Goal: Task Accomplishment & Management: Use online tool/utility

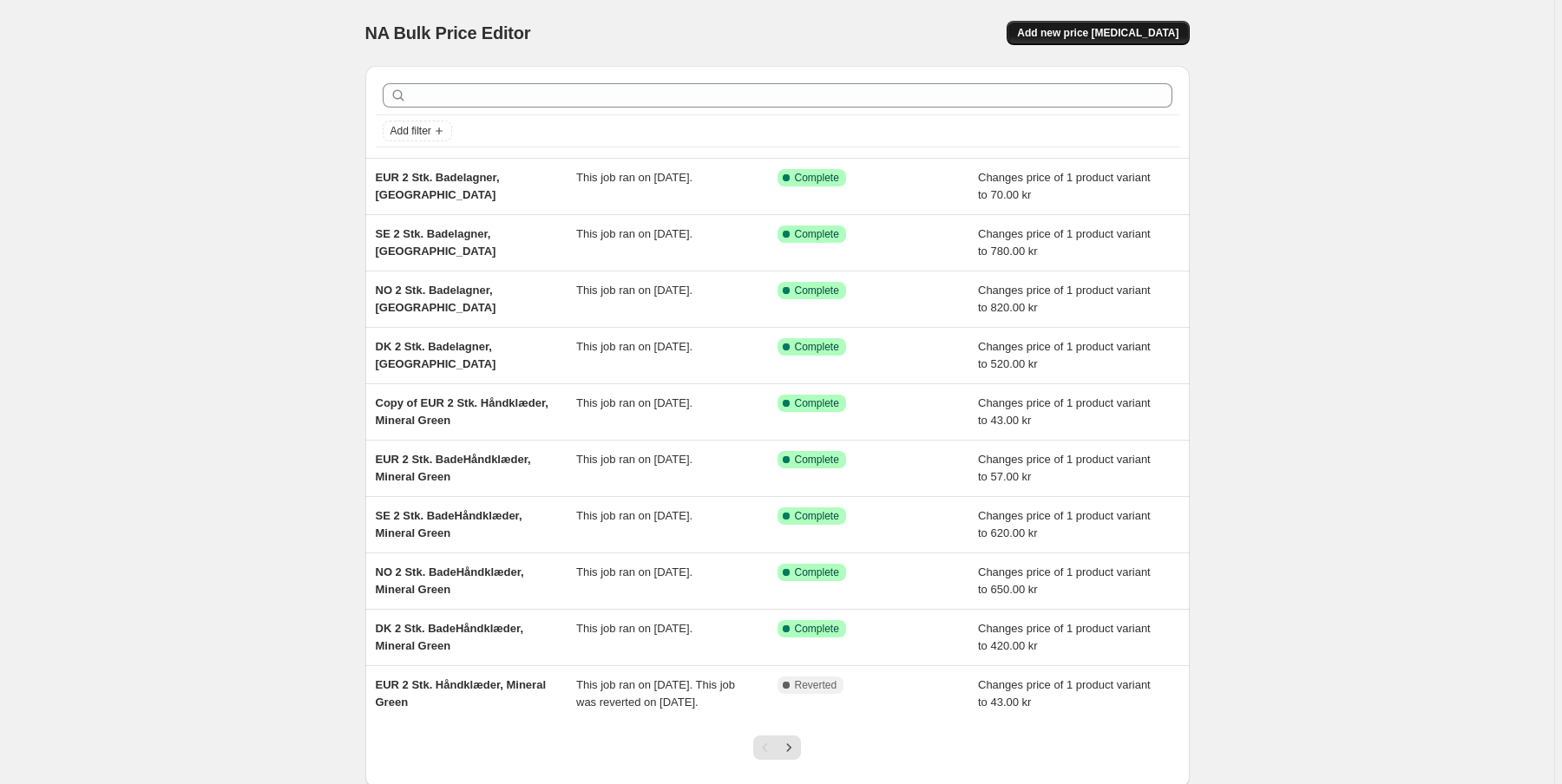
click at [1111, 39] on span "Add new price [MEDICAL_DATA]" at bounding box center [1097, 33] width 161 height 14
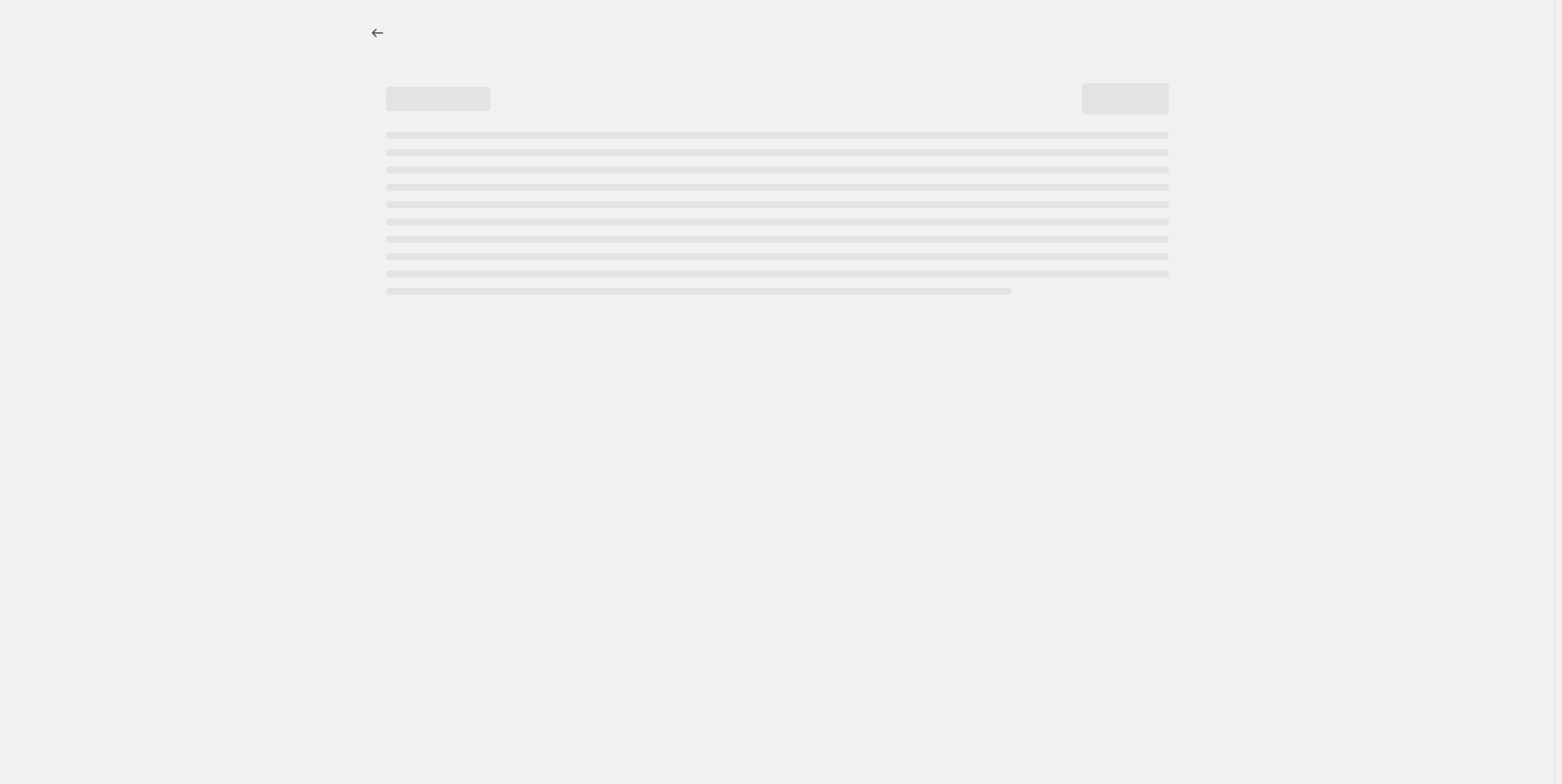
select select "percentage"
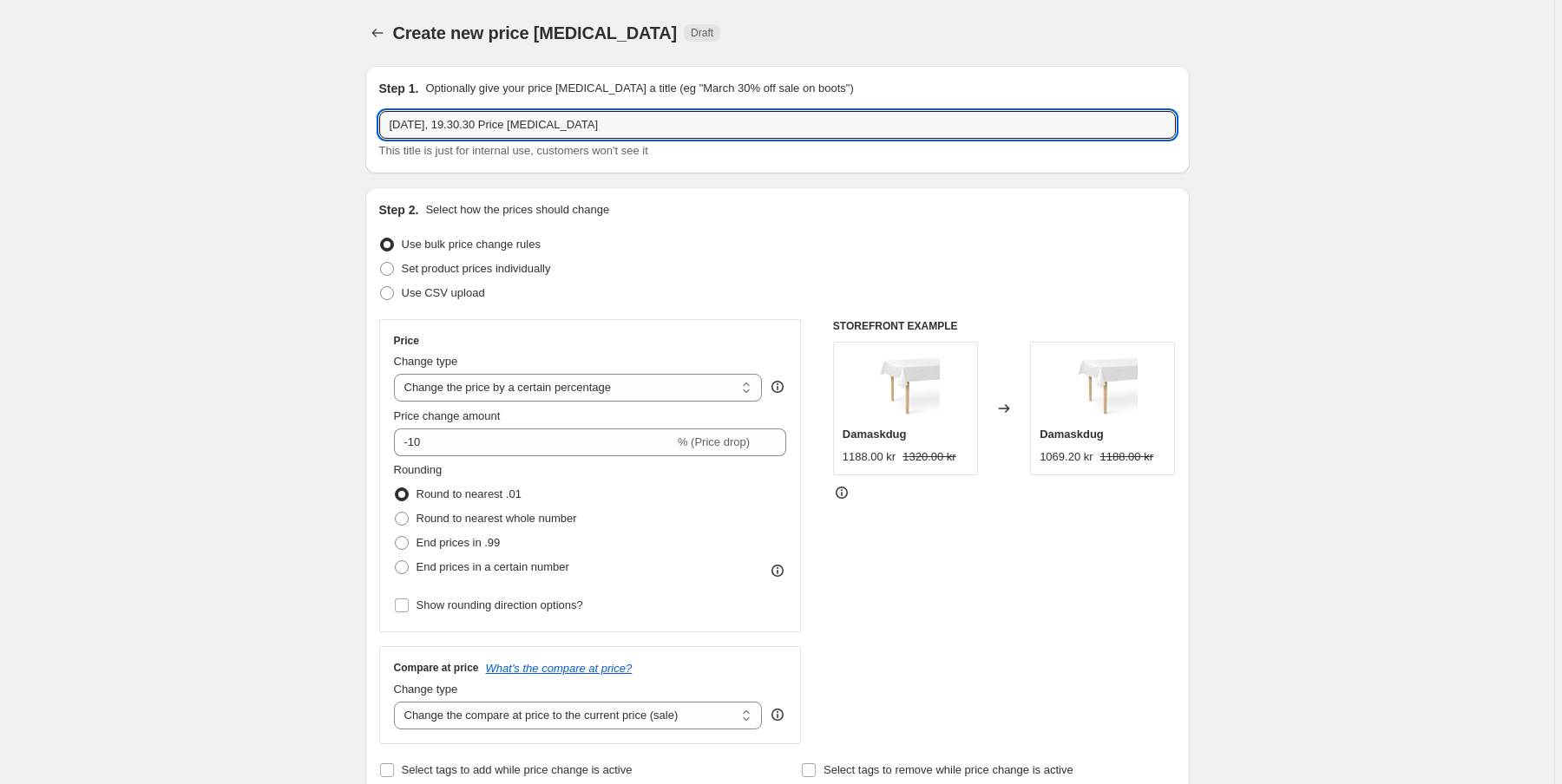
drag, startPoint x: 552, startPoint y: 127, endPoint x: -653, endPoint y: 139, distance: 1205.1
click at [0, 139] on html "Home Settings Plans Skip to content Create new price [MEDICAL_DATA]. This page …" at bounding box center [781, 392] width 1562 height 784
type input "Gåsedun [PERSON_NAME]"
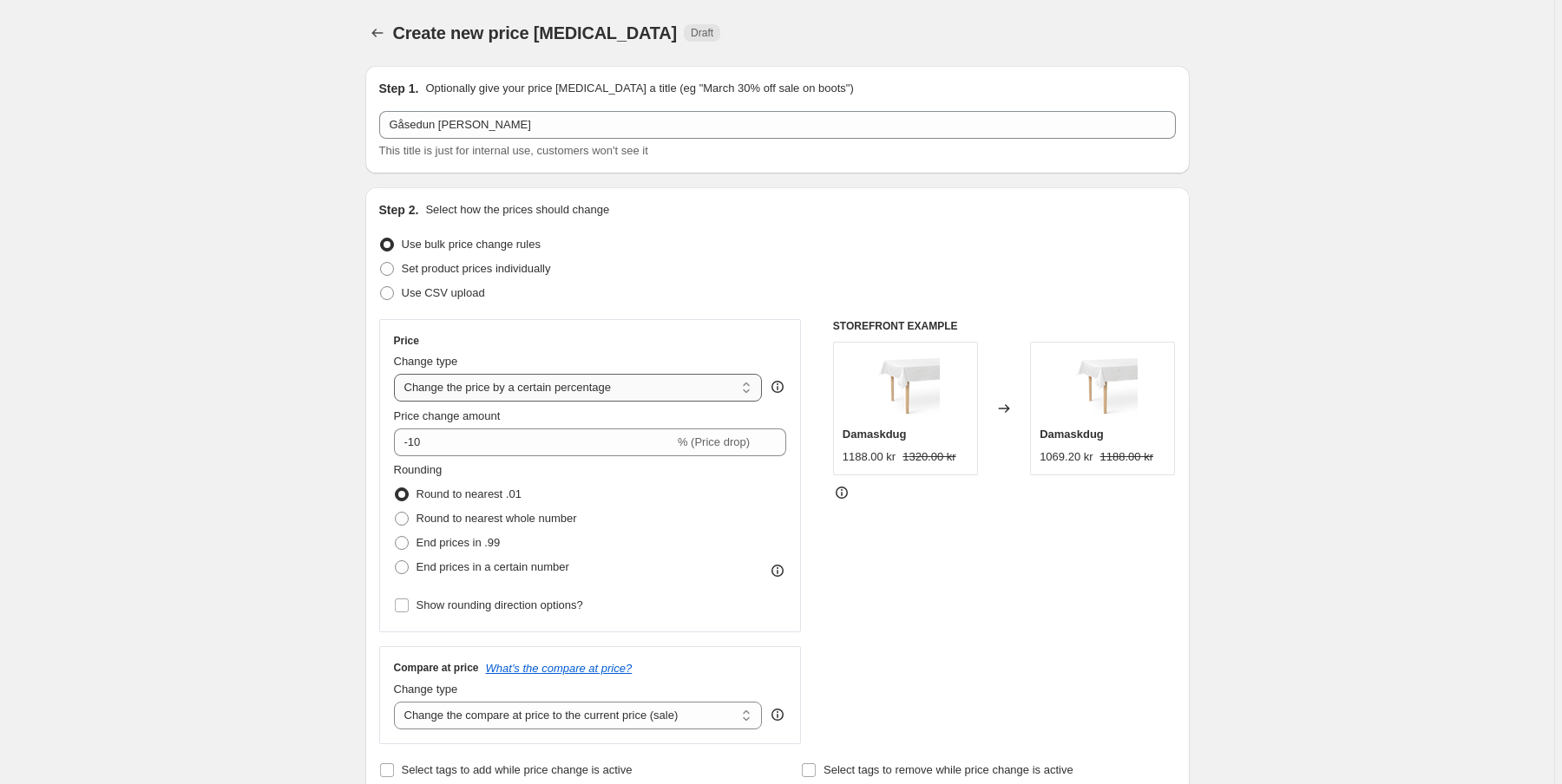
click at [492, 387] on select "Change the price to a certain amount Change the price by a certain amount Chang…" at bounding box center [578, 388] width 369 height 28
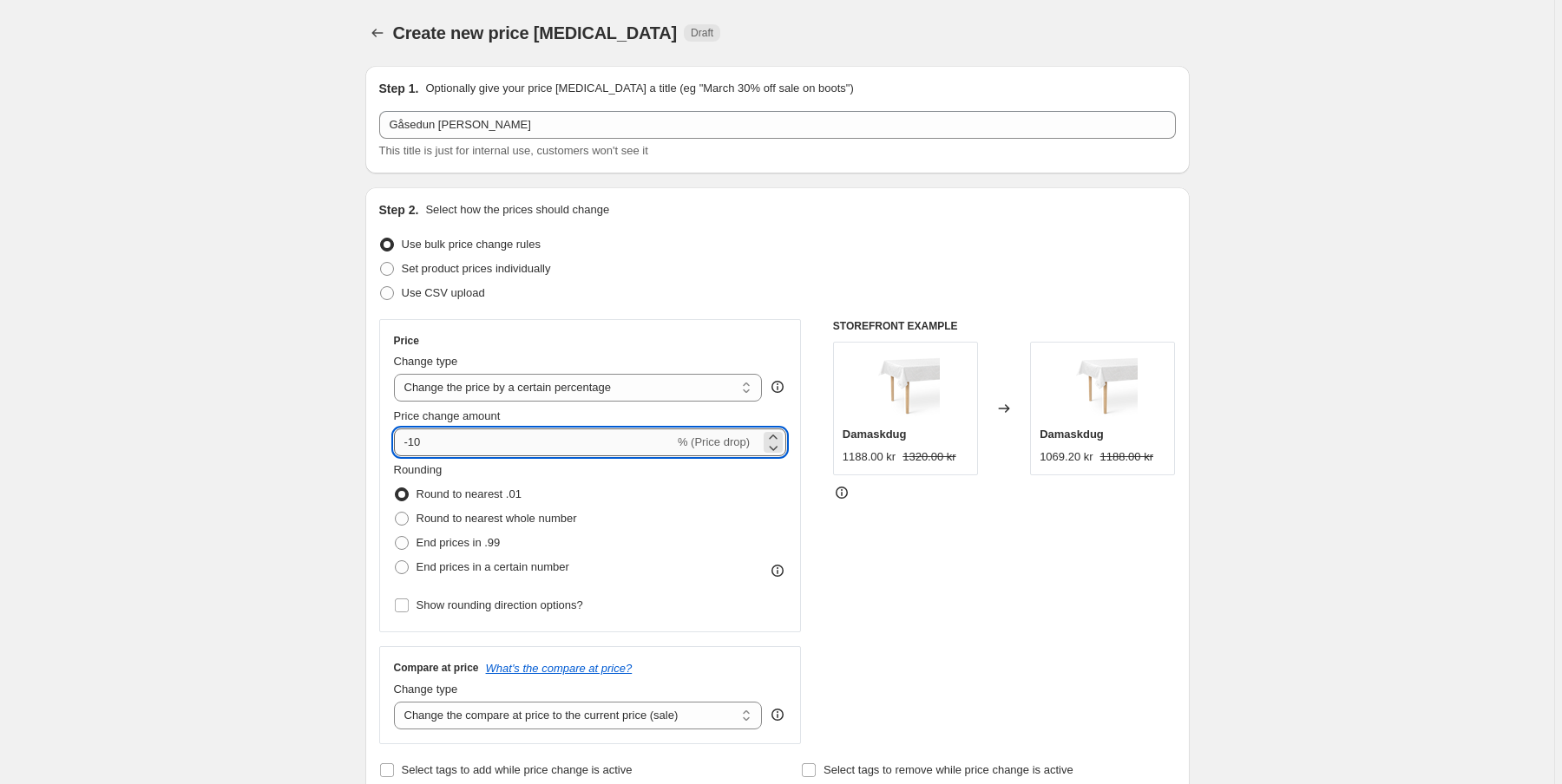
drag, startPoint x: 421, startPoint y: 441, endPoint x: 412, endPoint y: 444, distance: 9.5
click at [412, 444] on input "-10" at bounding box center [533, 442] width 280 height 28
type input "-35"
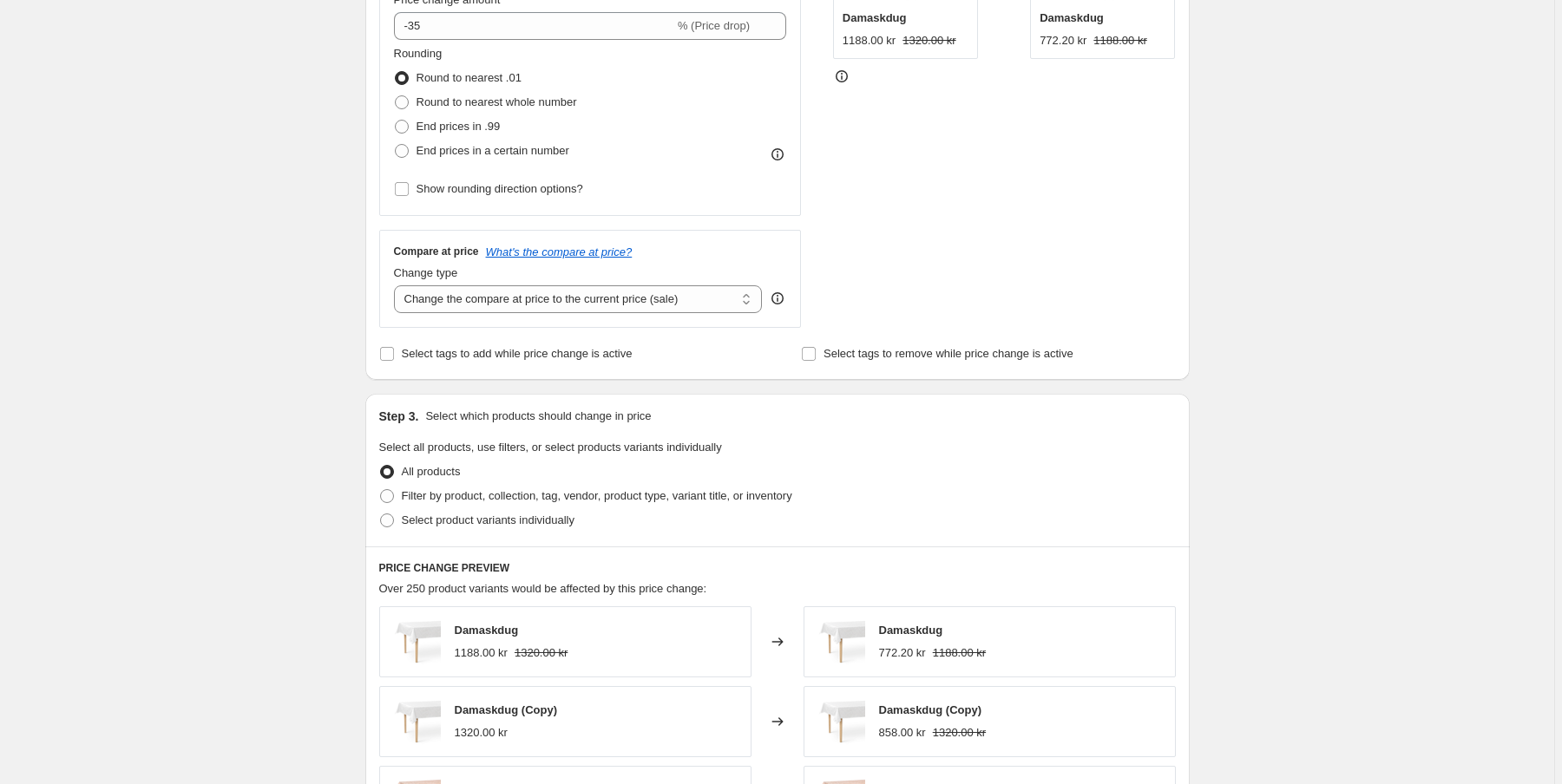
scroll to position [556, 0]
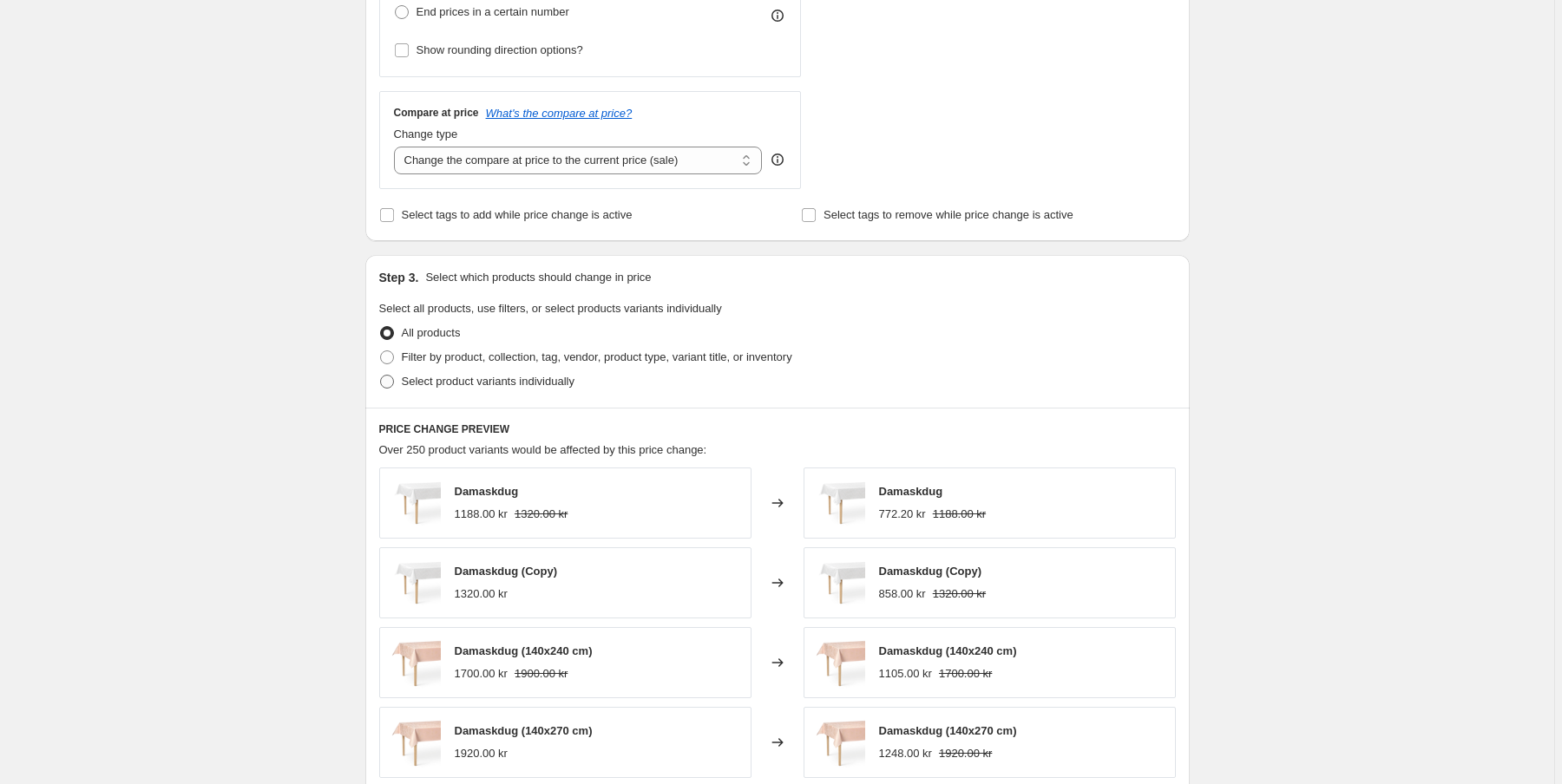
click at [392, 382] on span at bounding box center [387, 382] width 14 height 14
click at [381, 376] on input "Select product variants individually" at bounding box center [380, 375] width 1 height 1
radio input "true"
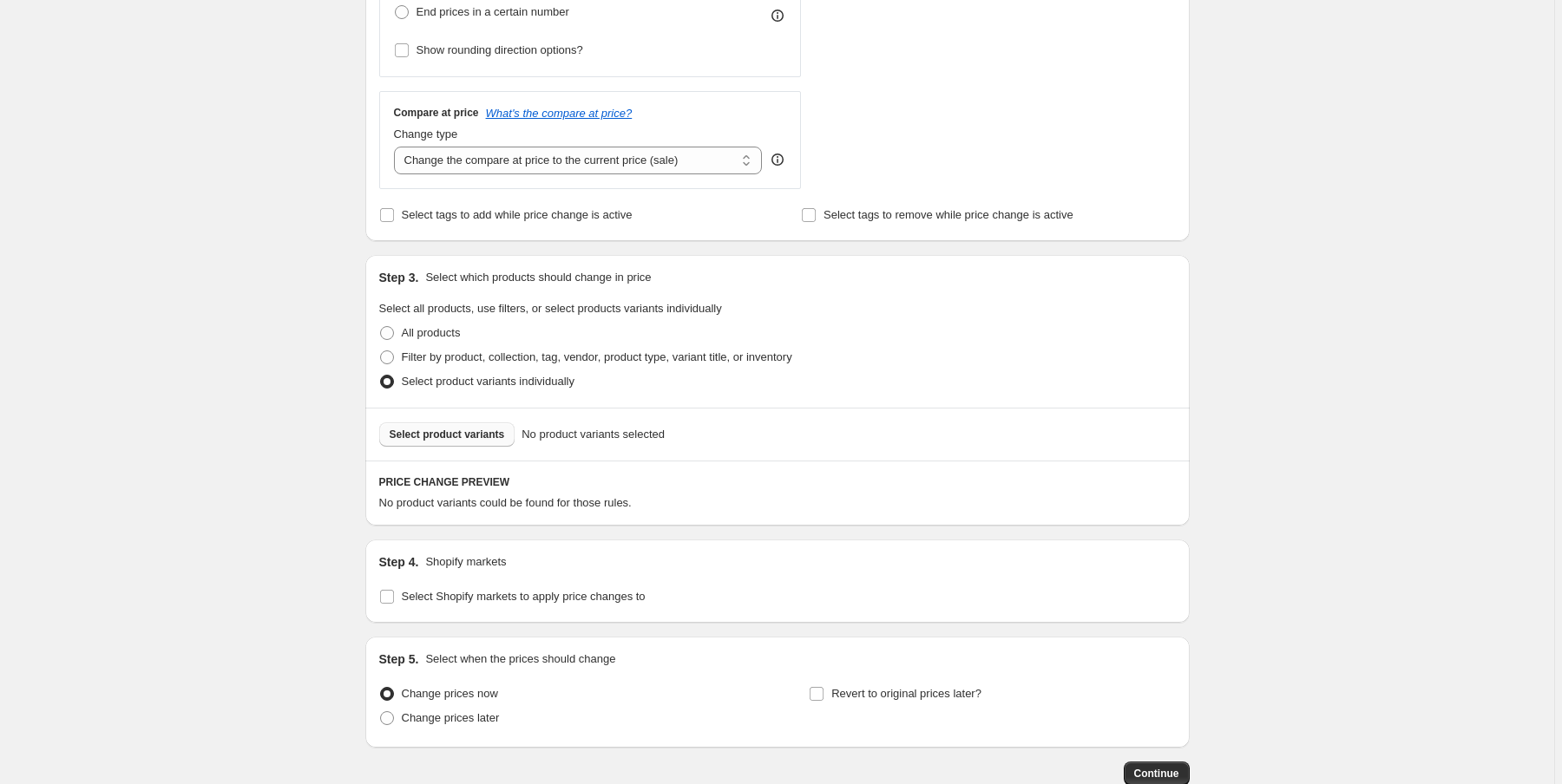
click at [471, 437] on span "Select product variants" at bounding box center [447, 435] width 116 height 14
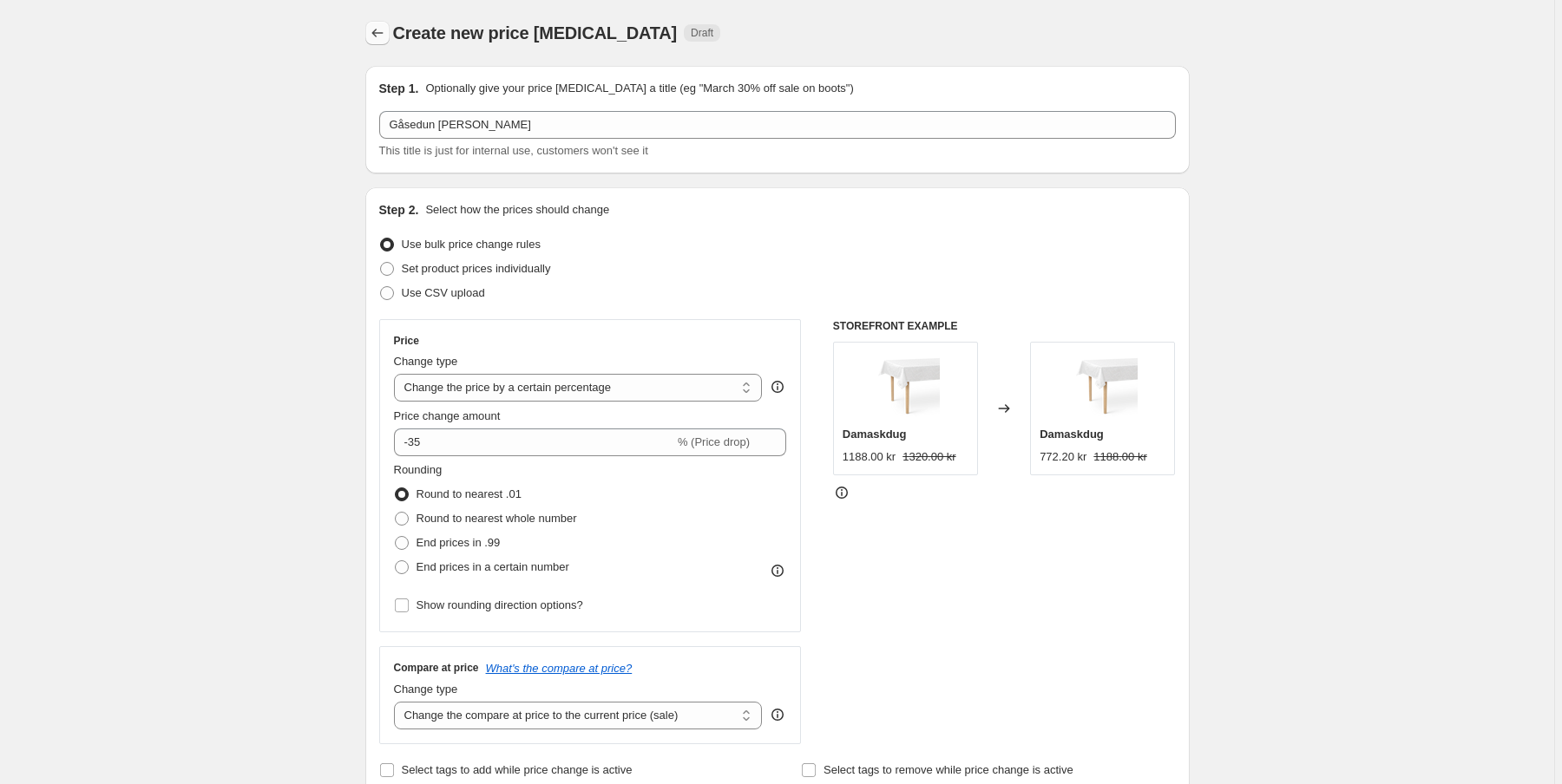
click at [382, 30] on icon "Price change jobs" at bounding box center [378, 34] width 18 height 18
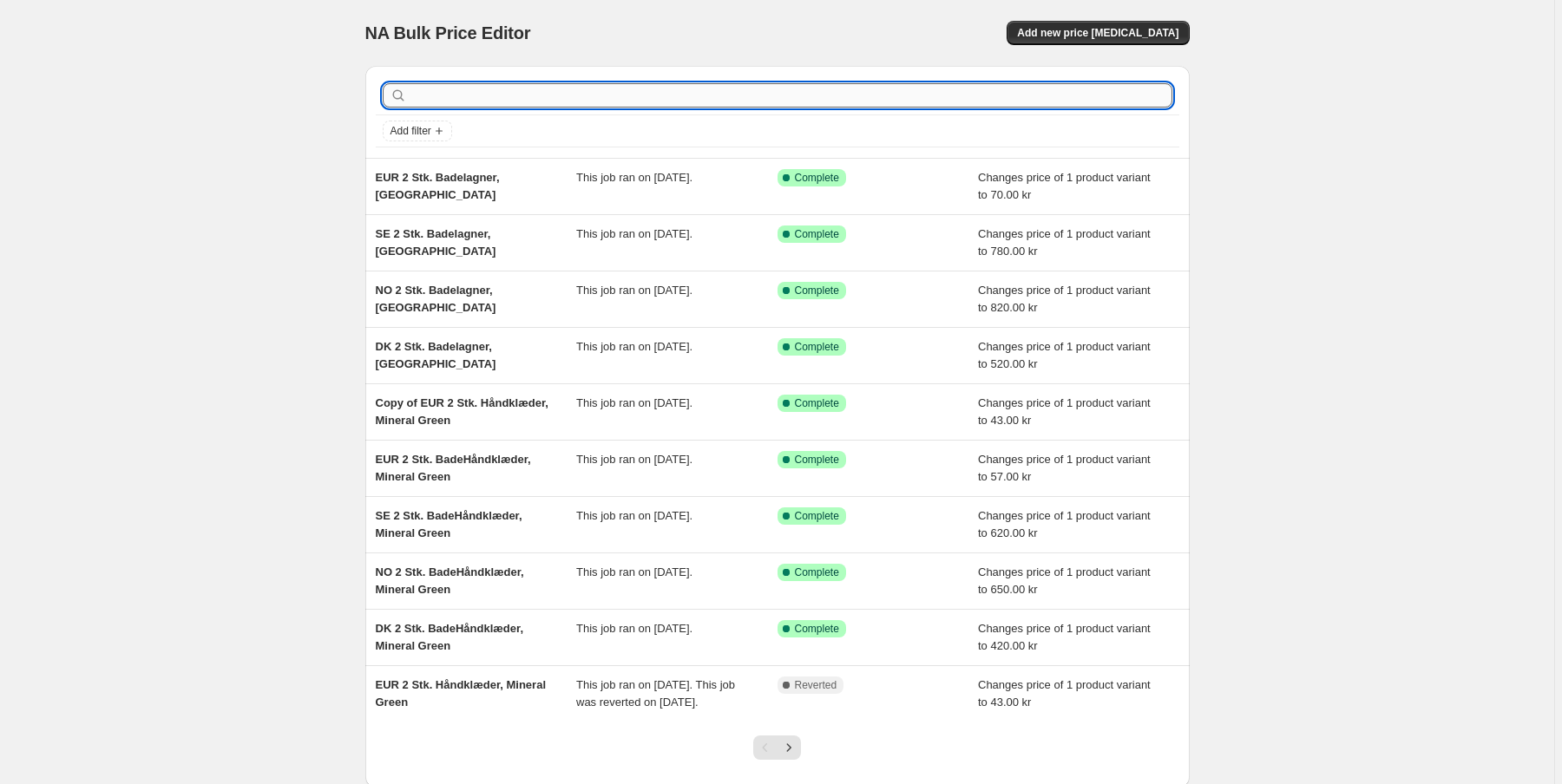
drag, startPoint x: 452, startPoint y: 96, endPoint x: 793, endPoint y: 90, distance: 341.1
click at [455, 94] on input "text" at bounding box center [791, 95] width 762 height 25
type input "[PERSON_NAME]"
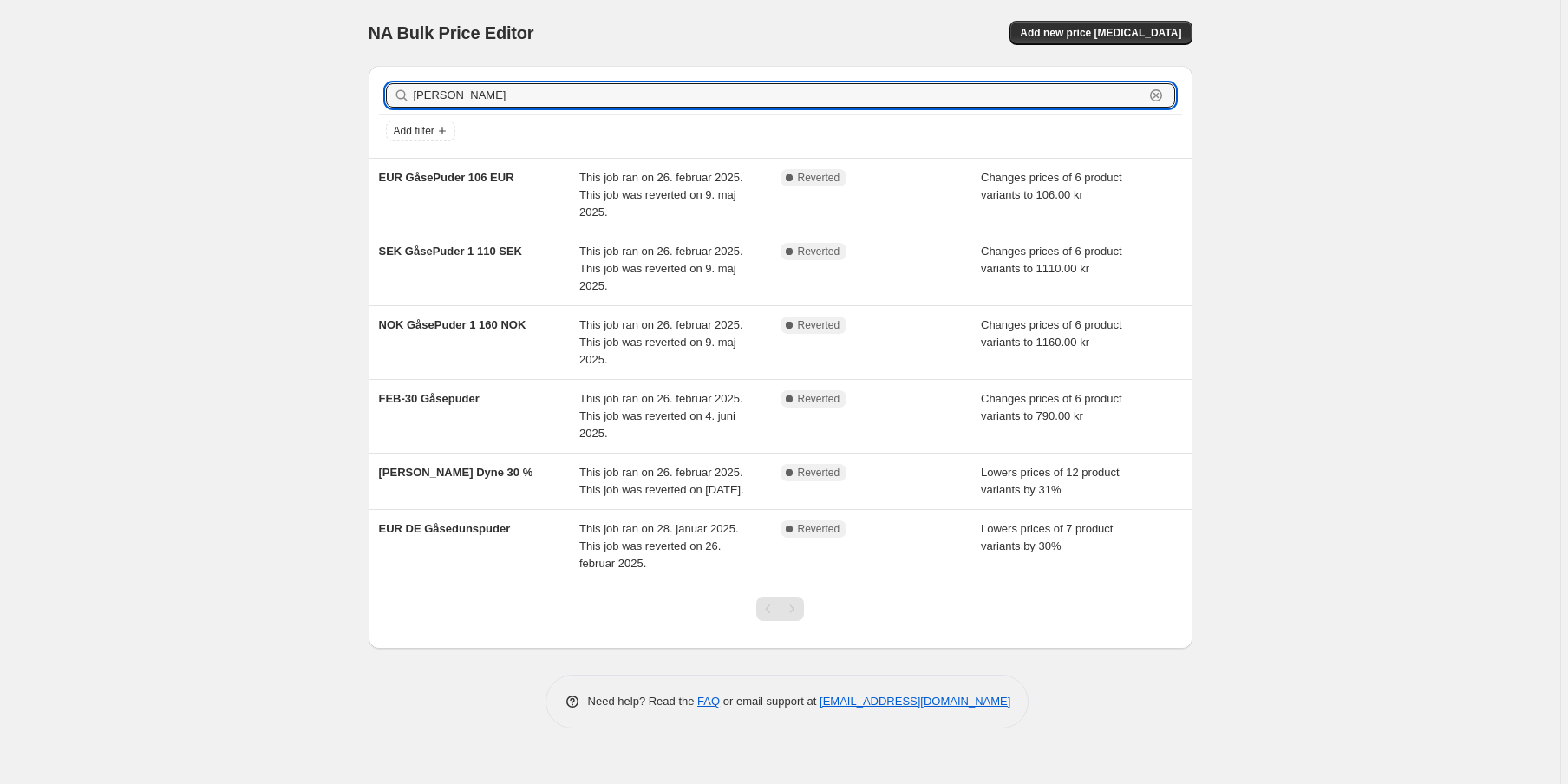
drag, startPoint x: 471, startPoint y: 97, endPoint x: 463, endPoint y: 109, distance: 14.4
click at [307, 83] on div "NA Bulk Price Editor. This page is ready NA Bulk Price Editor Add new price [ME…" at bounding box center [780, 392] width 1560 height 784
type input "[PERSON_NAME]"
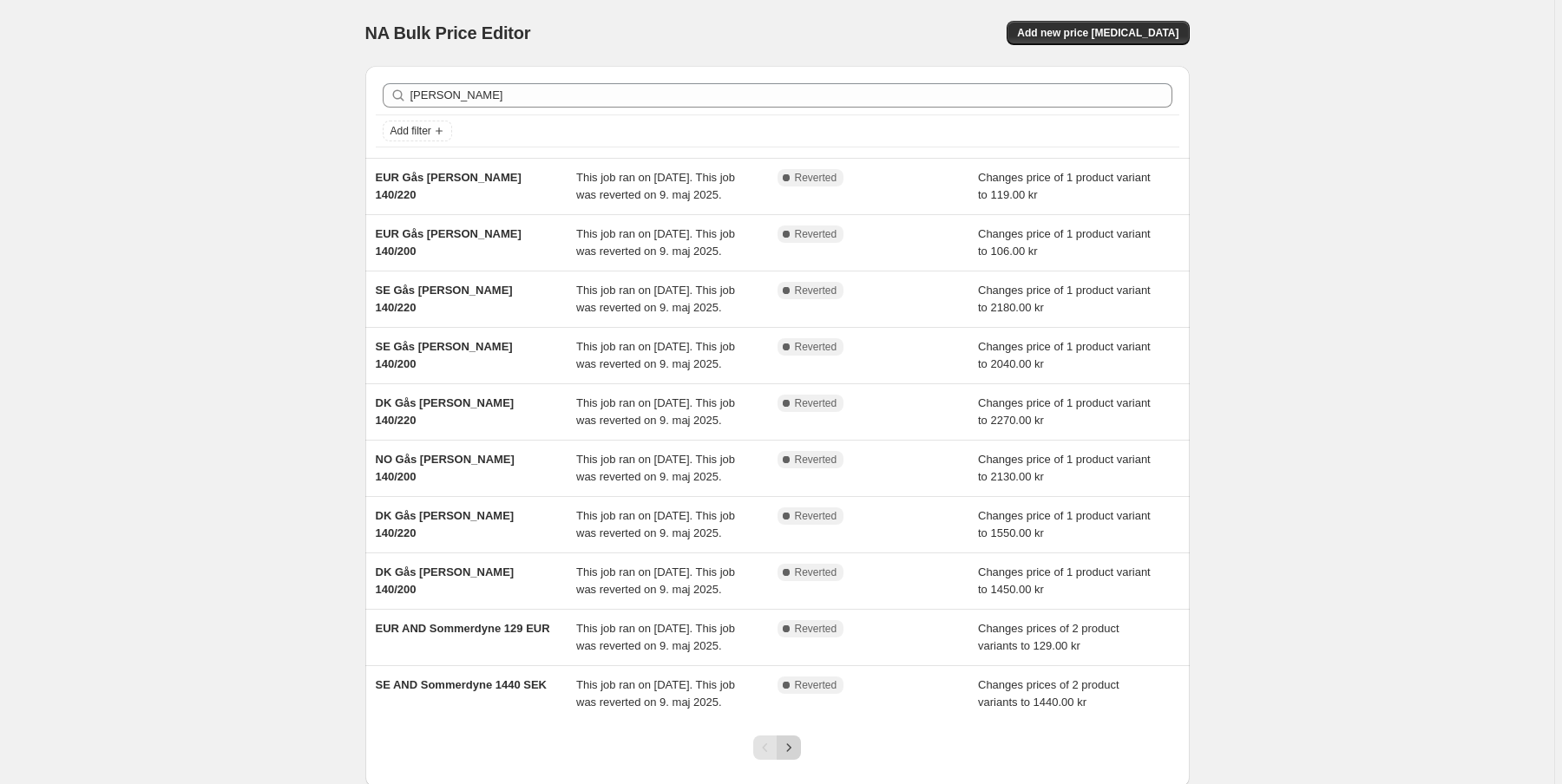
click at [795, 740] on icon "Next" at bounding box center [789, 748] width 18 height 18
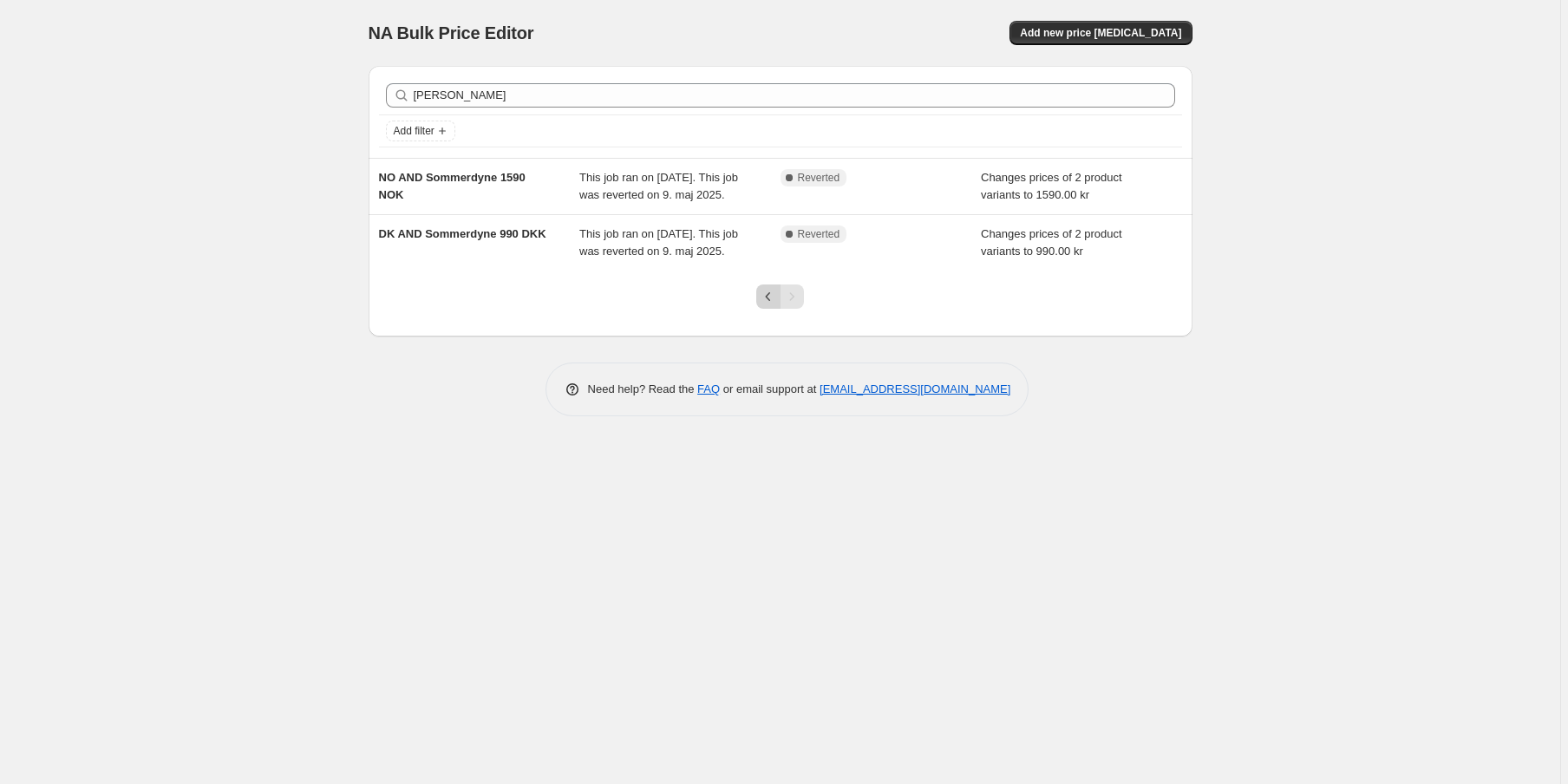
click at [767, 302] on icon "Previous" at bounding box center [769, 297] width 18 height 18
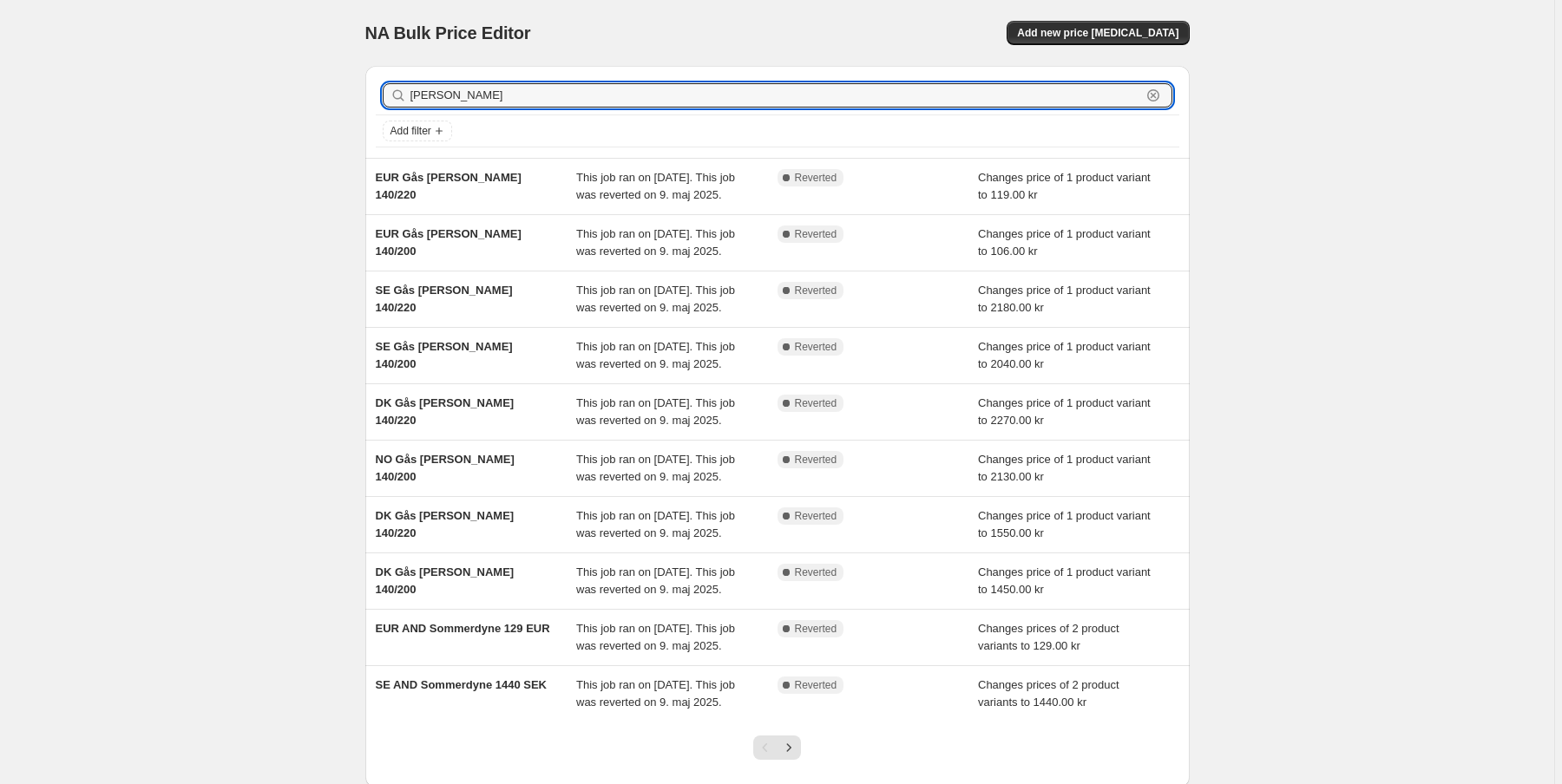
drag, startPoint x: 503, startPoint y: 102, endPoint x: 336, endPoint y: 88, distance: 167.6
click at [336, 88] on div "NA Bulk Price Editor. This page is ready NA Bulk Price Editor Add new price [ME…" at bounding box center [778, 447] width 1555 height 894
type input "Light"
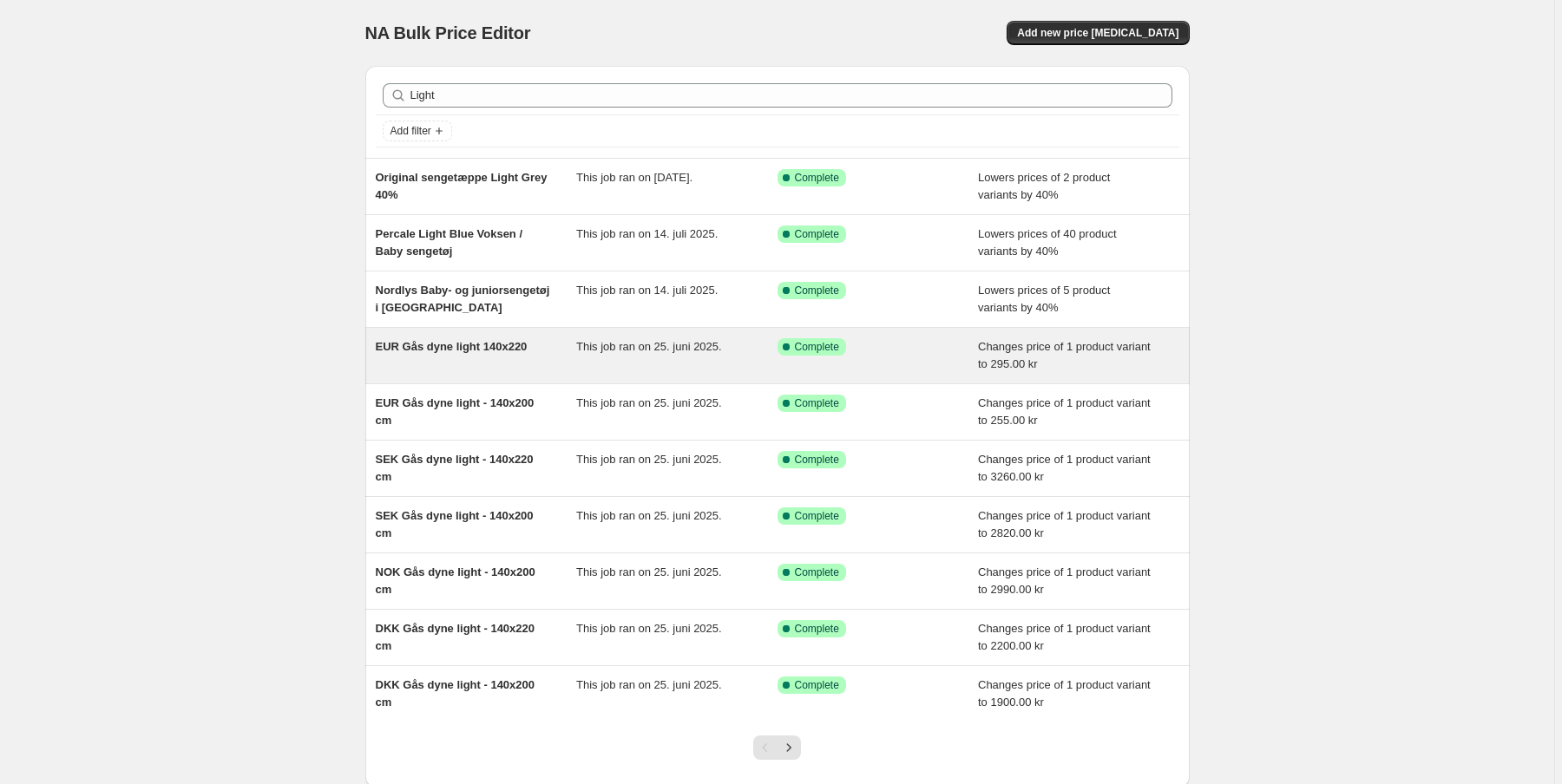
click at [486, 349] on span "EUR Gås dyne light 140x220" at bounding box center [452, 346] width 152 height 13
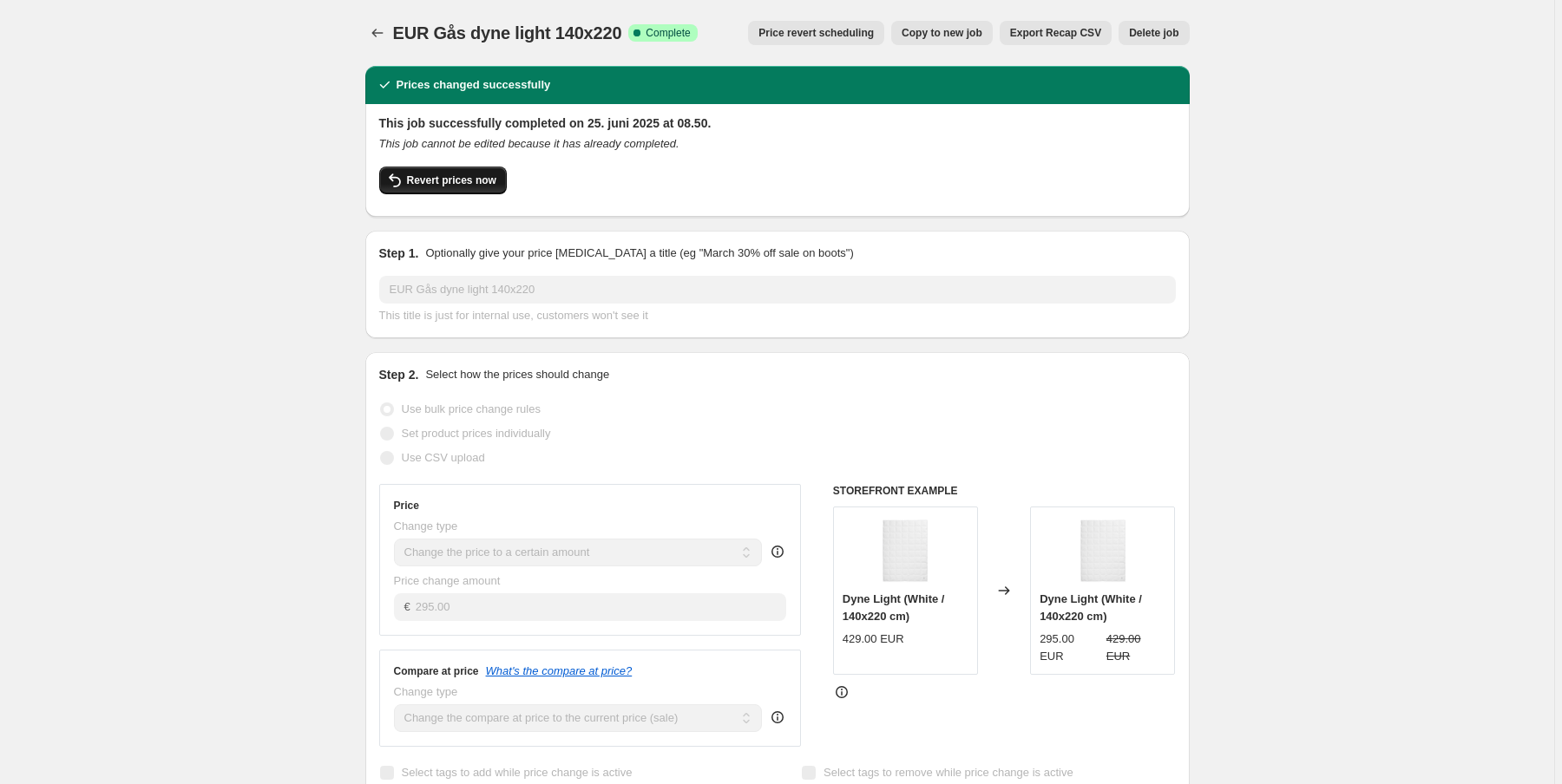
click at [449, 184] on span "Revert prices now" at bounding box center [452, 180] width 89 height 14
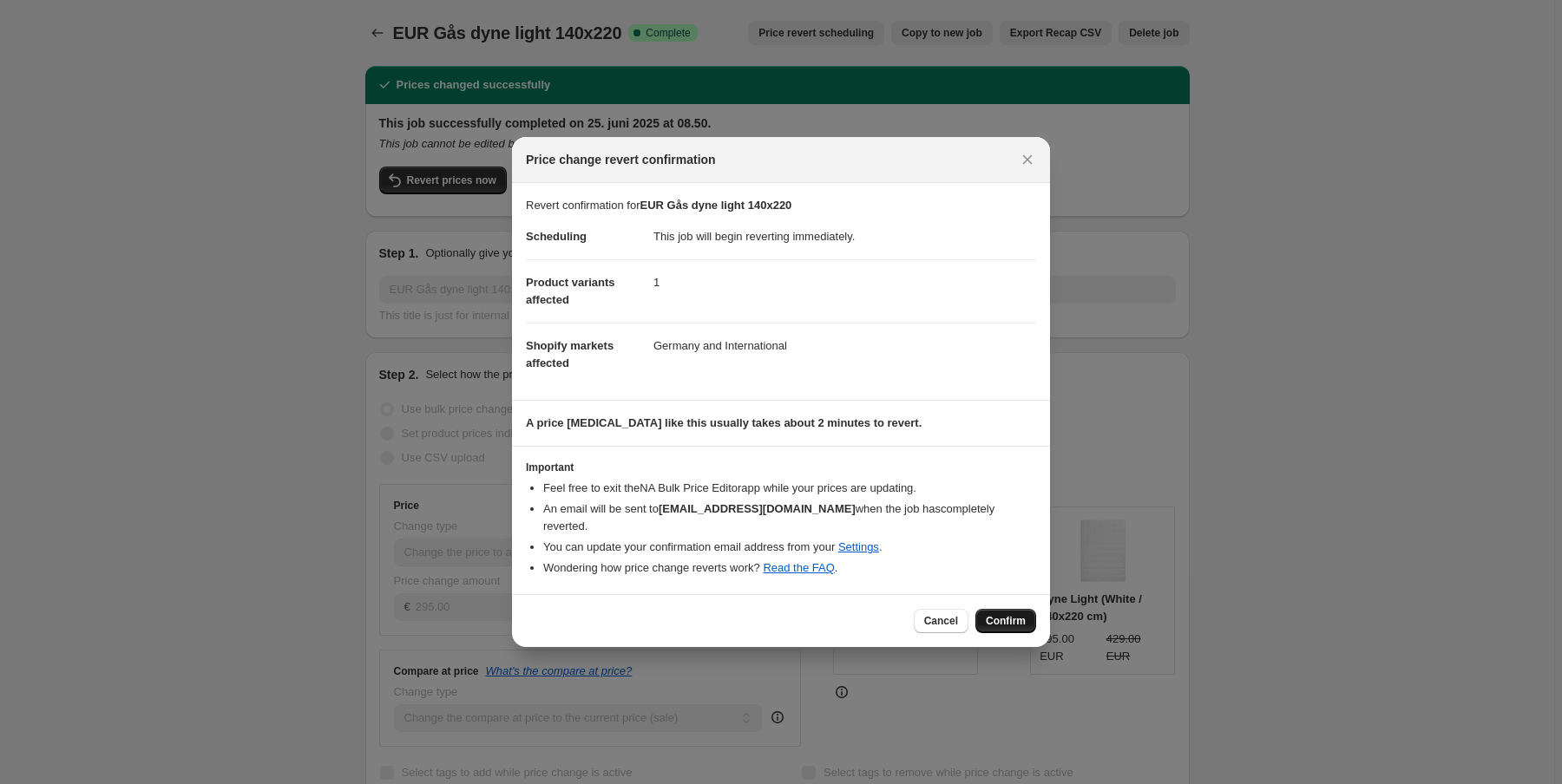
click at [1011, 614] on span "Confirm" at bounding box center [1006, 621] width 40 height 14
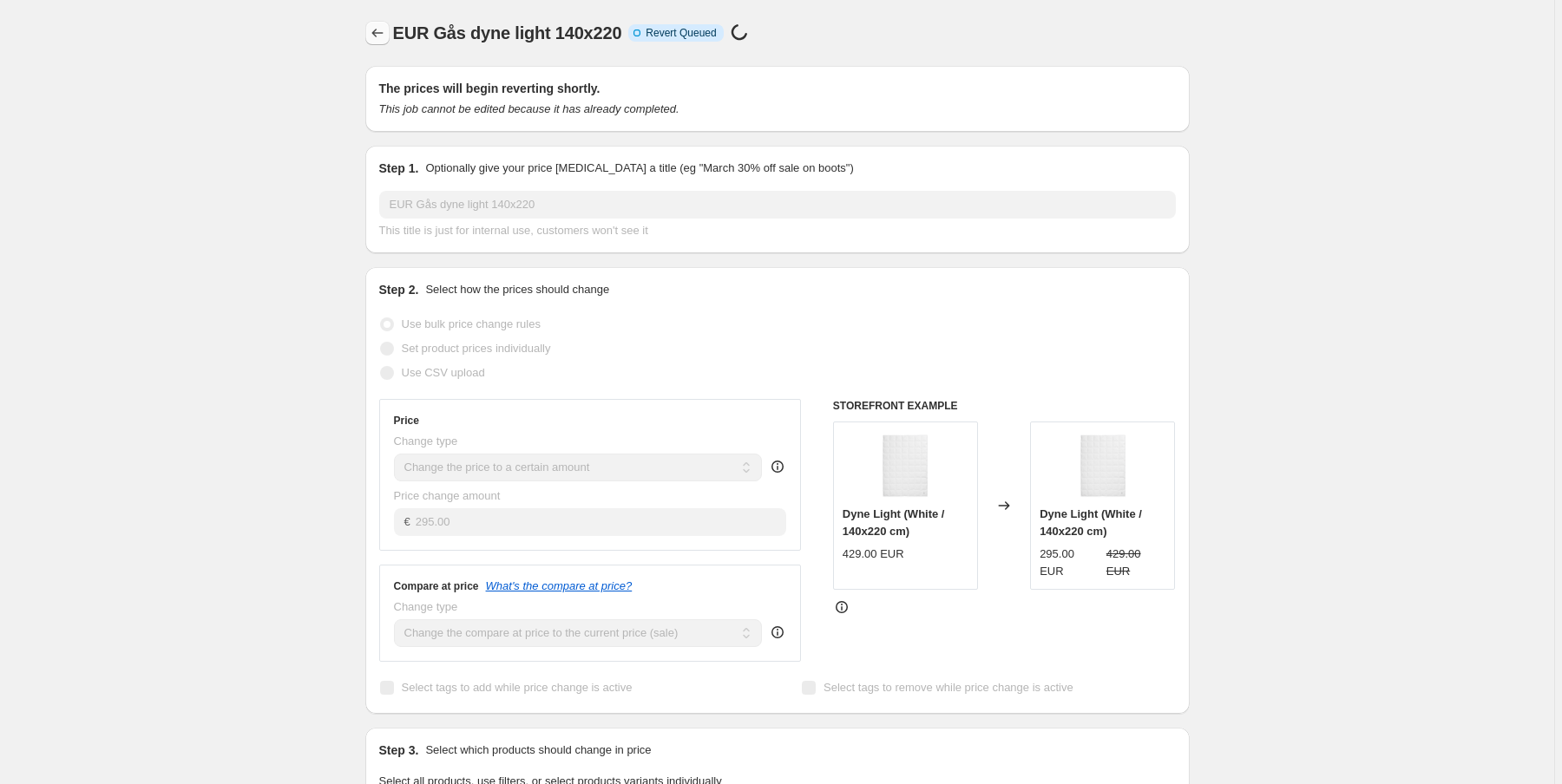
click at [373, 26] on icon "Price change jobs" at bounding box center [378, 34] width 18 height 18
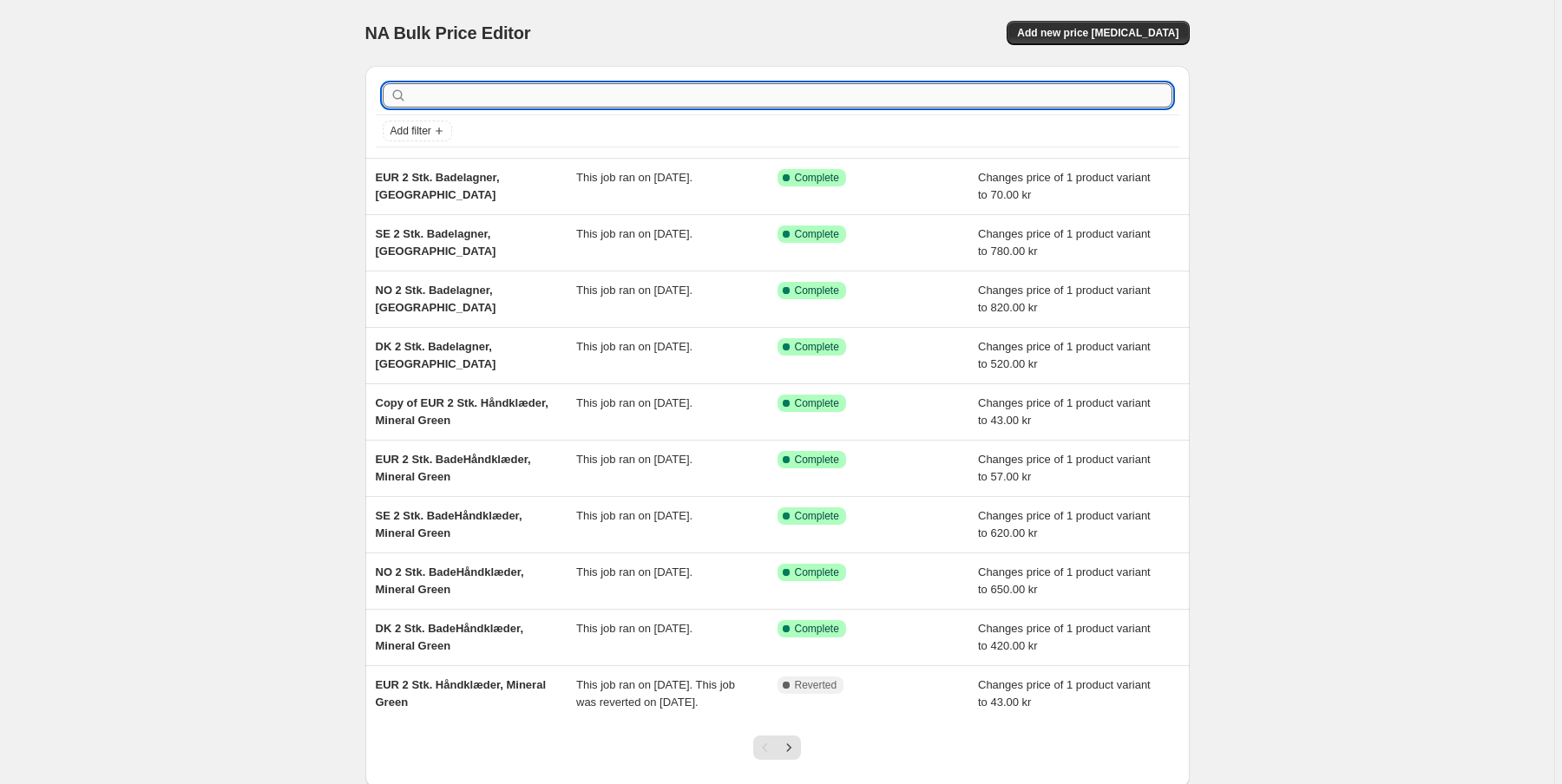
click at [464, 97] on input "text" at bounding box center [791, 95] width 762 height 25
type input "Lig"
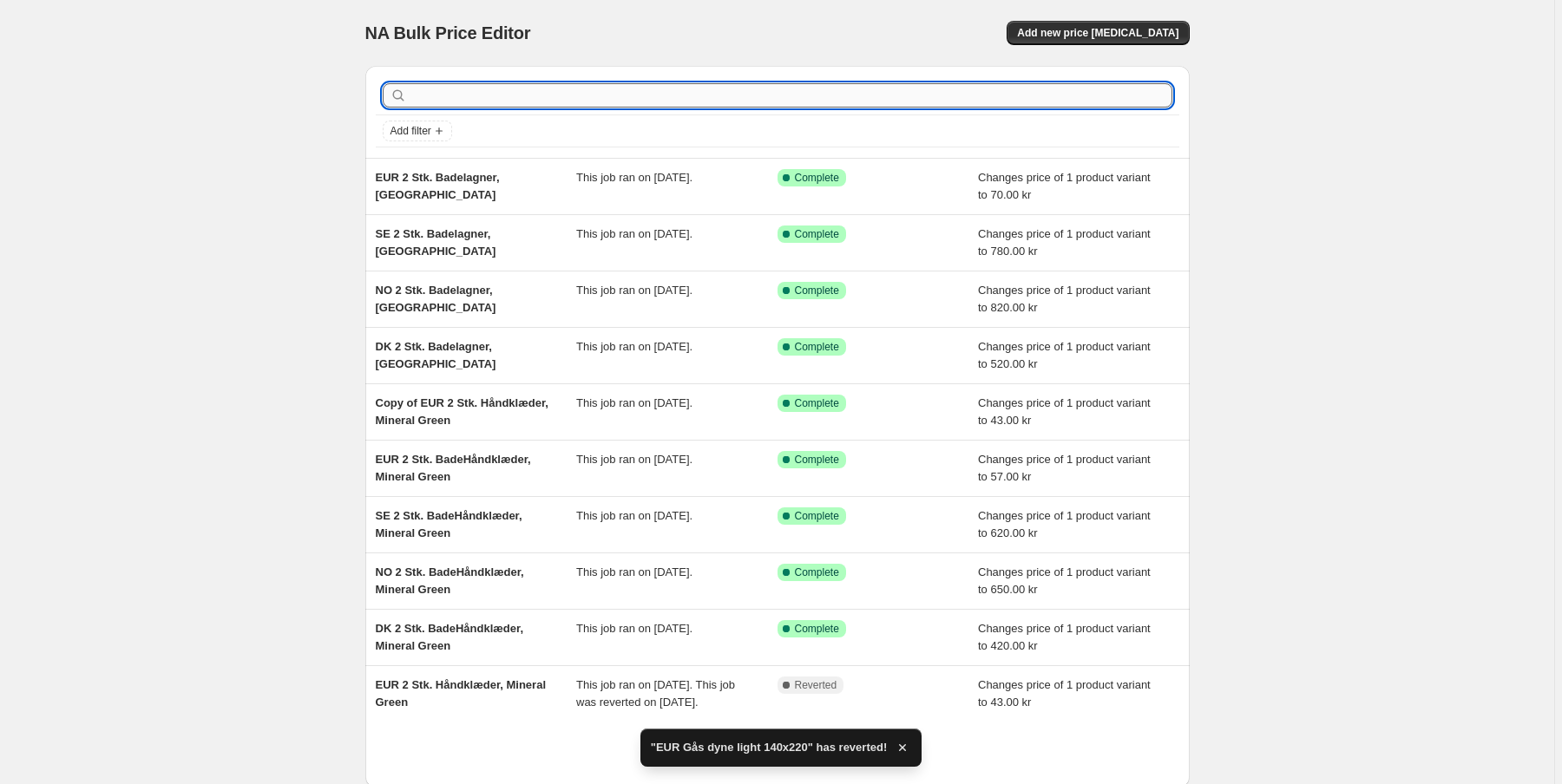
click at [459, 90] on input "text" at bounding box center [791, 95] width 762 height 25
type input "Light"
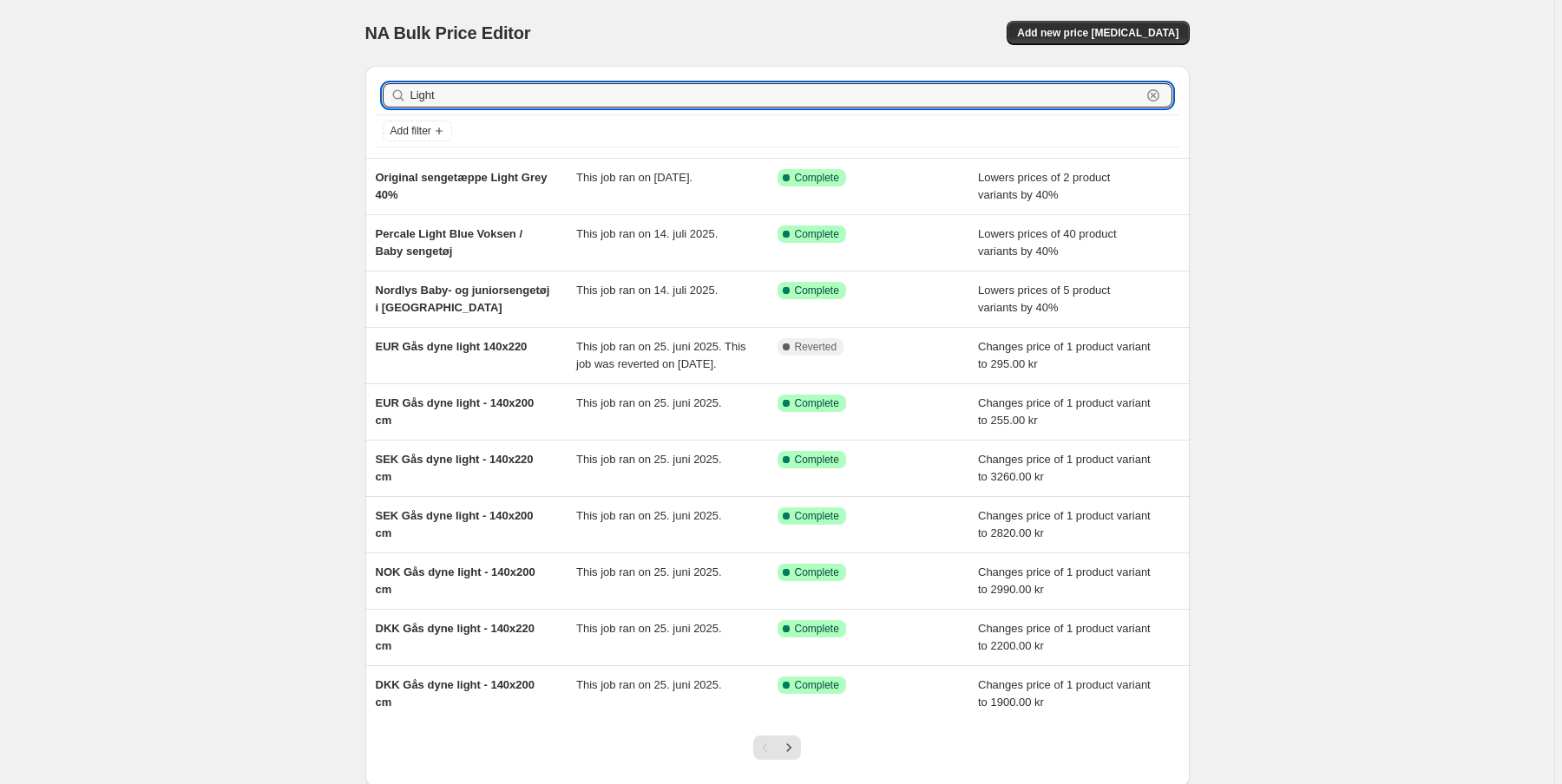
drag, startPoint x: 458, startPoint y: 99, endPoint x: 342, endPoint y: 87, distance: 116.6
click at [342, 87] on div "NA Bulk Price Editor. This page is ready NA Bulk Price Editor Add new price [ME…" at bounding box center [778, 447] width 1555 height 894
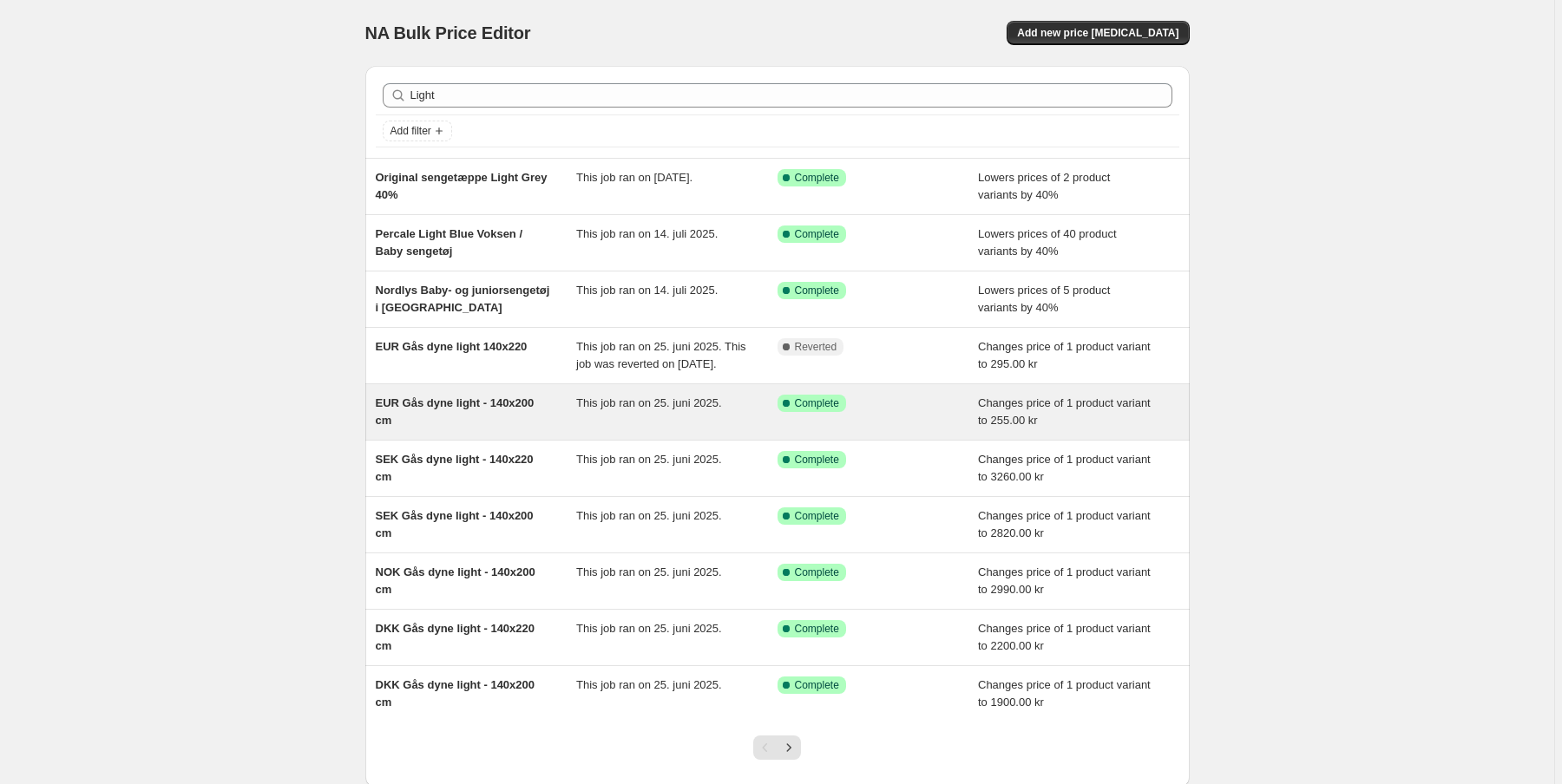
click at [456, 425] on span "EUR Gås dyne light - 140x200 cm" at bounding box center [455, 411] width 159 height 31
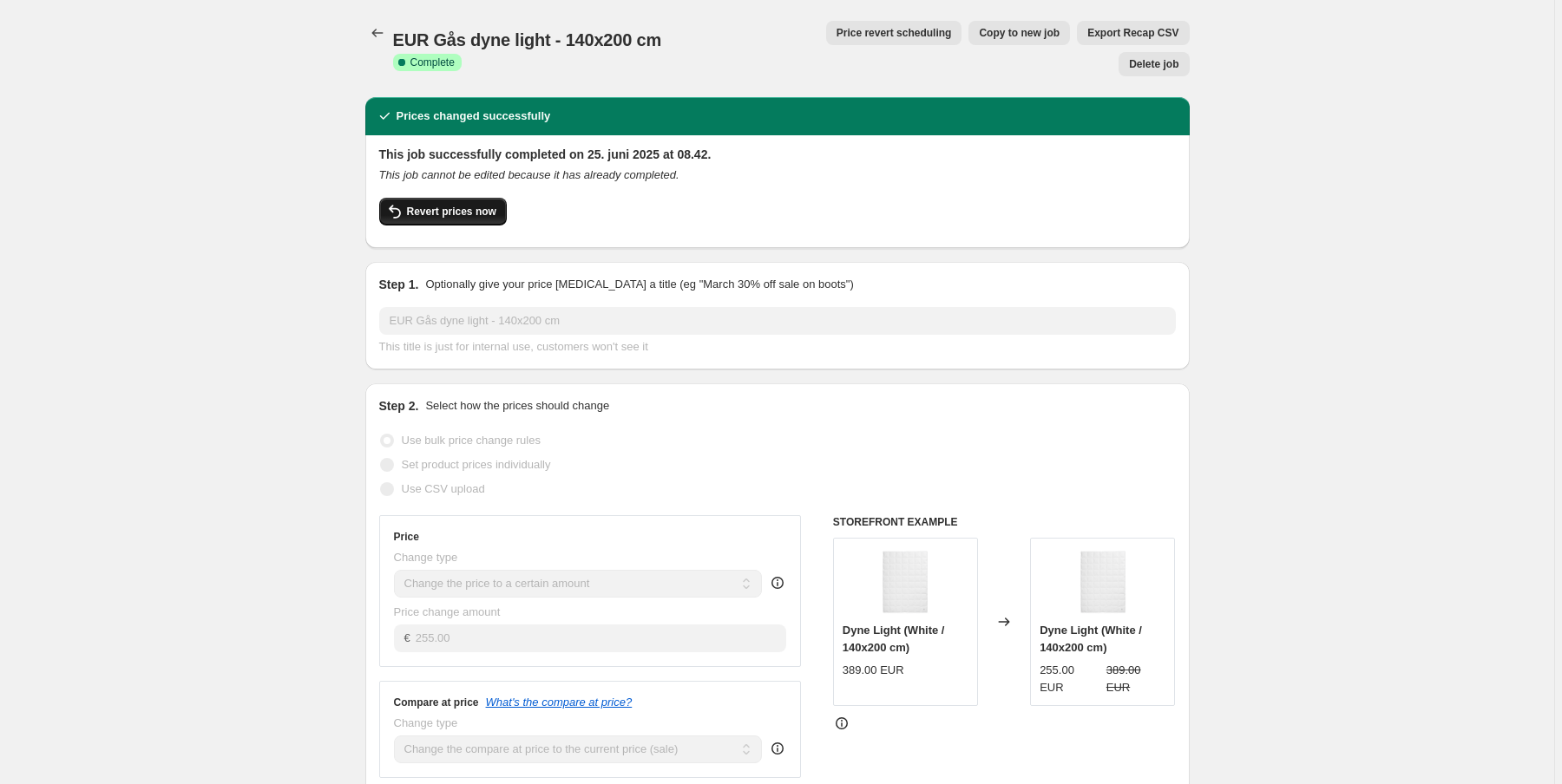
click at [466, 205] on span "Revert prices now" at bounding box center [452, 212] width 89 height 14
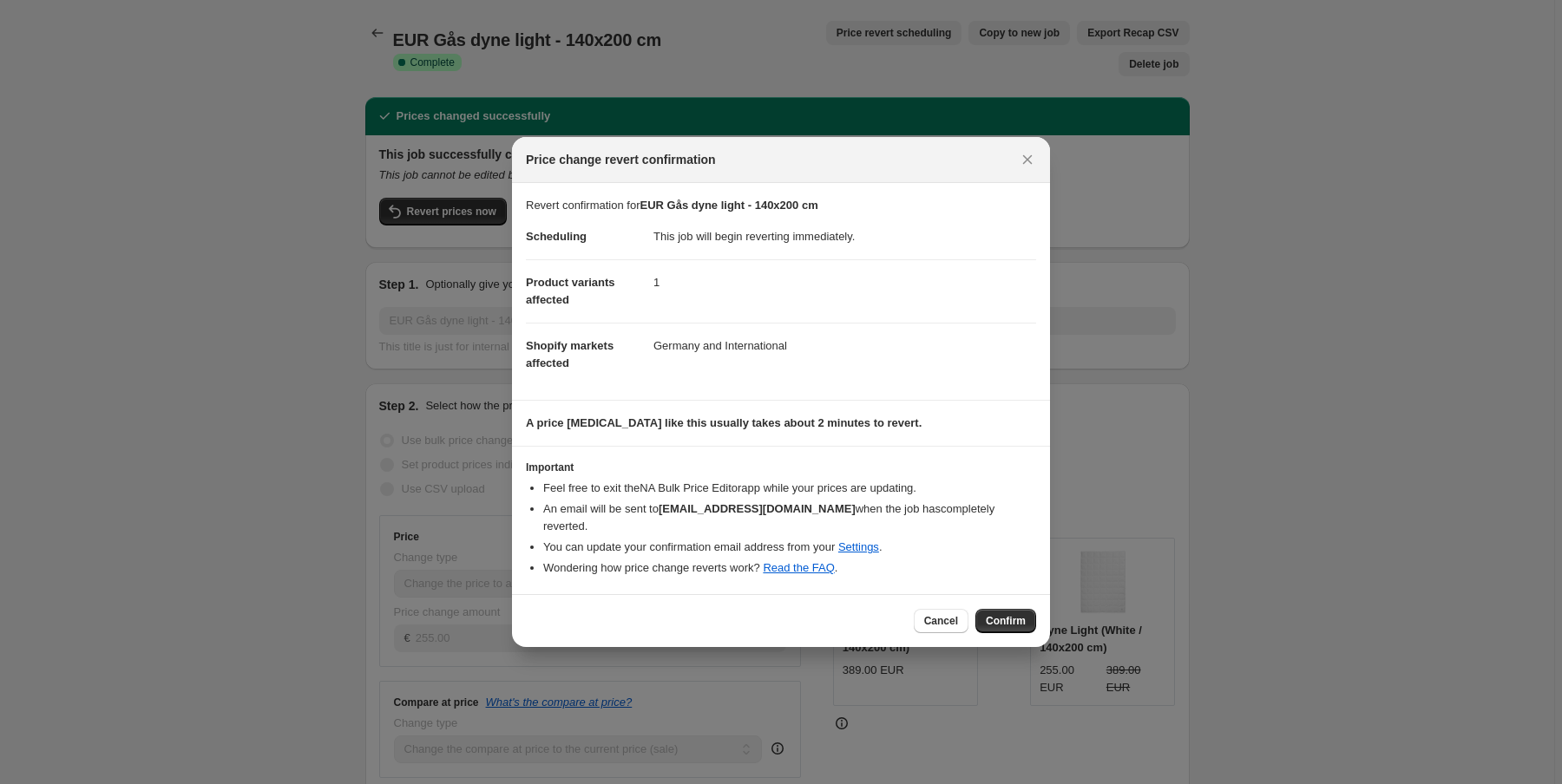
drag, startPoint x: 1016, startPoint y: 611, endPoint x: 741, endPoint y: 284, distance: 427.3
click at [1016, 614] on span "Confirm" at bounding box center [1006, 621] width 40 height 14
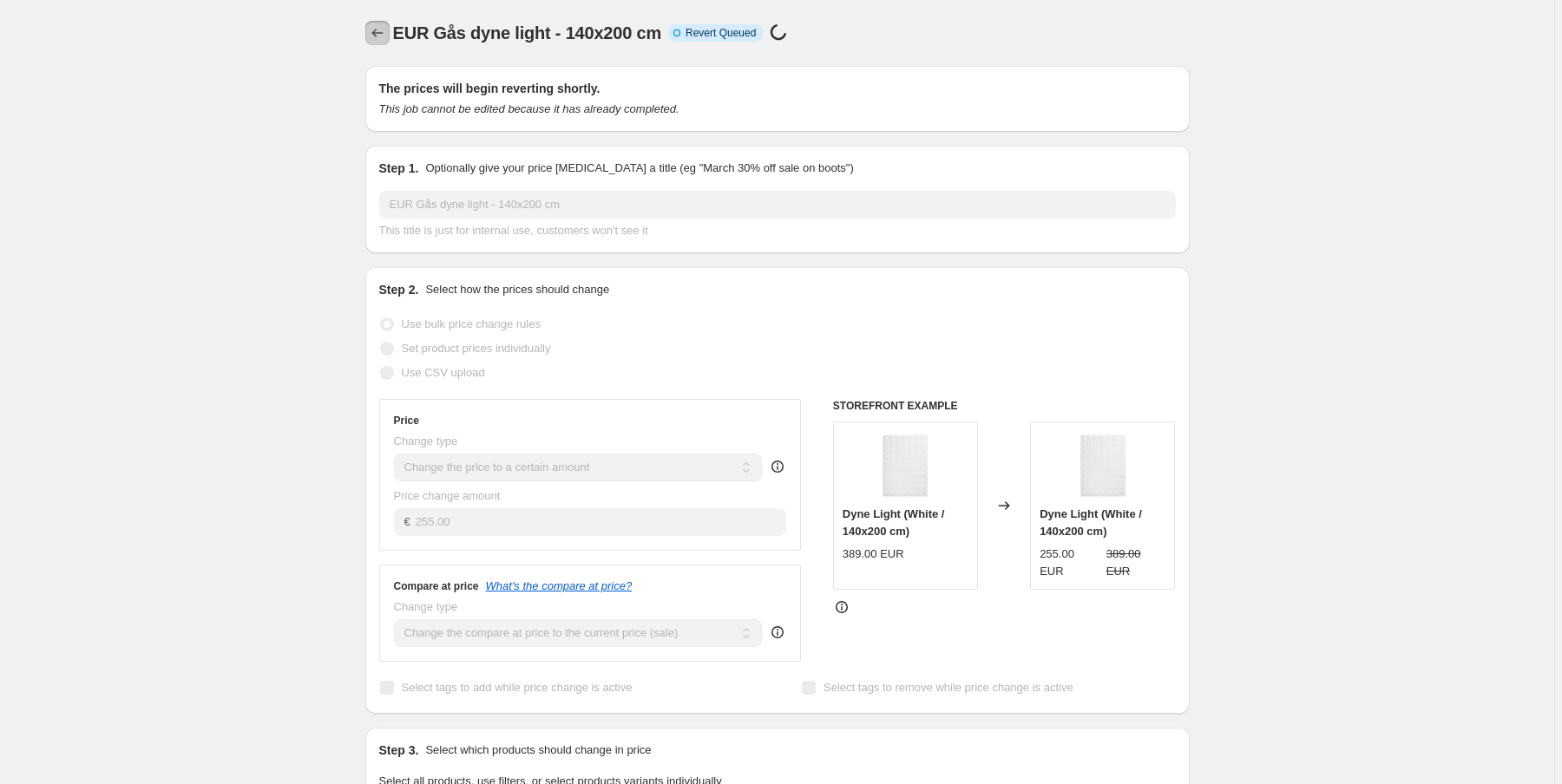
click at [384, 32] on icon "Price change jobs" at bounding box center [378, 34] width 18 height 18
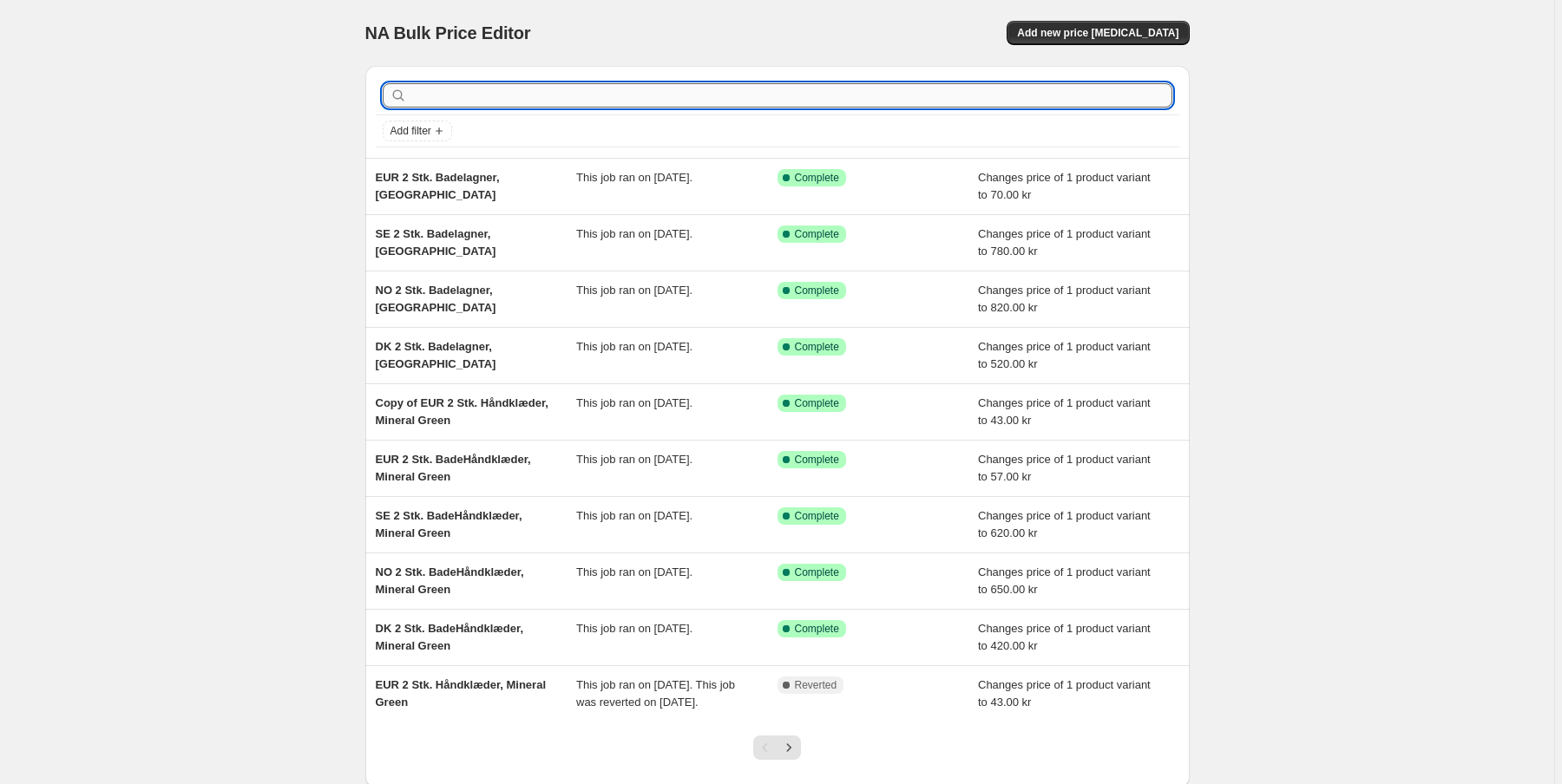
click at [444, 103] on input "text" at bounding box center [791, 95] width 762 height 25
paste input "Light"
type input "Light"
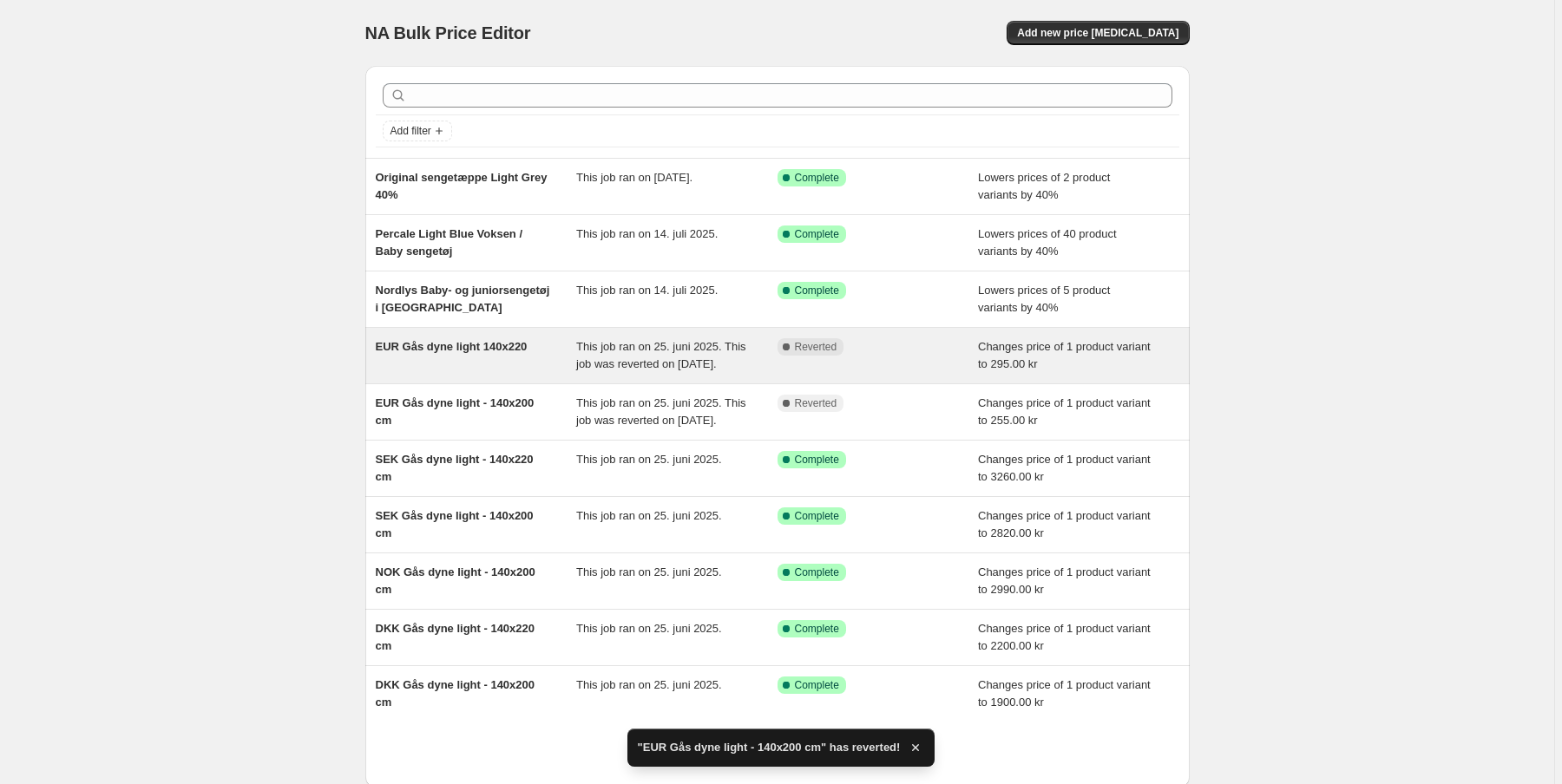
click at [440, 350] on span "EUR Gås dyne light 140x220" at bounding box center [452, 346] width 152 height 13
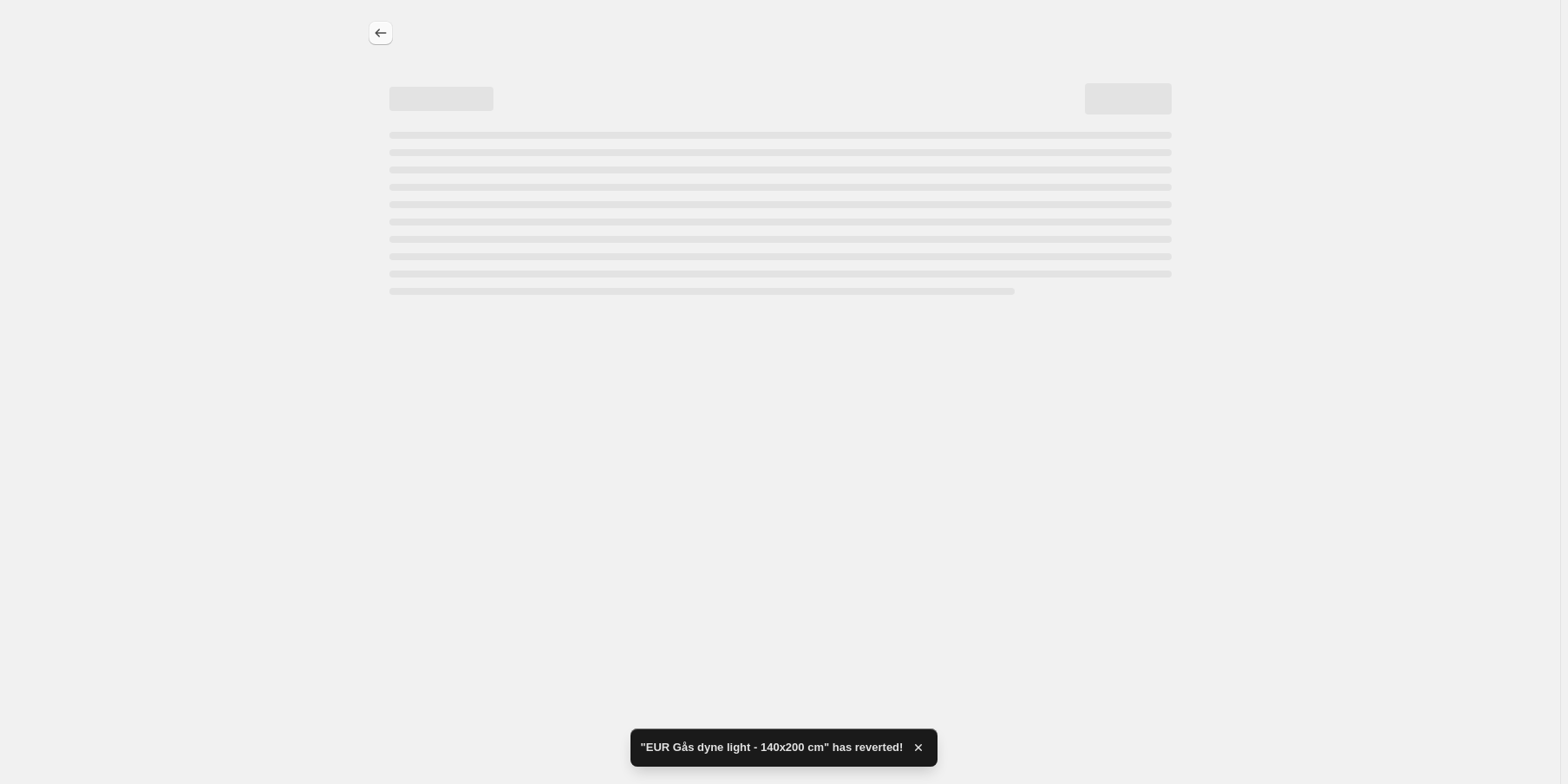
click at [377, 32] on icon "Price change jobs" at bounding box center [379, 33] width 11 height 9
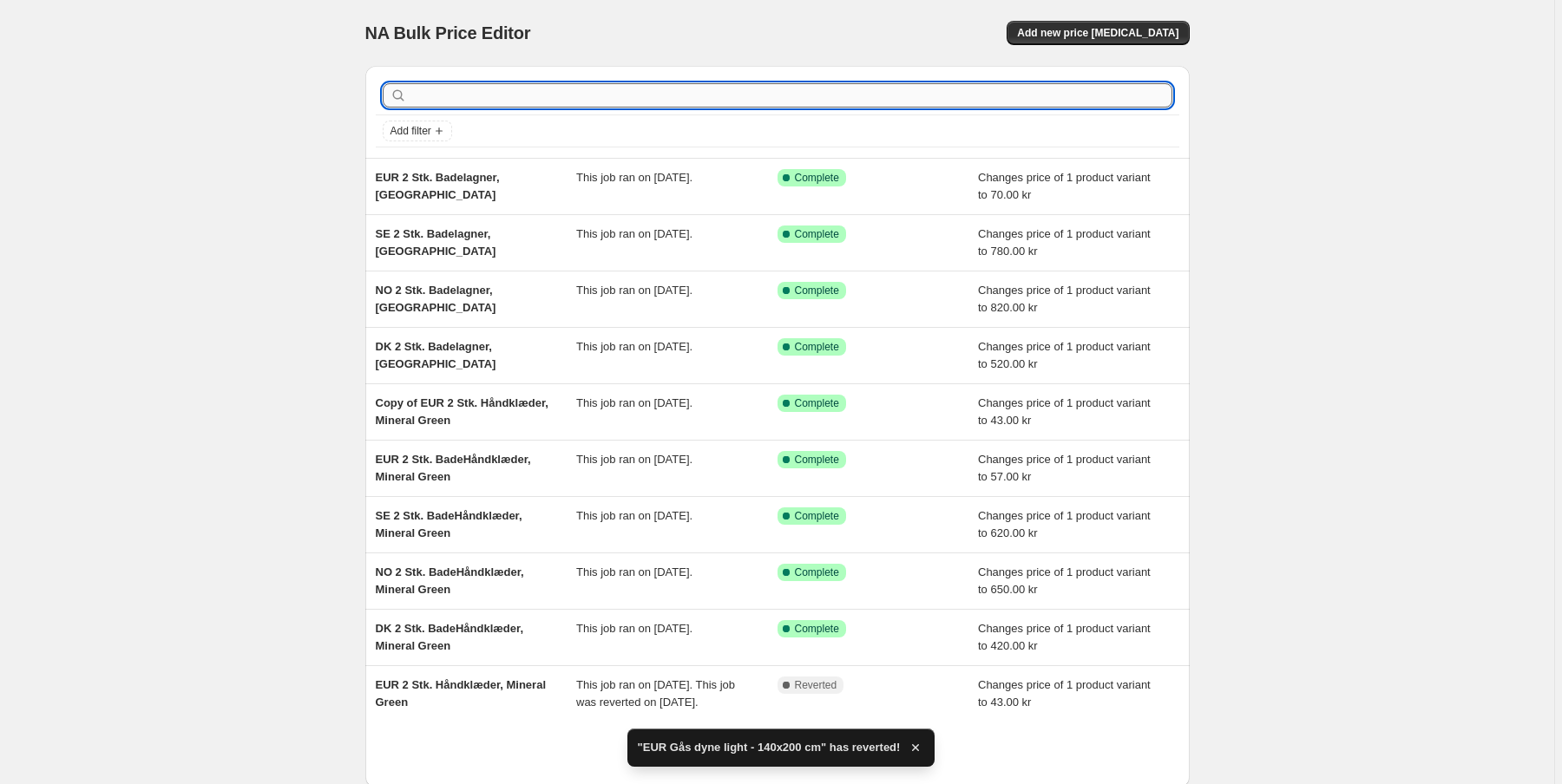
click at [436, 101] on input "text" at bounding box center [791, 95] width 762 height 25
paste input "Light"
type input "Light"
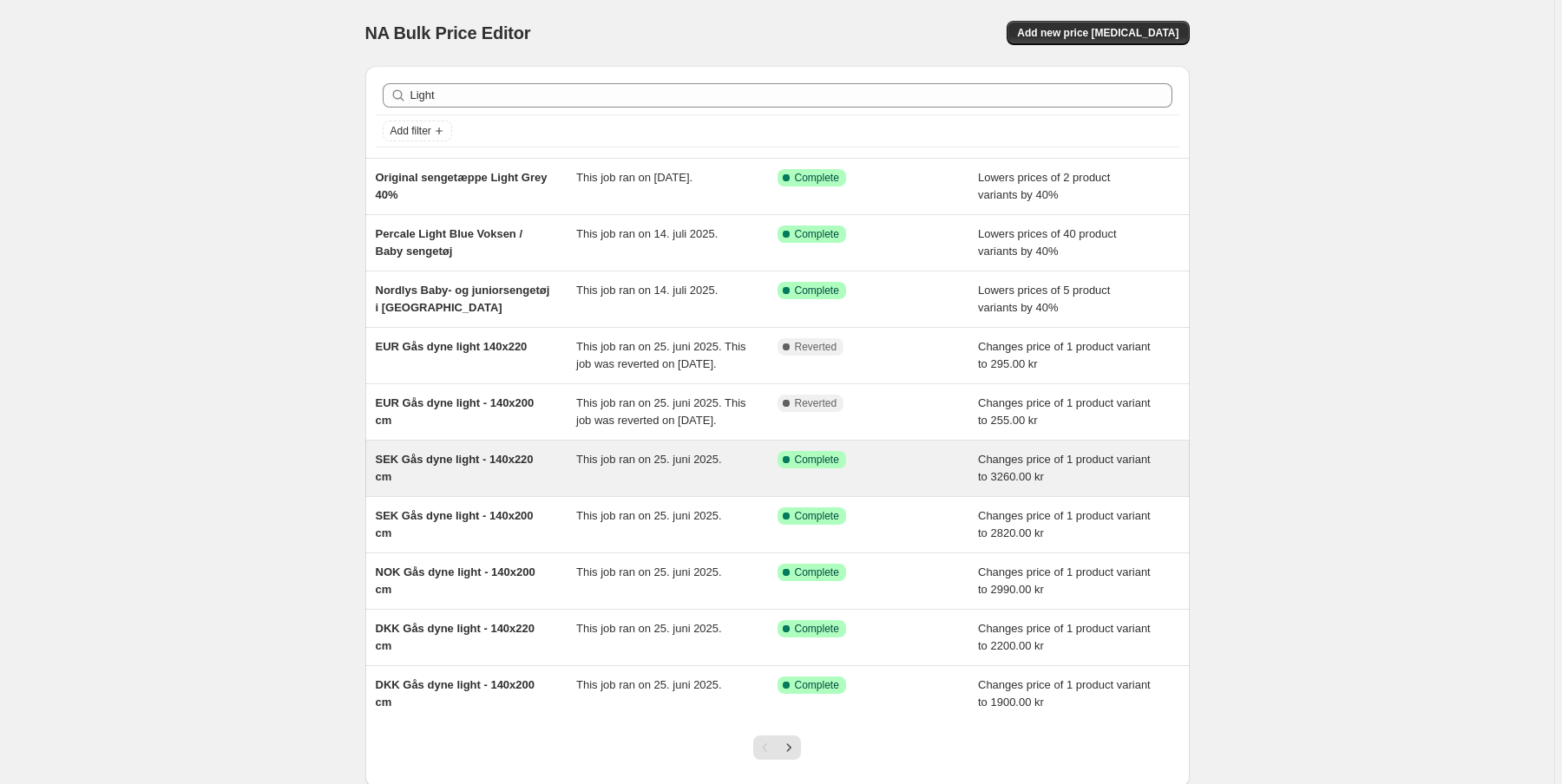
click at [464, 483] on span "SEK Gås dyne light - 140x220 cm" at bounding box center [455, 468] width 158 height 31
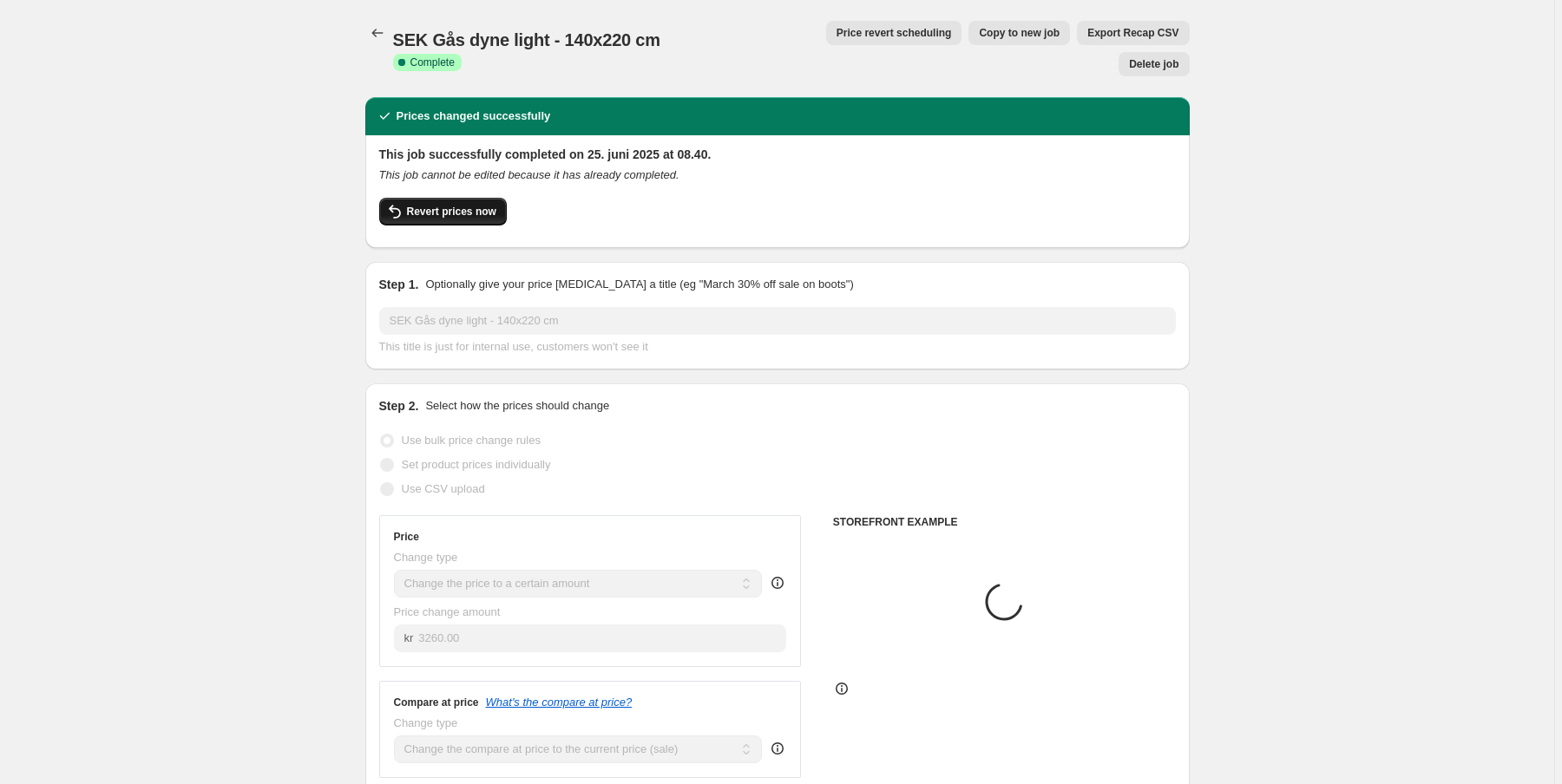
click at [448, 205] on span "Revert prices now" at bounding box center [452, 212] width 89 height 14
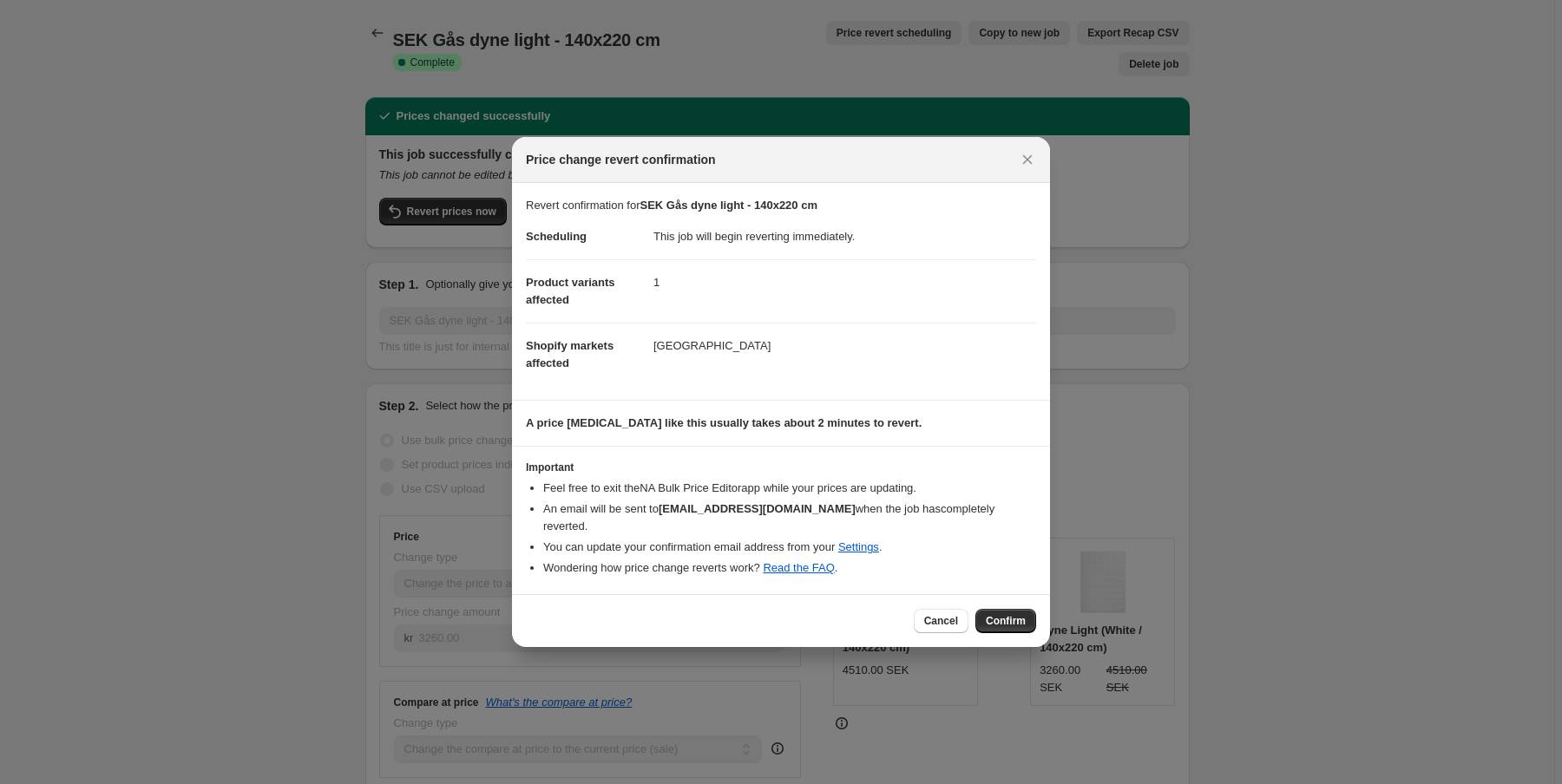
click at [1002, 614] on span "Confirm" at bounding box center [1006, 621] width 40 height 14
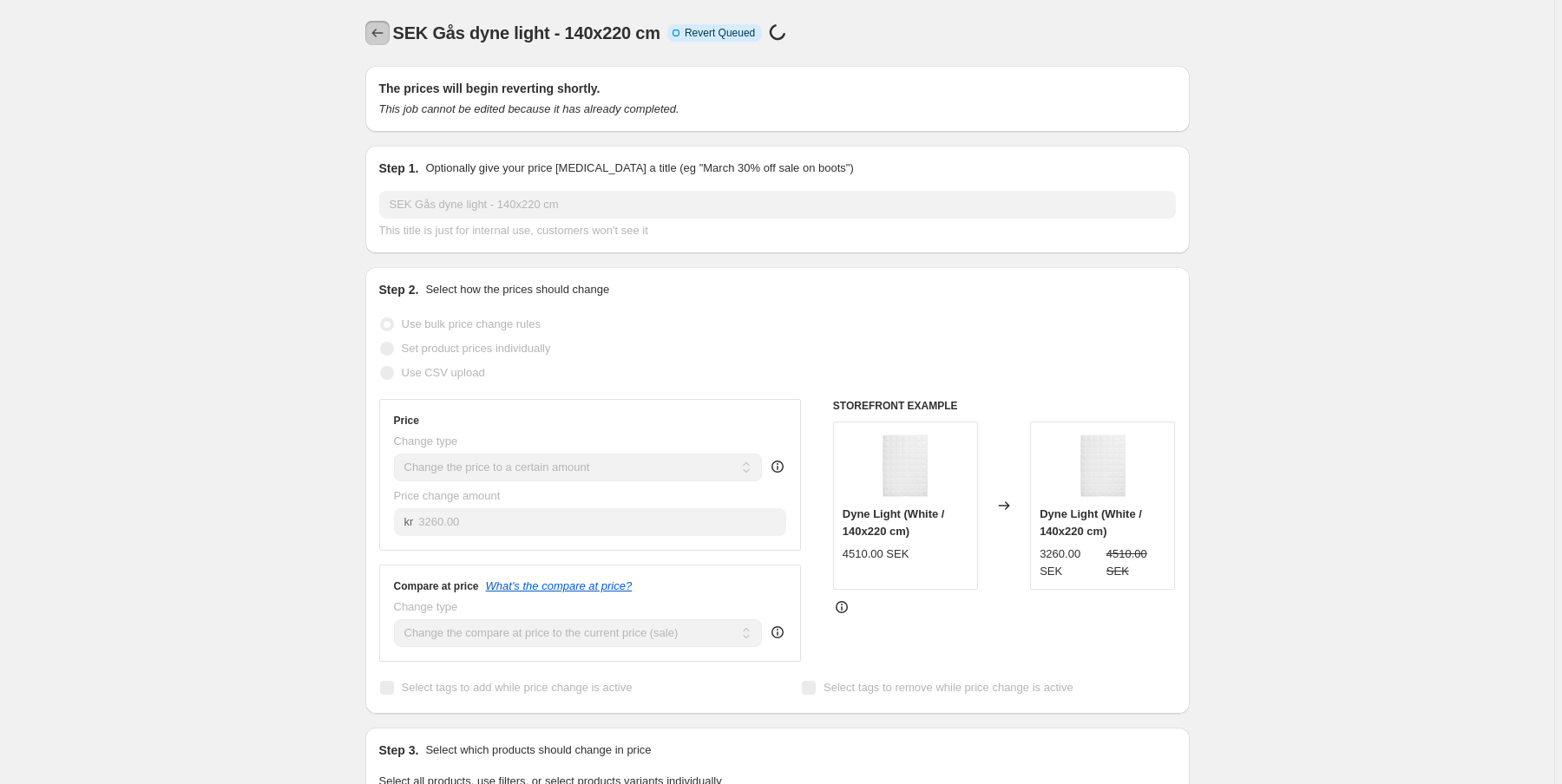
click at [382, 32] on icon "Price change jobs" at bounding box center [378, 34] width 18 height 18
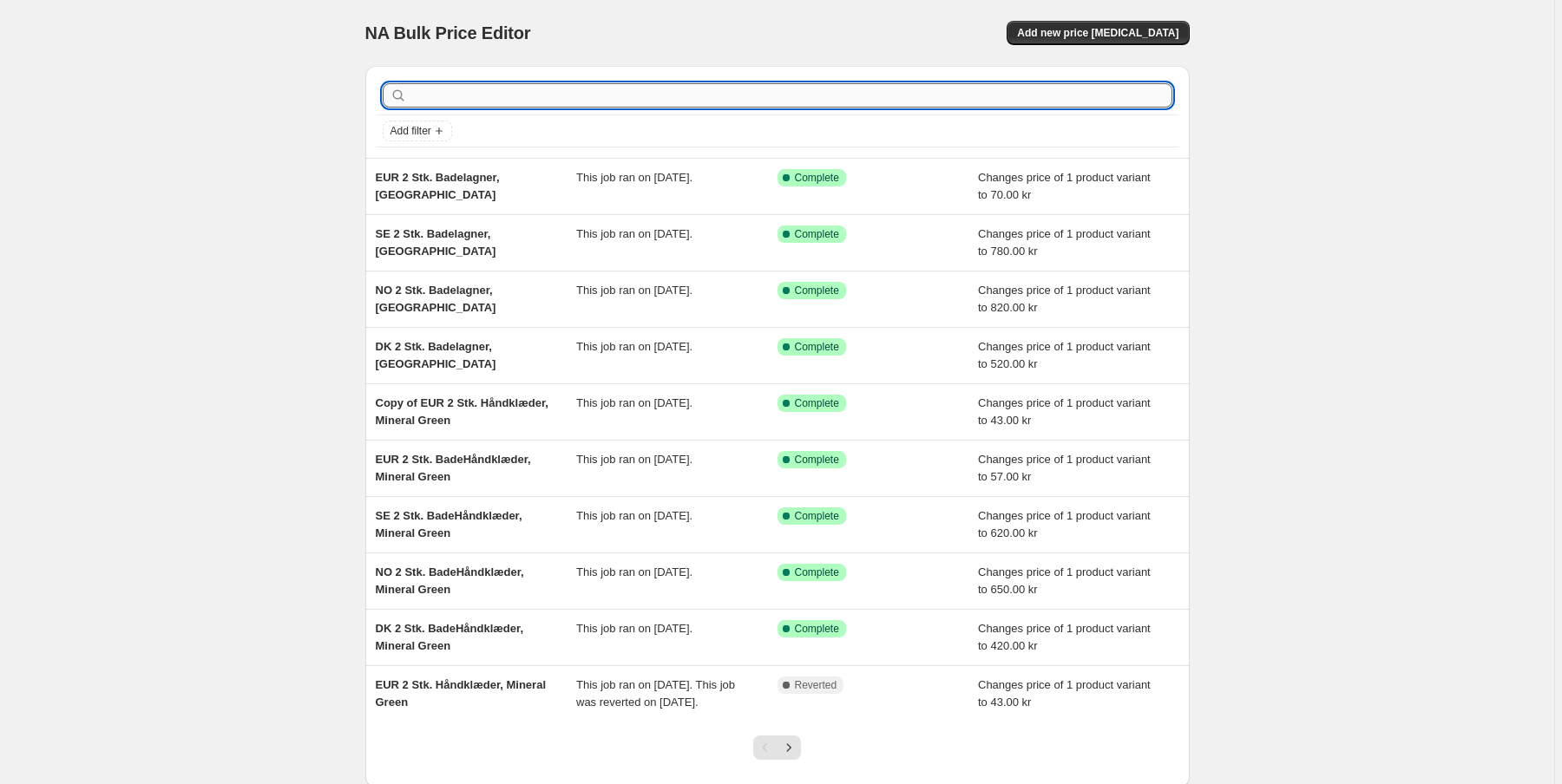
click at [454, 103] on input "text" at bounding box center [791, 95] width 762 height 25
paste input "Light"
type input "Light"
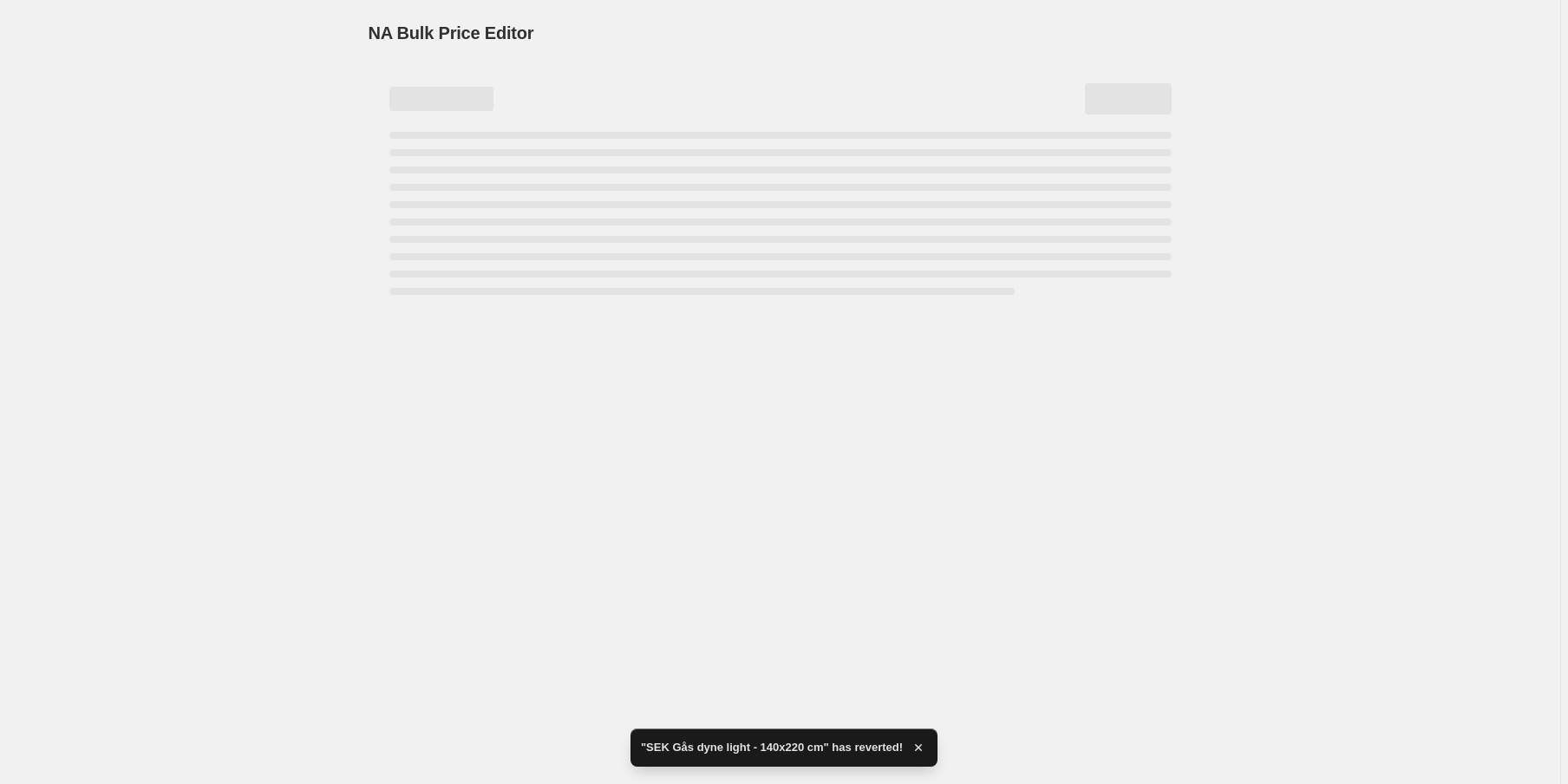
click at [486, 566] on div "NA Bulk Price Editor. This page is ready NA Bulk Price Editor" at bounding box center [780, 392] width 1560 height 784
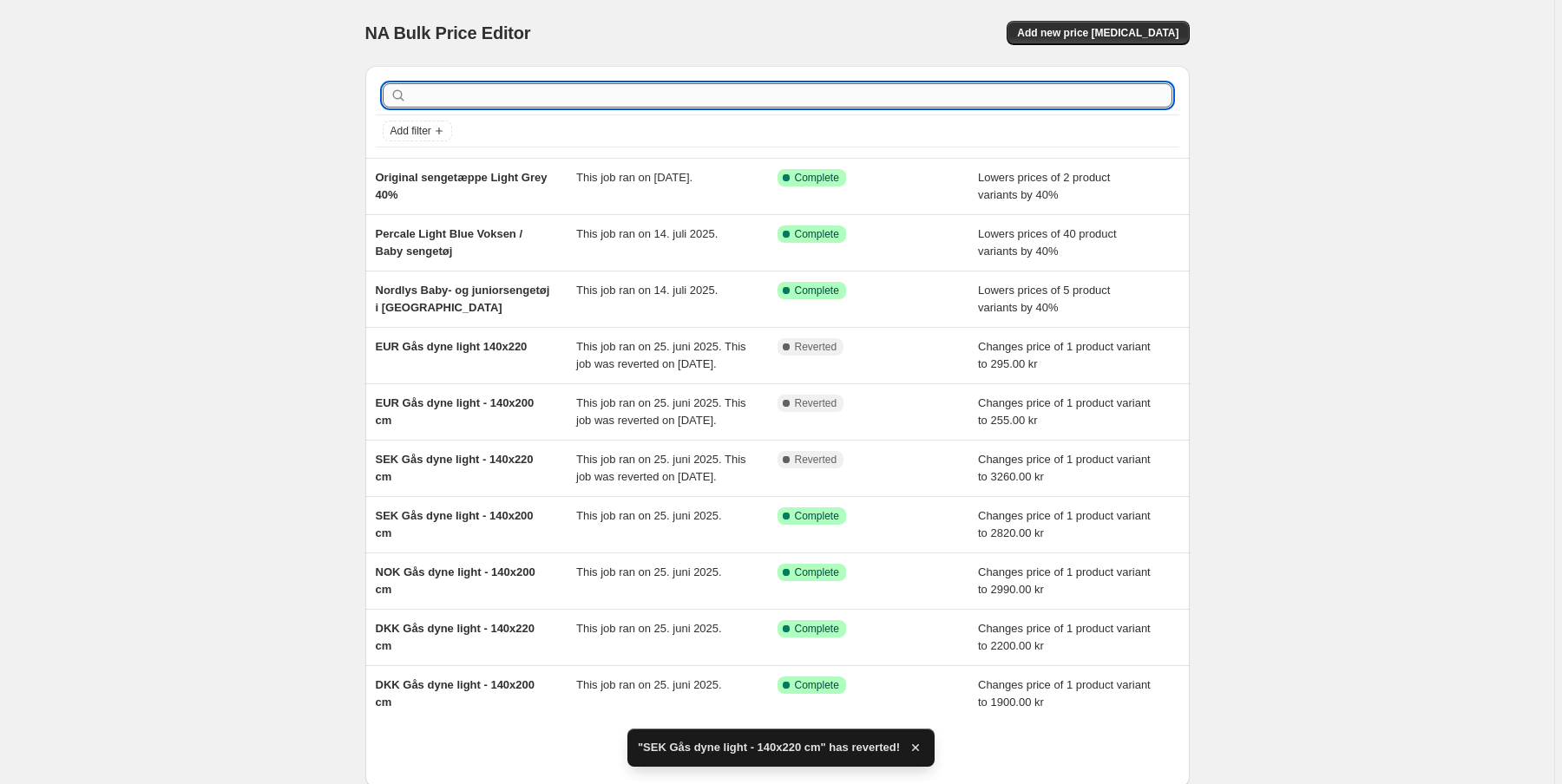
click at [500, 98] on input "text" at bounding box center [791, 95] width 762 height 25
paste input "Light"
type input "Light"
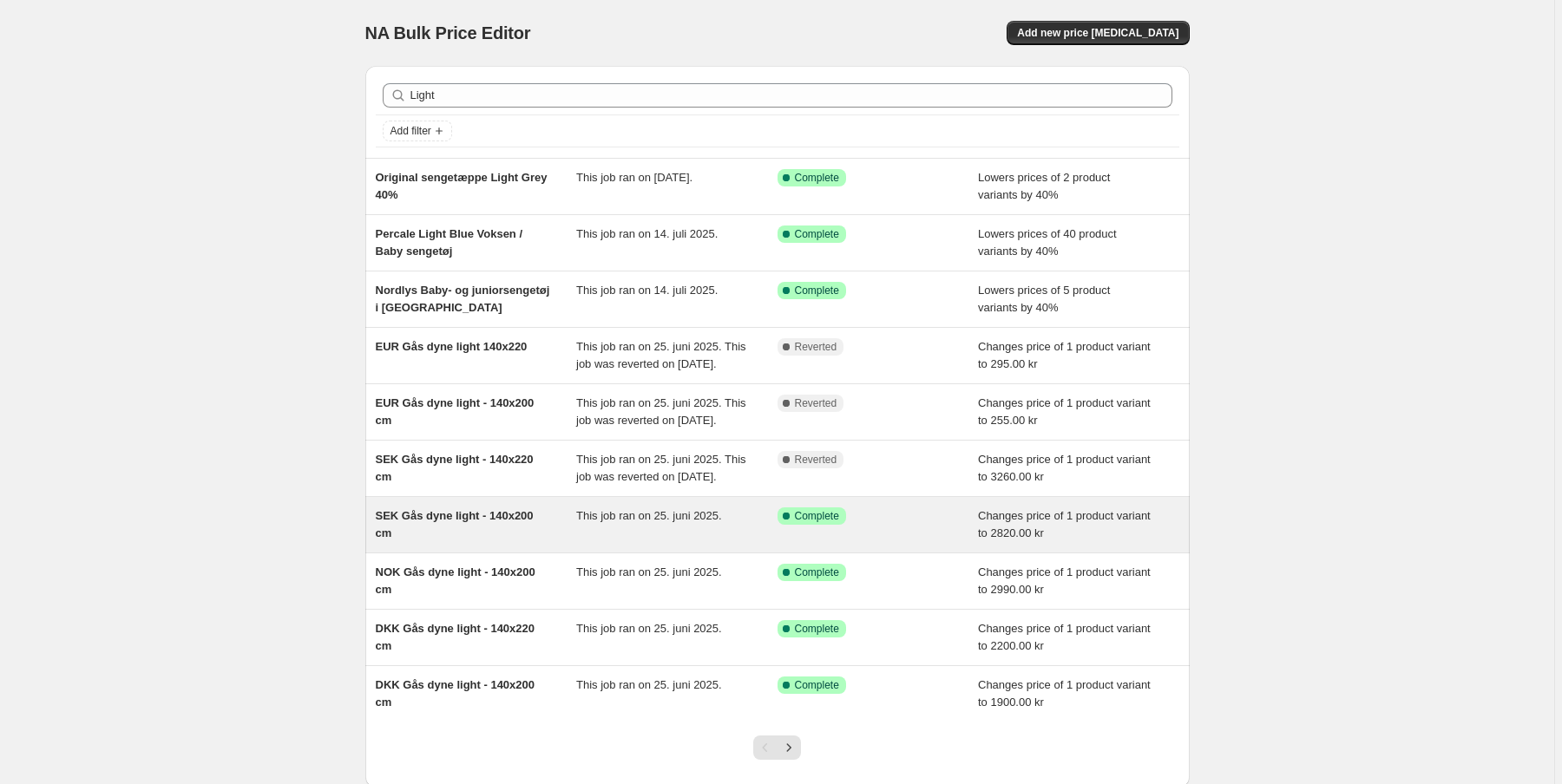
click at [464, 540] on span "SEK Gås dyne light - 140x200 cm" at bounding box center [455, 524] width 158 height 31
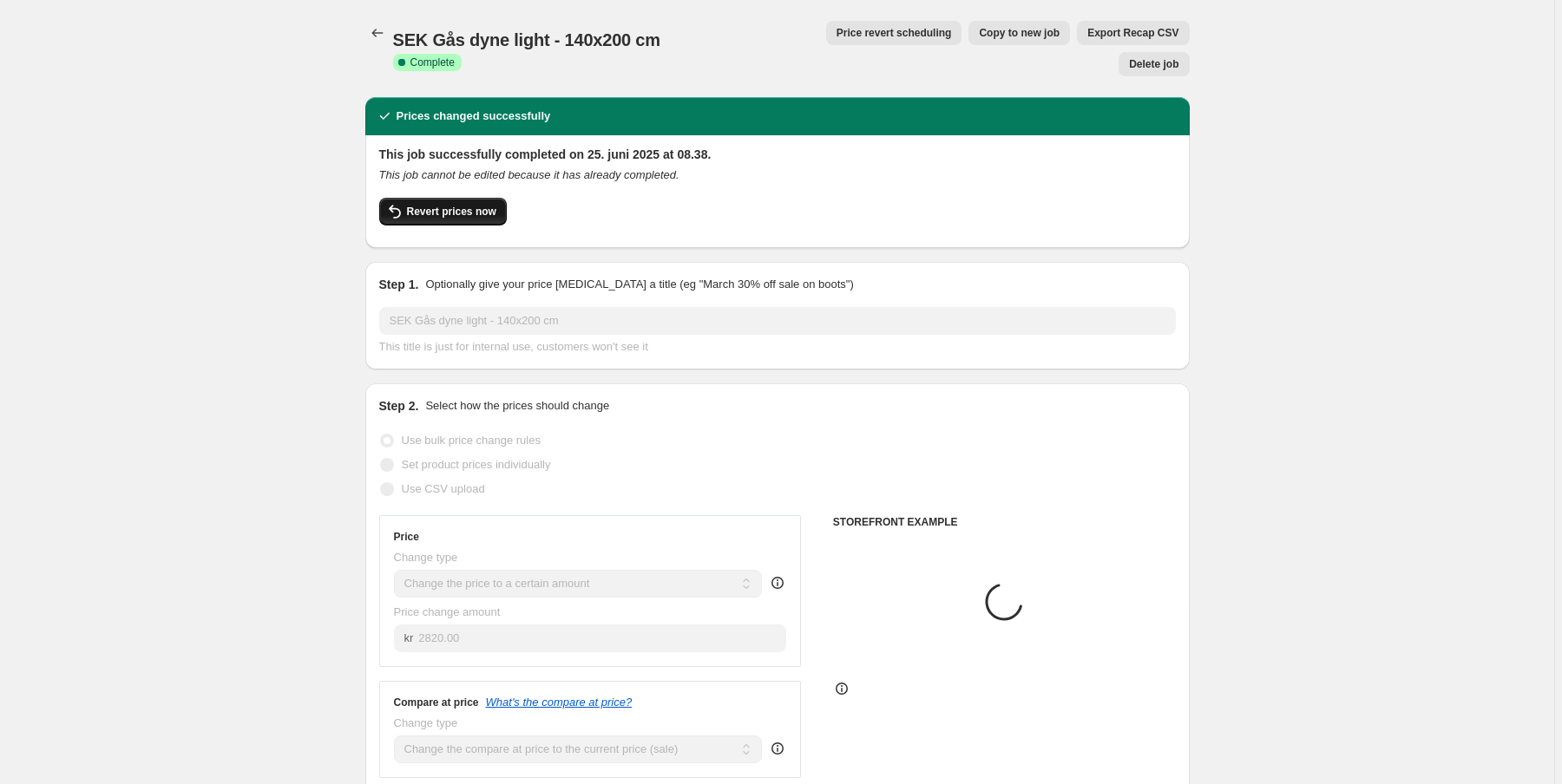
click at [450, 205] on span "Revert prices now" at bounding box center [452, 212] width 89 height 14
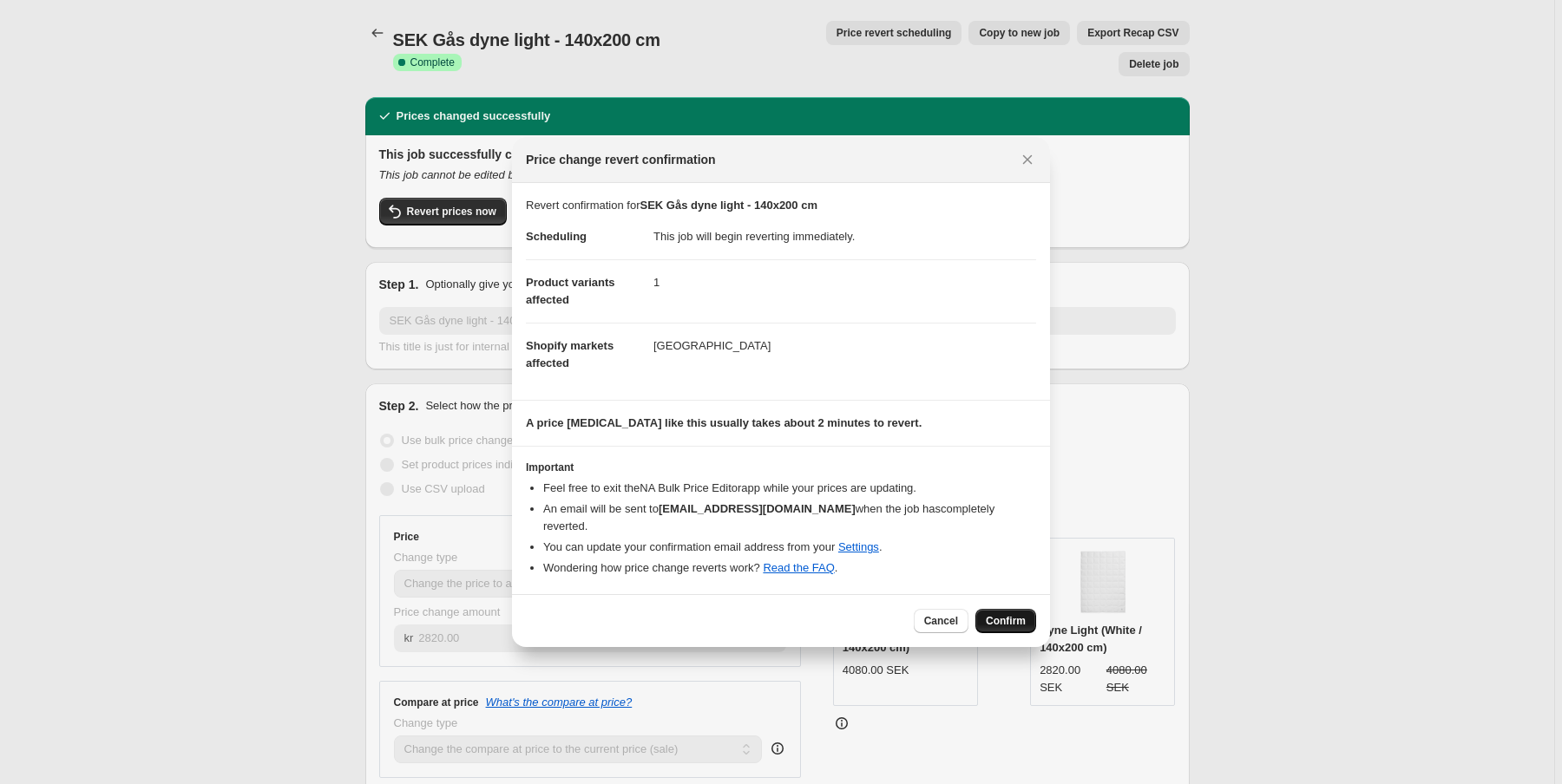
click at [1003, 614] on span "Confirm" at bounding box center [1006, 621] width 40 height 14
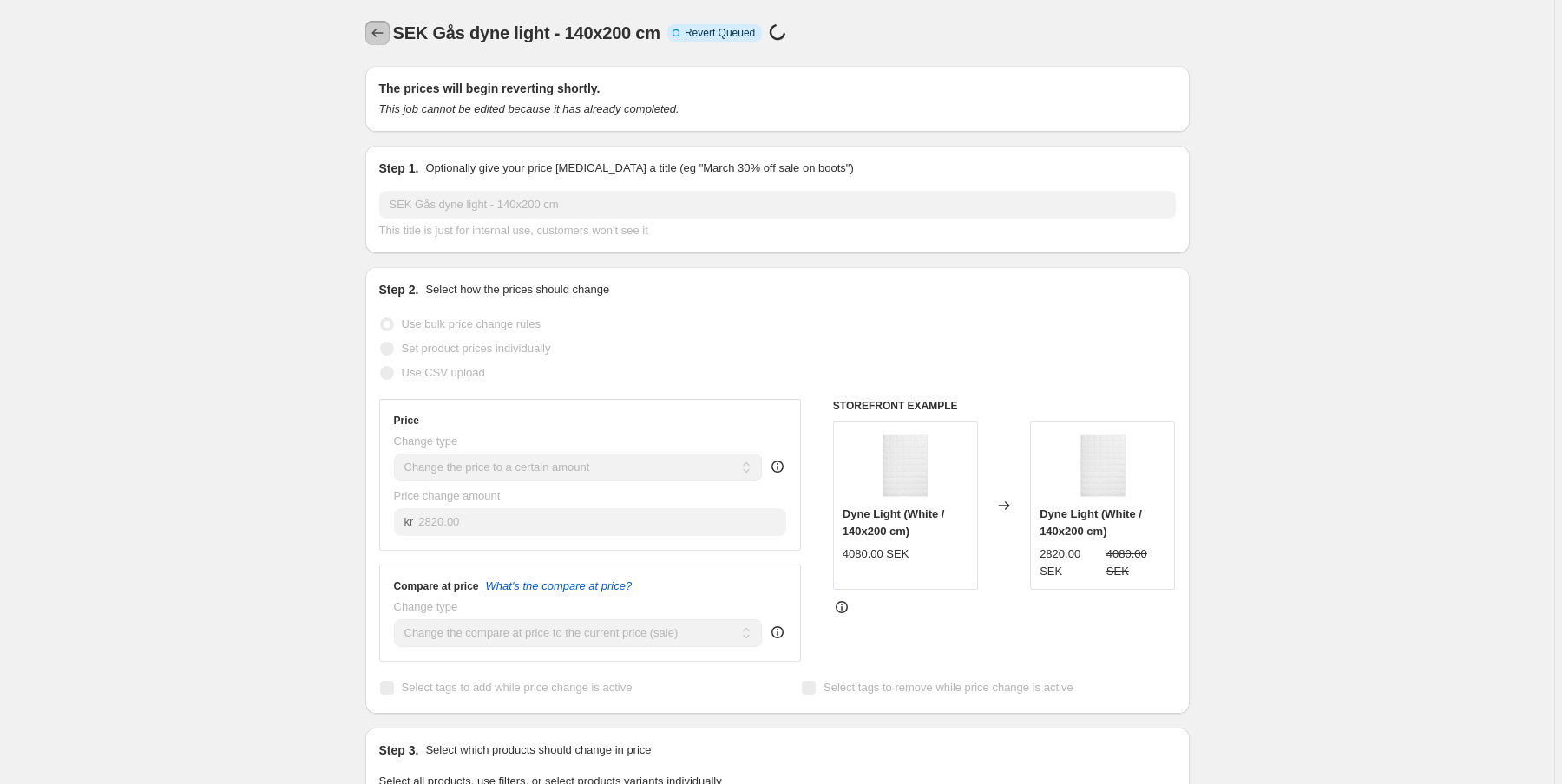
click at [386, 29] on icon "Price change jobs" at bounding box center [378, 34] width 18 height 18
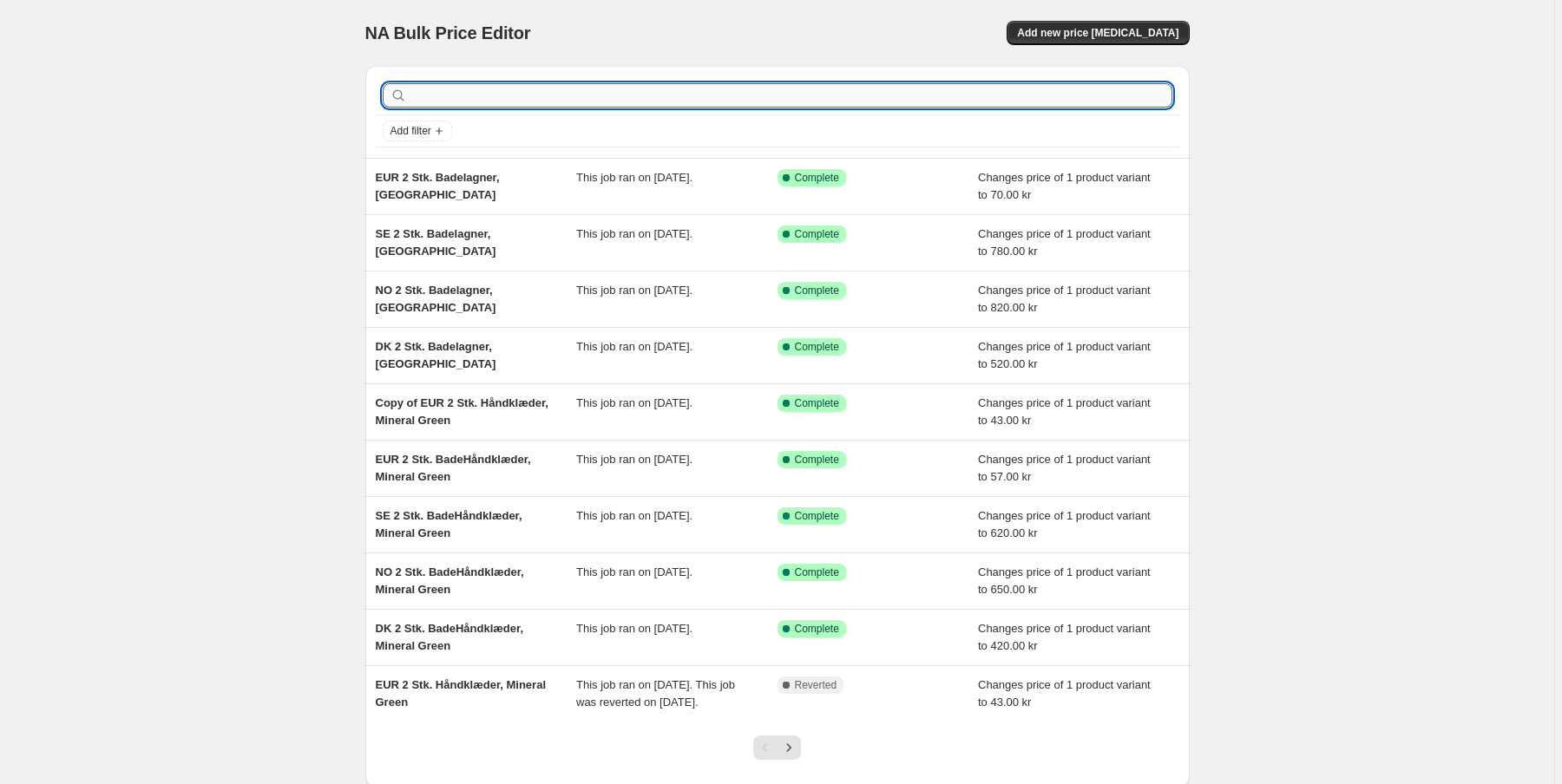
click at [457, 92] on input "text" at bounding box center [791, 95] width 762 height 25
paste input "Light"
type input "Light"
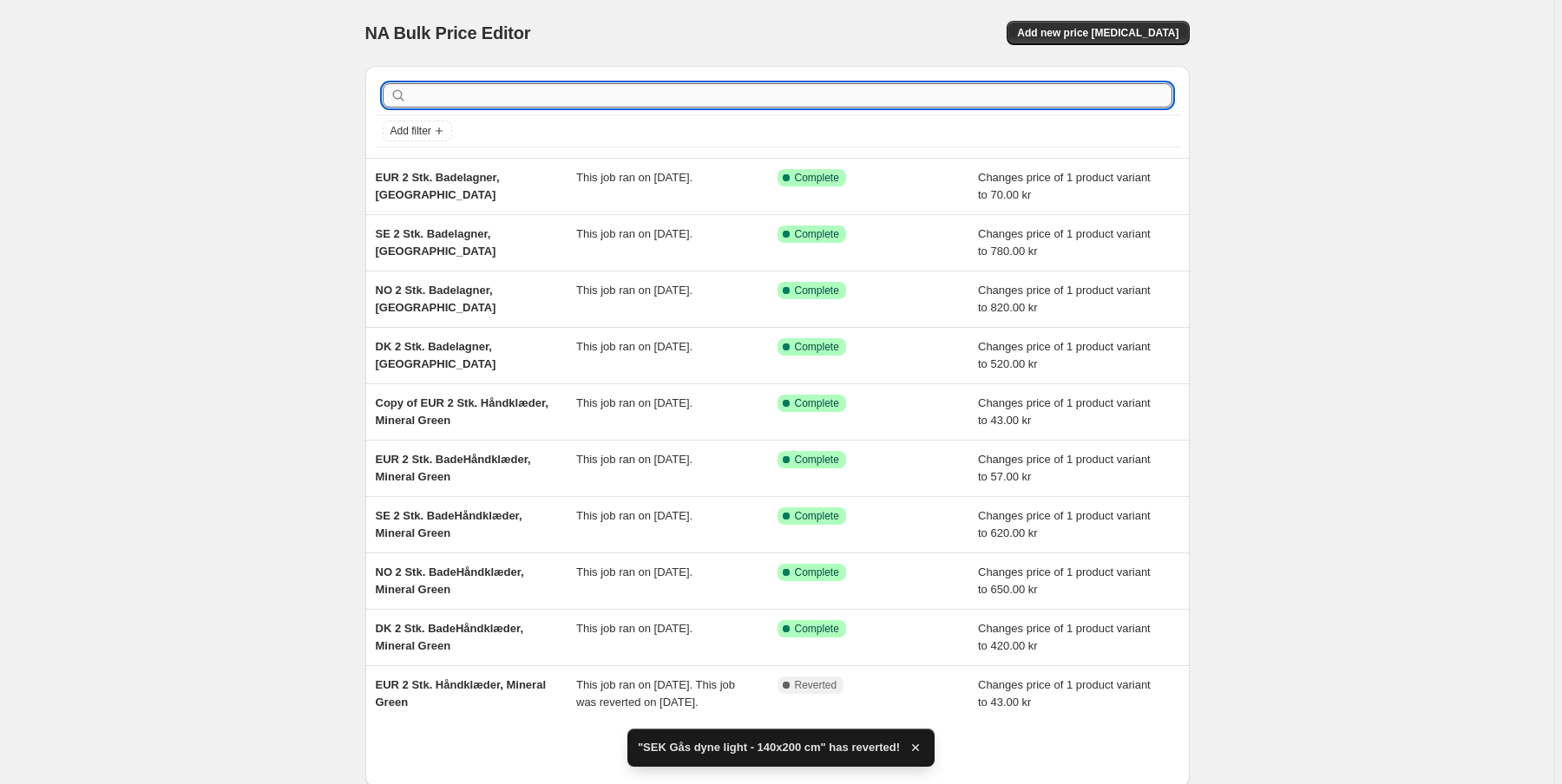
click at [428, 102] on input "text" at bounding box center [791, 95] width 762 height 25
paste input "Light"
type input "Light"
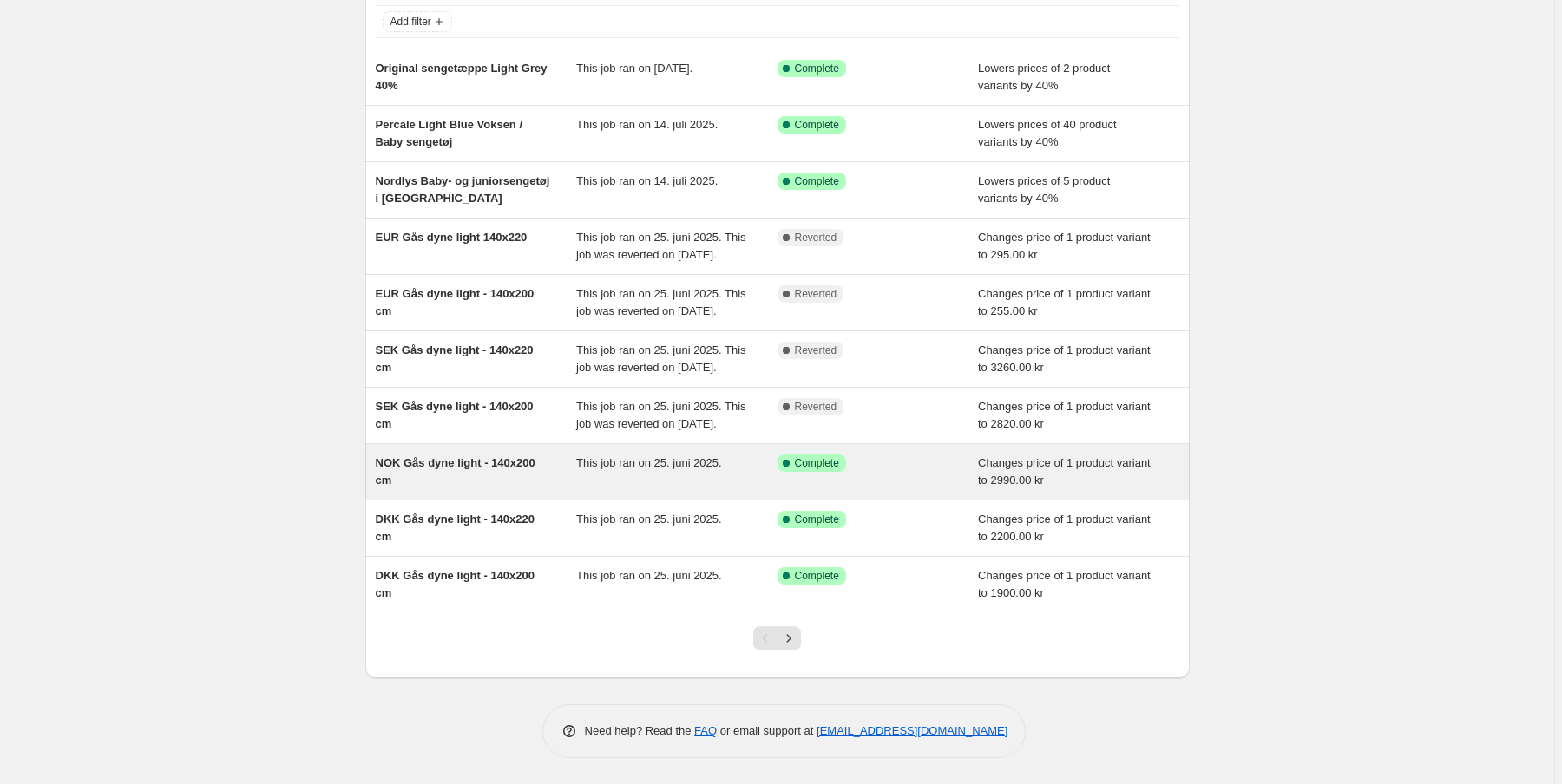
scroll to position [176, 0]
click at [484, 464] on span "NOK Gås dyne light - 140x200 cm" at bounding box center [455, 472] width 159 height 31
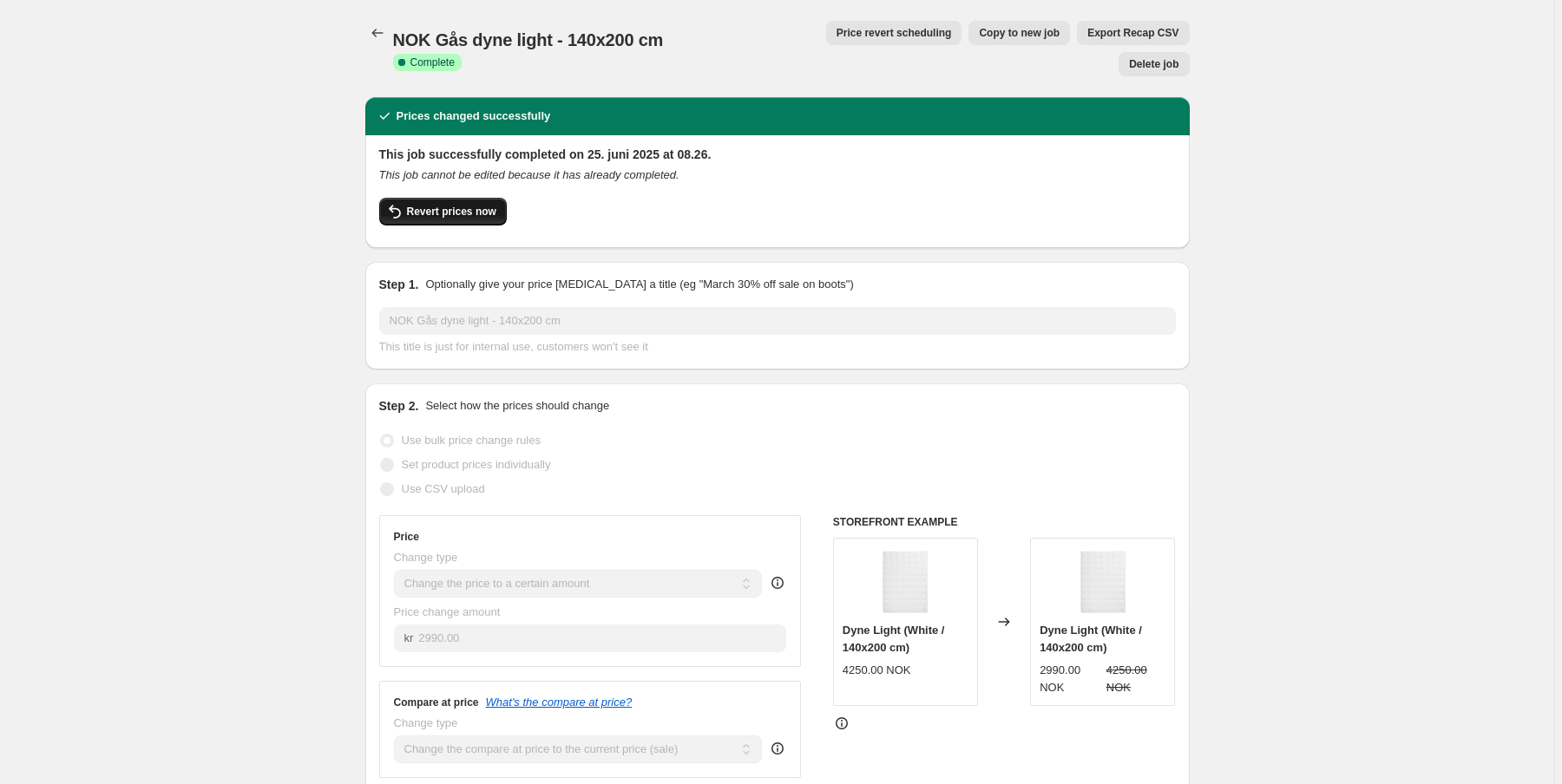
click at [466, 205] on span "Revert prices now" at bounding box center [452, 212] width 89 height 14
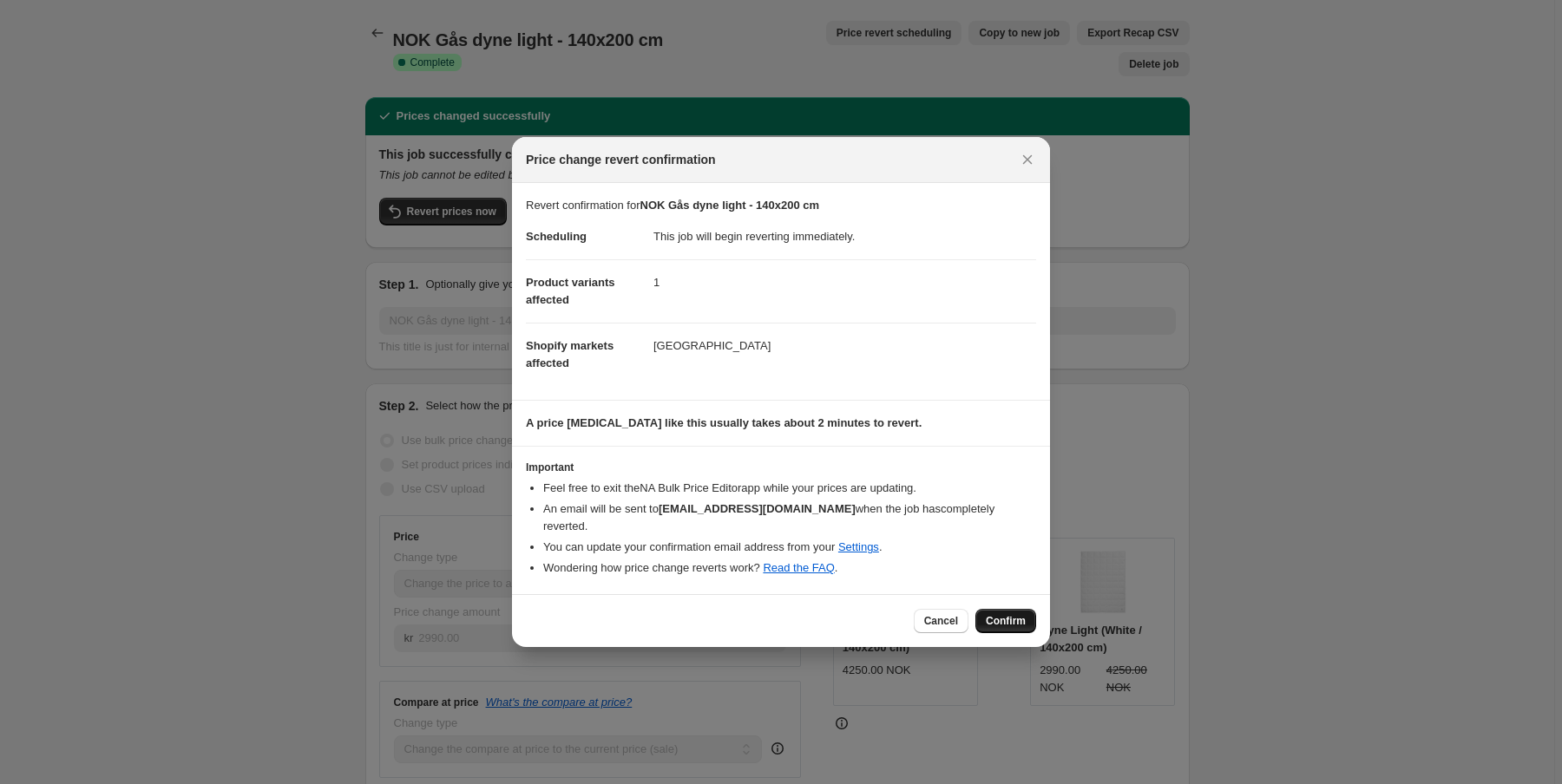
click at [1003, 620] on button "Confirm" at bounding box center [1005, 621] width 60 height 25
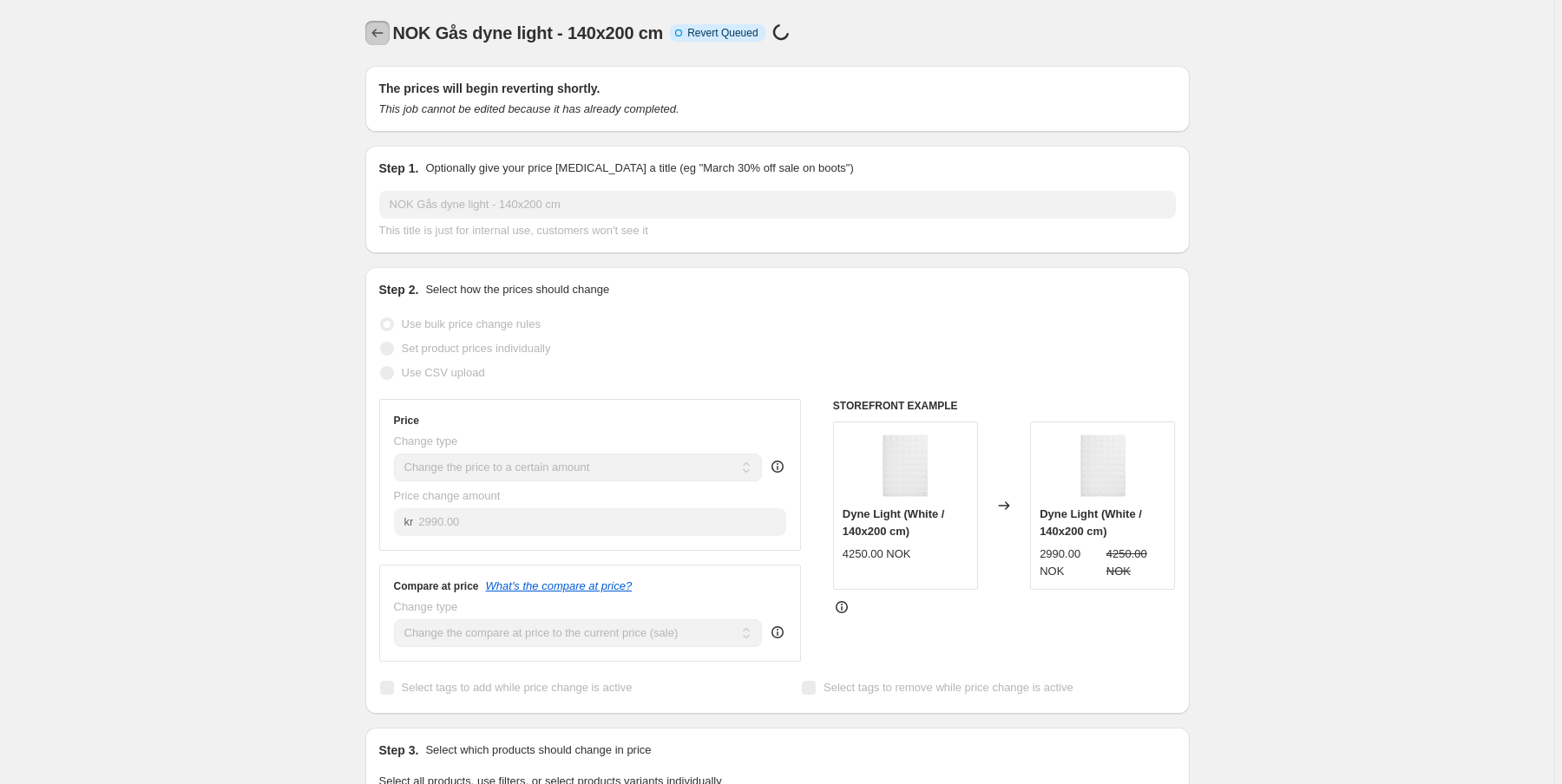
click at [382, 32] on icon "Price change jobs" at bounding box center [378, 34] width 18 height 18
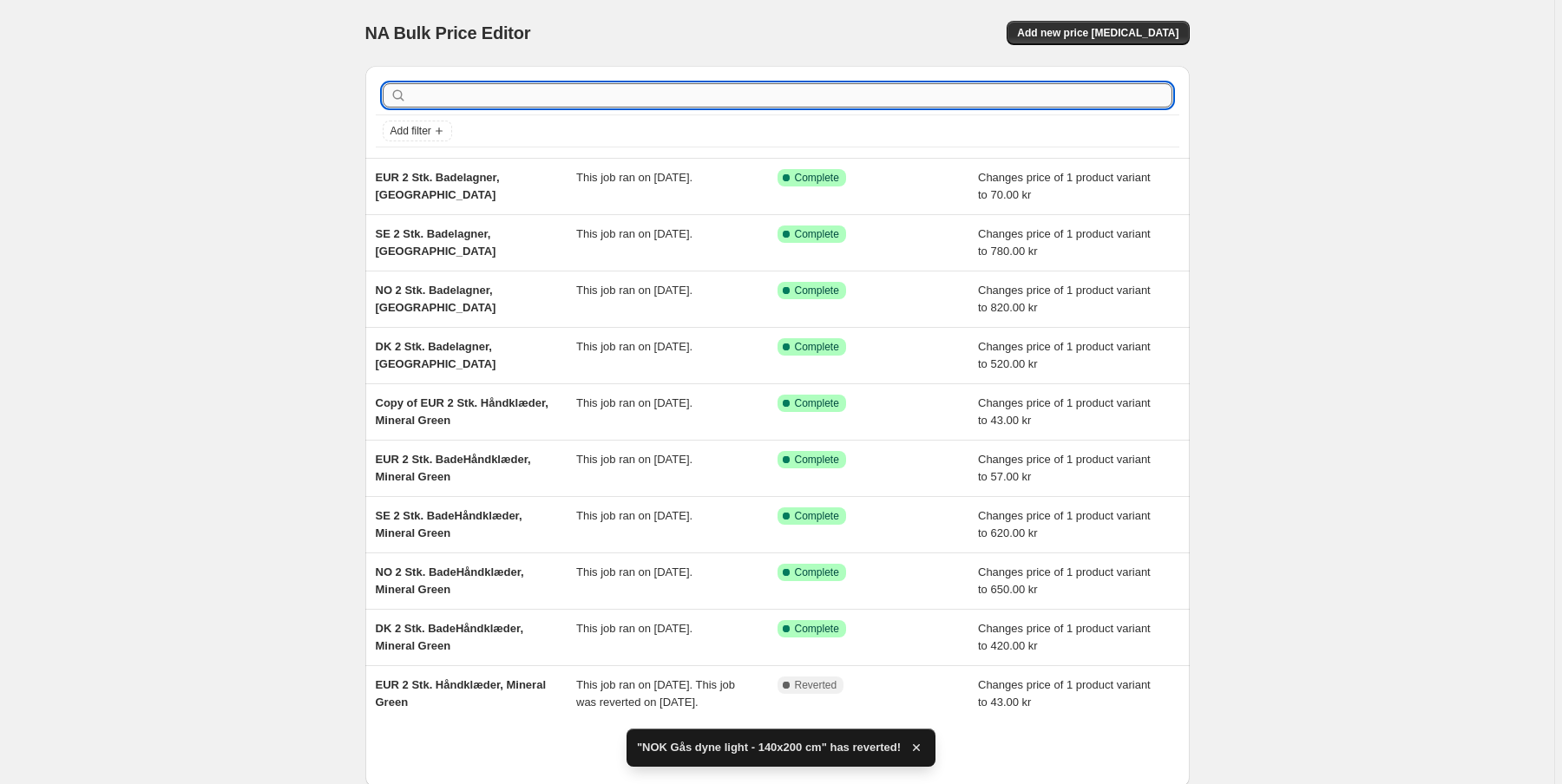
click at [444, 104] on input "text" at bounding box center [791, 95] width 762 height 25
paste input "Light"
type input "Light"
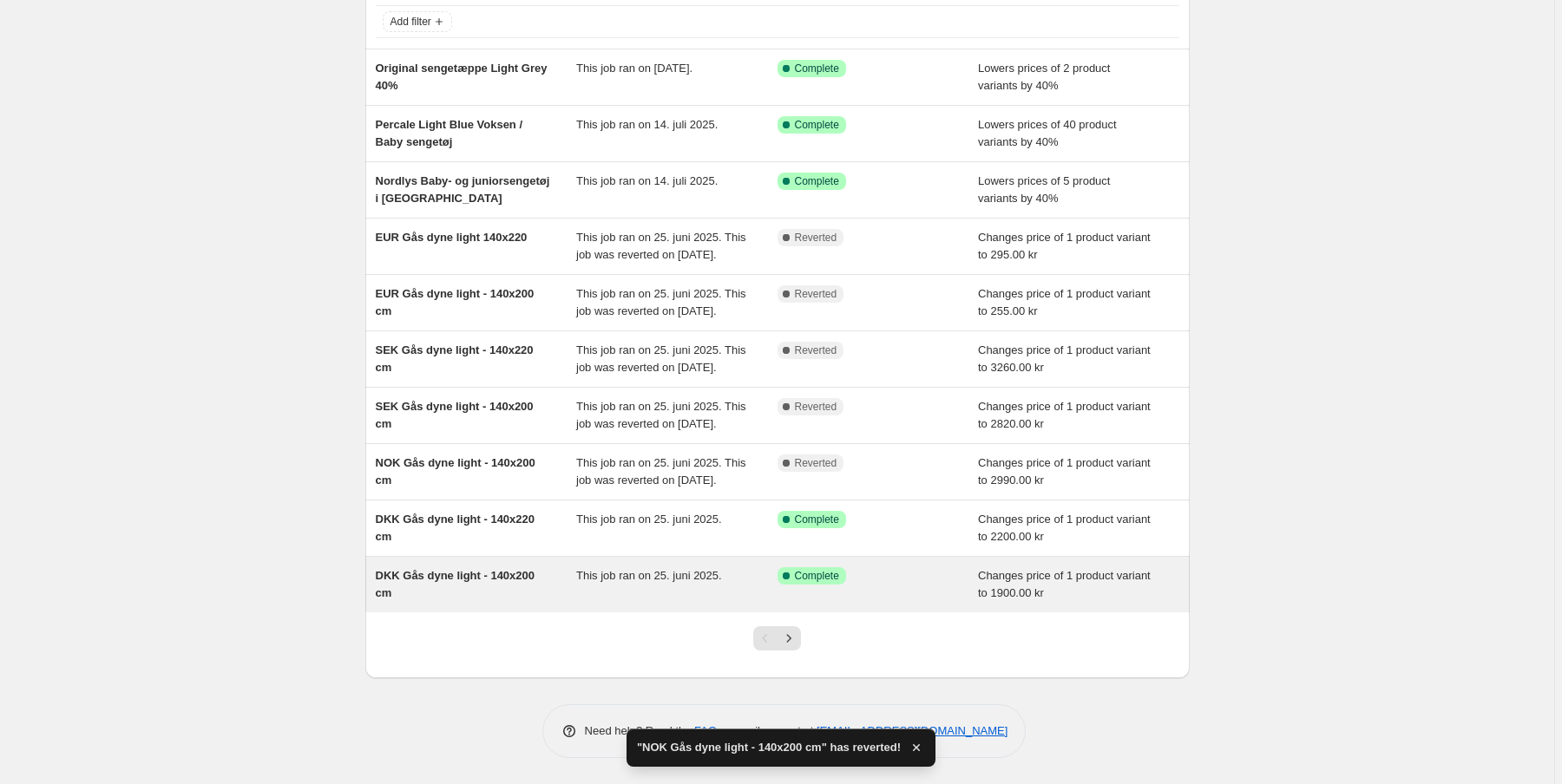
scroll to position [194, 0]
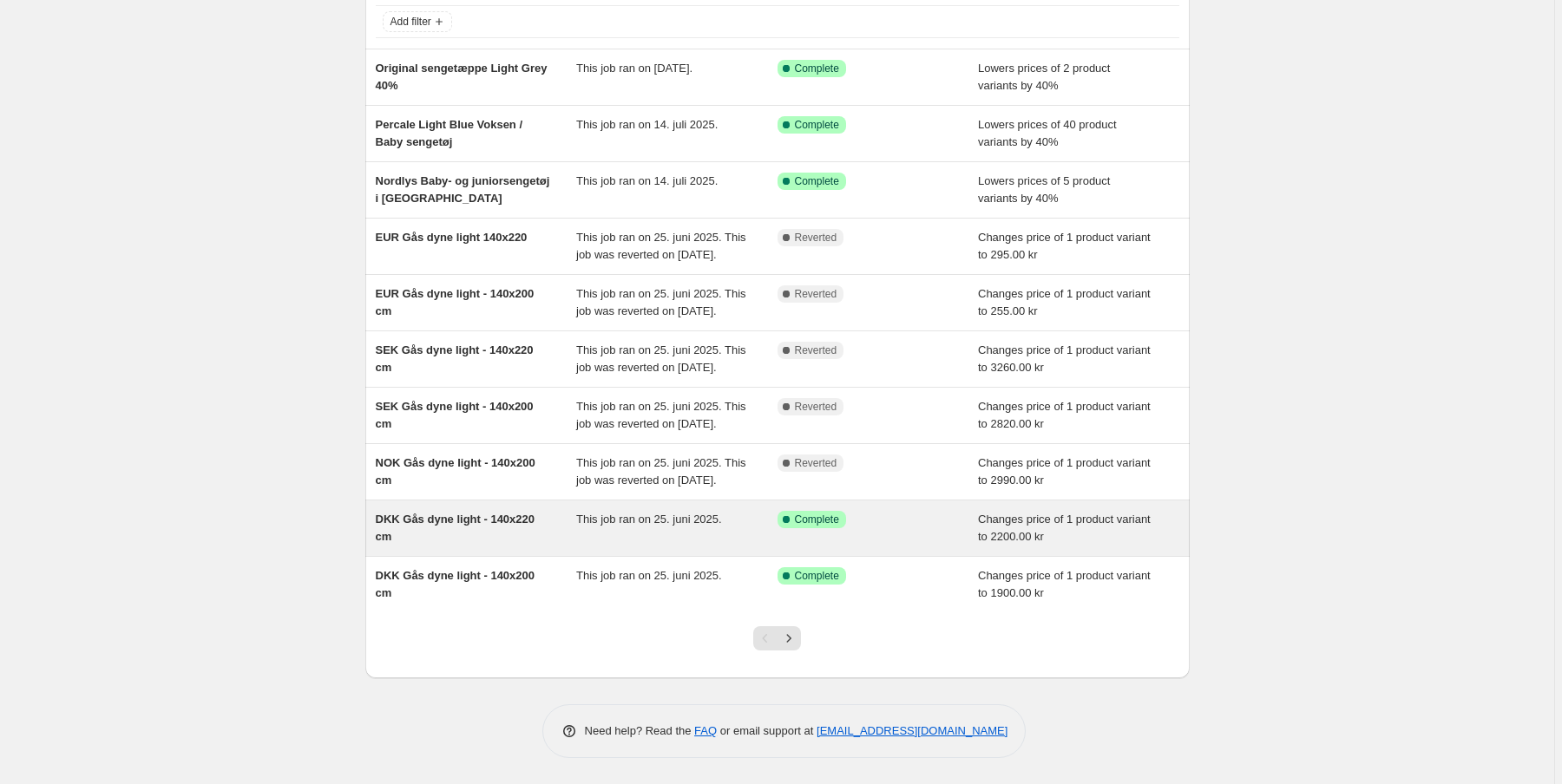
click at [477, 525] on span "DKK Gås dyne light - 140x220 cm" at bounding box center [455, 528] width 159 height 31
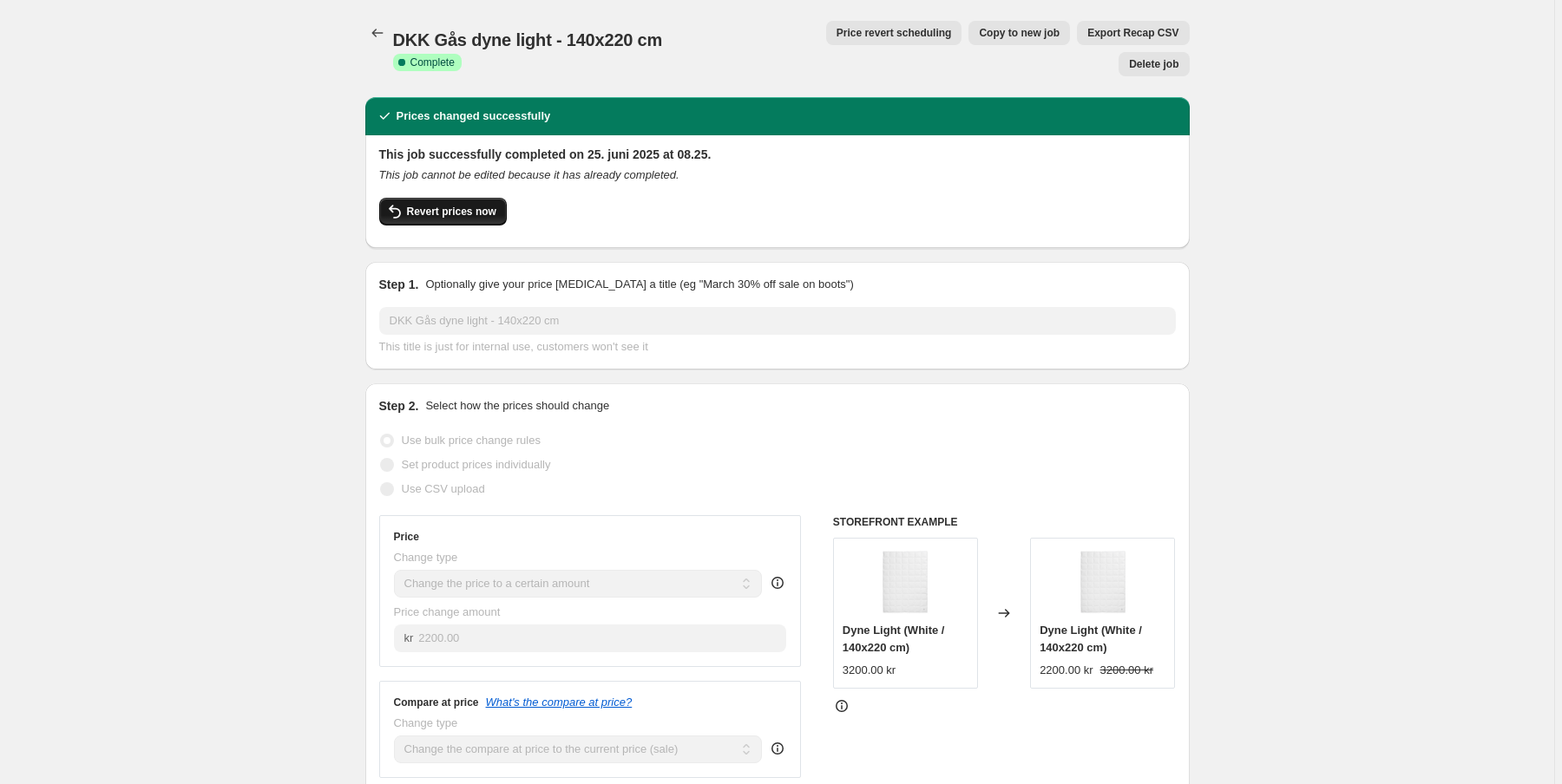
click at [458, 205] on span "Revert prices now" at bounding box center [452, 212] width 89 height 14
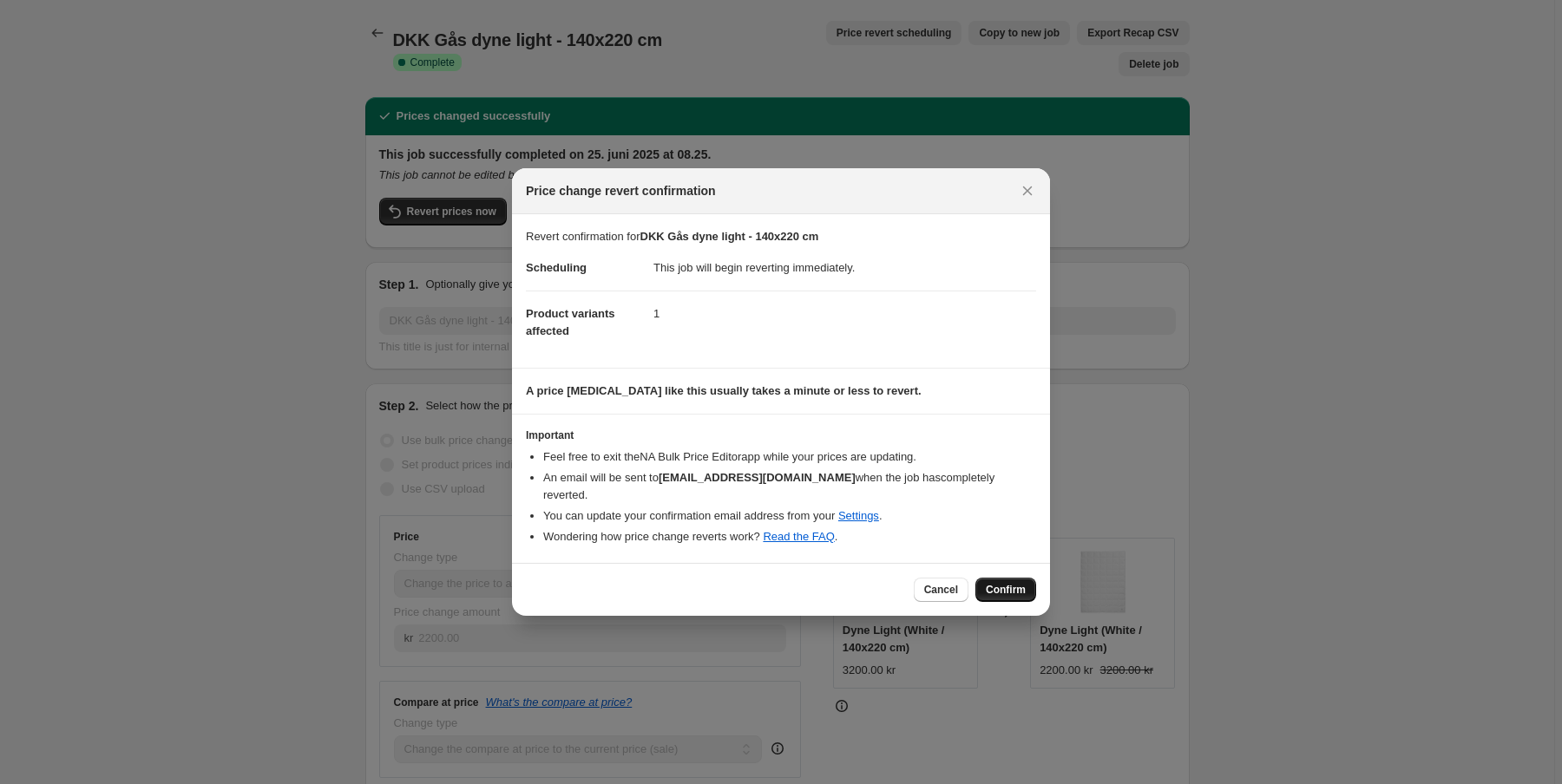
click at [1014, 590] on button "Confirm" at bounding box center [1005, 589] width 60 height 25
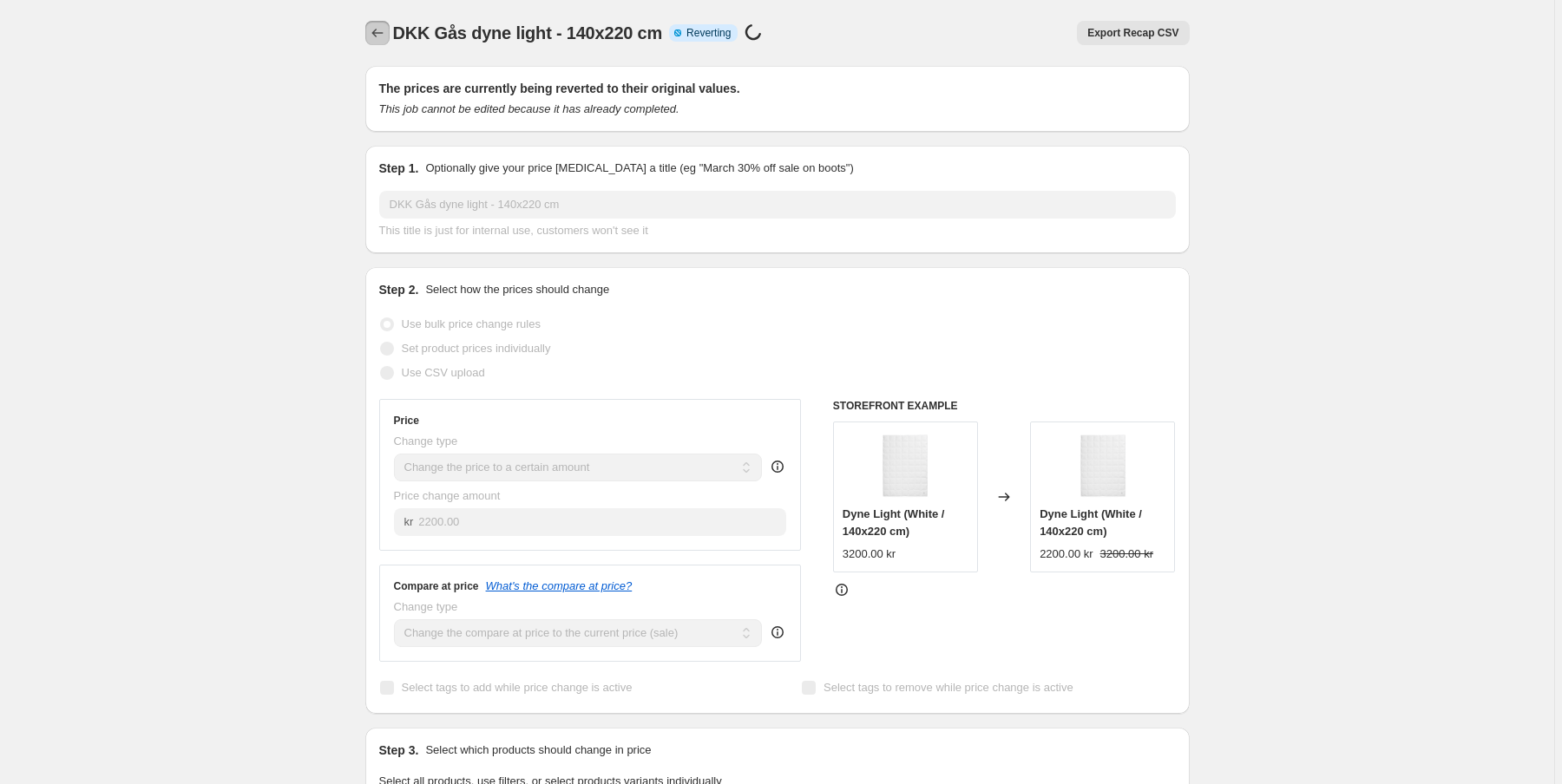
click at [386, 39] on icon "Price change jobs" at bounding box center [378, 34] width 18 height 18
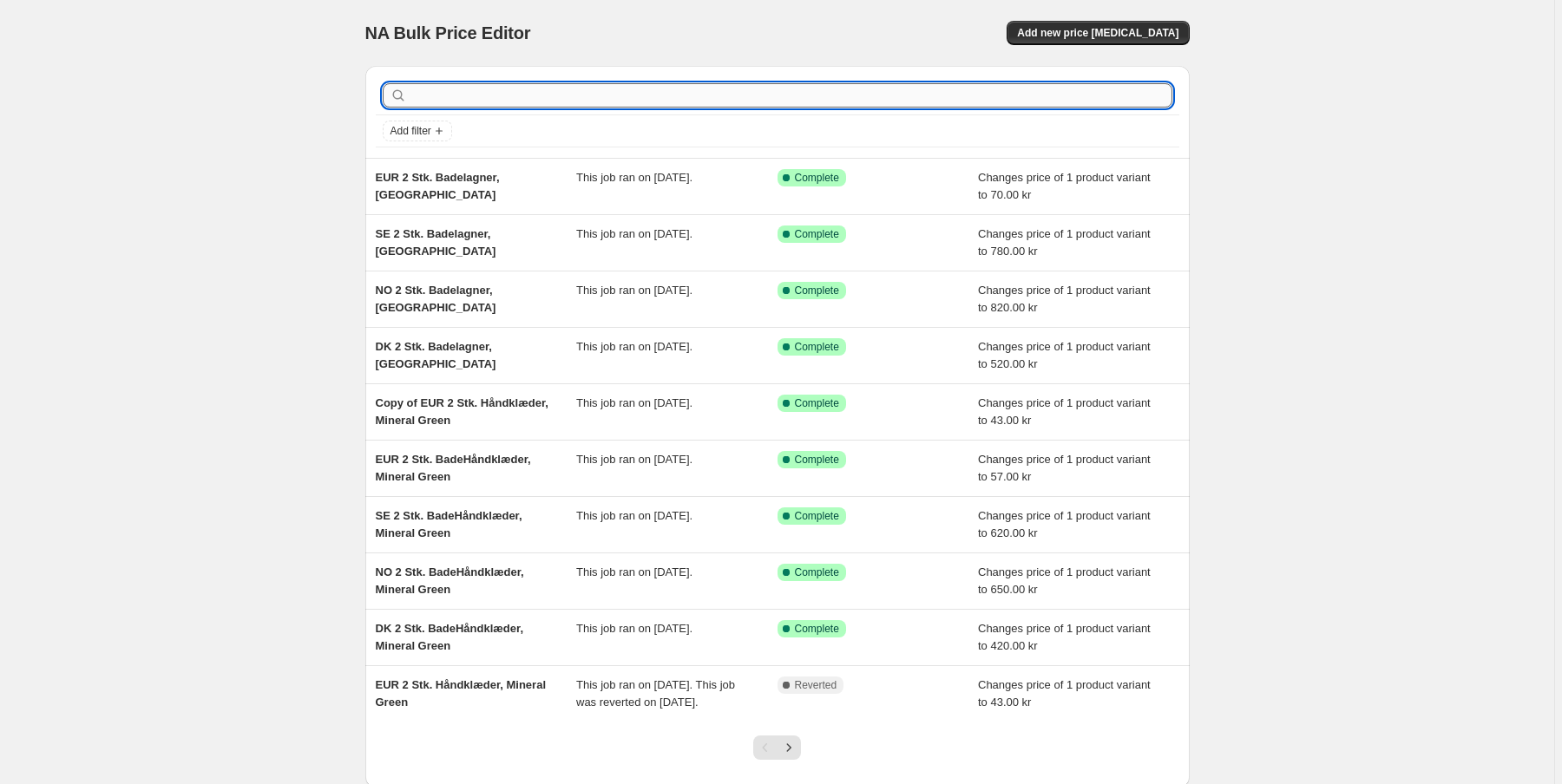
click at [437, 101] on input "text" at bounding box center [791, 95] width 762 height 25
paste input "Light"
type input "Light"
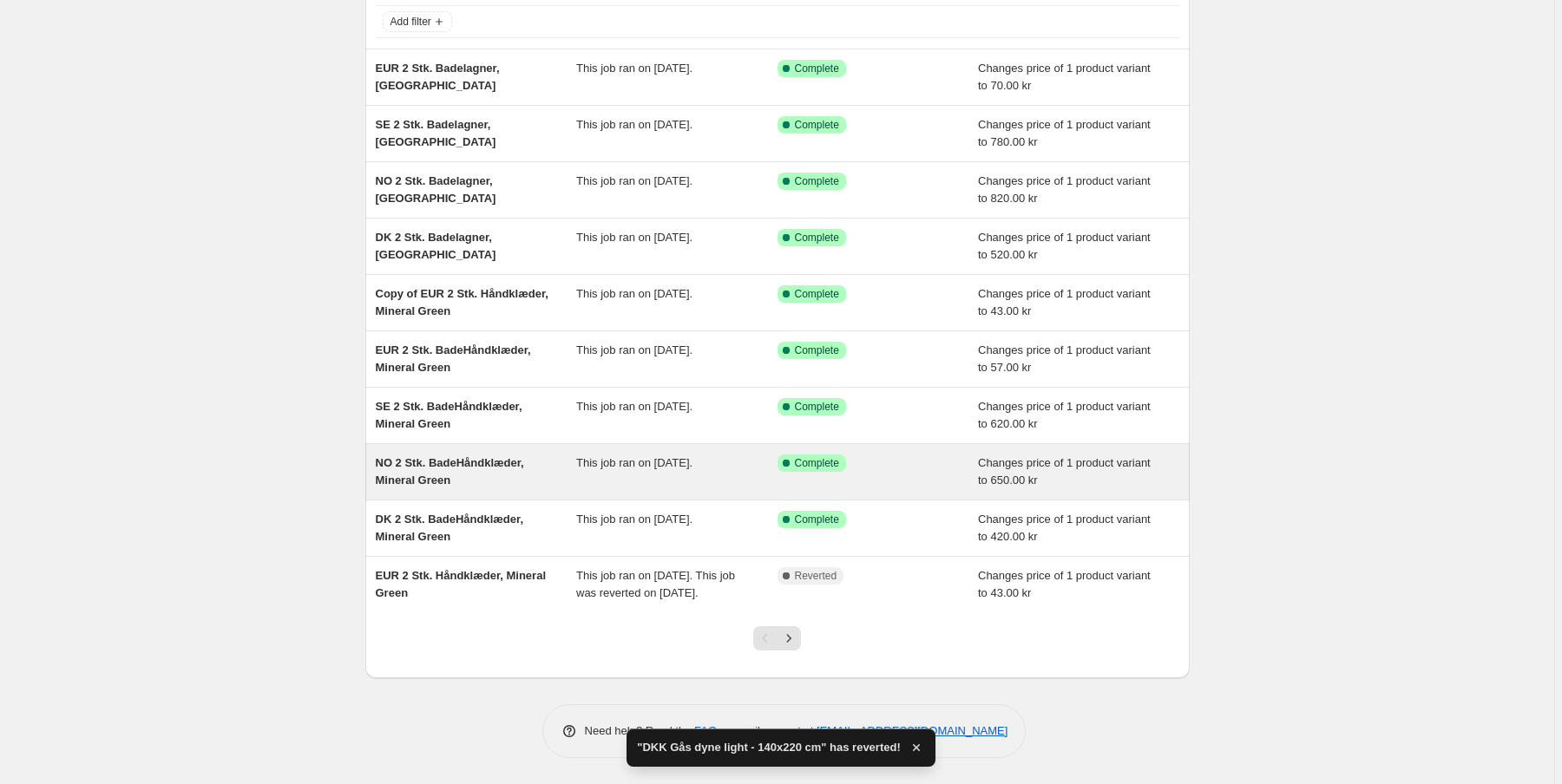
scroll to position [124, 0]
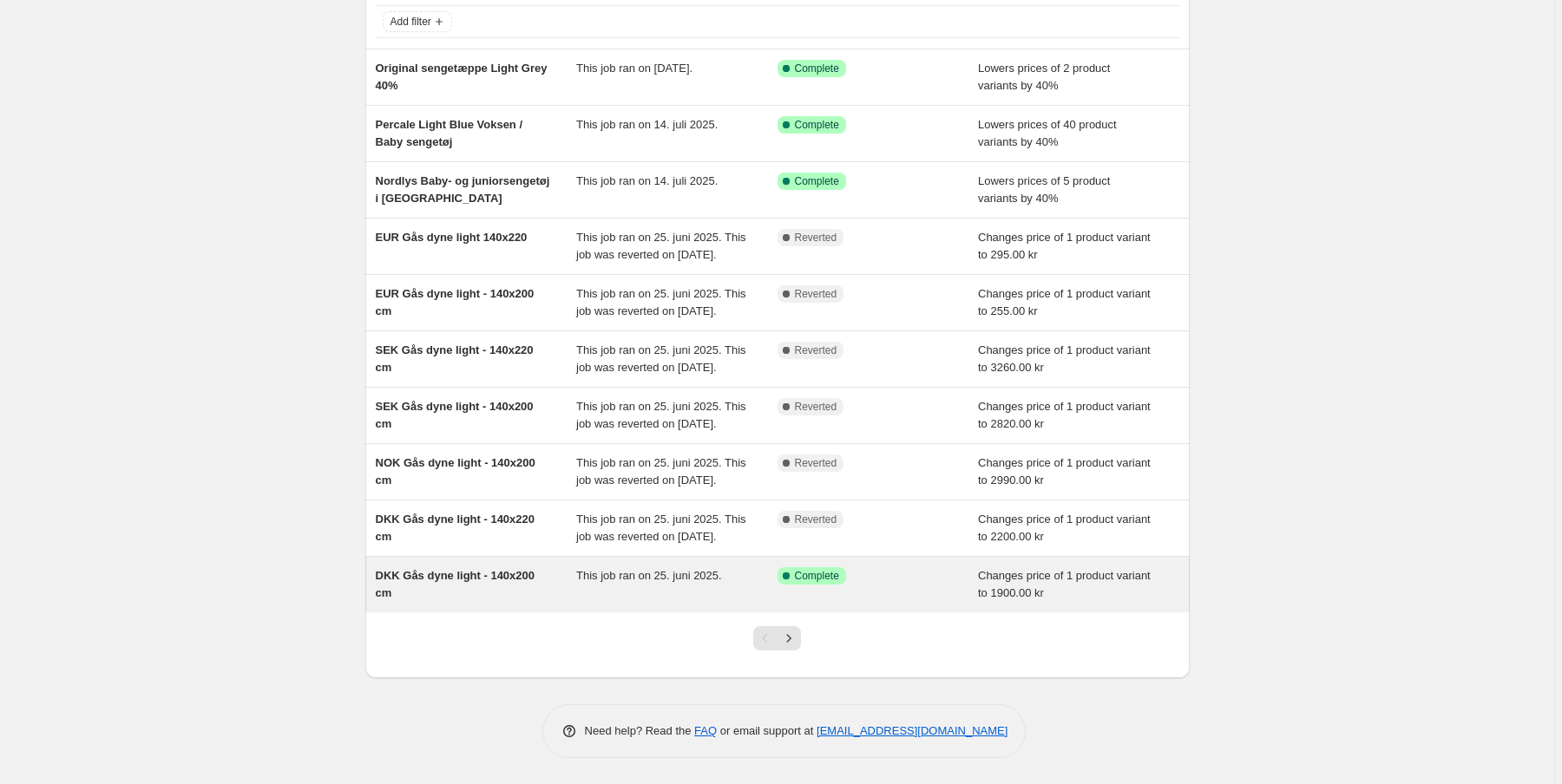
click at [469, 599] on span "DKK Gås dyne light - 140x200 cm" at bounding box center [455, 584] width 159 height 31
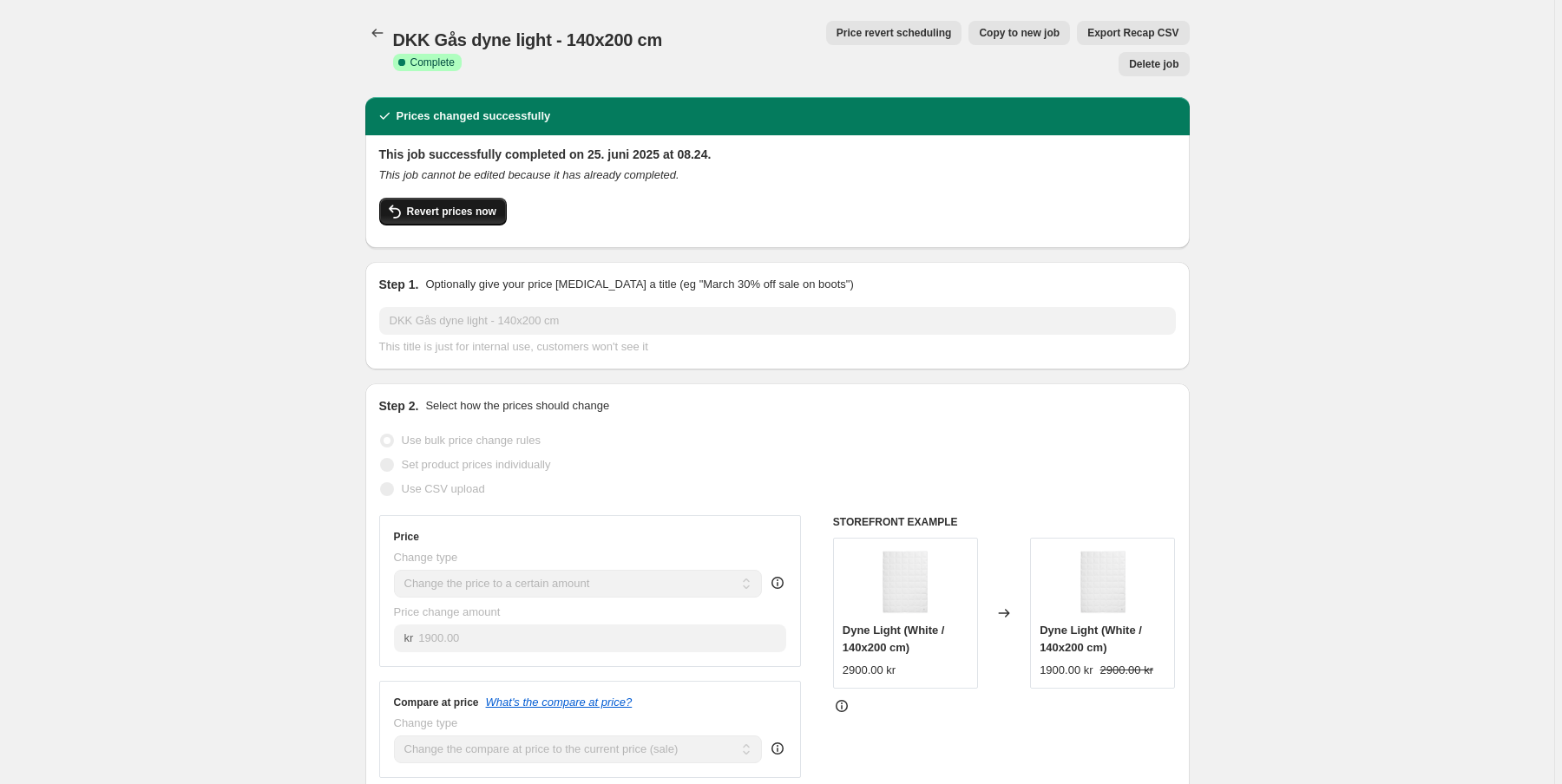
click at [446, 205] on span "Revert prices now" at bounding box center [452, 212] width 89 height 14
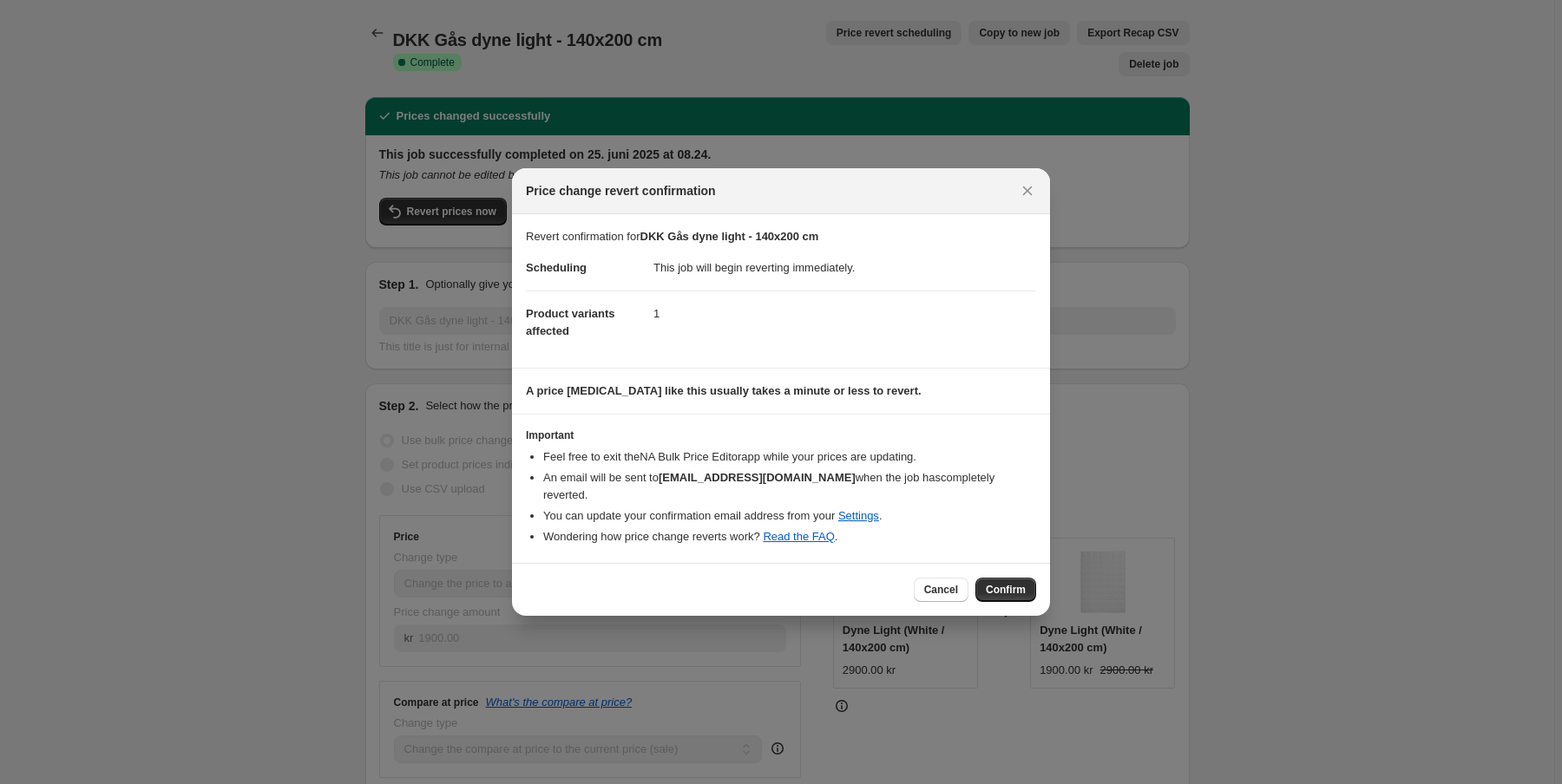
click at [1006, 586] on span "Confirm" at bounding box center [1006, 590] width 40 height 14
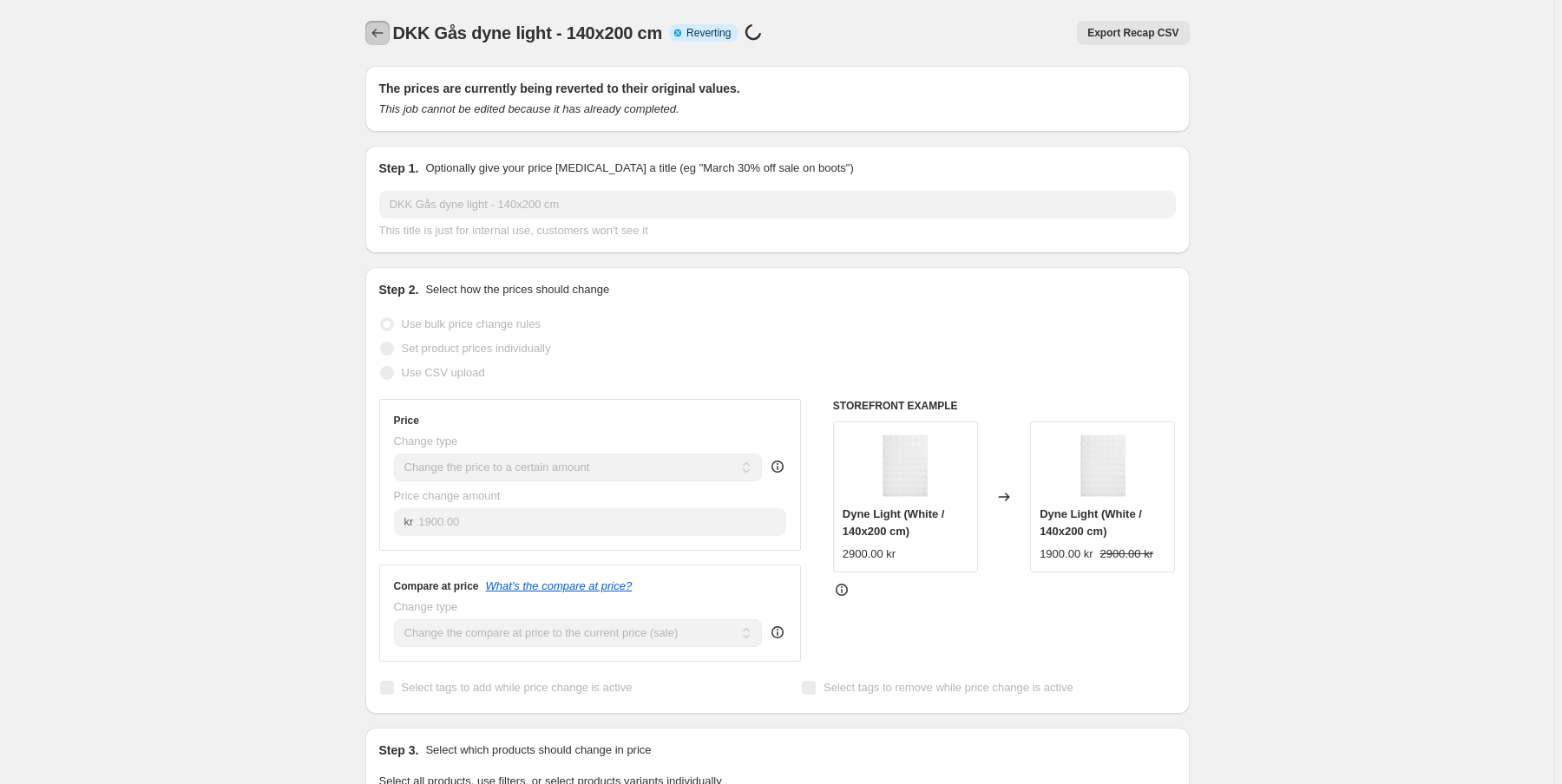
click at [389, 35] on button "Price change jobs" at bounding box center [377, 33] width 25 height 25
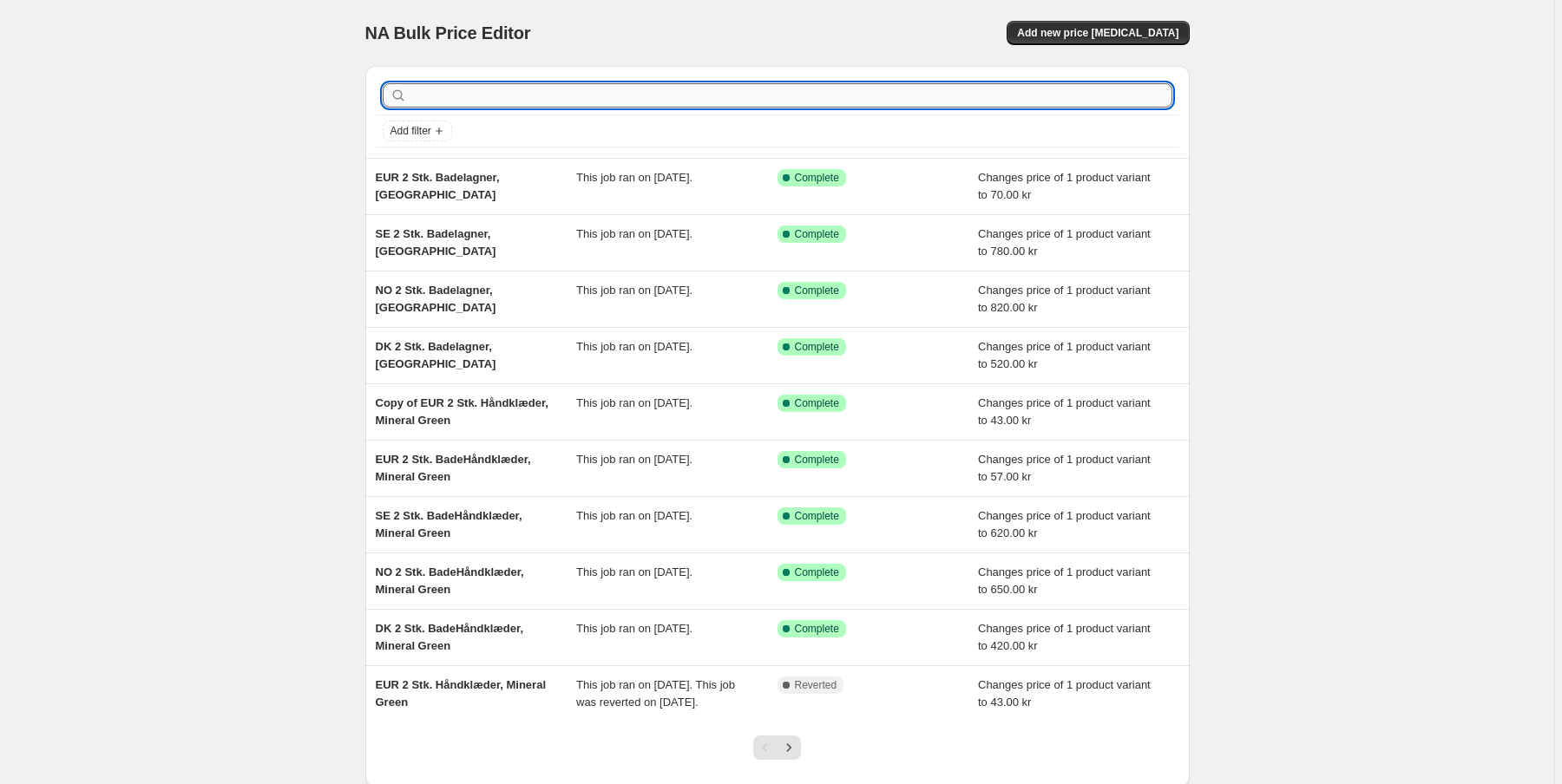
click at [444, 94] on input "text" at bounding box center [791, 95] width 762 height 25
paste input "Light"
type input "Light"
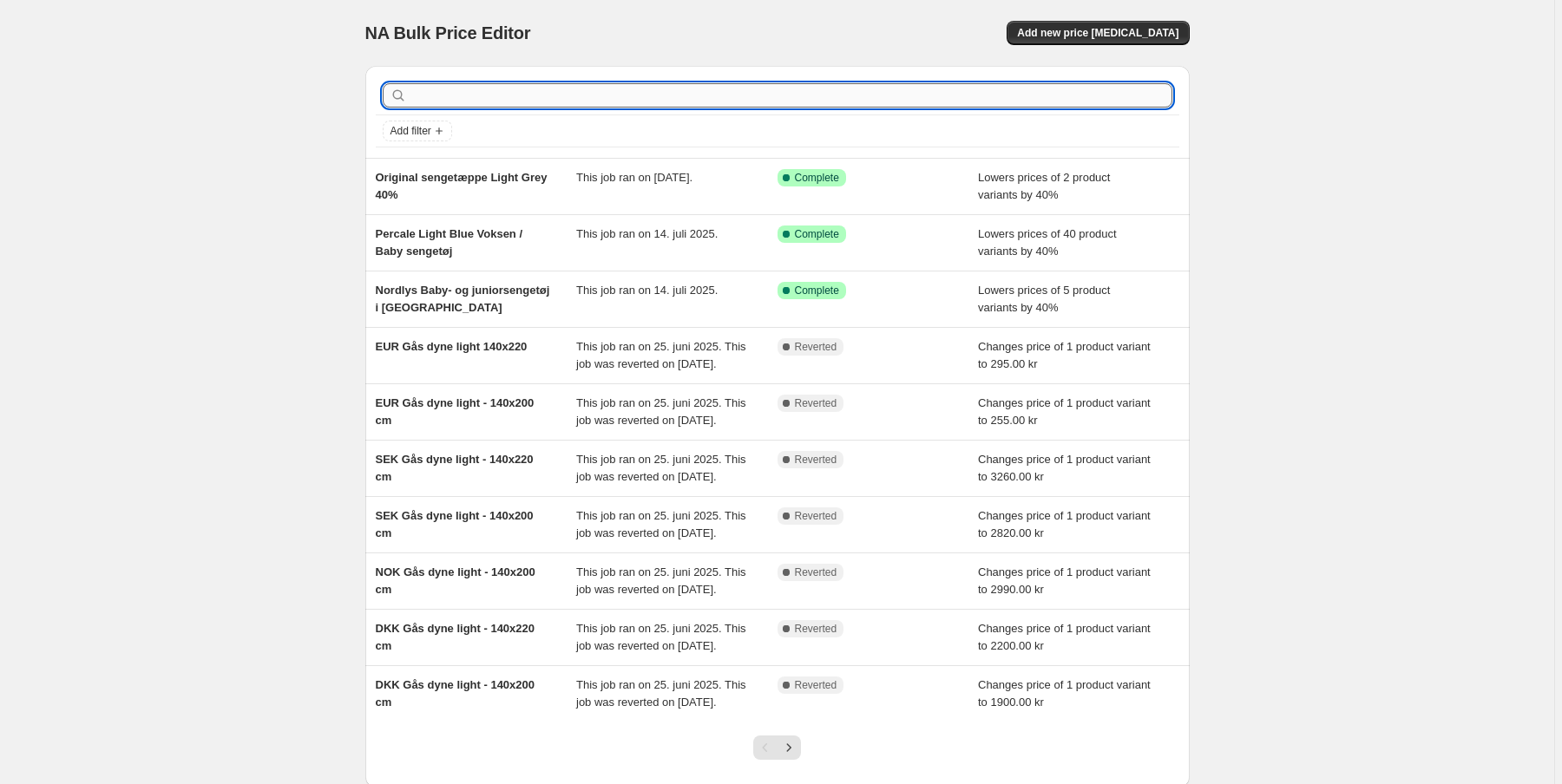
click at [431, 93] on input "text" at bounding box center [791, 95] width 762 height 25
paste input "Light"
type input "Light"
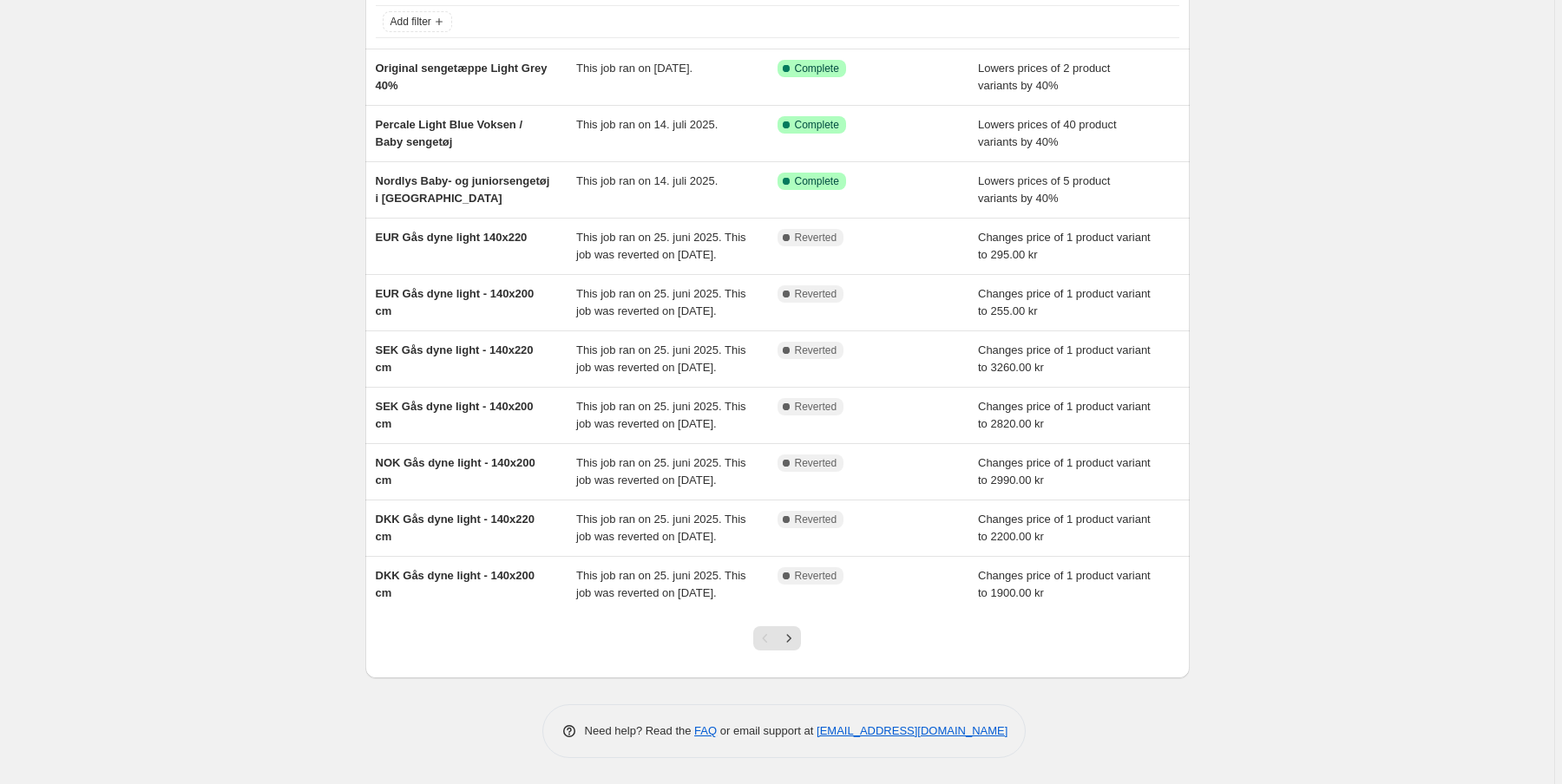
scroll to position [228, 0]
click at [796, 641] on icon "Next" at bounding box center [789, 639] width 18 height 18
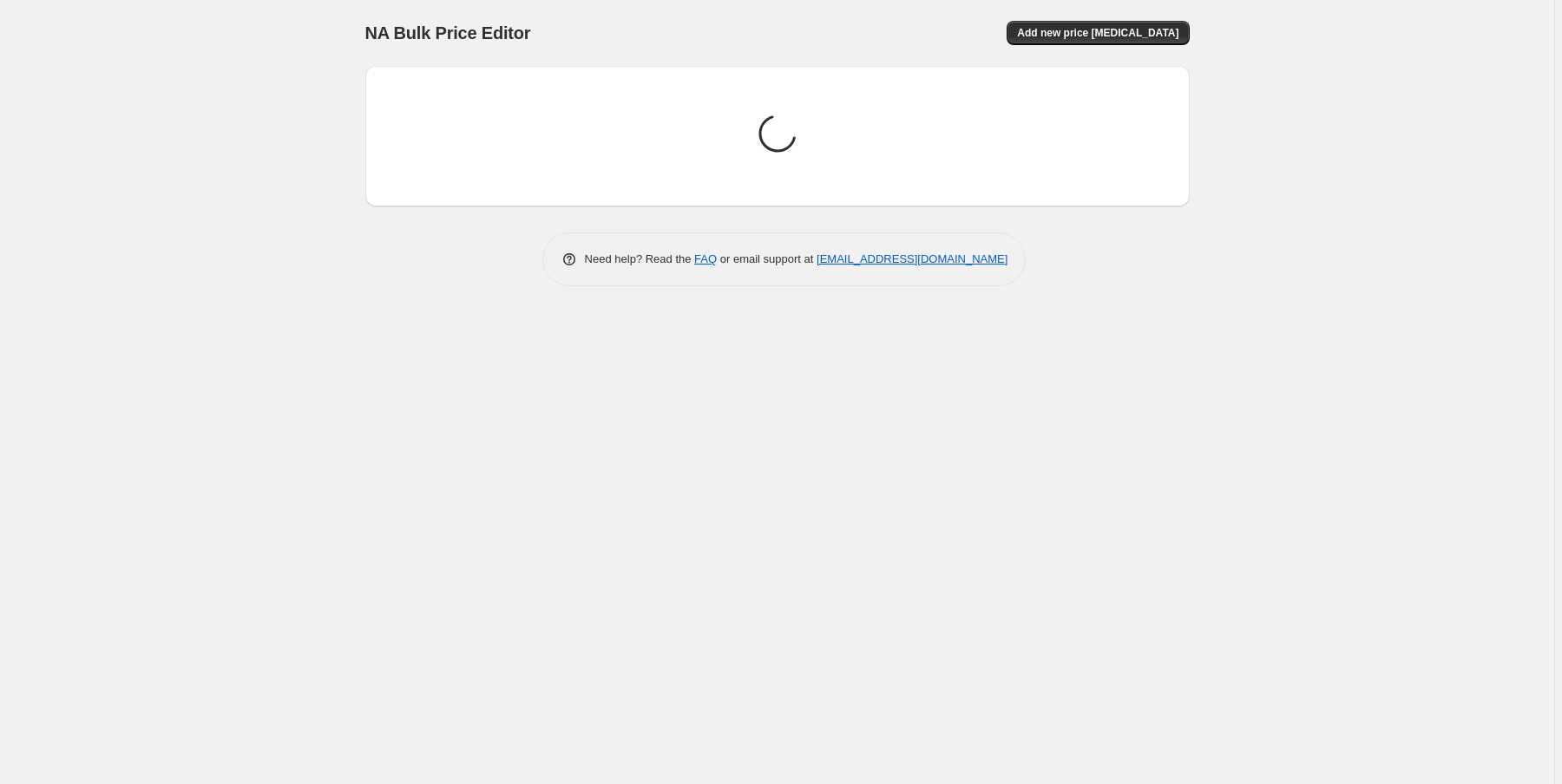
scroll to position [0, 0]
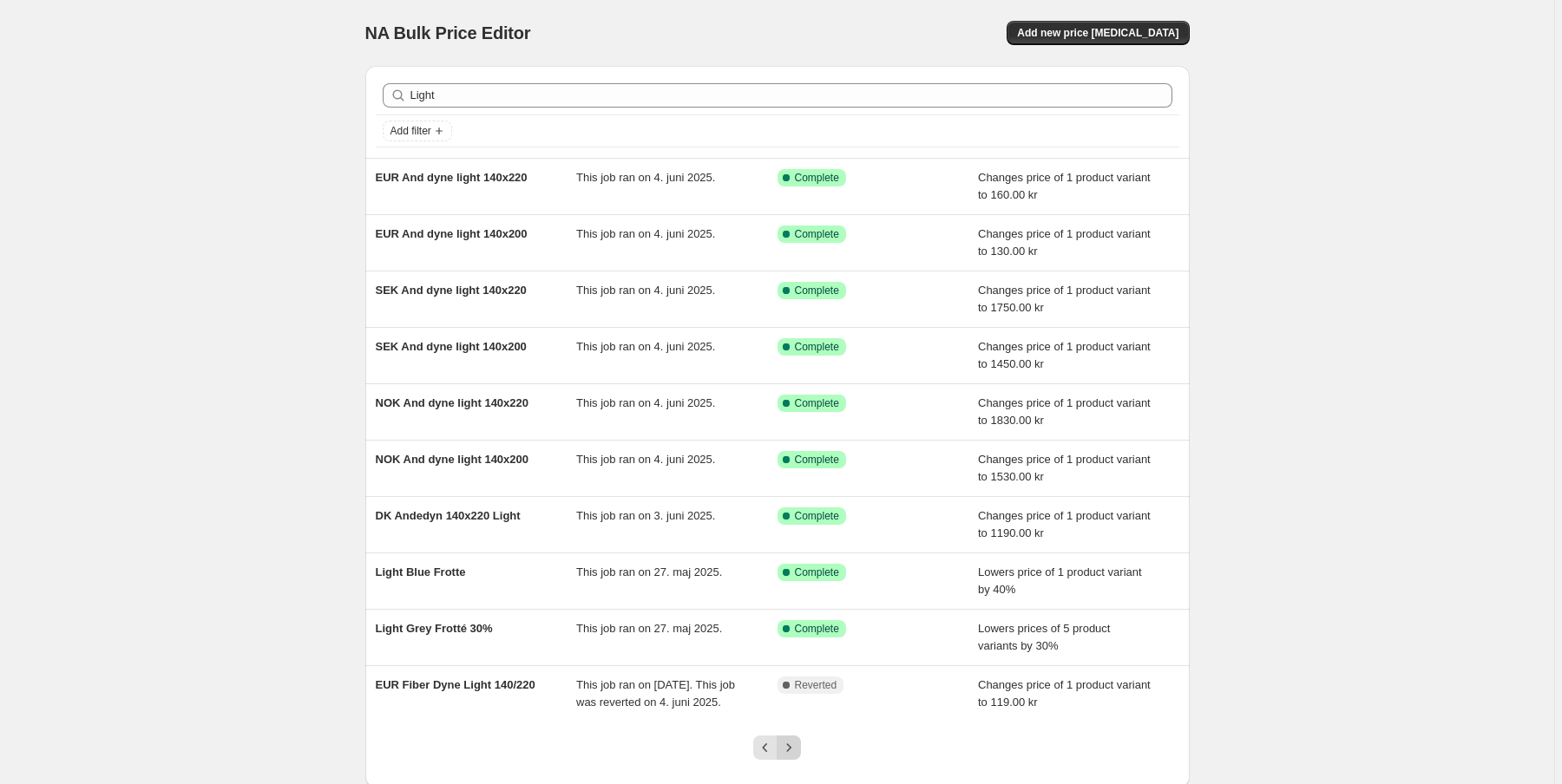
click at [789, 742] on icon "Next" at bounding box center [789, 748] width 18 height 18
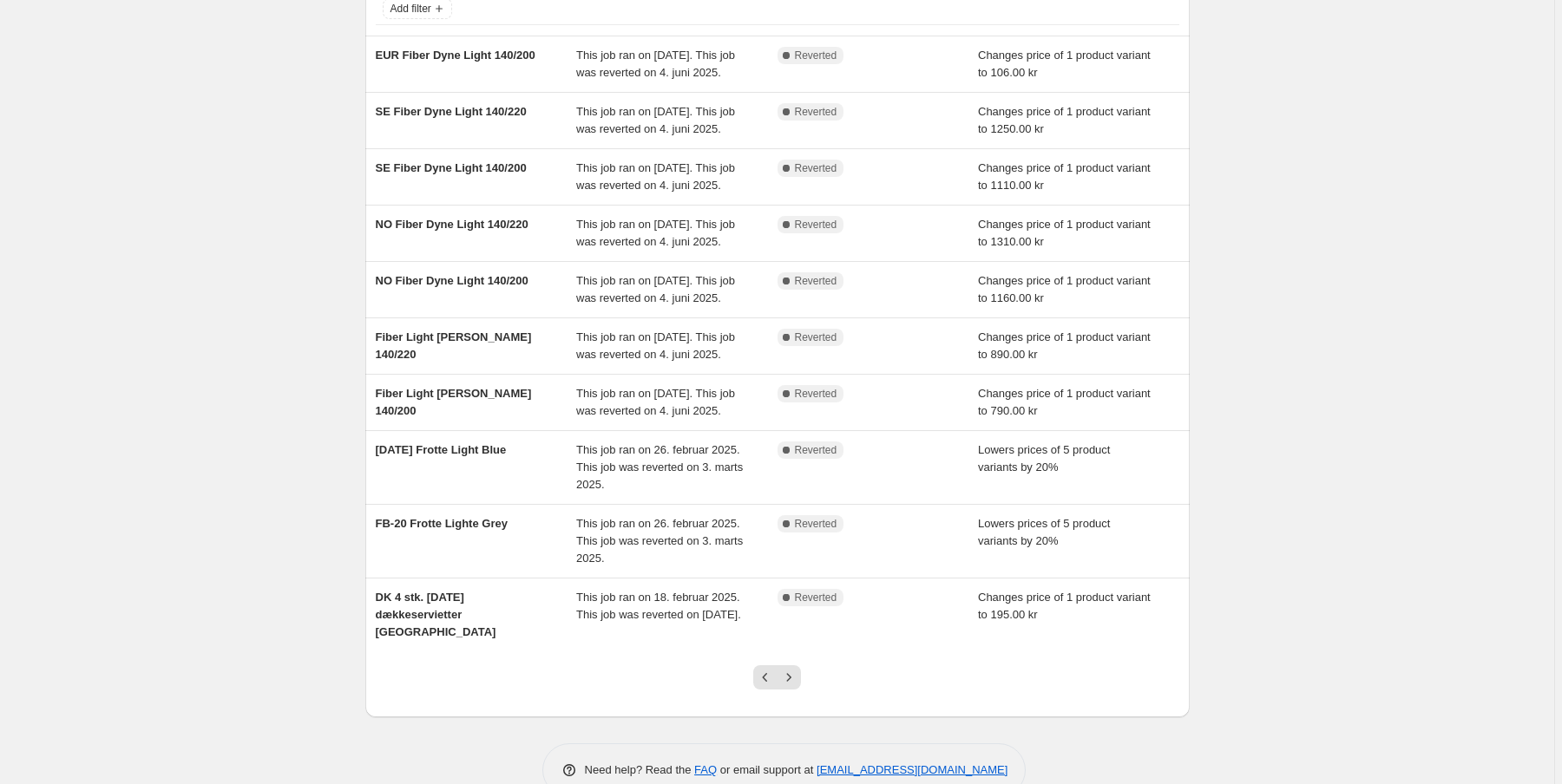
scroll to position [138, 0]
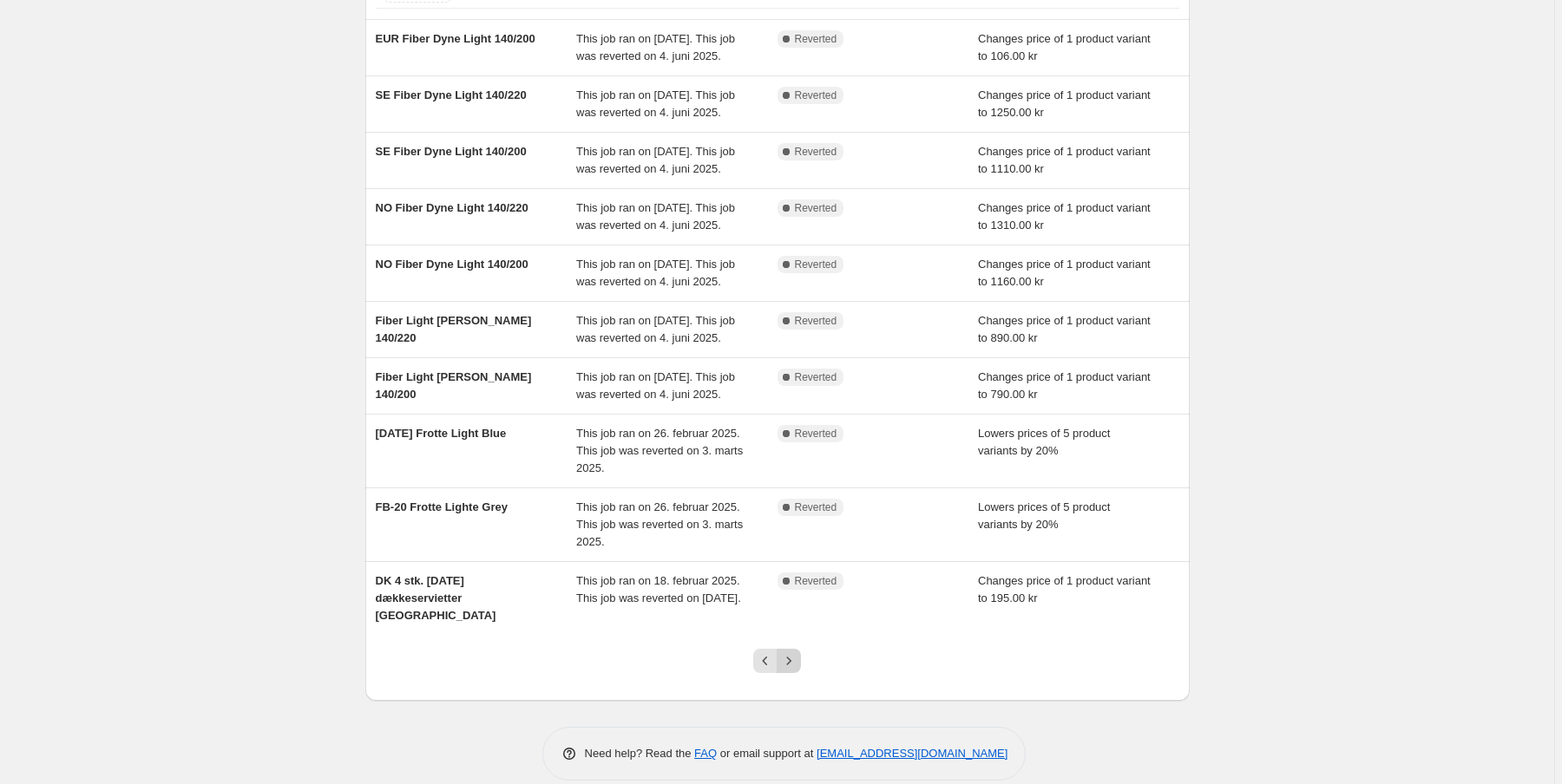
click at [792, 662] on icon "Next" at bounding box center [789, 661] width 18 height 18
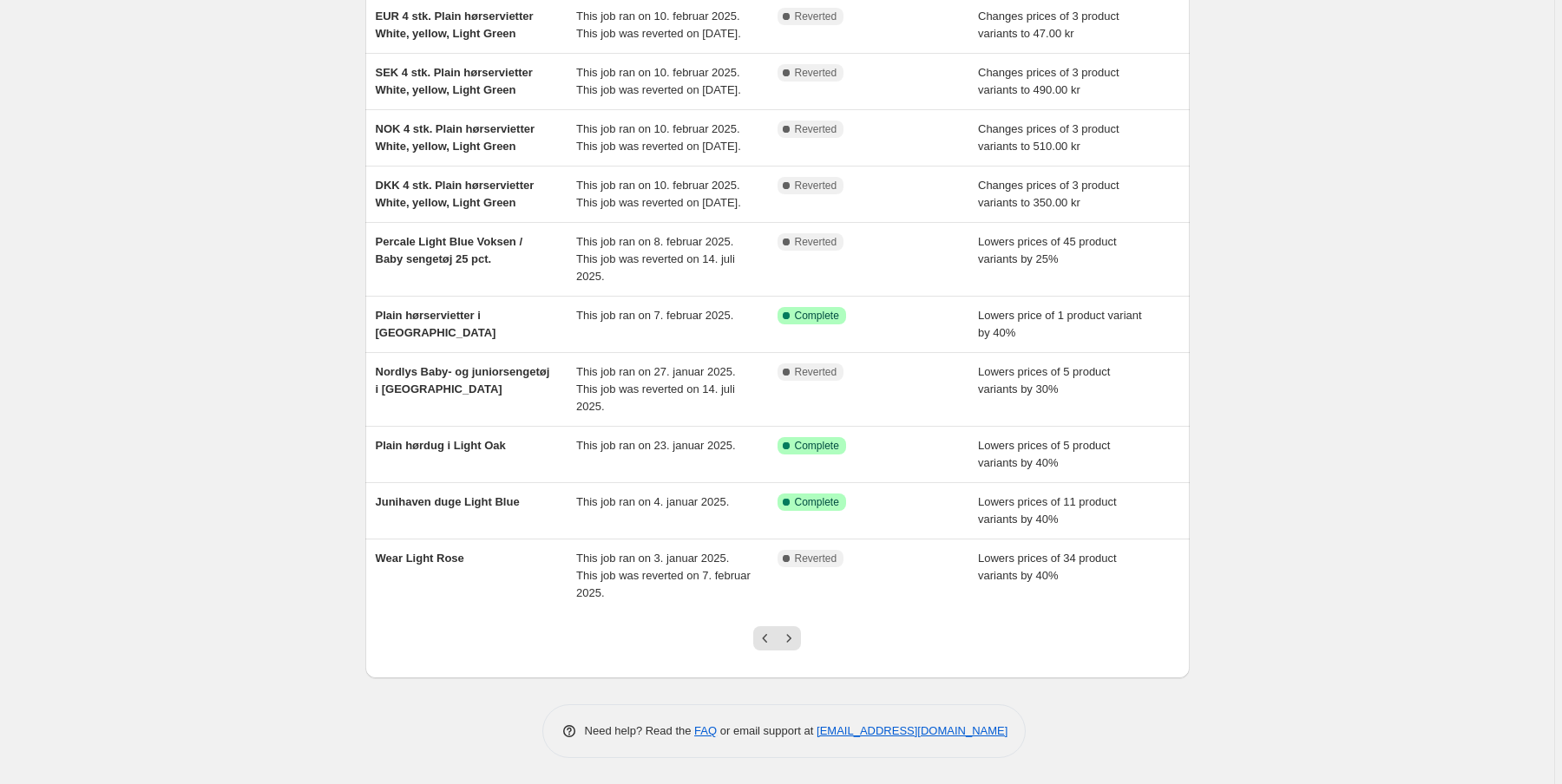
scroll to position [228, 0]
click at [796, 648] on button "Next" at bounding box center [788, 639] width 25 height 25
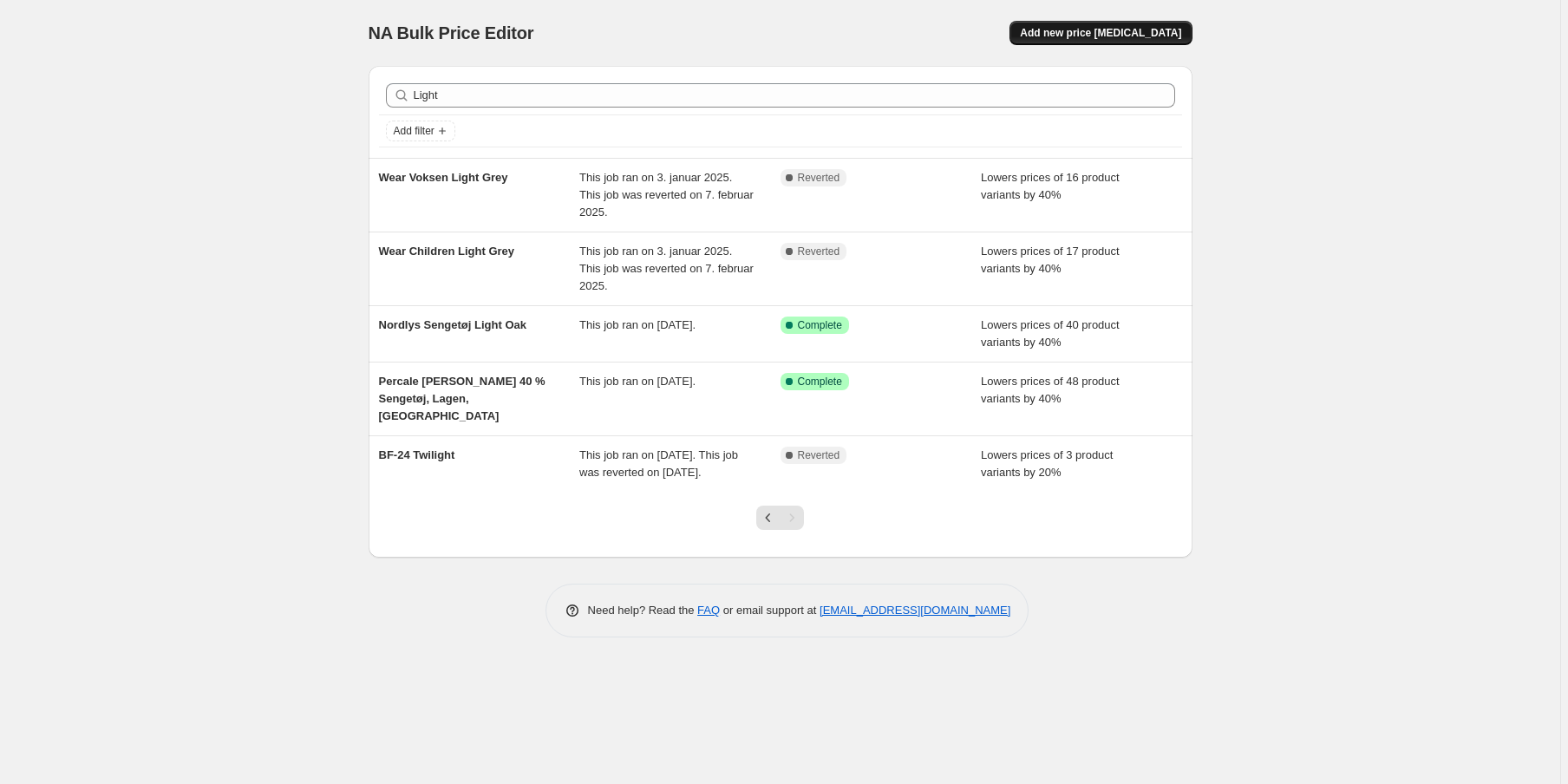
click at [1149, 32] on span "Add new price [MEDICAL_DATA]" at bounding box center [1100, 33] width 161 height 14
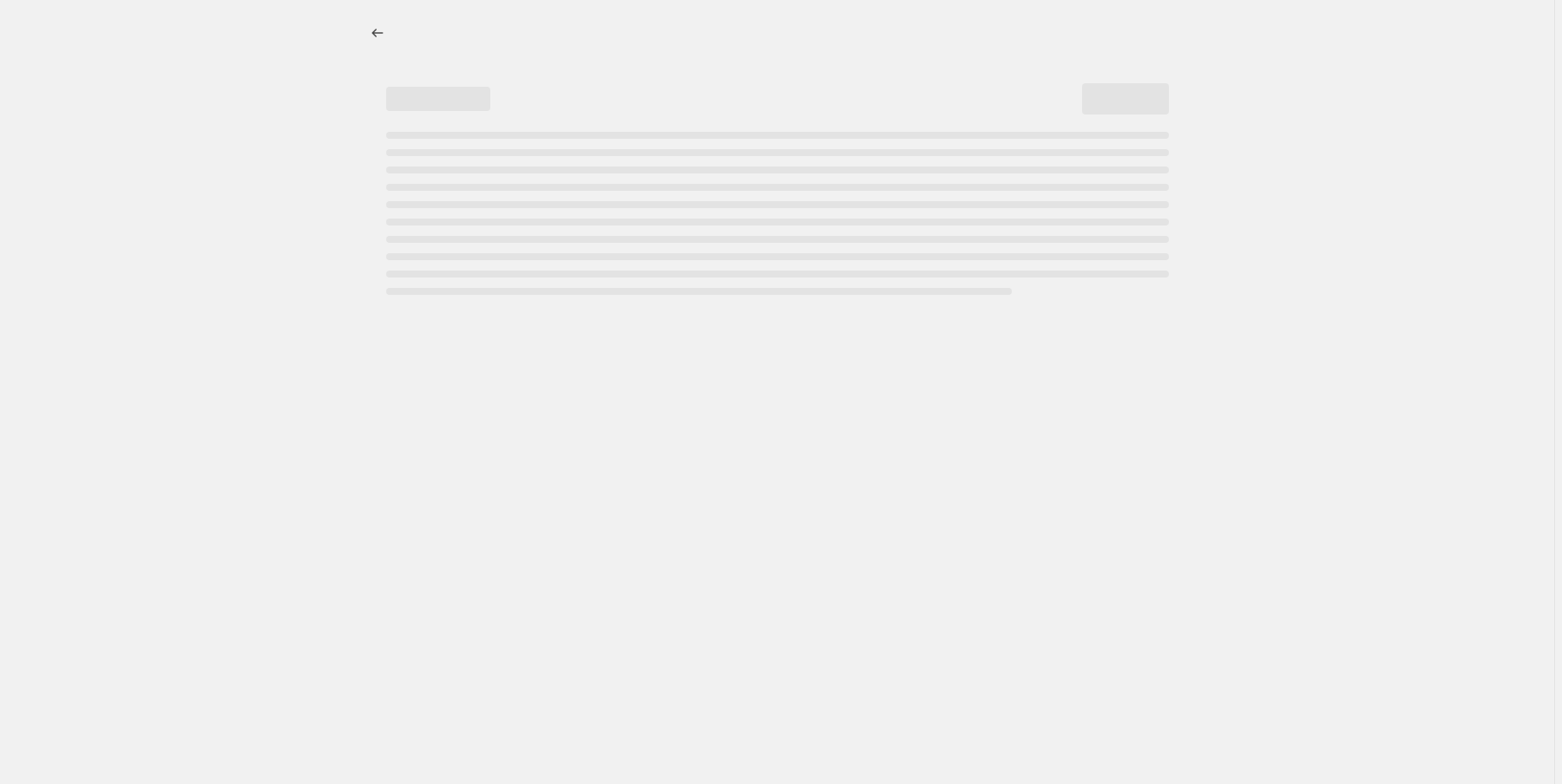
select select "percentage"
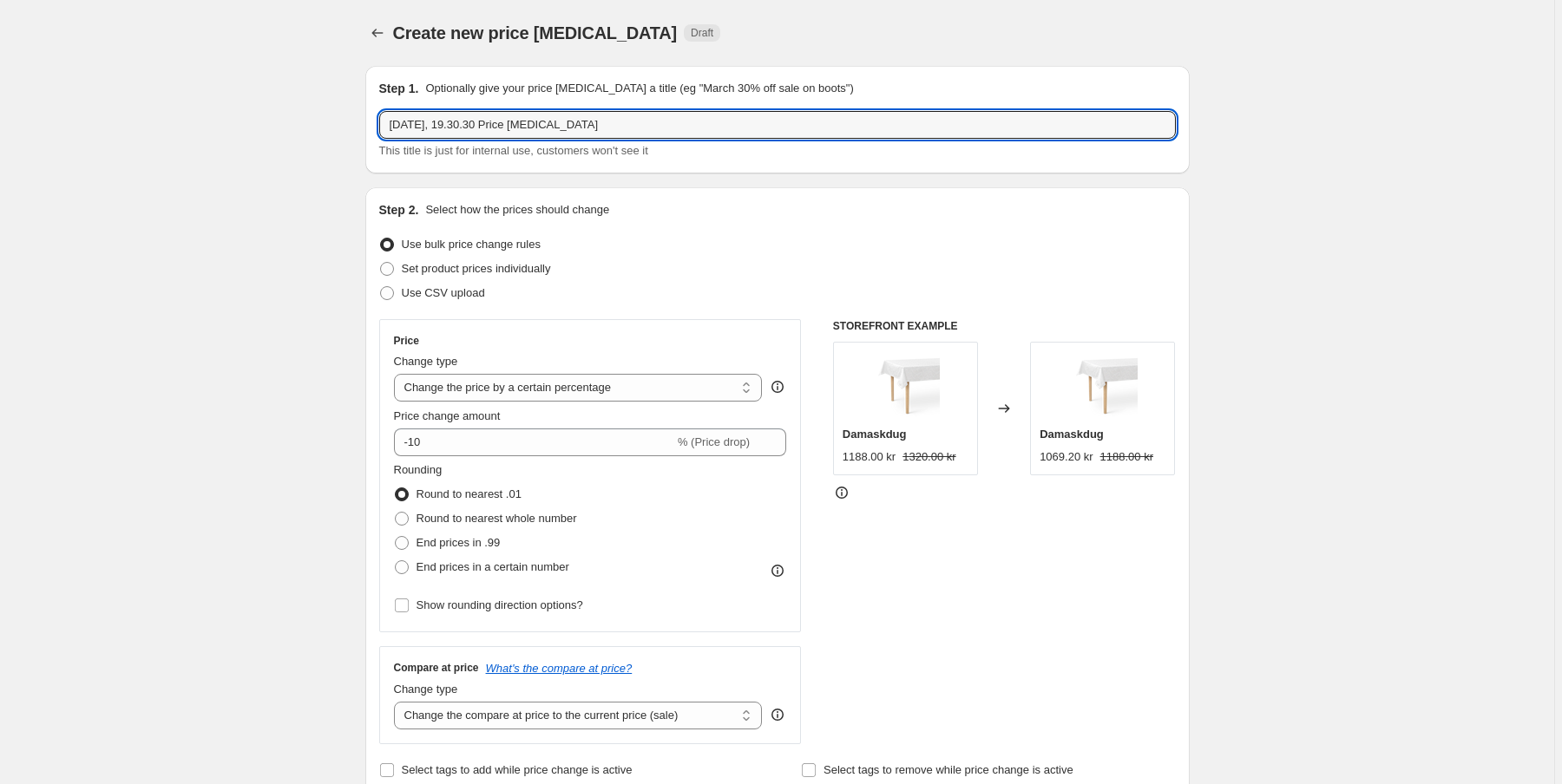
drag, startPoint x: 639, startPoint y: 131, endPoint x: -857, endPoint y: 24, distance: 1499.8
click at [0, 24] on html "Home Settings Plans Skip to content Create new price [MEDICAL_DATA]. This page …" at bounding box center [781, 392] width 1562 height 784
type input "AND [PERSON_NAME] [PERSON_NAME]"
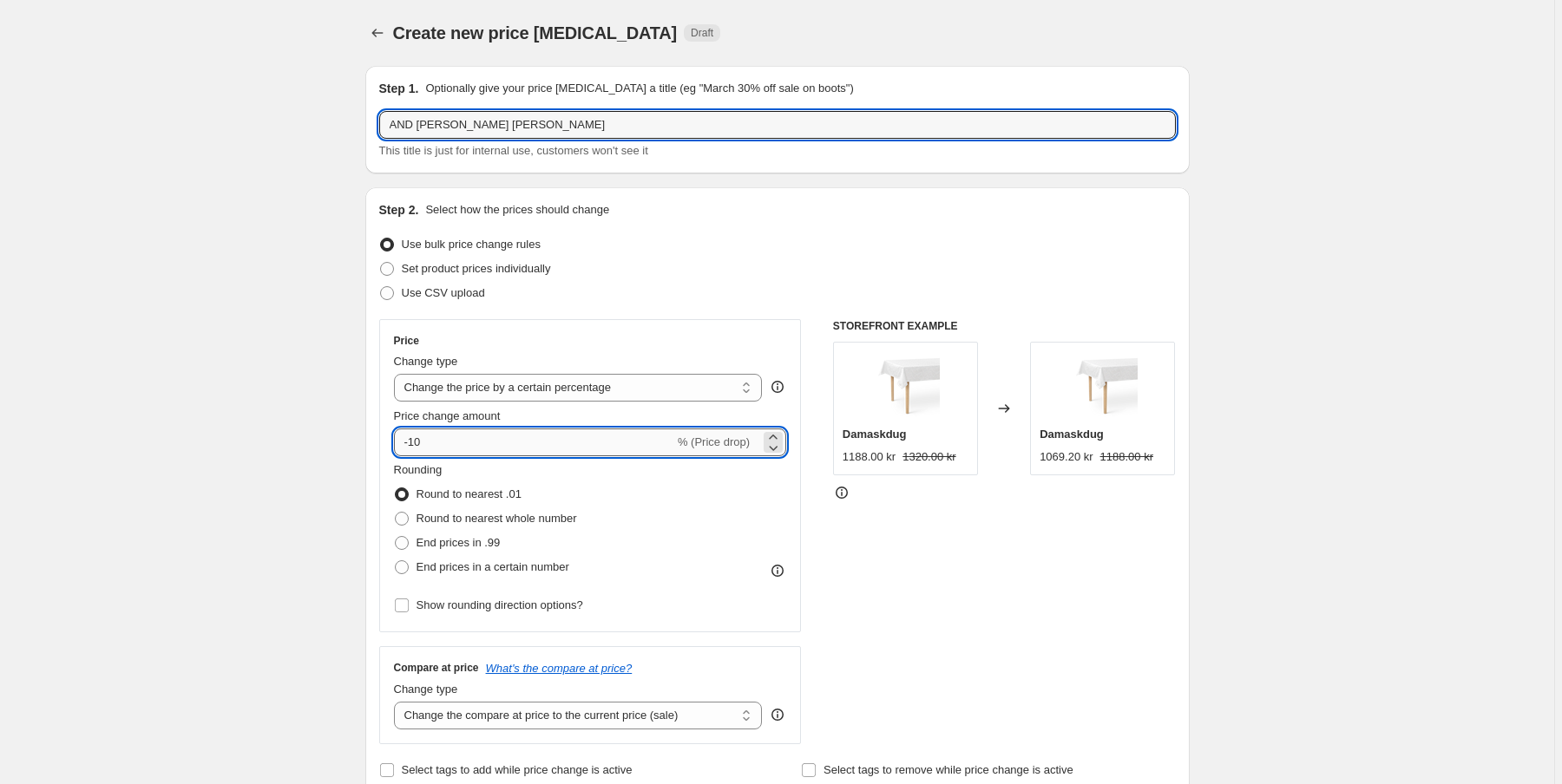
click at [432, 442] on input "-10" at bounding box center [533, 442] width 280 height 28
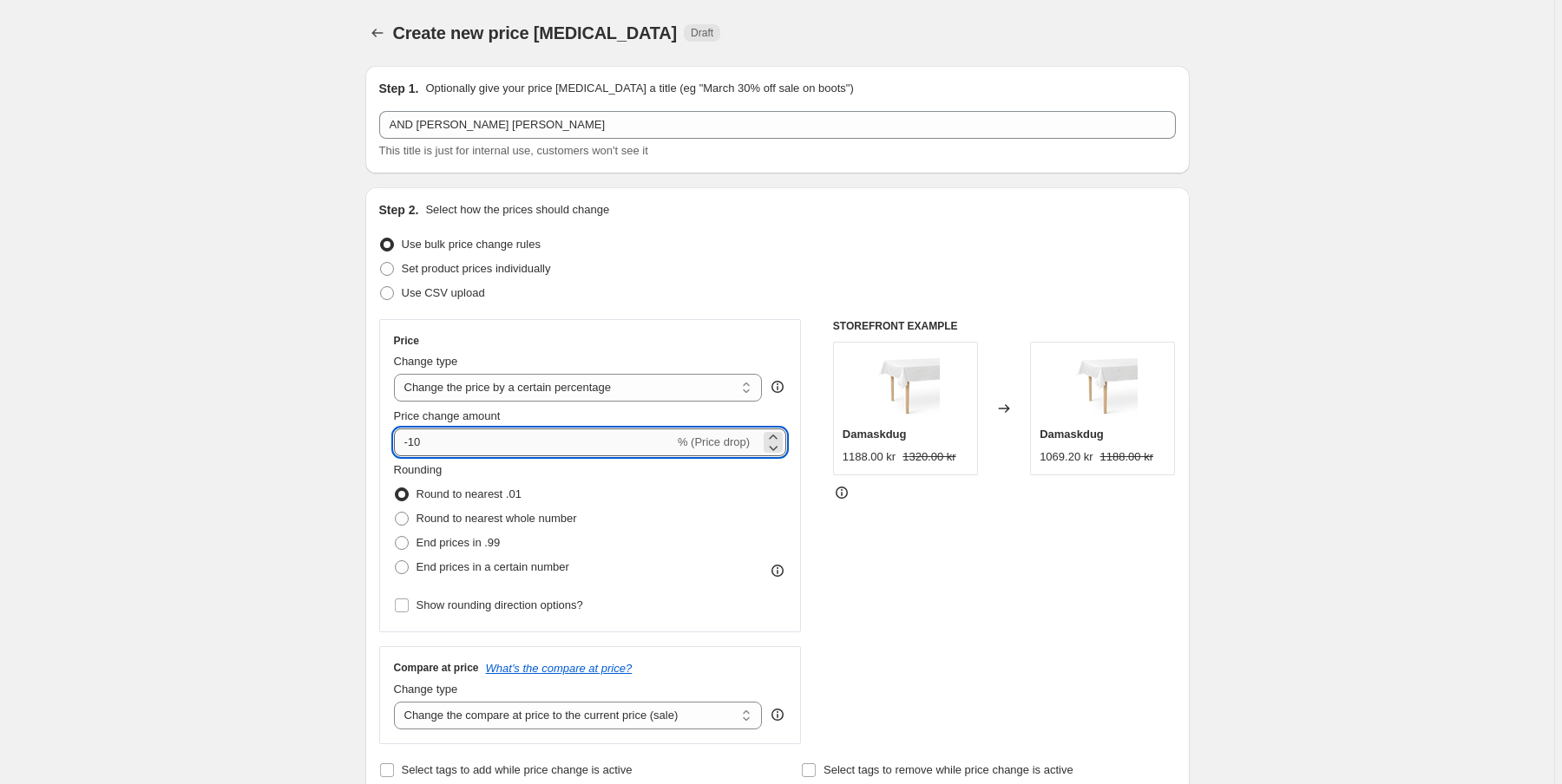
type input "-1"
type input "-35"
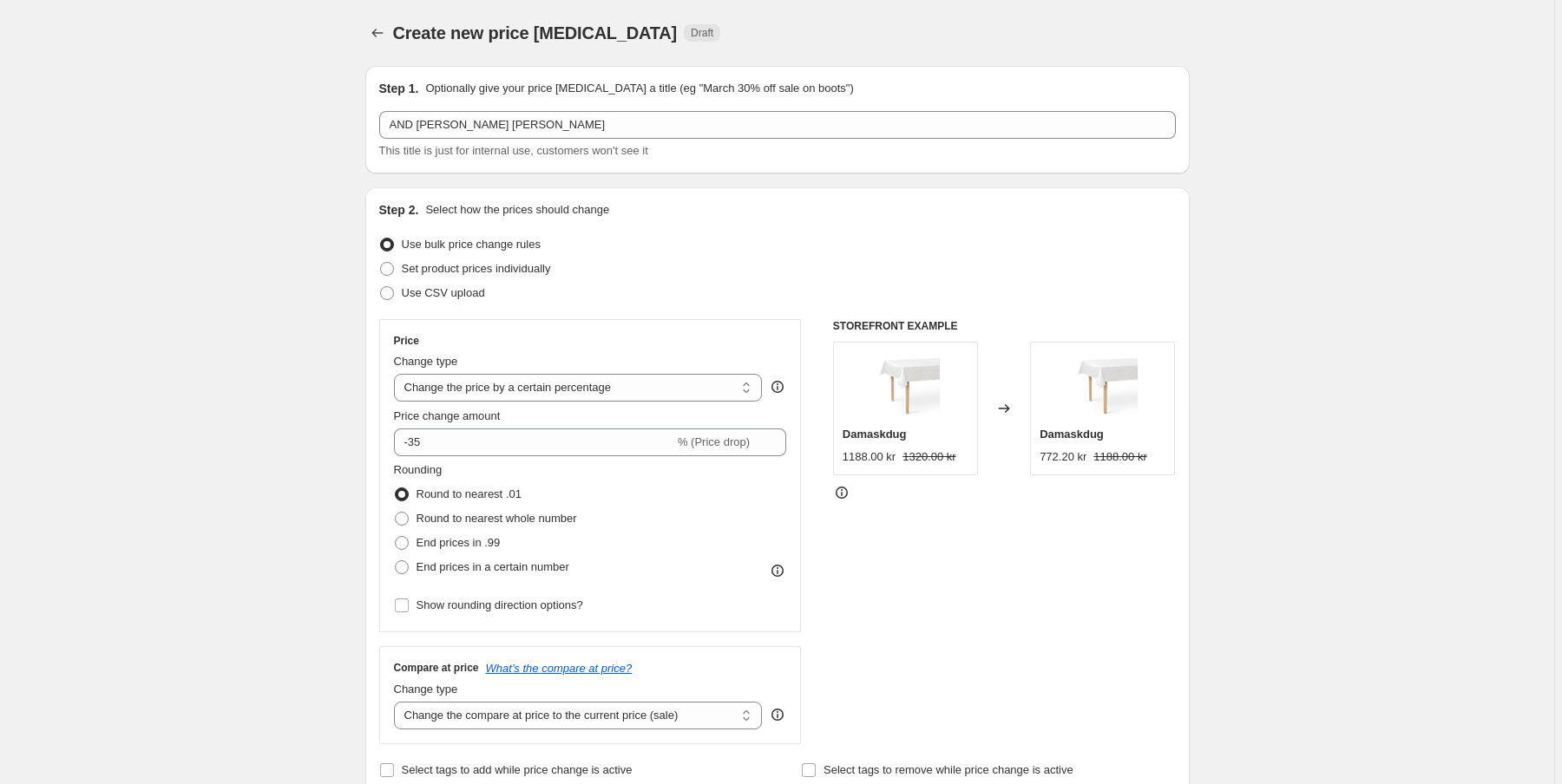
click at [701, 549] on div "Rounding Round to nearest .01 Round to nearest whole number End prices in .99 E…" at bounding box center [591, 520] width 394 height 118
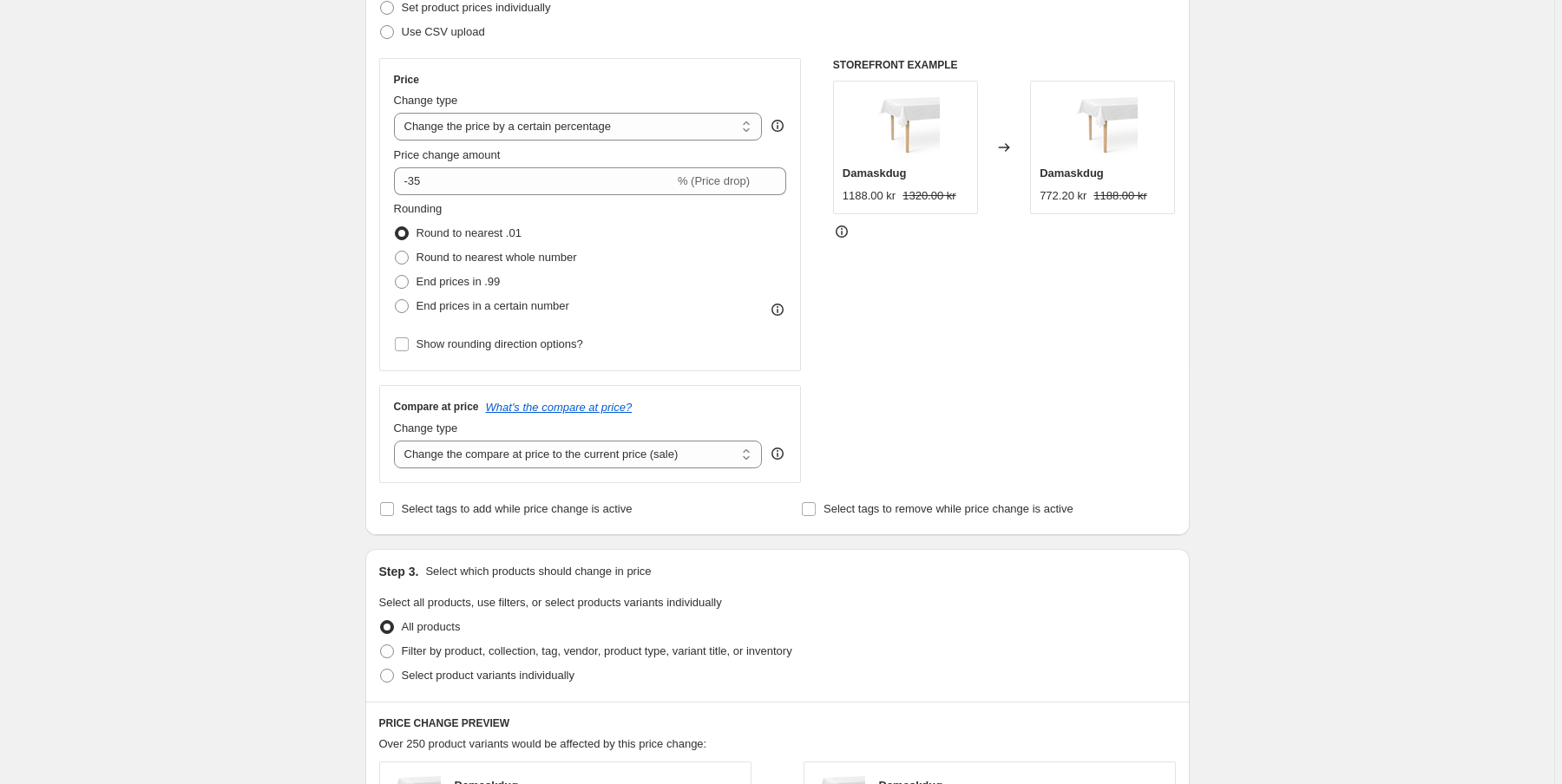
scroll to position [278, 0]
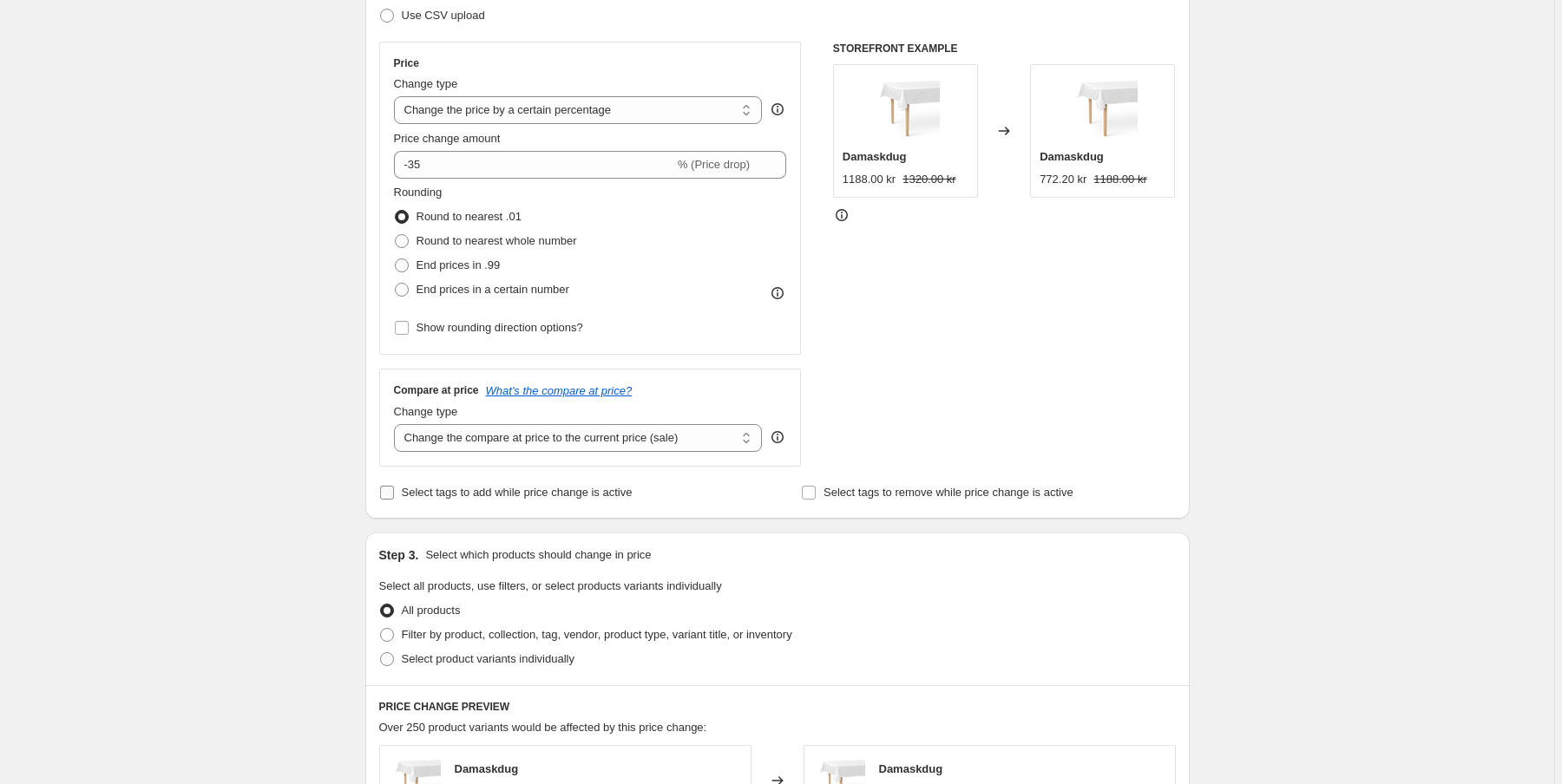
click at [390, 500] on label "Select tags to add while price change is active" at bounding box center [505, 492] width 253 height 25
click at [390, 499] on input "Select tags to add while price change is active" at bounding box center [387, 492] width 14 height 14
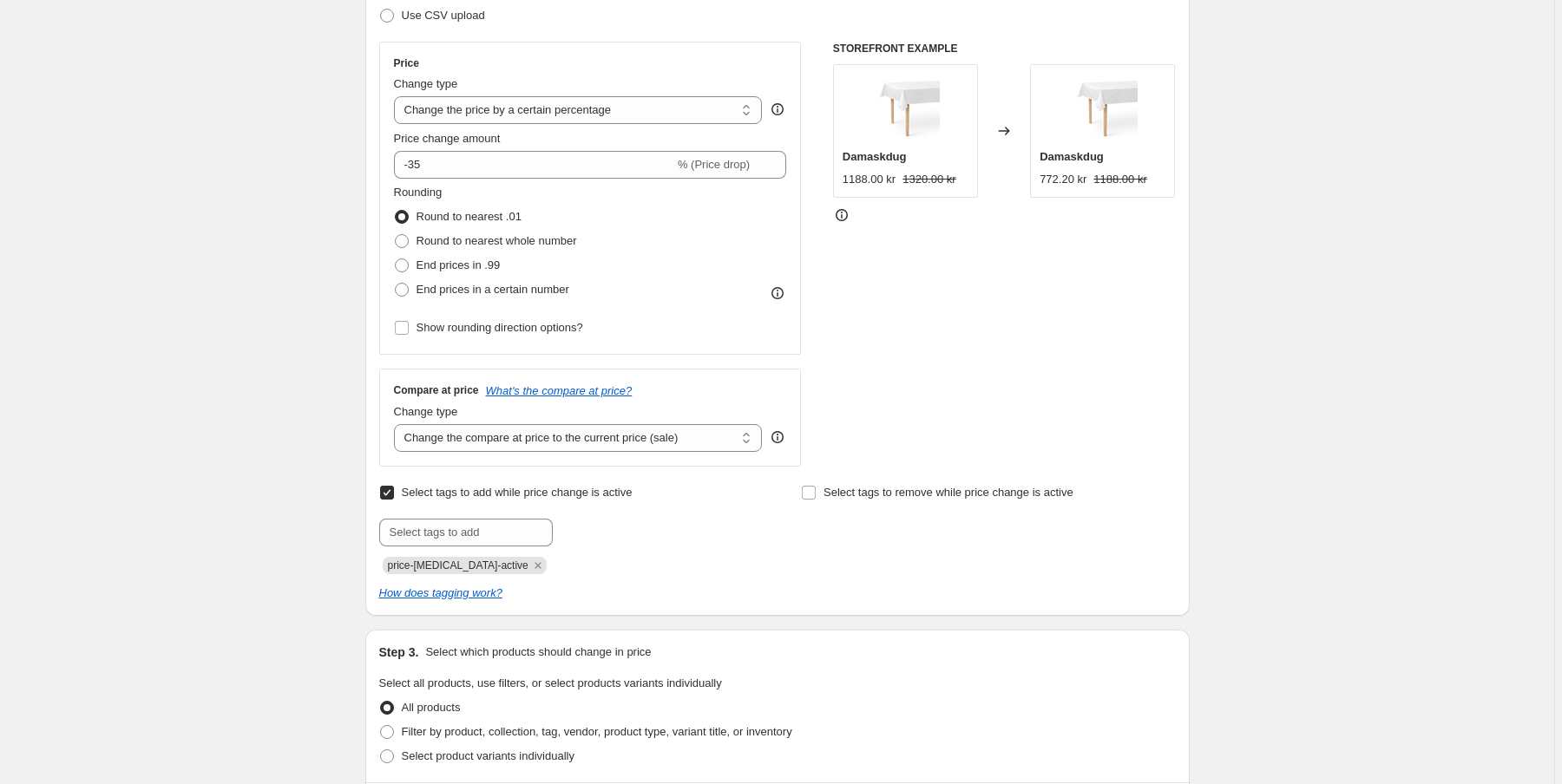
click at [393, 497] on input "Select tags to add while price change is active" at bounding box center [387, 492] width 14 height 14
checkbox input "false"
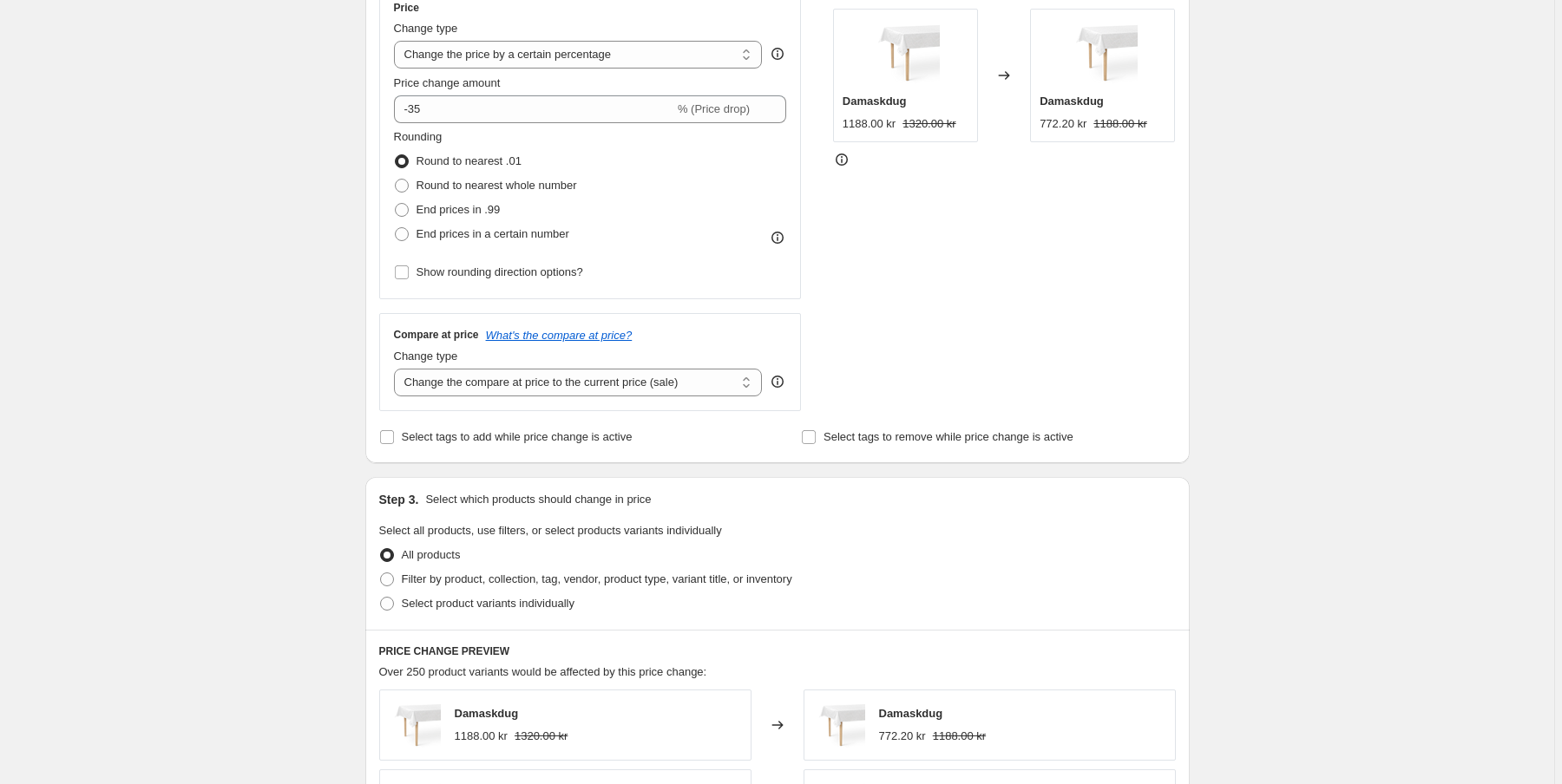
scroll to position [416, 0]
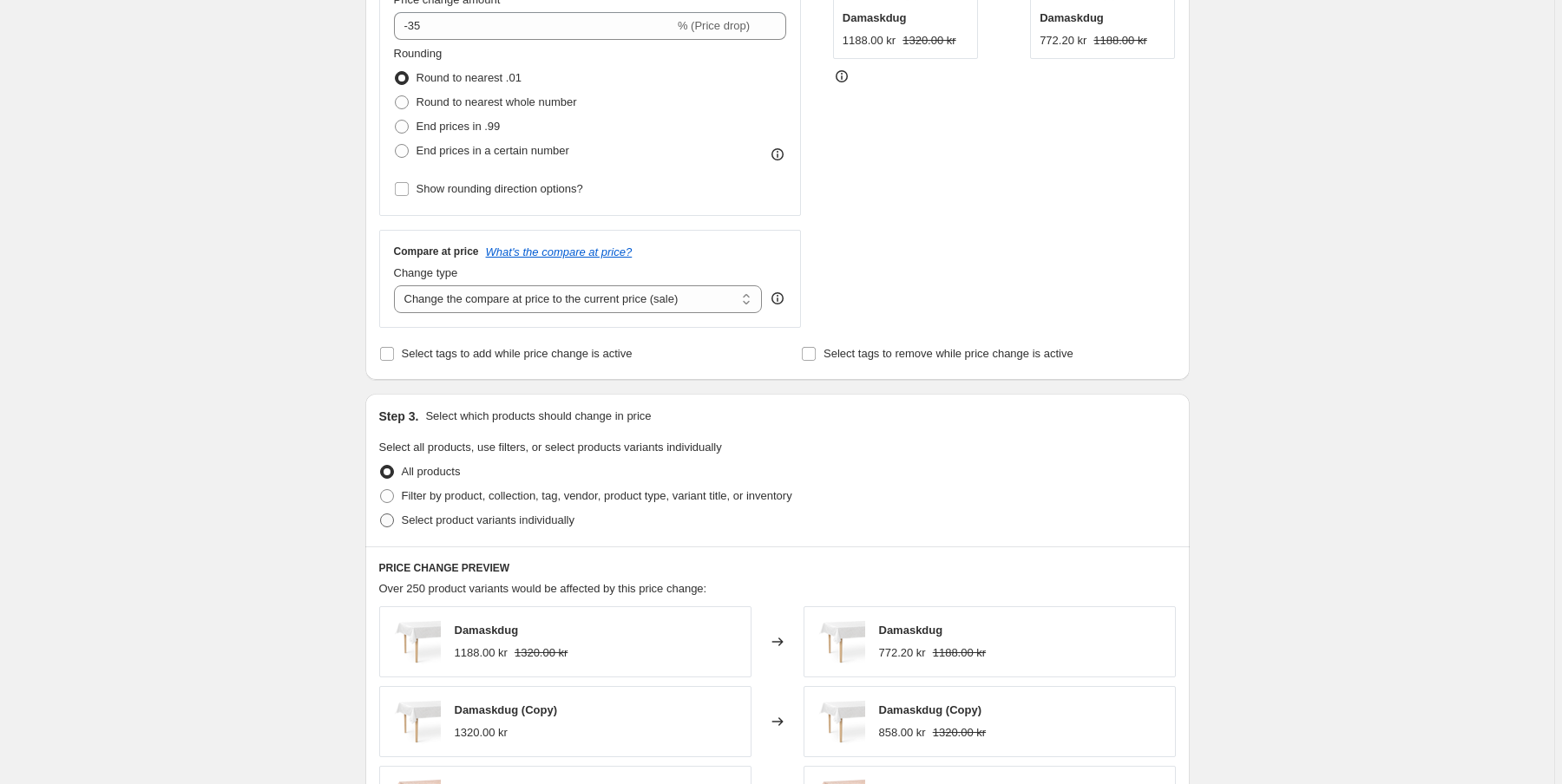
click at [390, 524] on span at bounding box center [387, 520] width 14 height 14
click at [381, 514] on input "Select product variants individually" at bounding box center [380, 513] width 1 height 1
radio input "true"
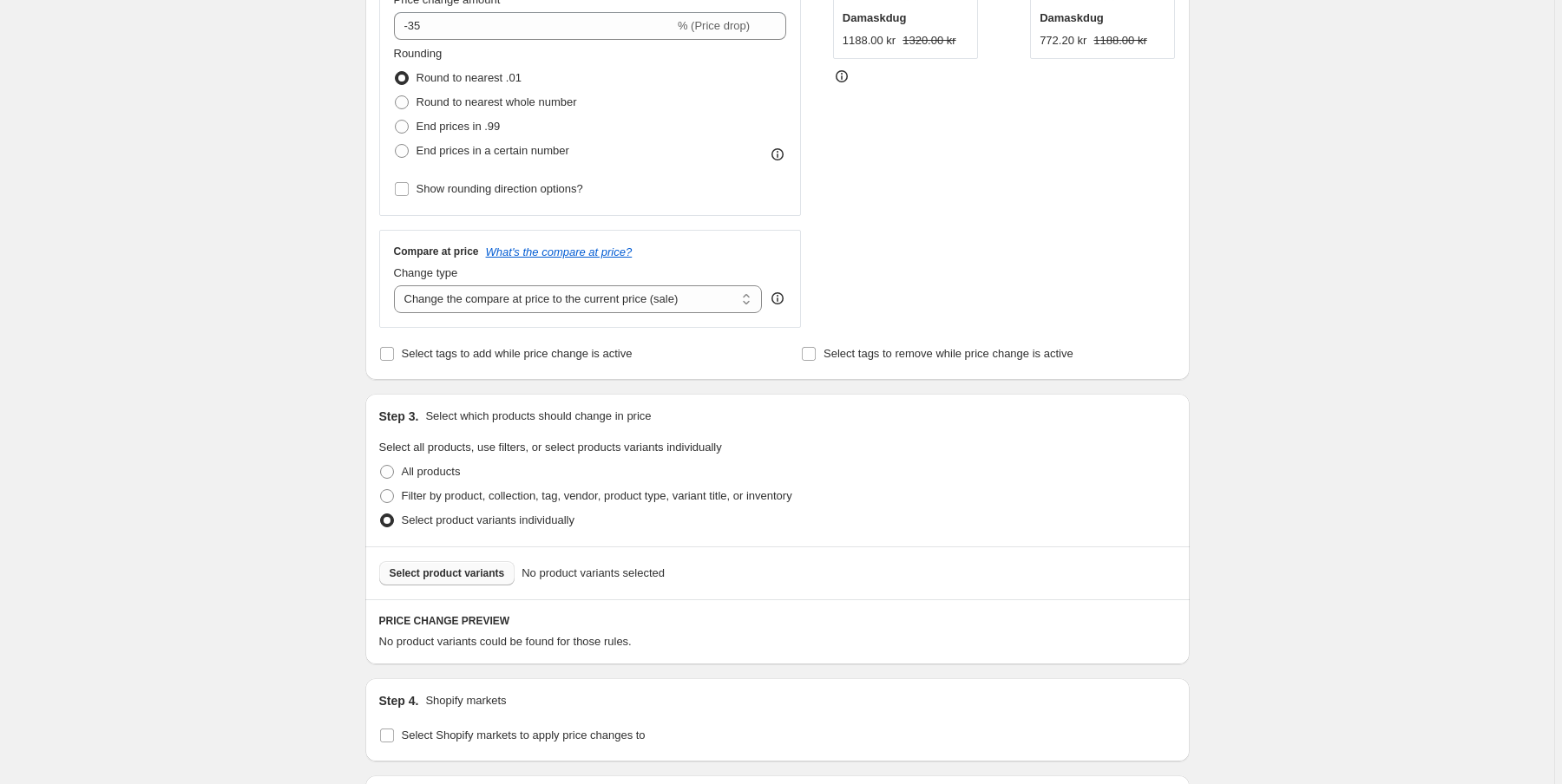
click at [441, 579] on span "Select product variants" at bounding box center [447, 573] width 116 height 14
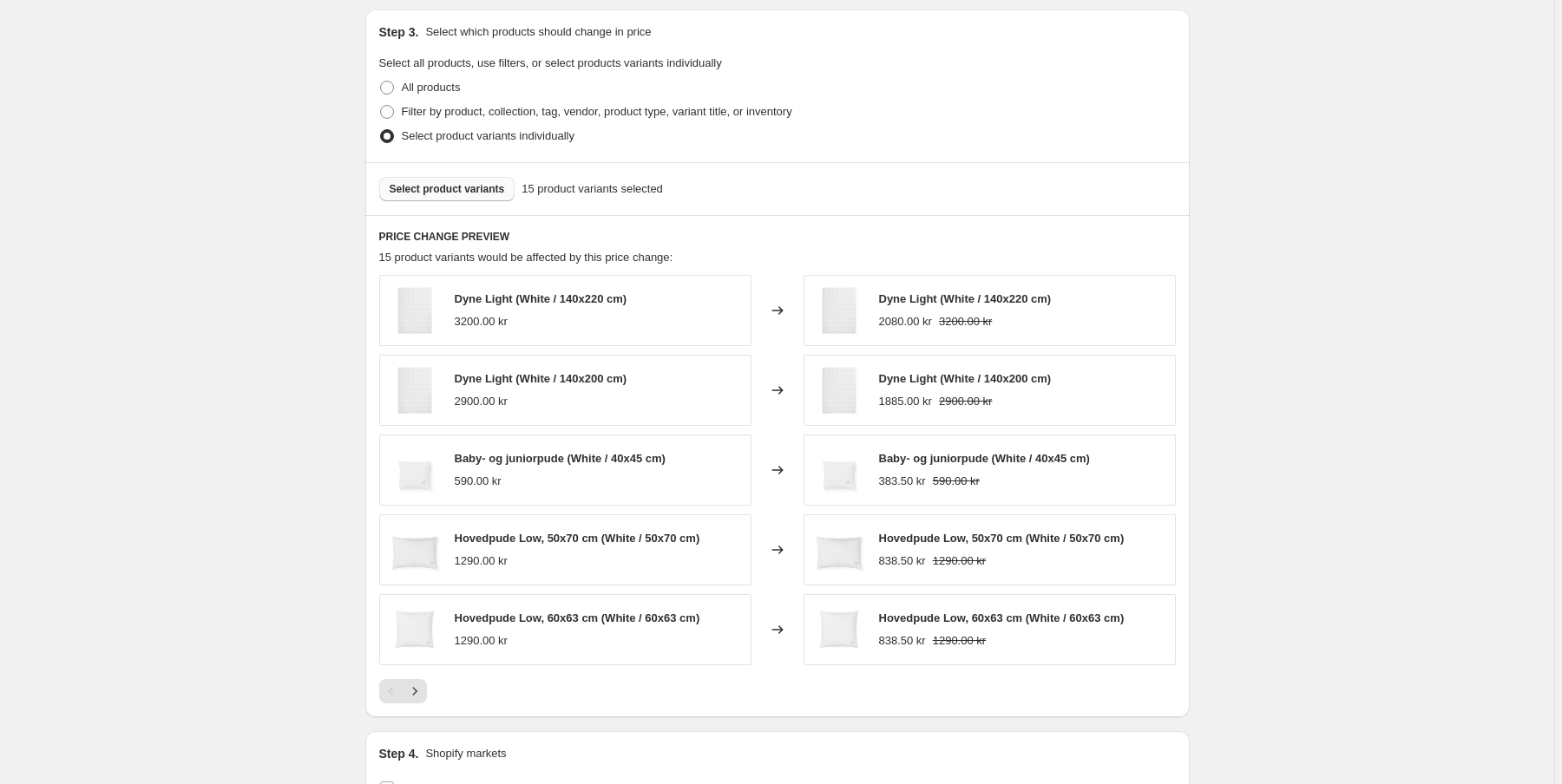
scroll to position [821, 0]
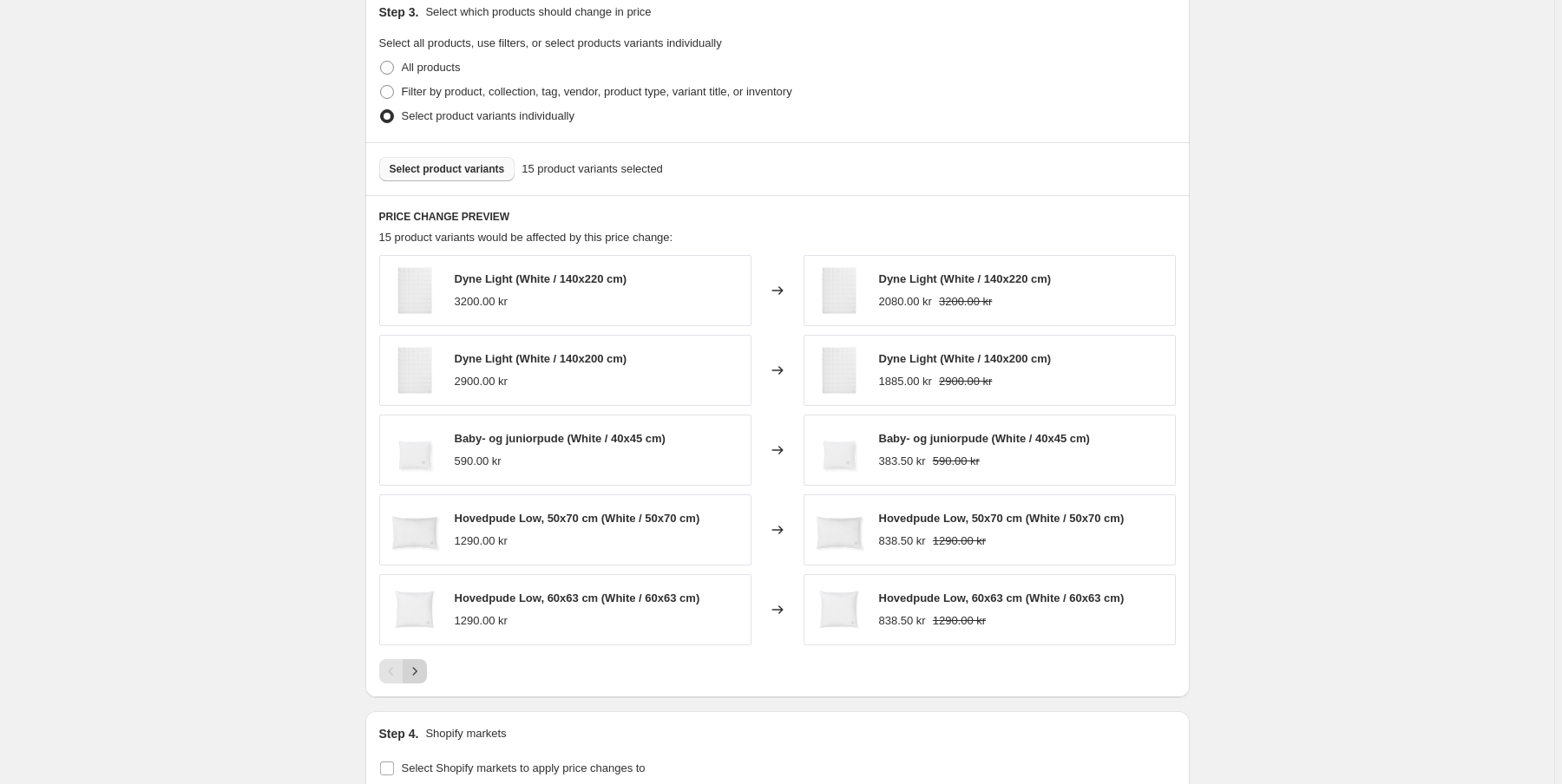
click at [426, 681] on button "Next" at bounding box center [414, 671] width 25 height 25
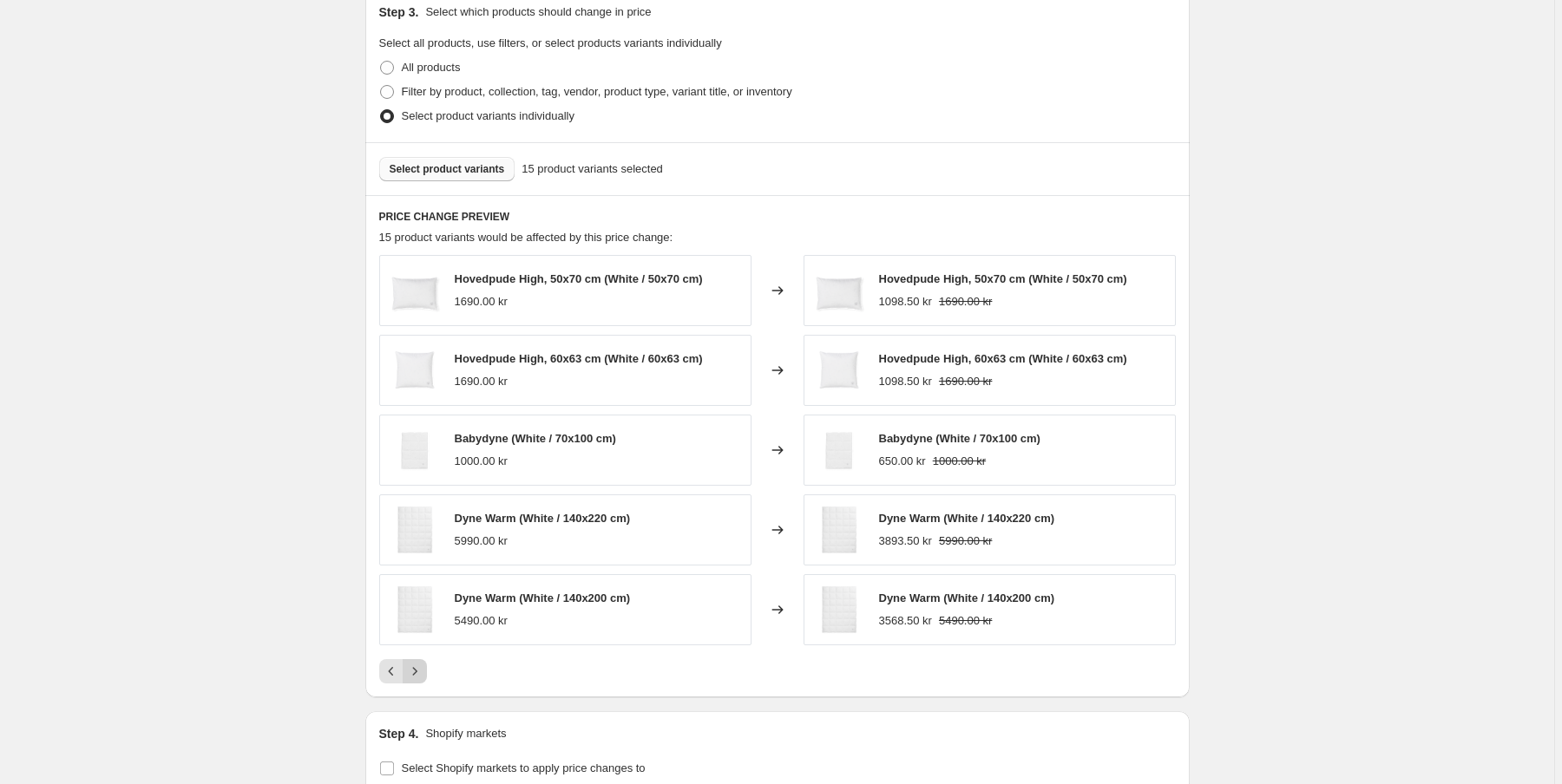
click at [427, 669] on button "Next" at bounding box center [414, 671] width 25 height 25
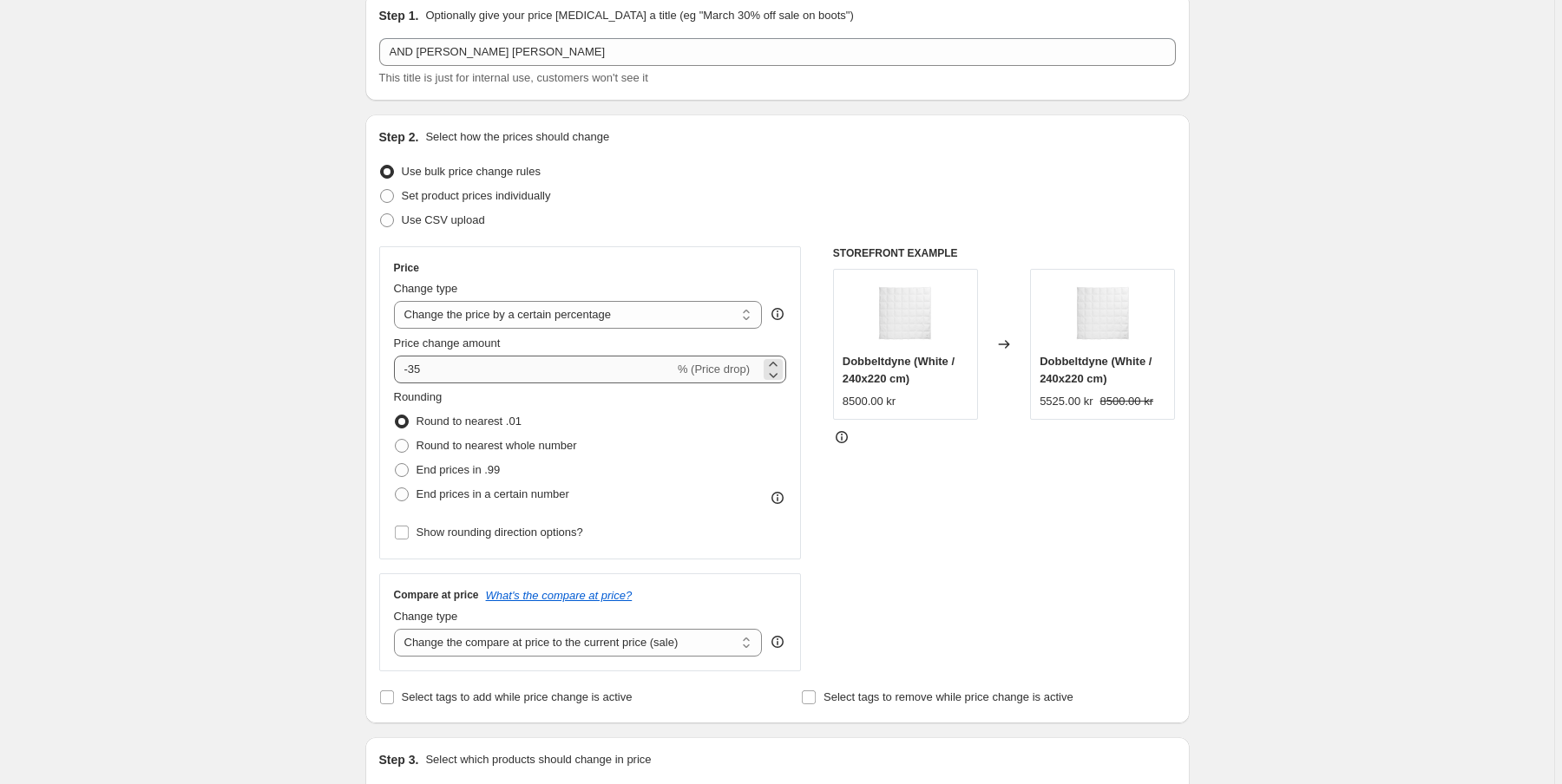
scroll to position [0, 0]
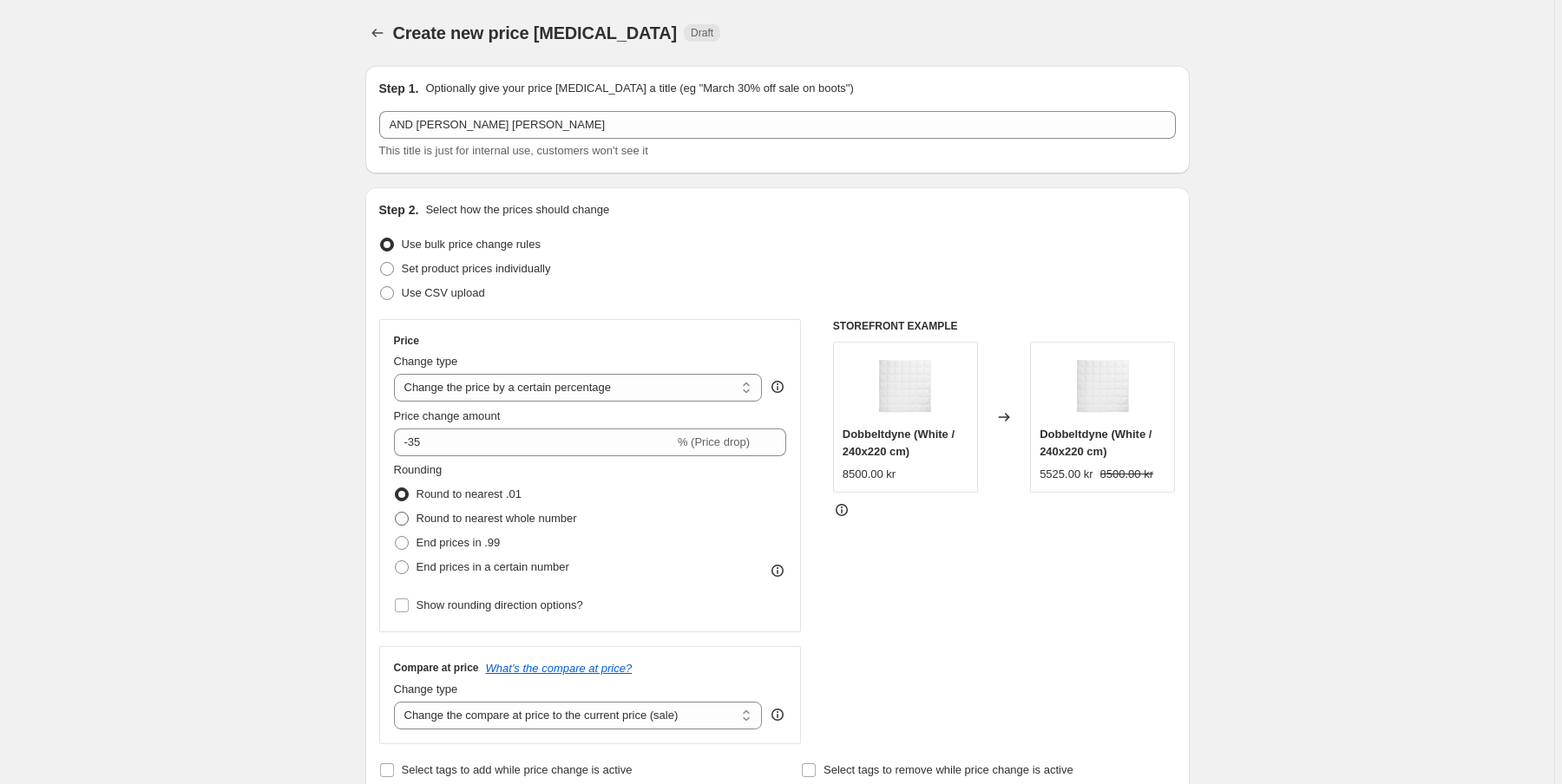
click at [409, 521] on span at bounding box center [402, 519] width 14 height 14
click at [396, 513] on input "Round to nearest whole number" at bounding box center [395, 512] width 1 height 1
radio input "true"
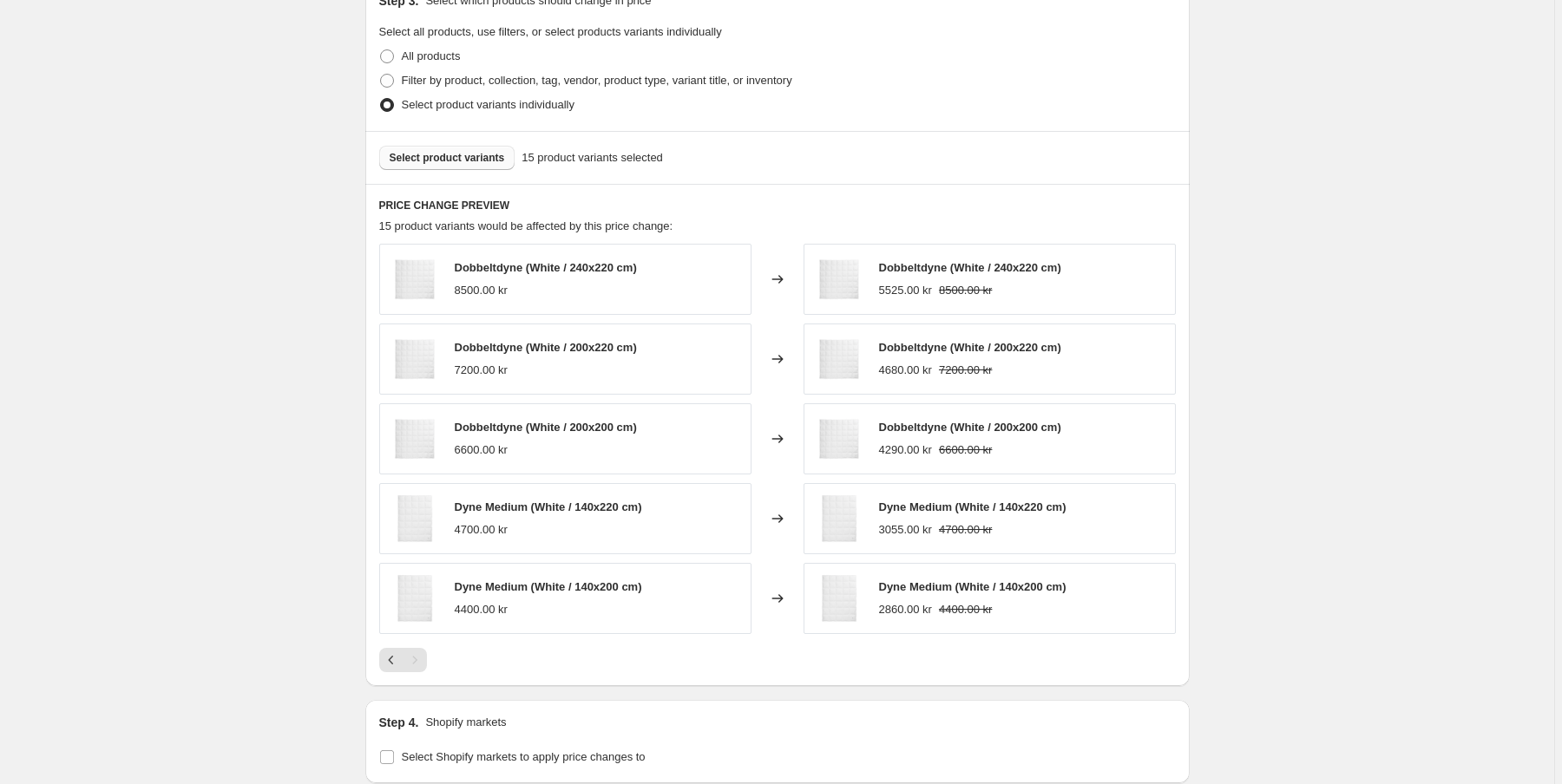
scroll to position [832, 0]
click at [398, 662] on icon "Previous" at bounding box center [392, 659] width 18 height 18
click at [398, 662] on div "Pagination" at bounding box center [391, 659] width 25 height 25
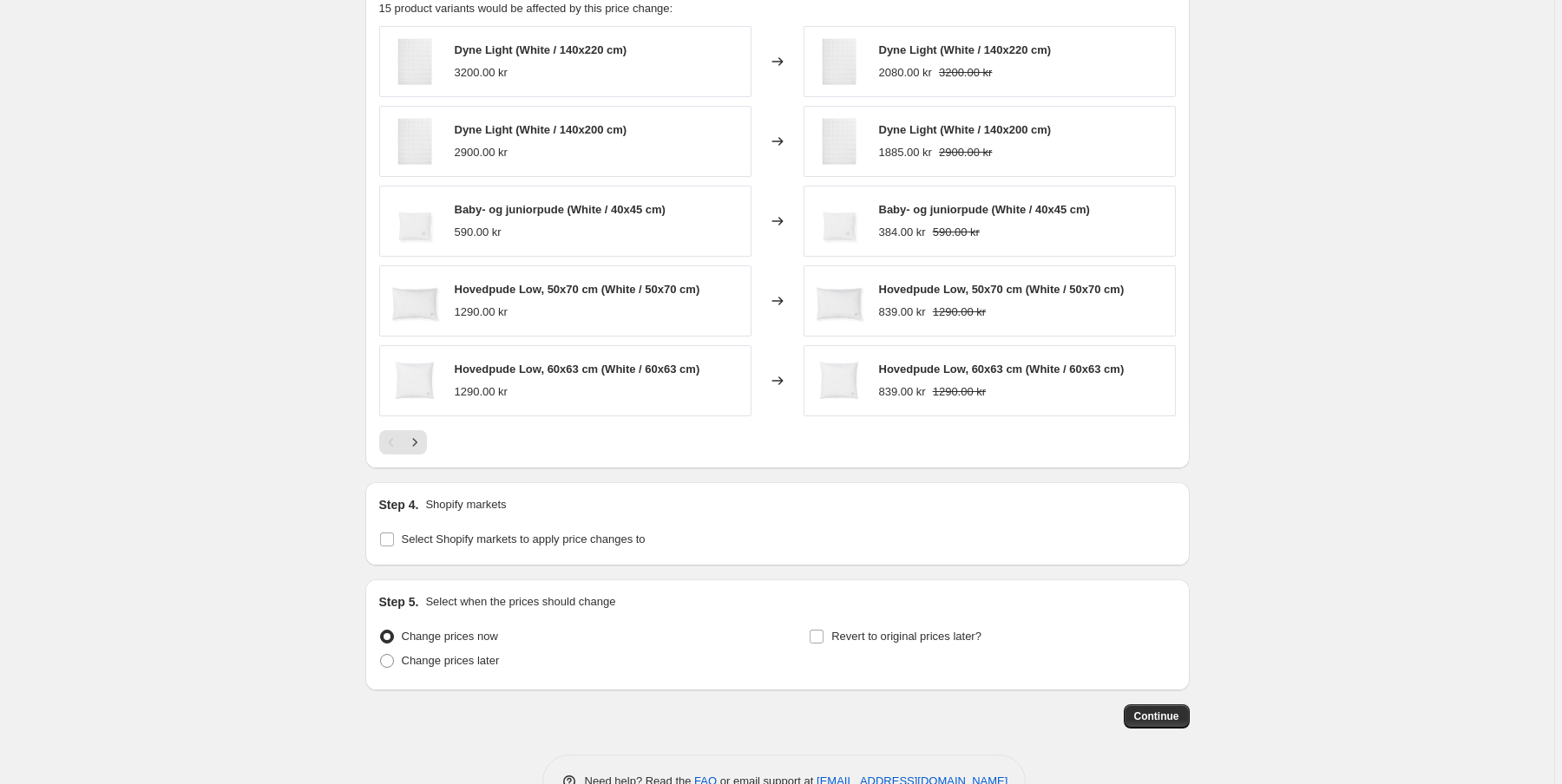
scroll to position [1098, 0]
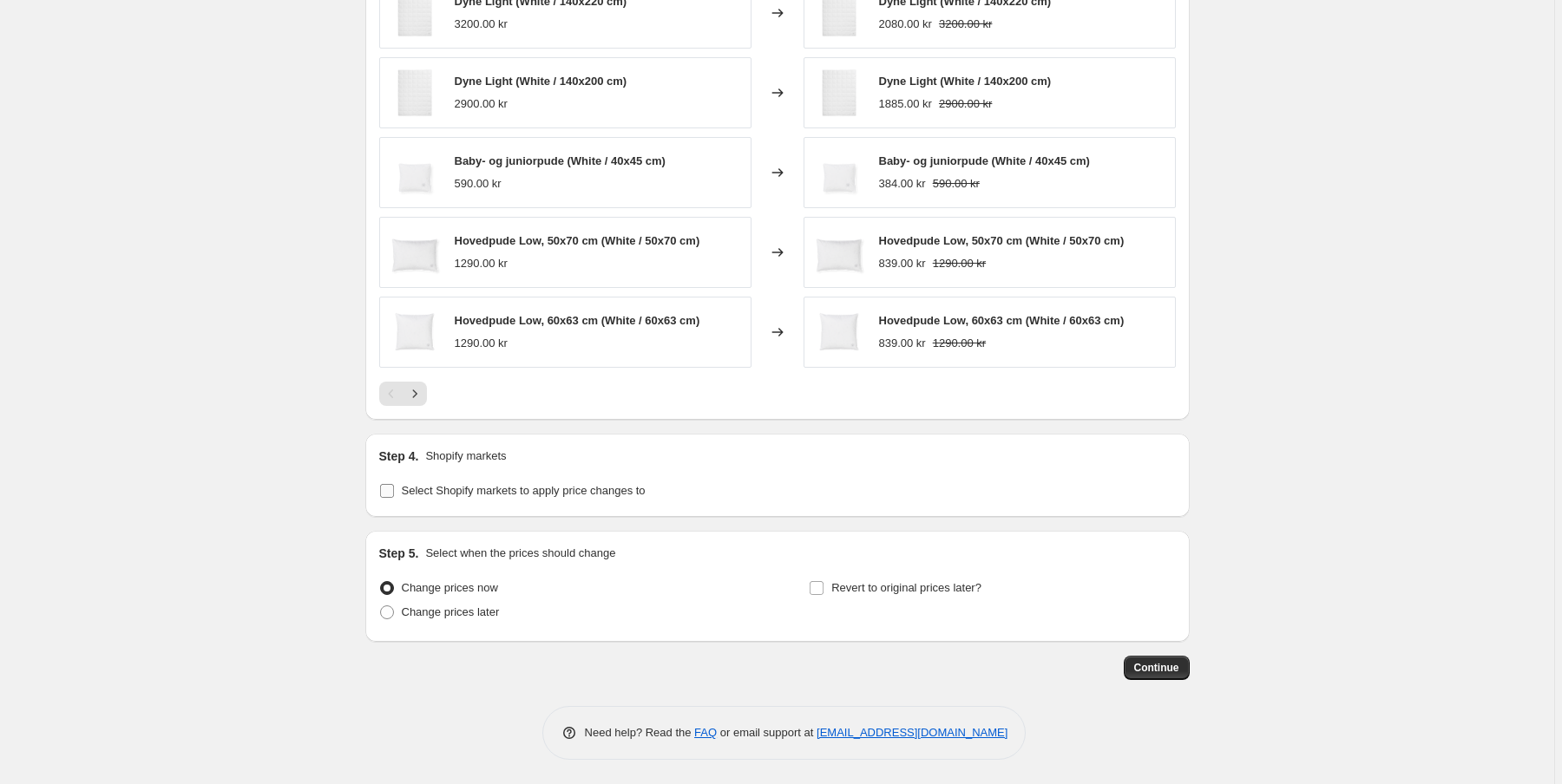
click at [391, 493] on input "Select Shopify markets to apply price changes to" at bounding box center [387, 491] width 14 height 14
checkbox input "true"
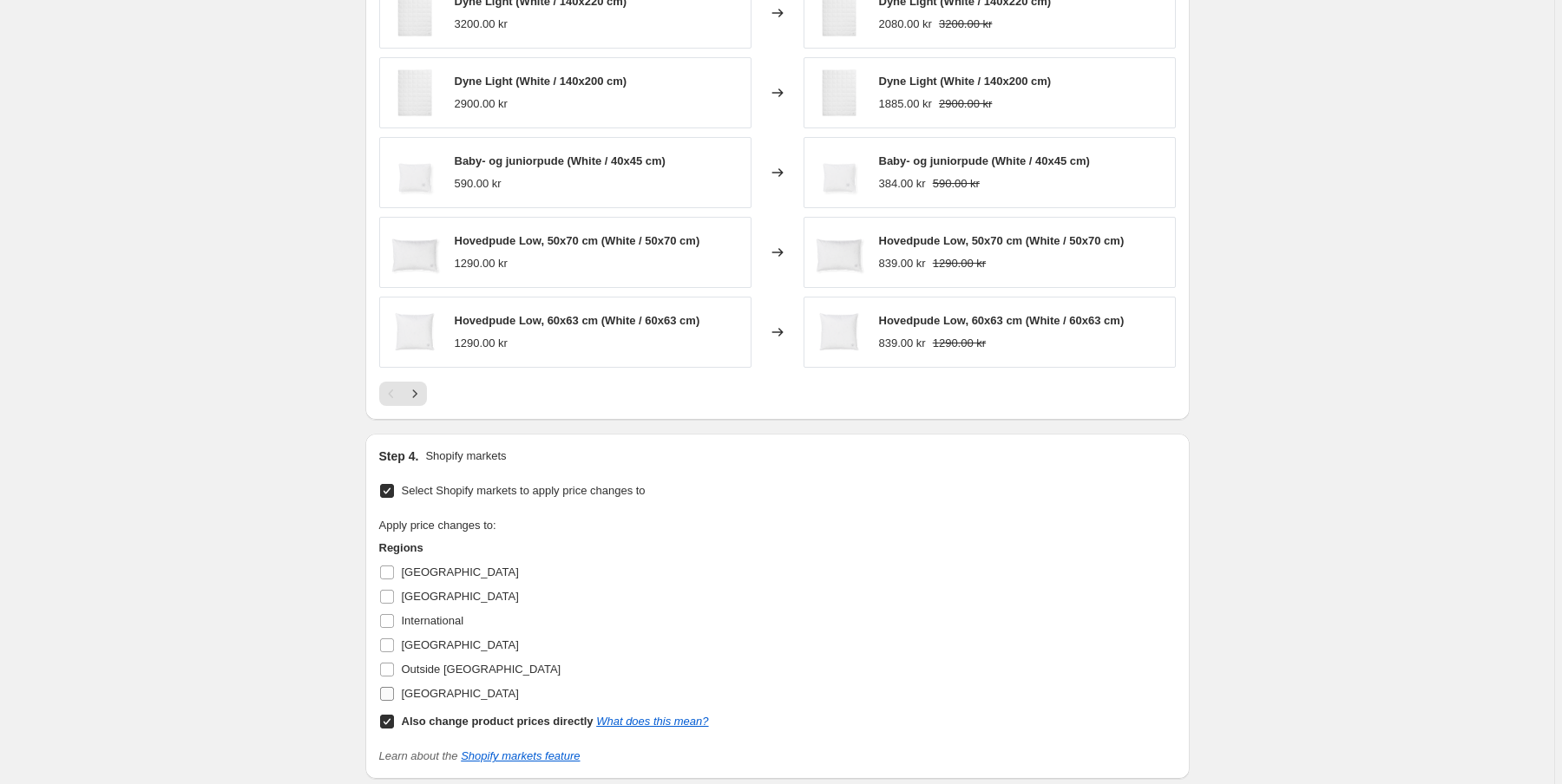
click at [390, 691] on input "[GEOGRAPHIC_DATA]" at bounding box center [387, 694] width 14 height 14
checkbox input "true"
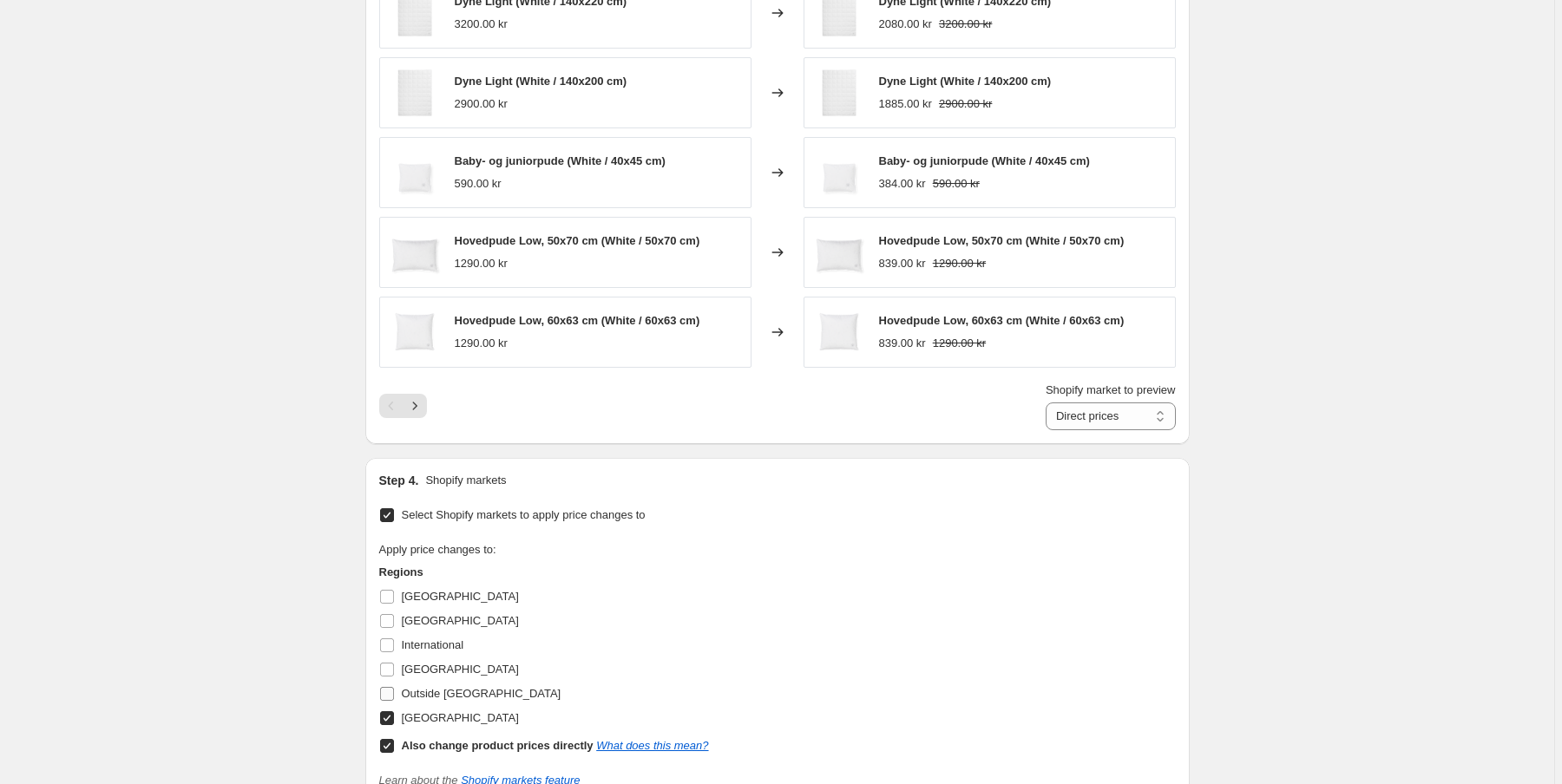
drag, startPoint x: 386, startPoint y: 698, endPoint x: 390, endPoint y: 680, distance: 18.4
click at [388, 694] on input "Outside [GEOGRAPHIC_DATA]" at bounding box center [387, 694] width 14 height 14
checkbox input "true"
click at [390, 669] on input "[GEOGRAPHIC_DATA]" at bounding box center [387, 669] width 14 height 14
checkbox input "true"
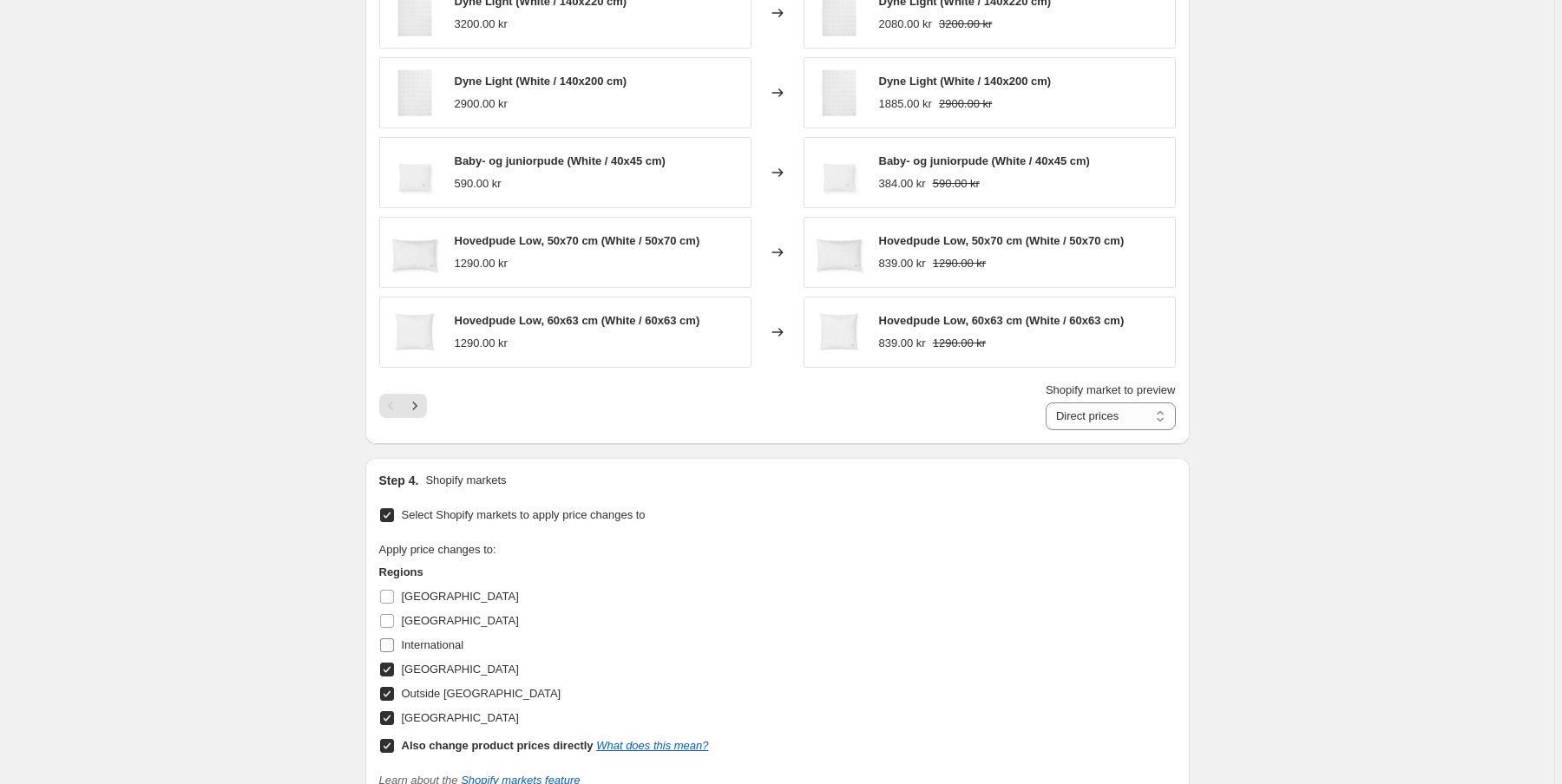
click at [390, 642] on input "International" at bounding box center [387, 646] width 14 height 14
checkbox input "true"
click at [390, 614] on input "[GEOGRAPHIC_DATA]" at bounding box center [387, 621] width 14 height 14
checkbox input "true"
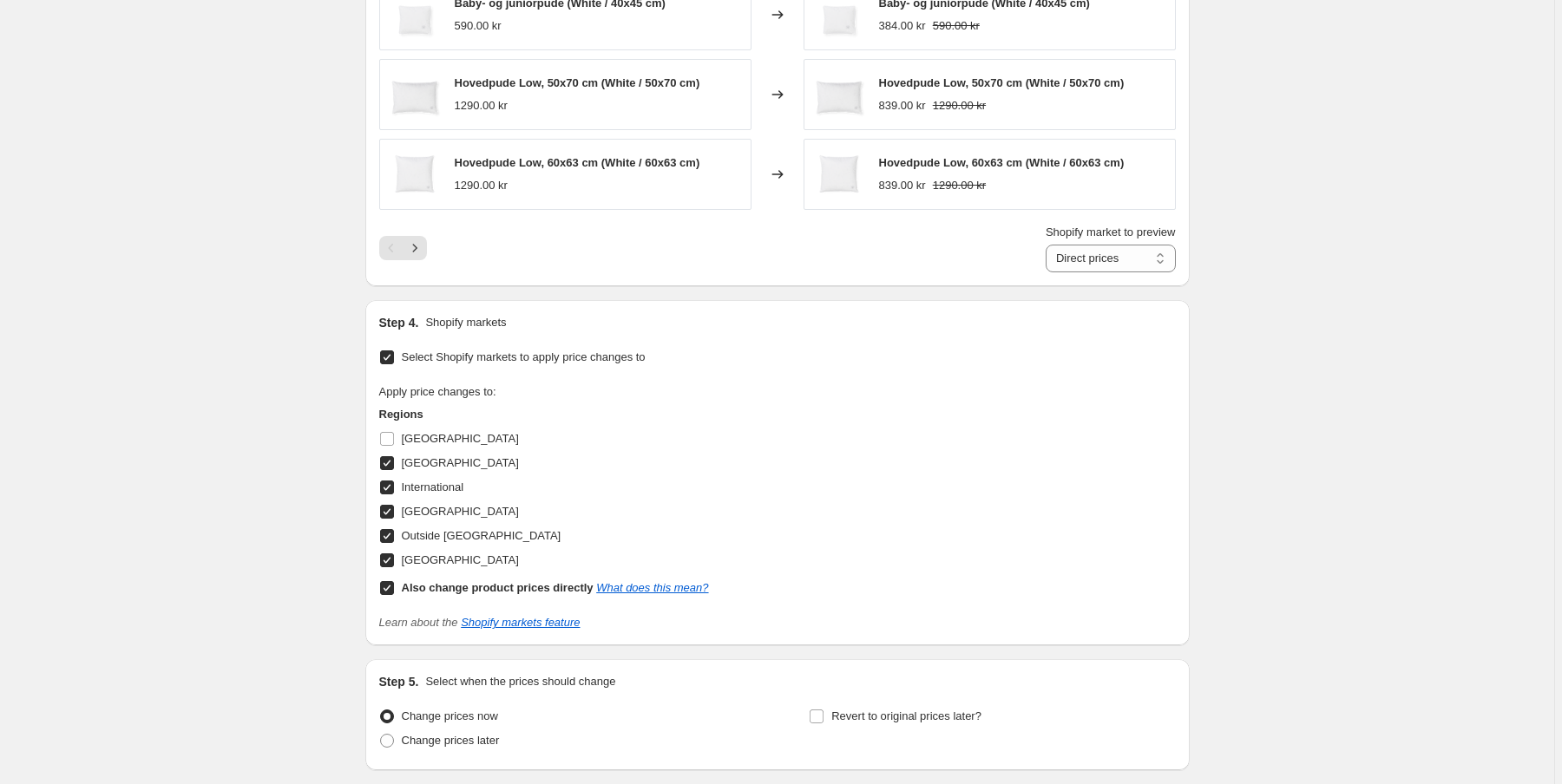
scroll to position [1384, 0]
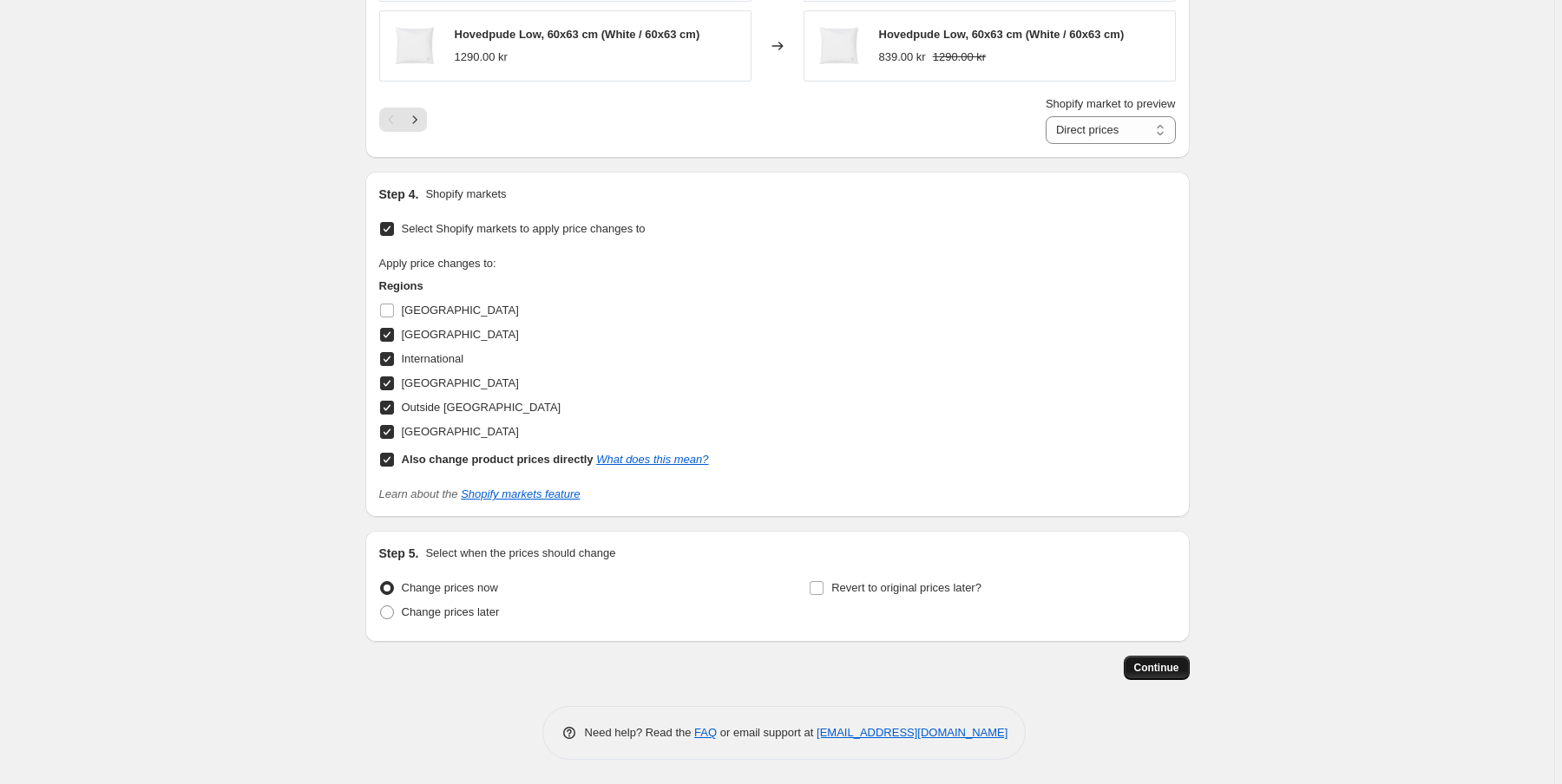
click at [1134, 666] on button "Continue" at bounding box center [1156, 667] width 66 height 25
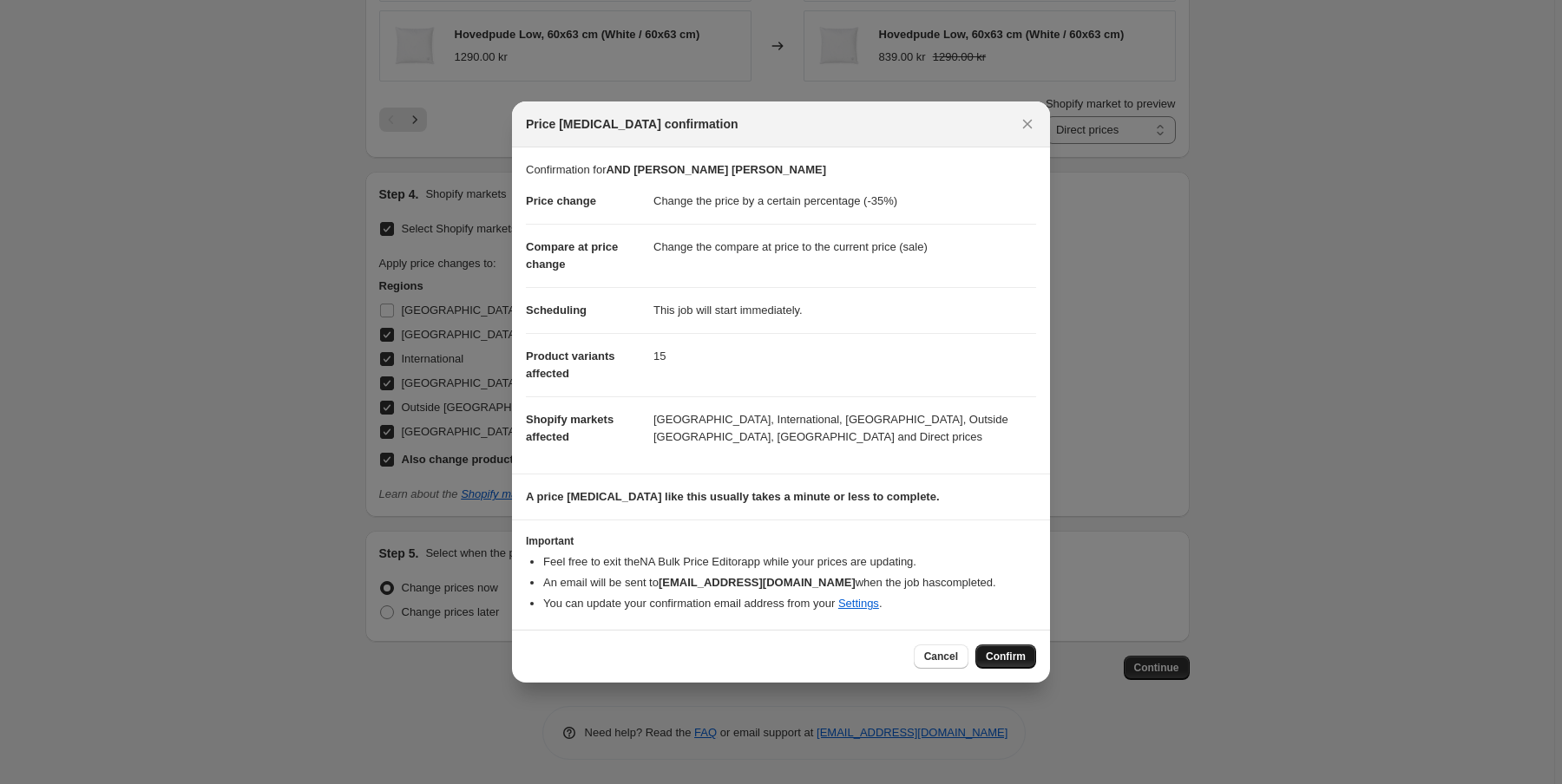
click at [1009, 659] on span "Confirm" at bounding box center [1006, 656] width 40 height 14
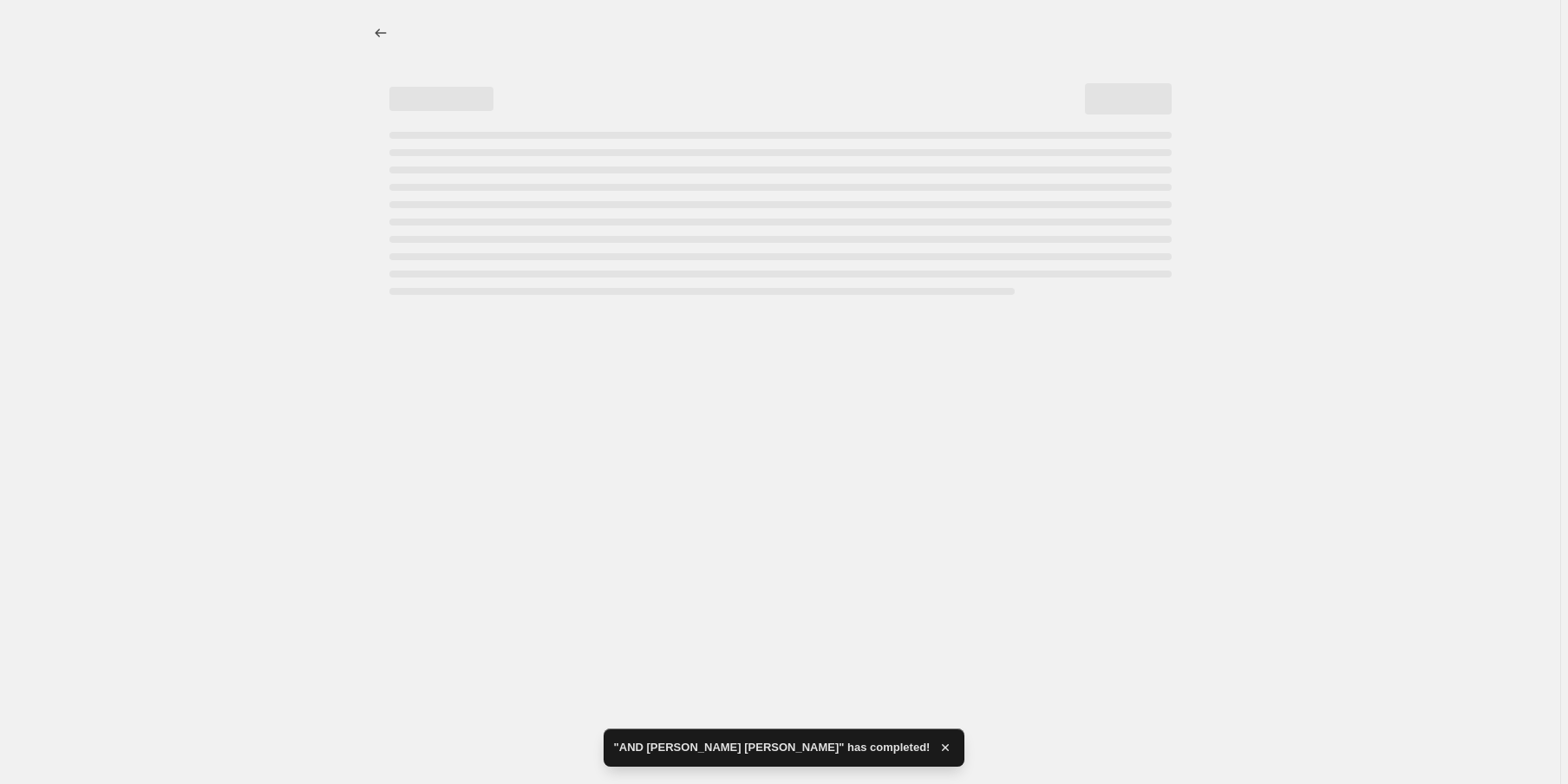
select select "percentage"
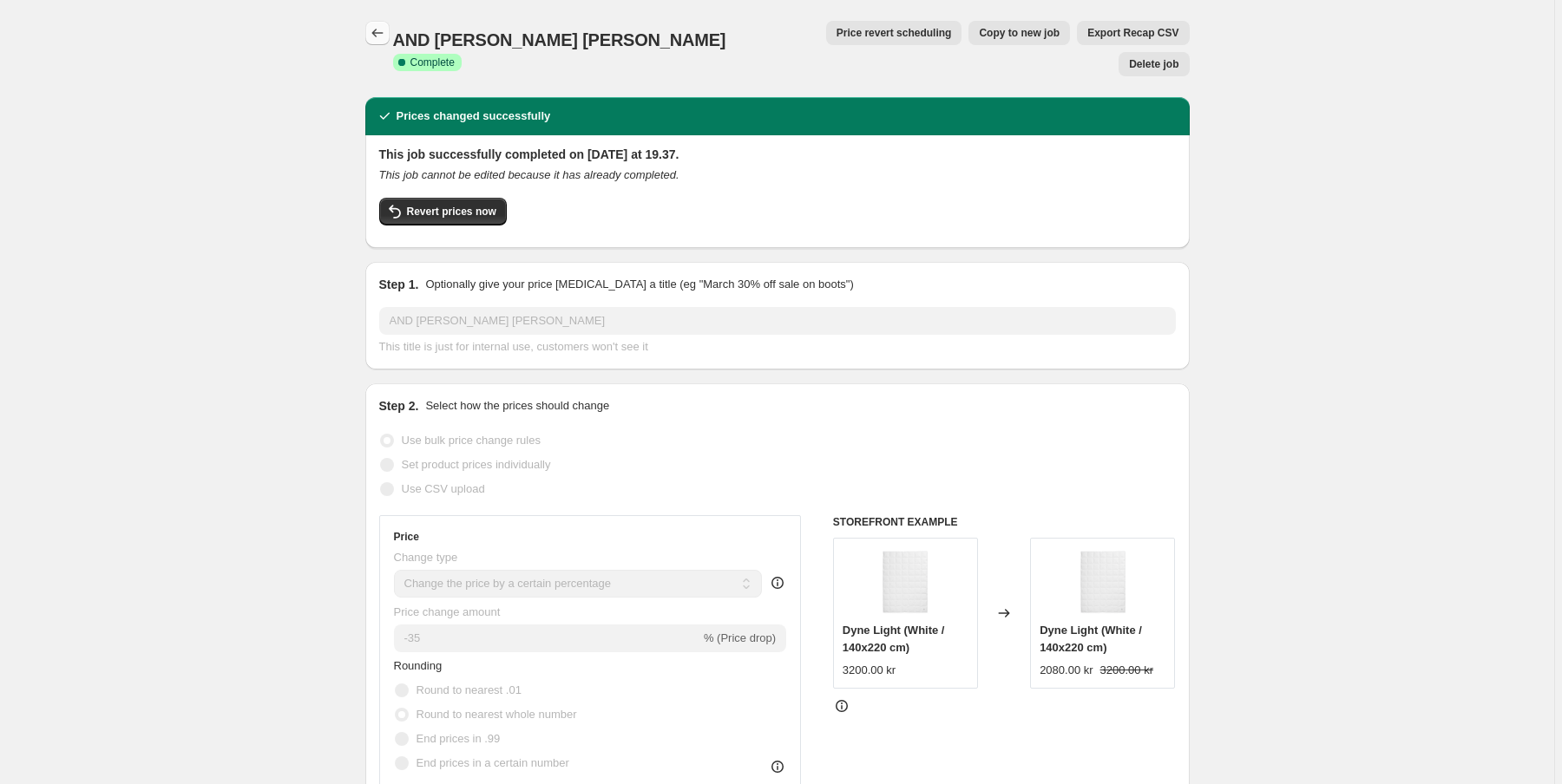
click at [380, 29] on icon "Price change jobs" at bounding box center [378, 34] width 18 height 18
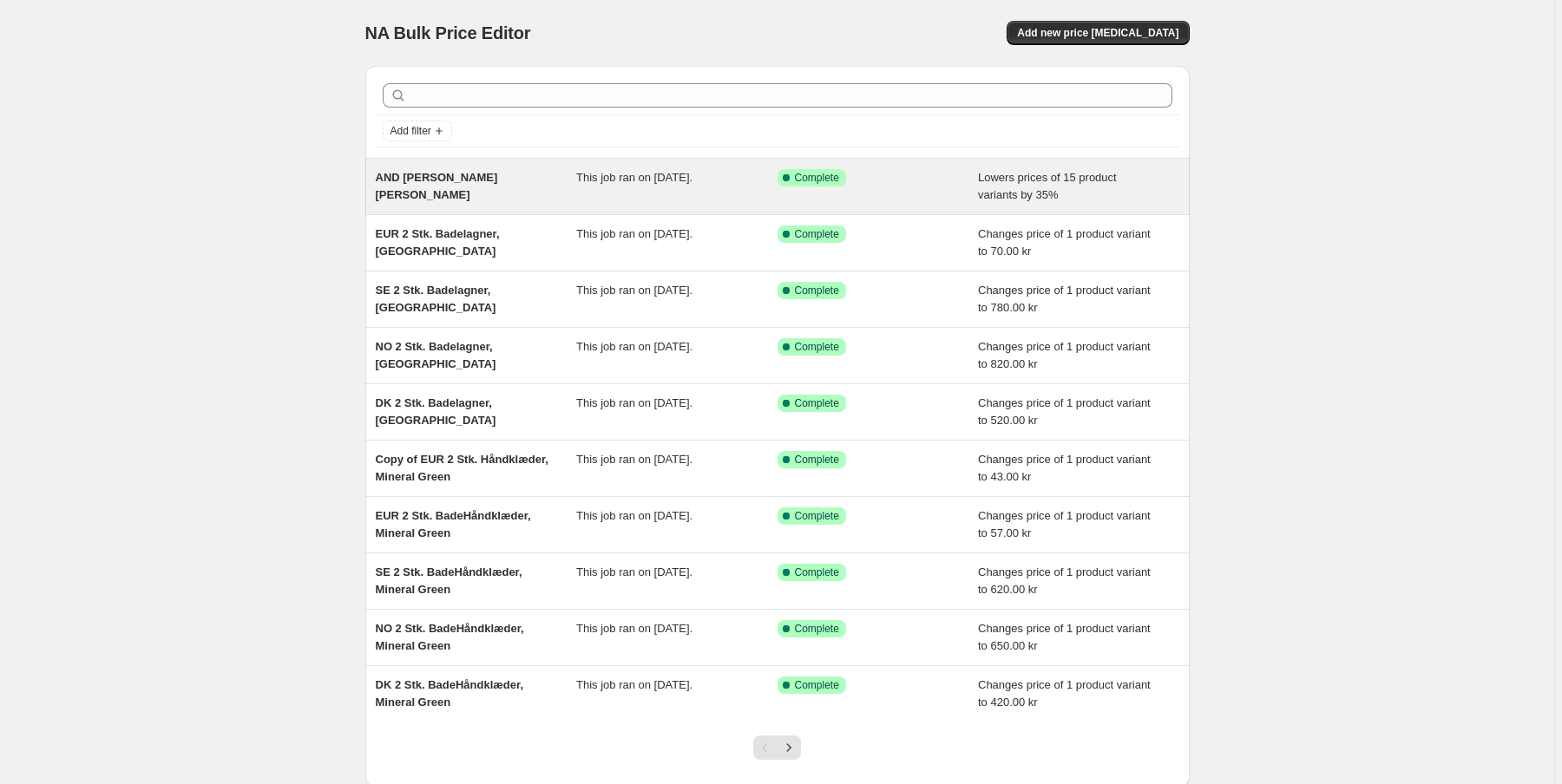
click at [451, 171] on span "AND [PERSON_NAME] [PERSON_NAME]" at bounding box center [437, 186] width 123 height 31
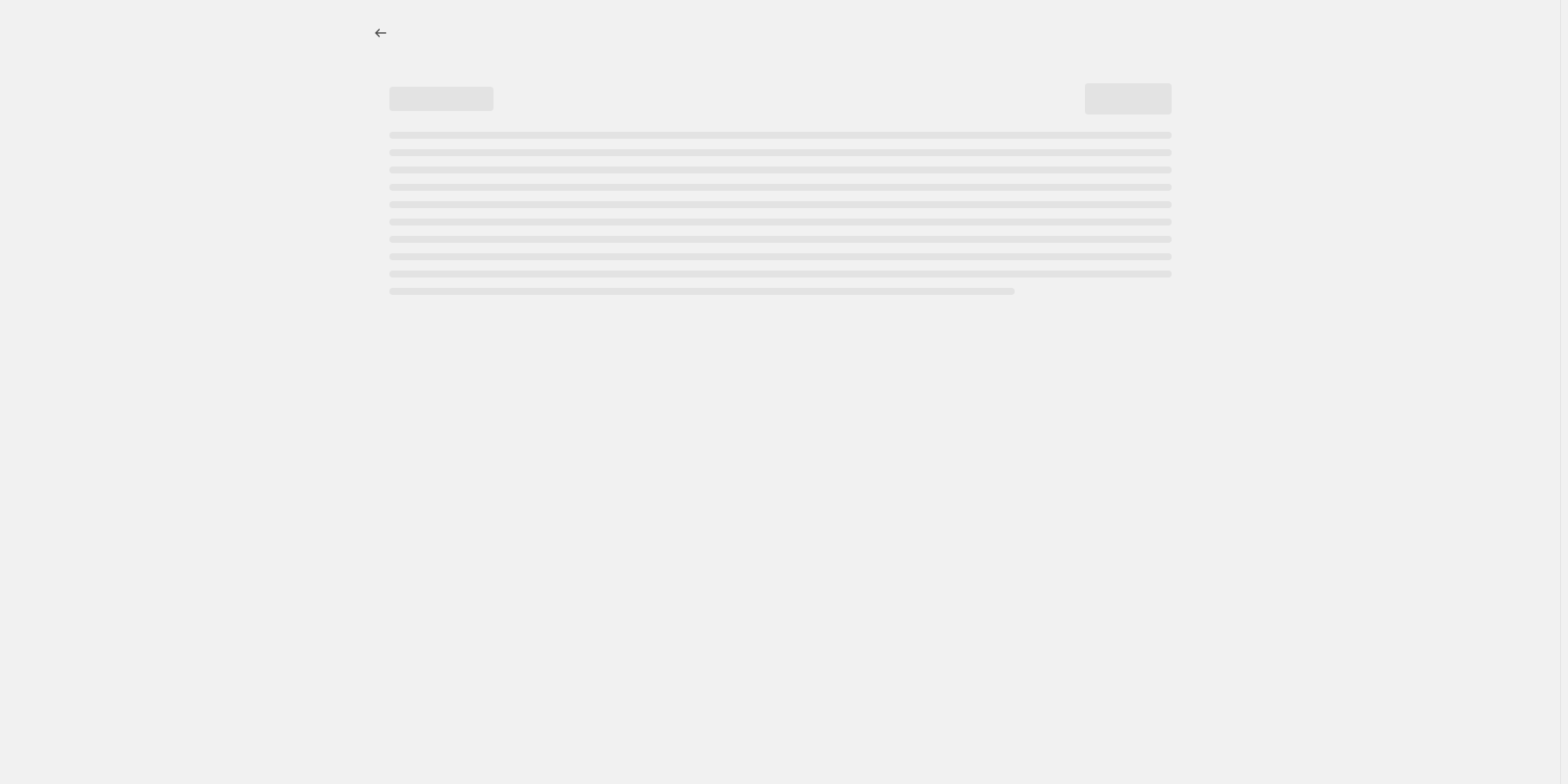
select select "percentage"
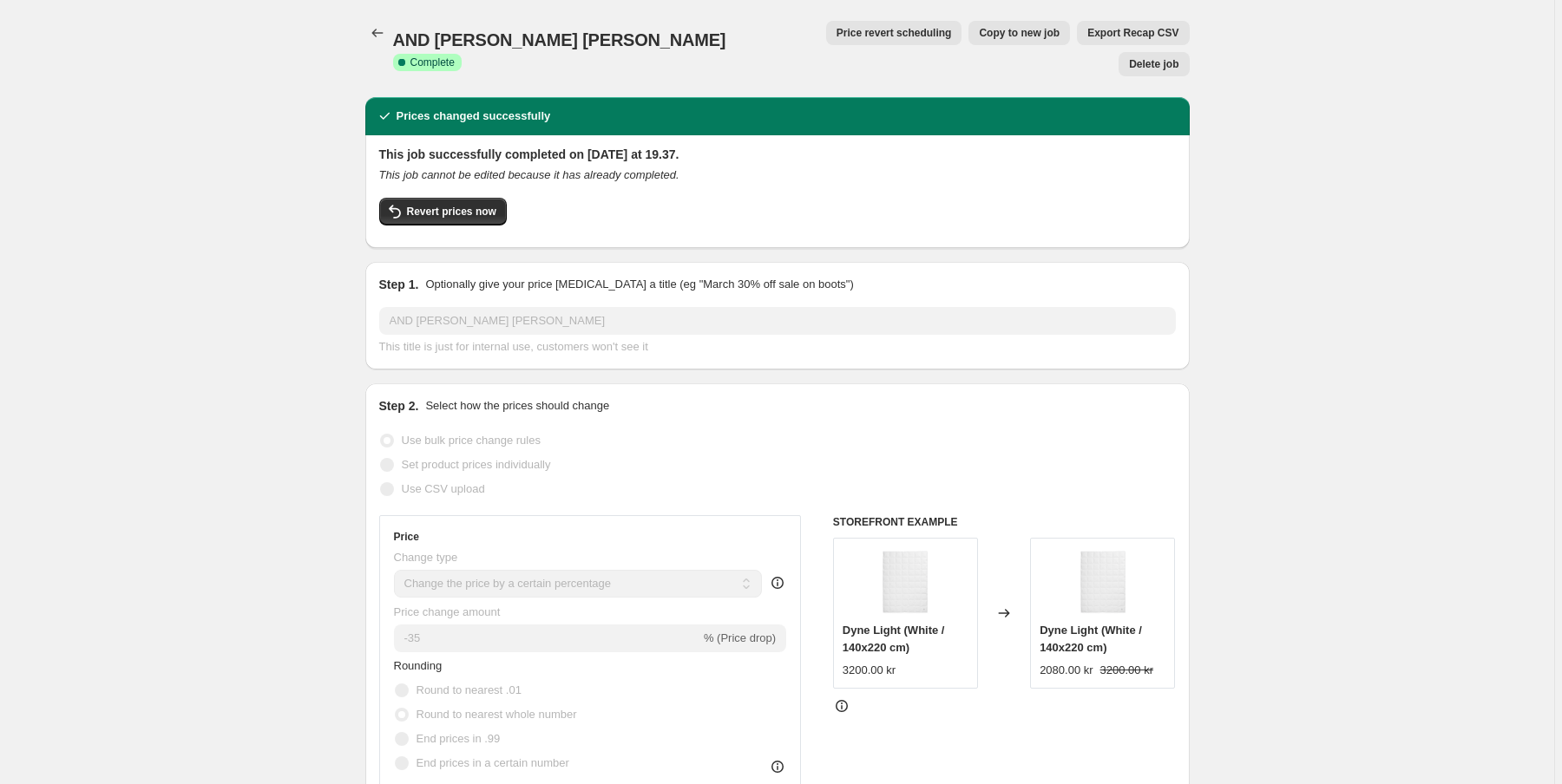
click at [837, 35] on span "Price revert scheduling" at bounding box center [894, 33] width 116 height 14
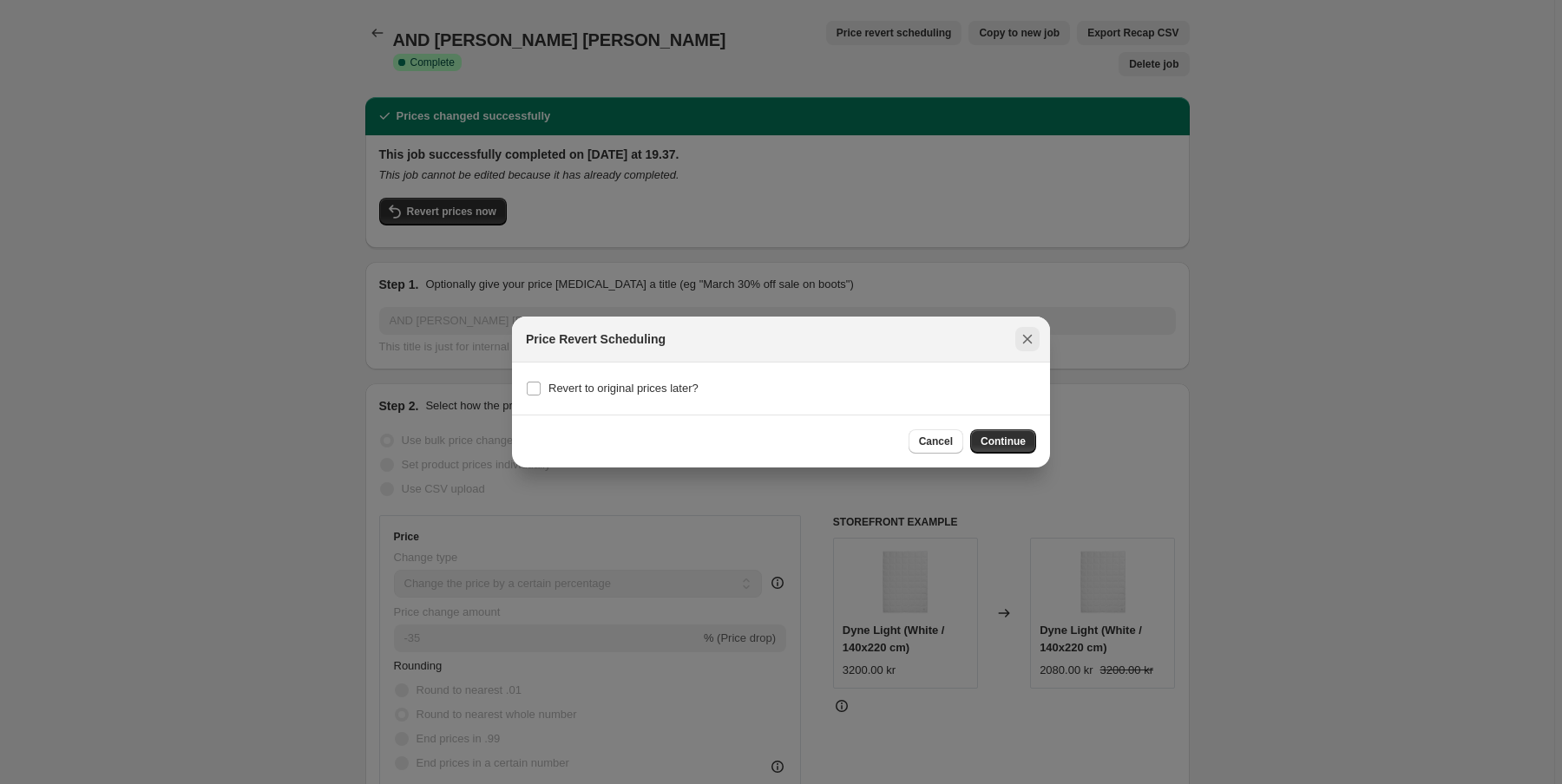
click at [1030, 338] on icon "Close" at bounding box center [1028, 339] width 18 height 18
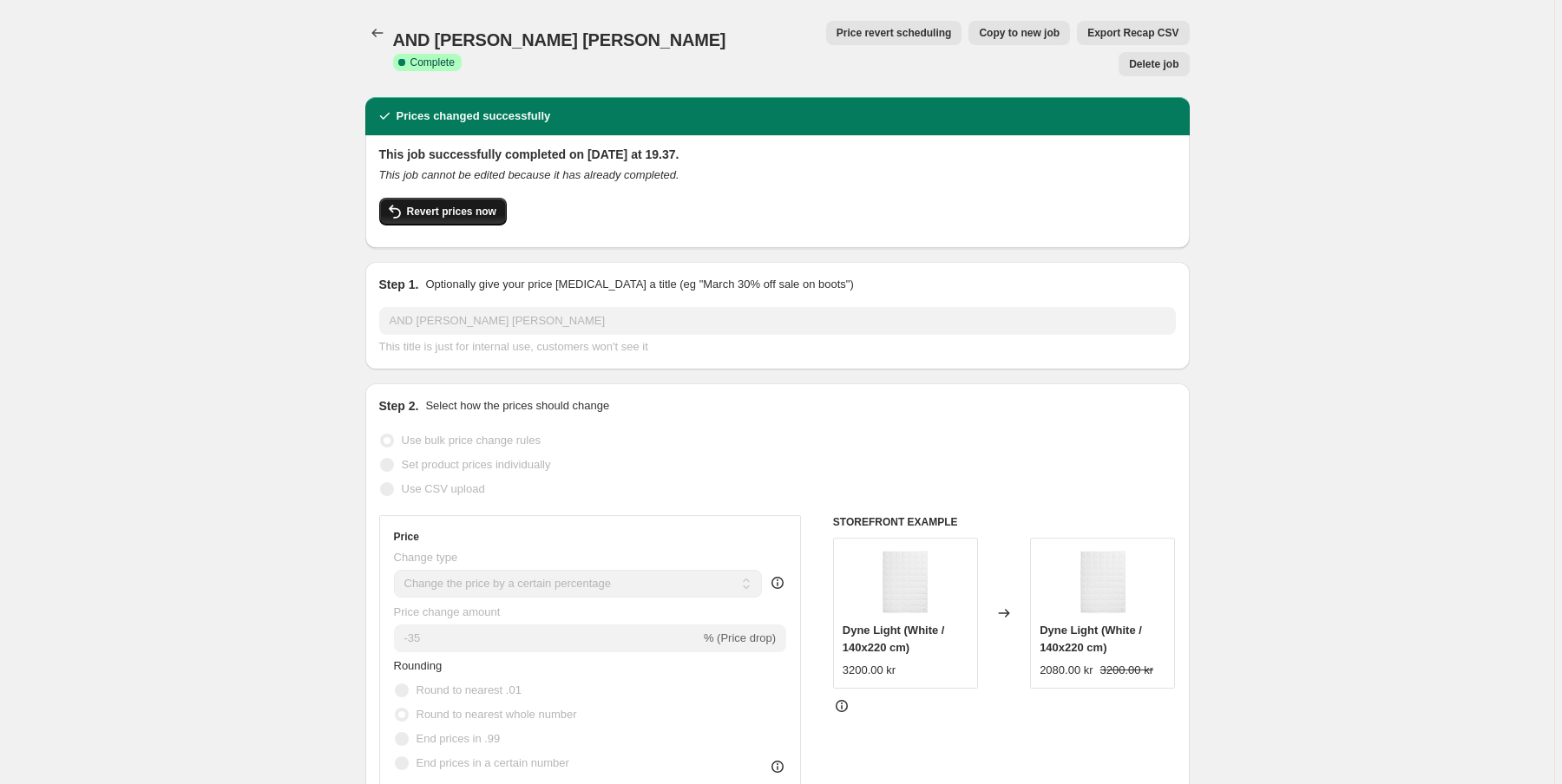
click at [452, 198] on button "Revert prices now" at bounding box center [442, 212] width 128 height 28
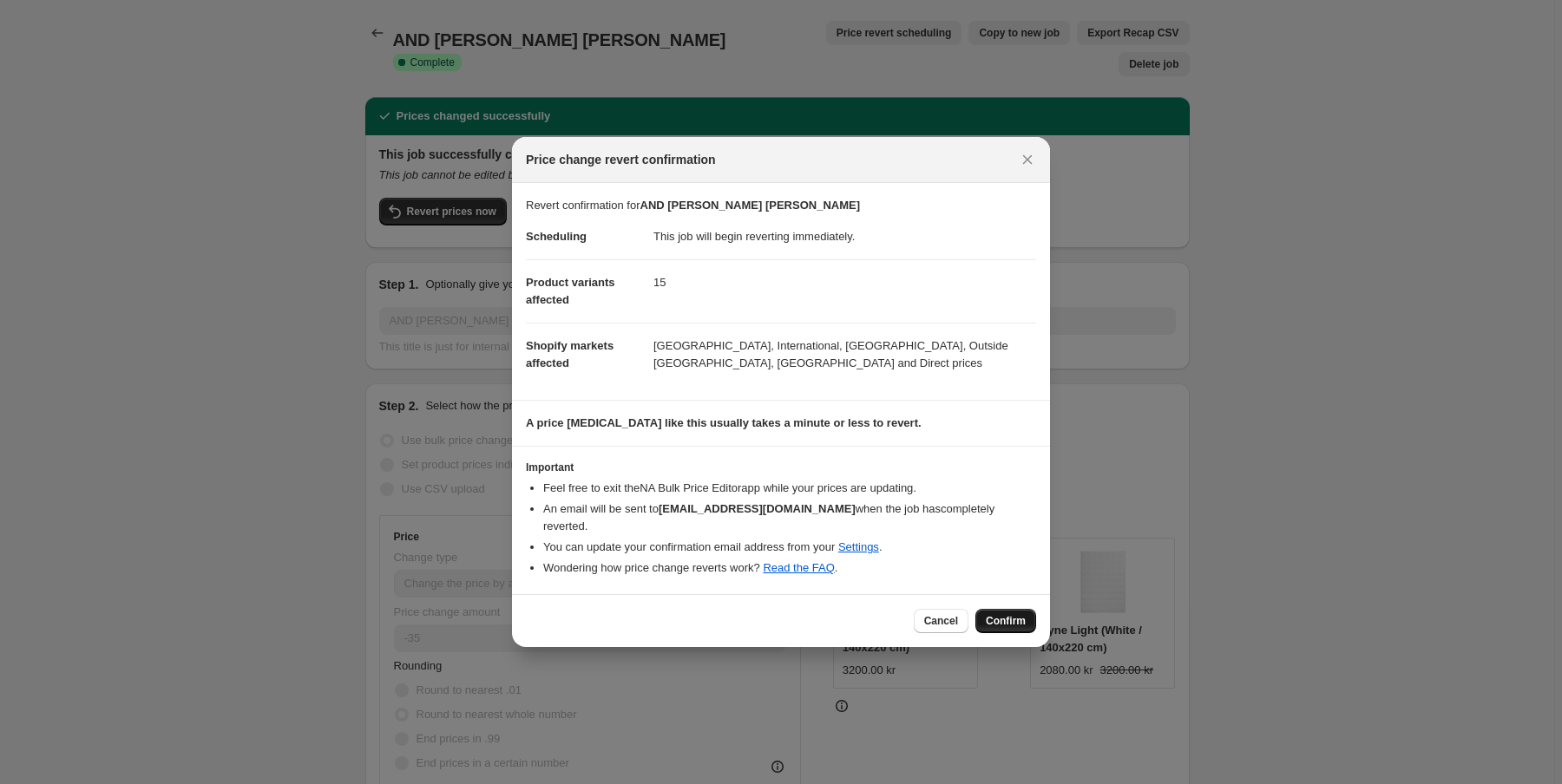
click at [1012, 614] on span "Confirm" at bounding box center [1006, 621] width 40 height 14
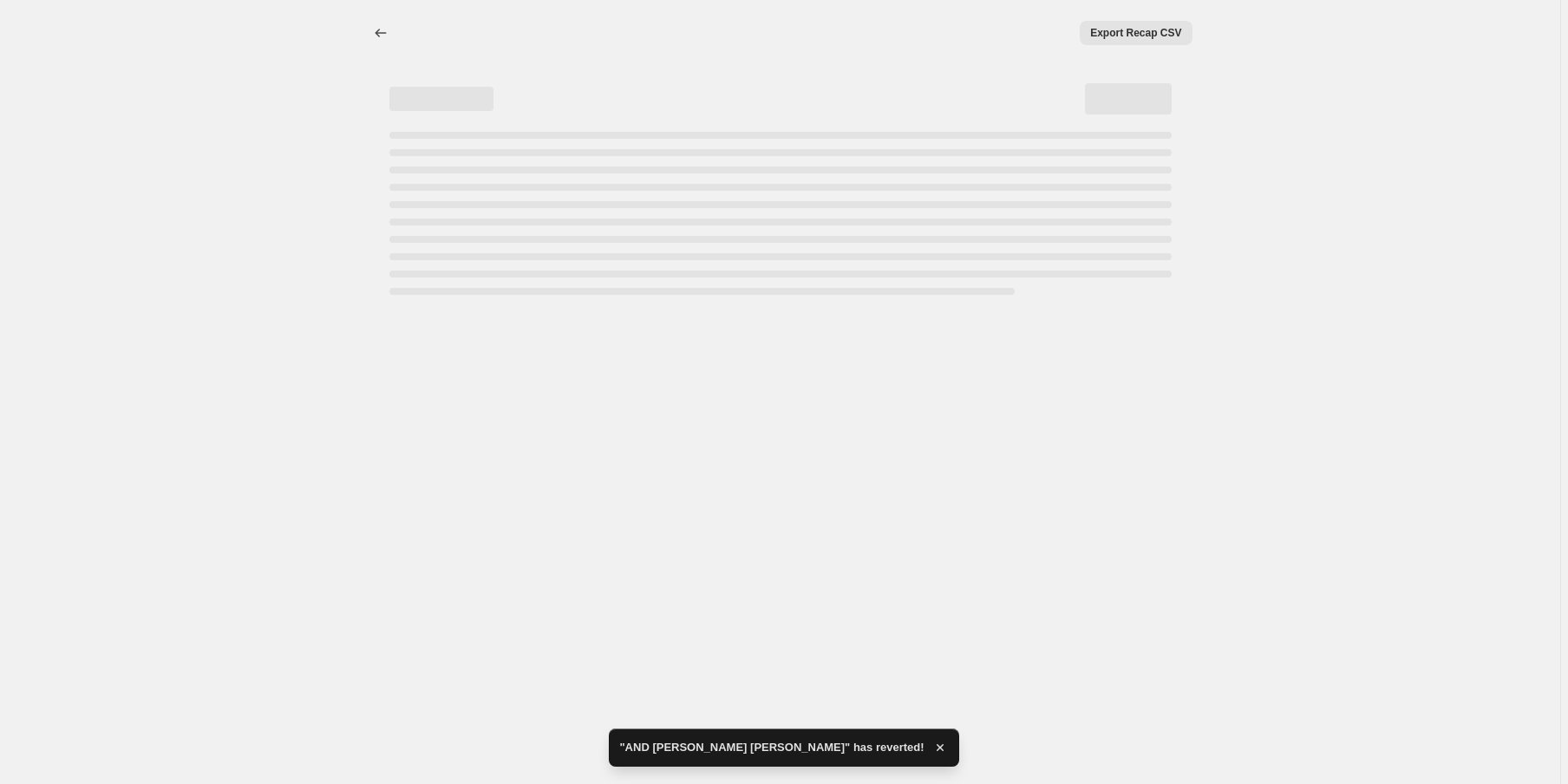
select select "percentage"
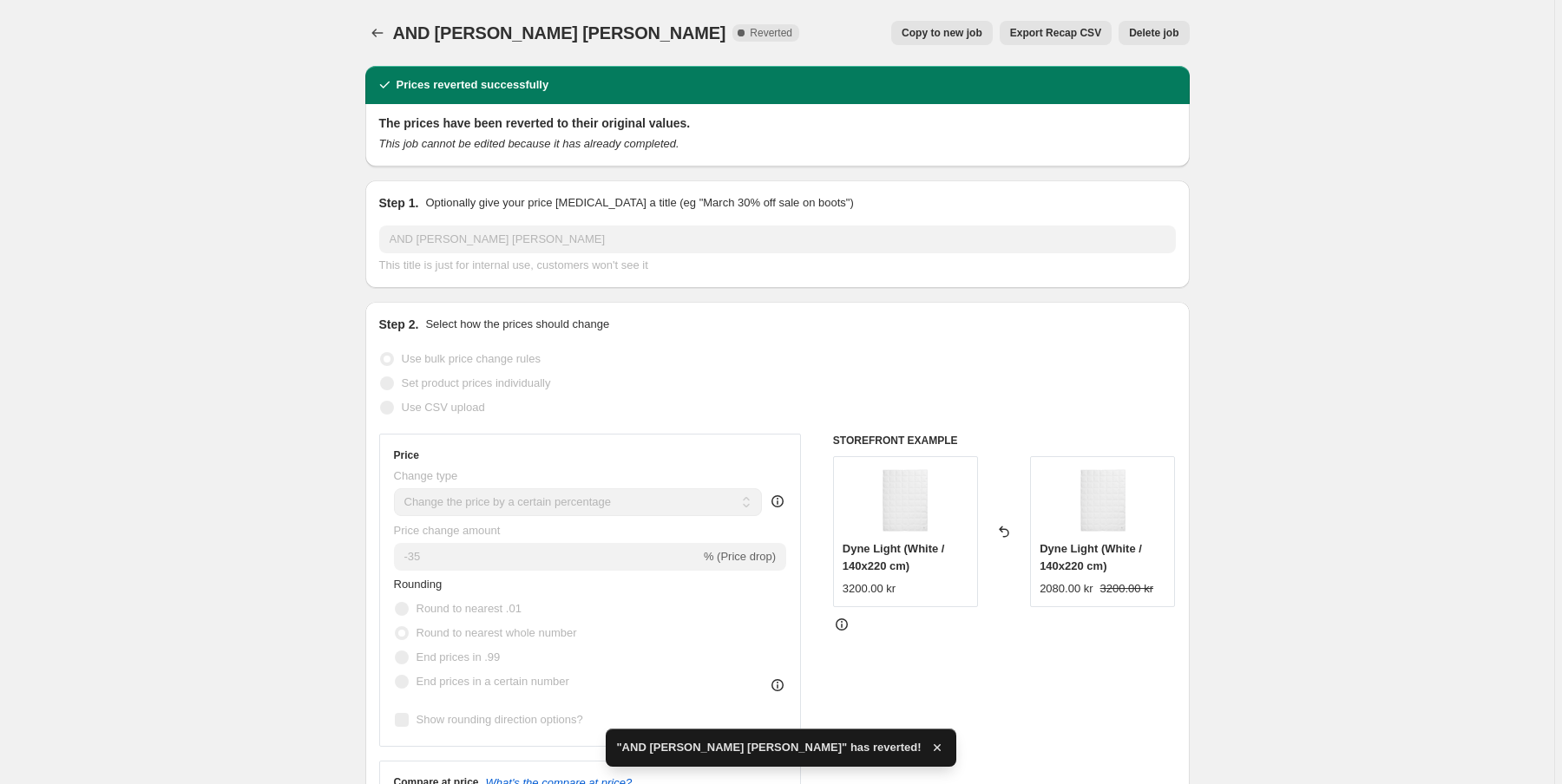
click at [975, 40] on button "Copy to new job" at bounding box center [942, 33] width 102 height 25
select select "percentage"
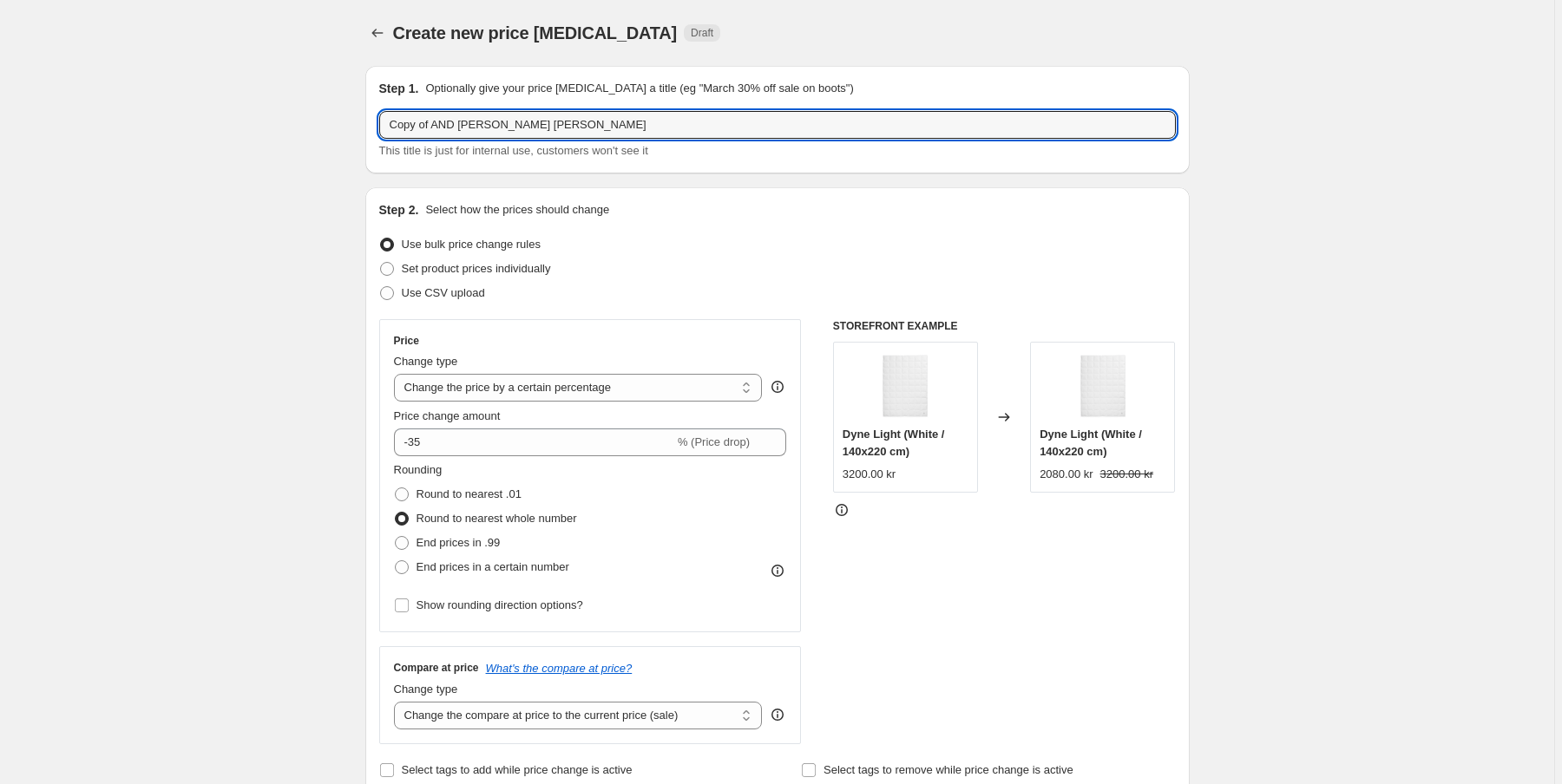
drag, startPoint x: 458, startPoint y: 123, endPoint x: 191, endPoint y: 112, distance: 267.2
type input "GÅS [PERSON_NAME] [PERSON_NAME]"
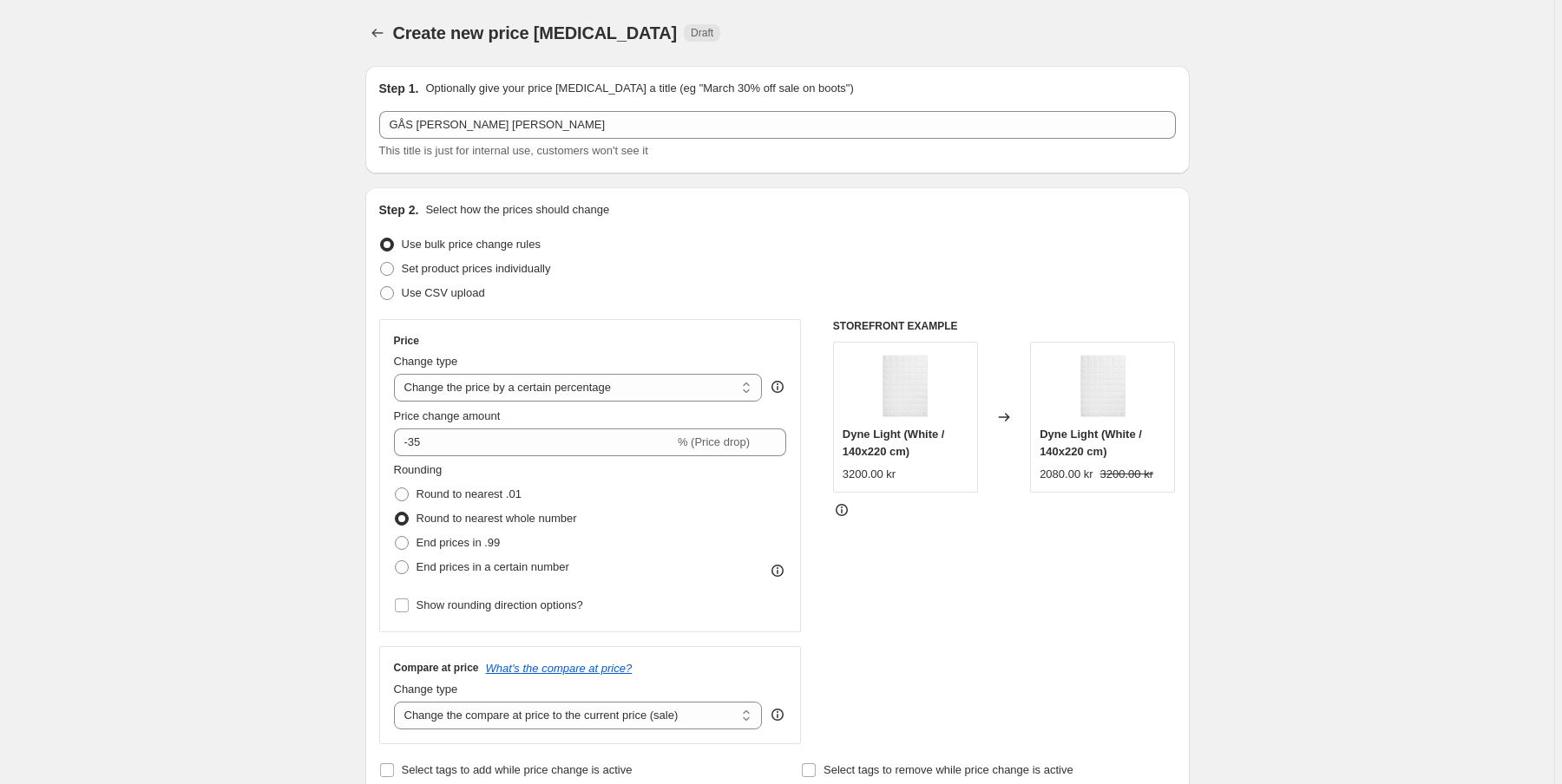
click at [586, 509] on div "Rounding Round to nearest .01 Round to nearest whole number End prices in .99 E…" at bounding box center [591, 520] width 394 height 118
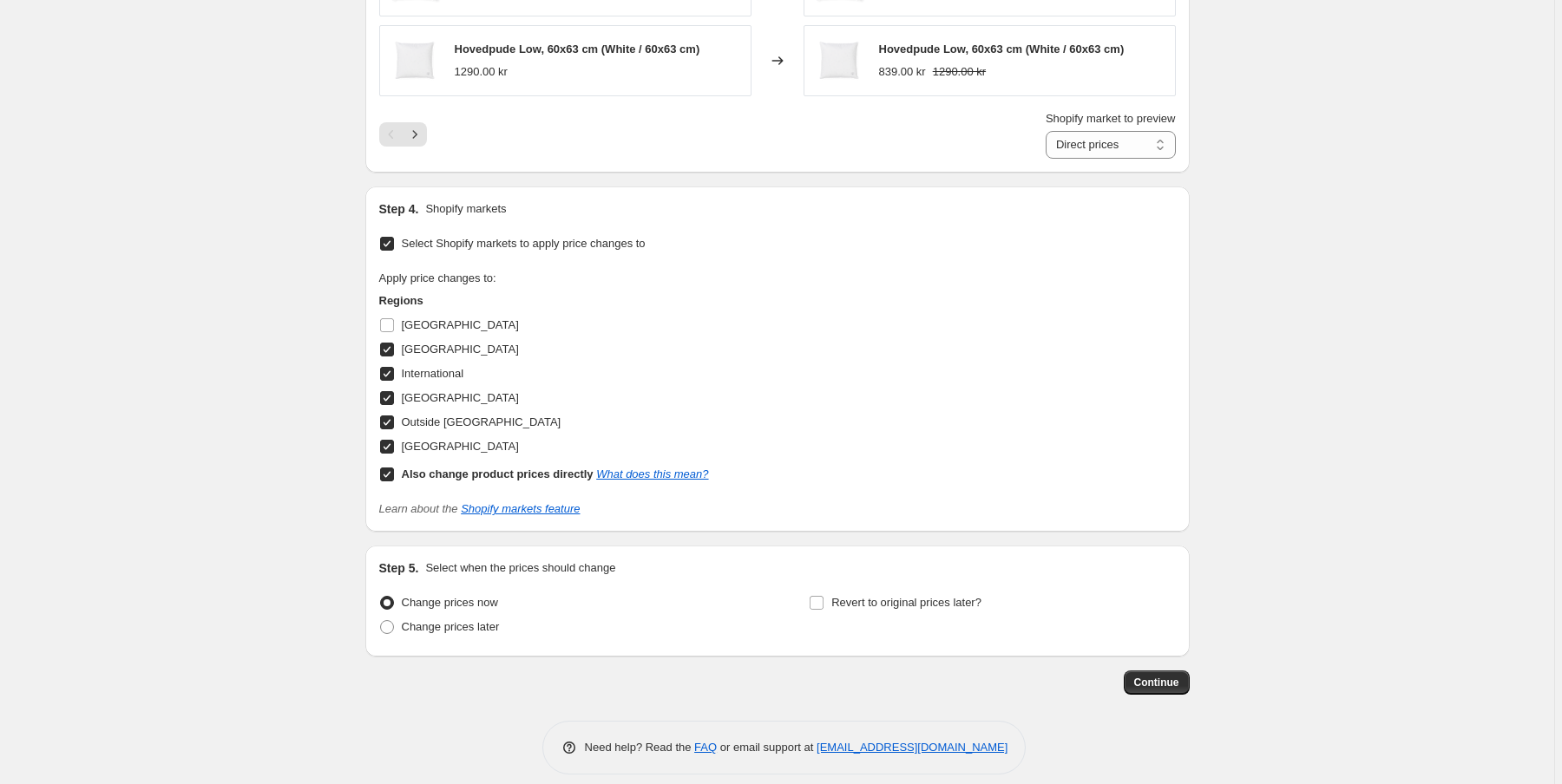
scroll to position [1384, 0]
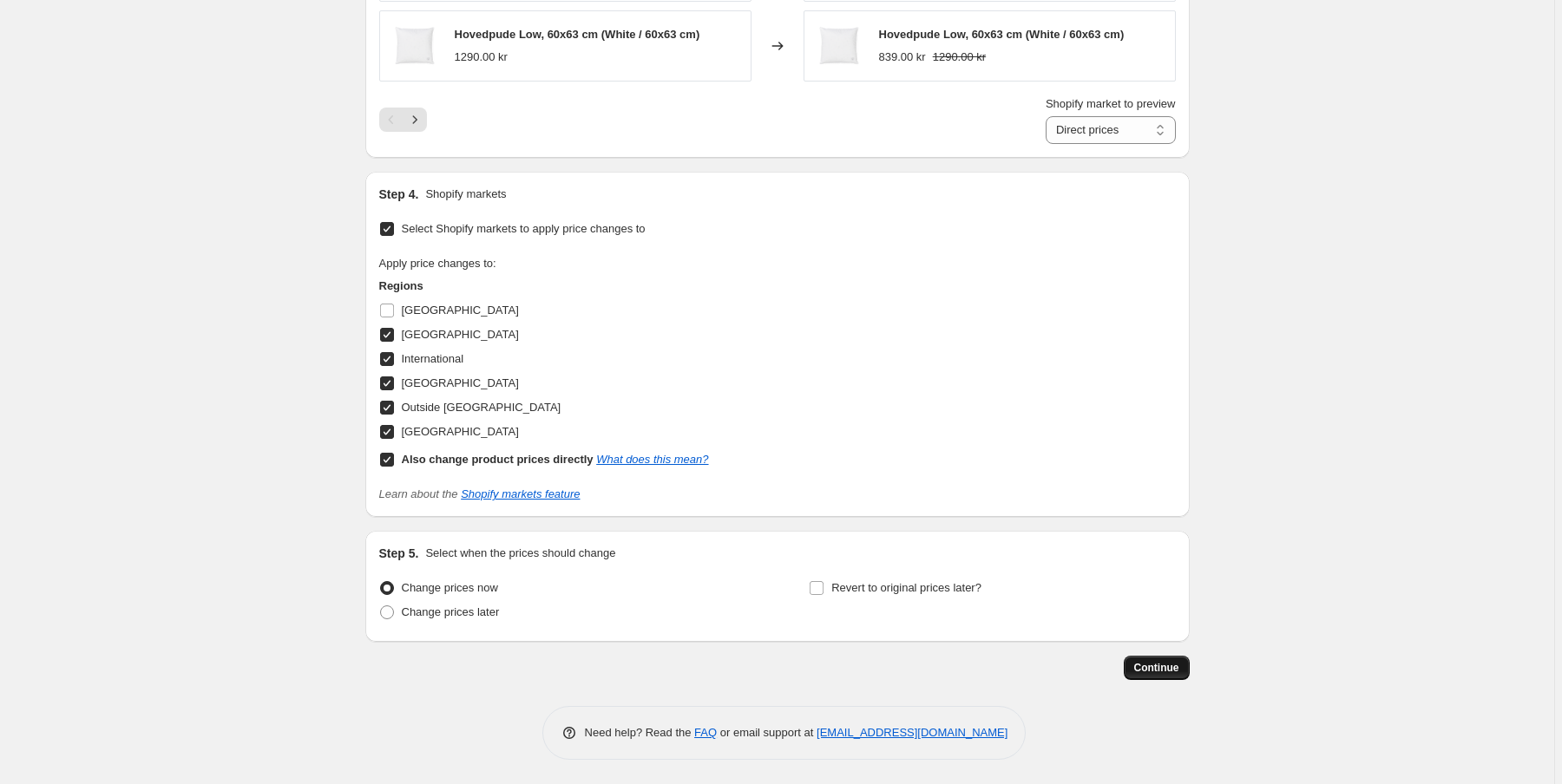
click at [1172, 662] on span "Continue" at bounding box center [1157, 668] width 46 height 14
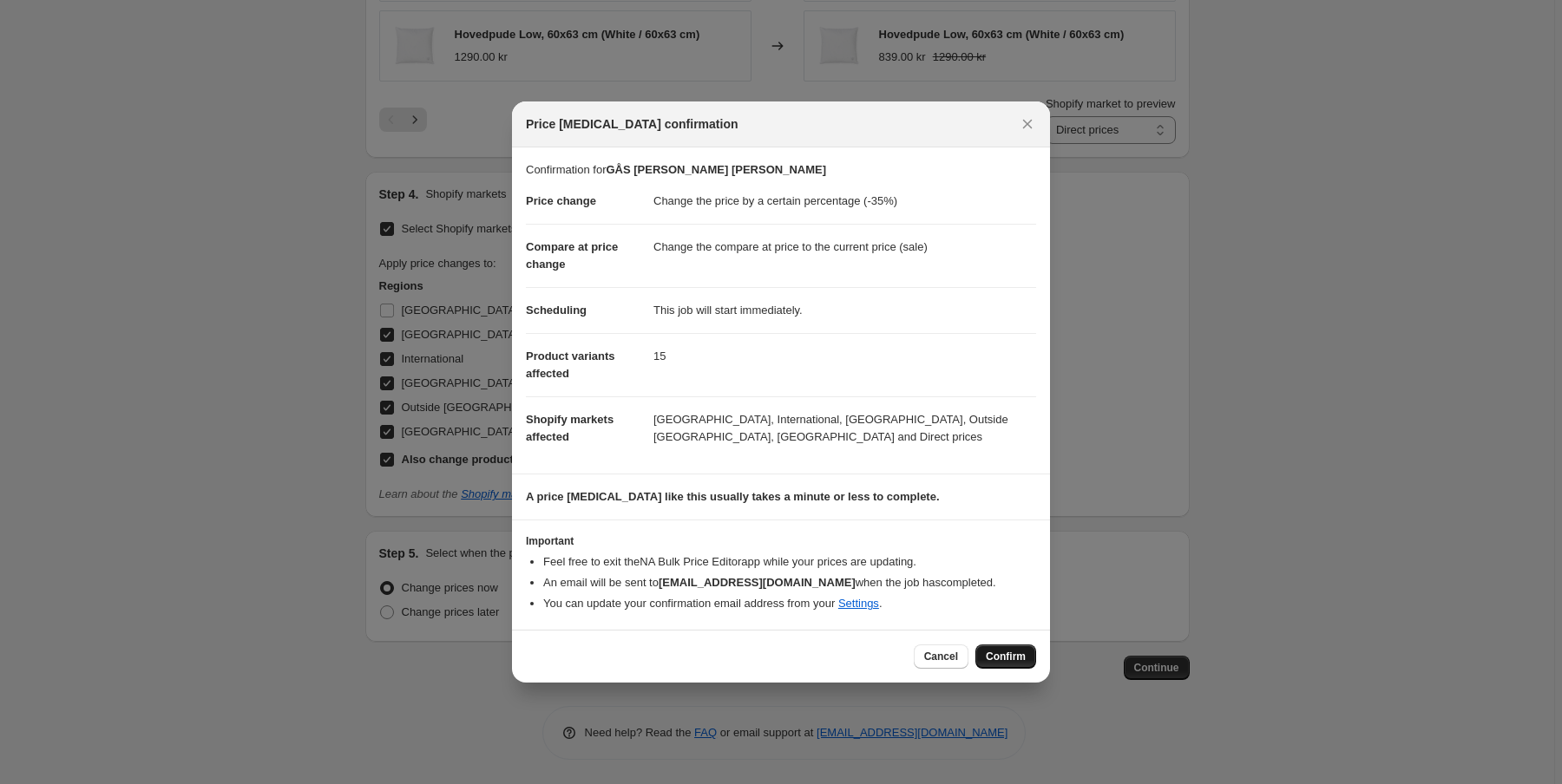
click at [1011, 659] on span "Confirm" at bounding box center [1006, 656] width 40 height 14
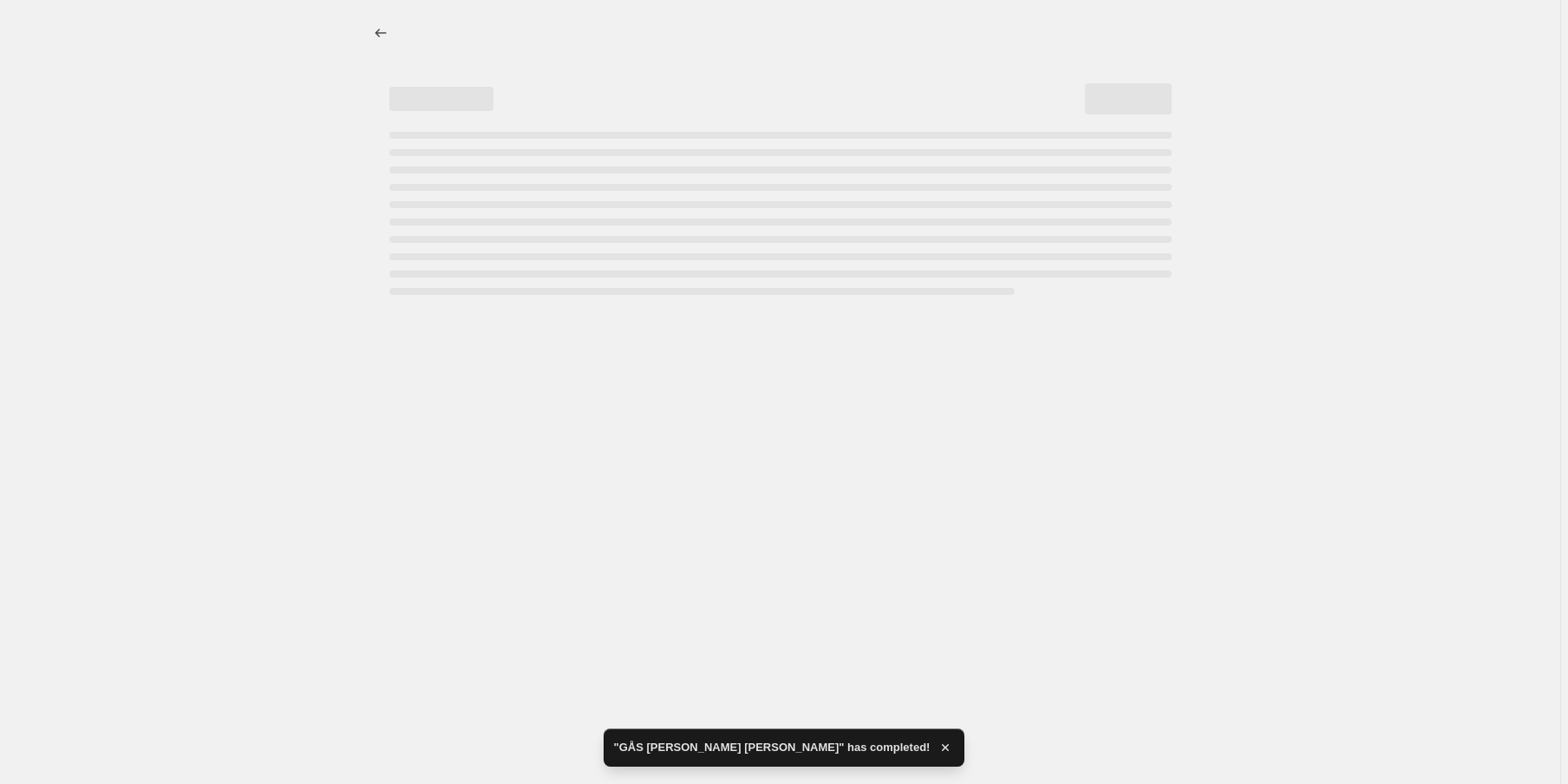
select select "percentage"
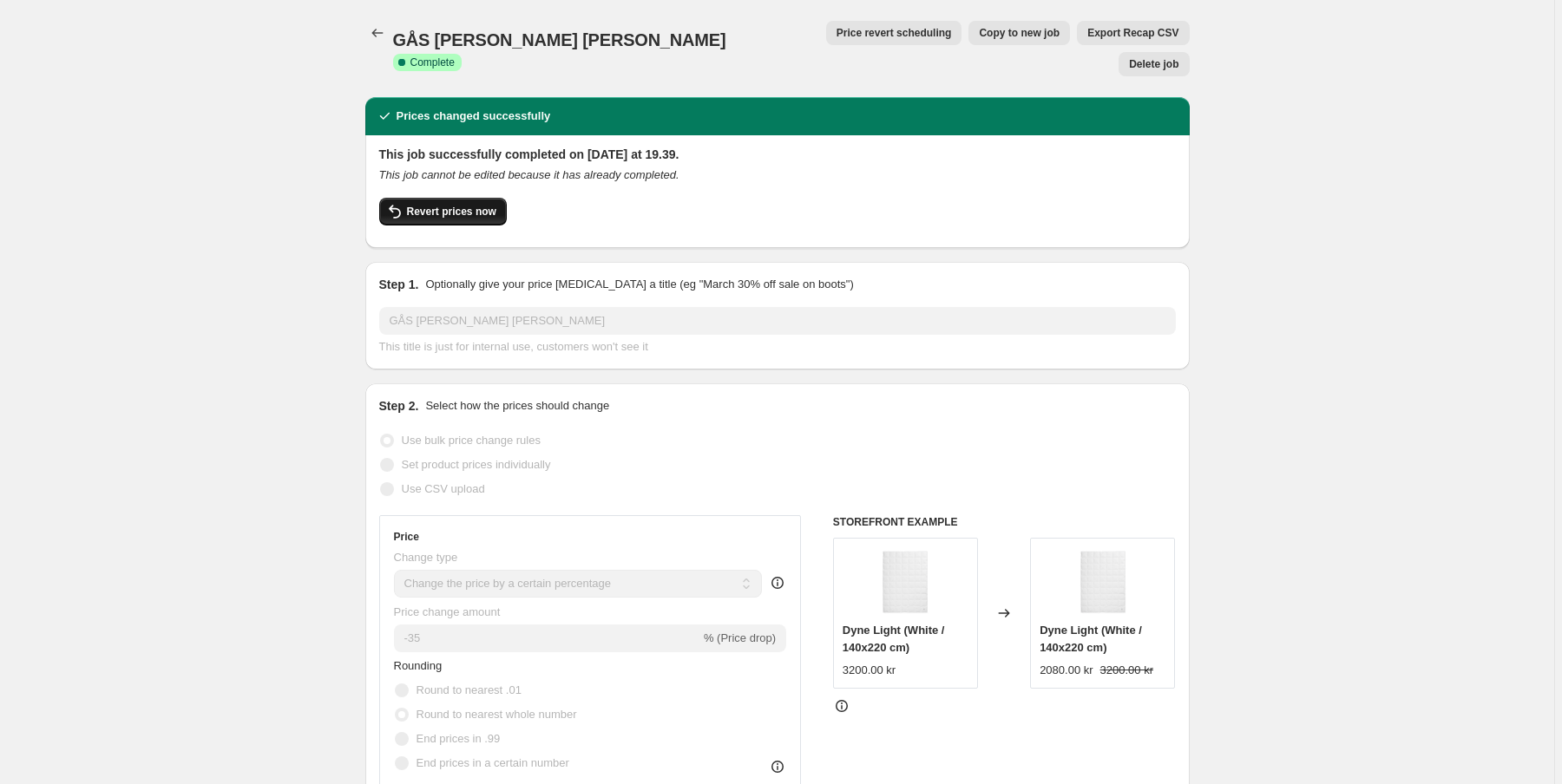
click at [467, 205] on span "Revert prices now" at bounding box center [452, 212] width 89 height 14
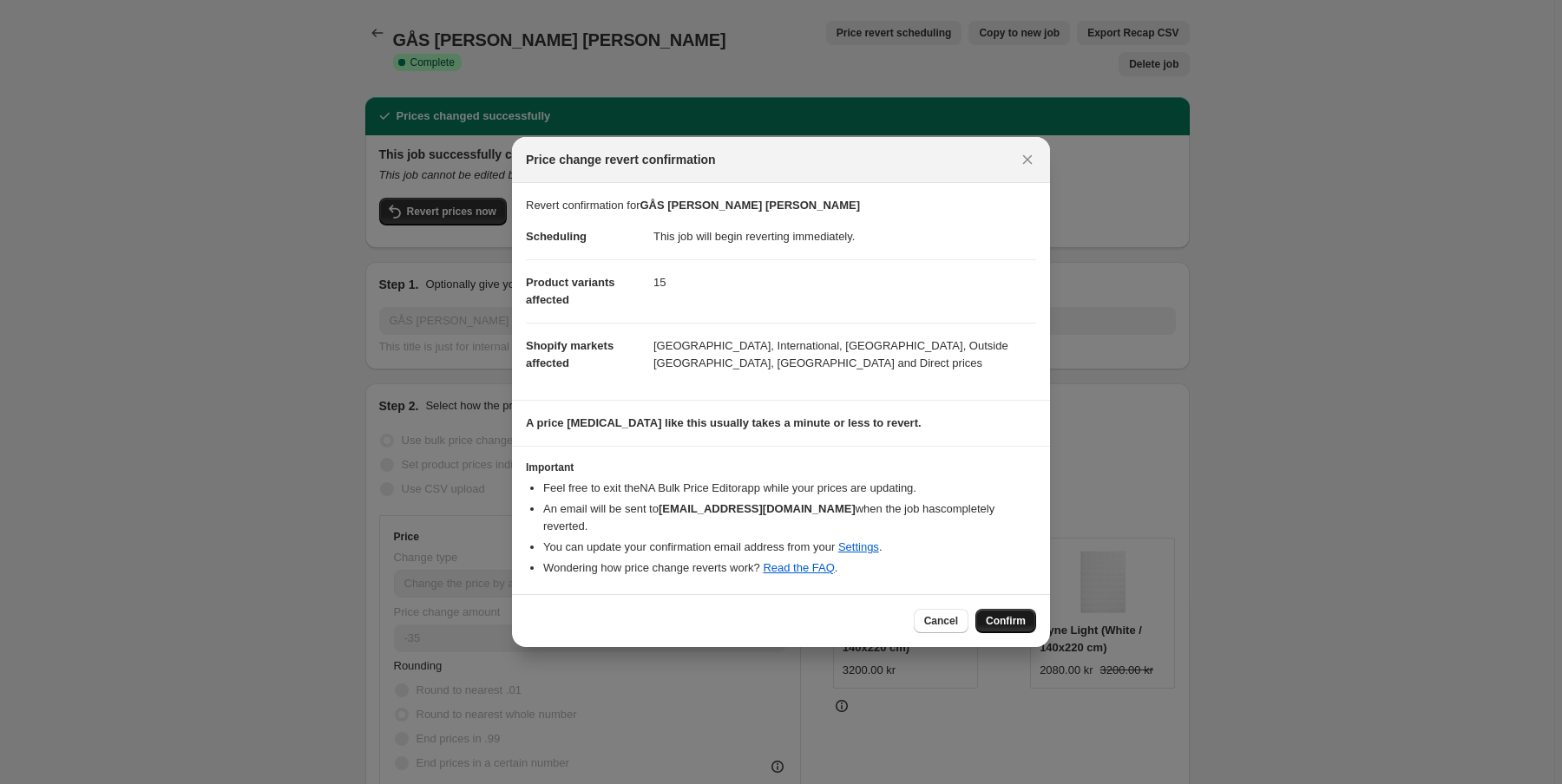
click at [1007, 614] on span "Confirm" at bounding box center [1006, 621] width 40 height 14
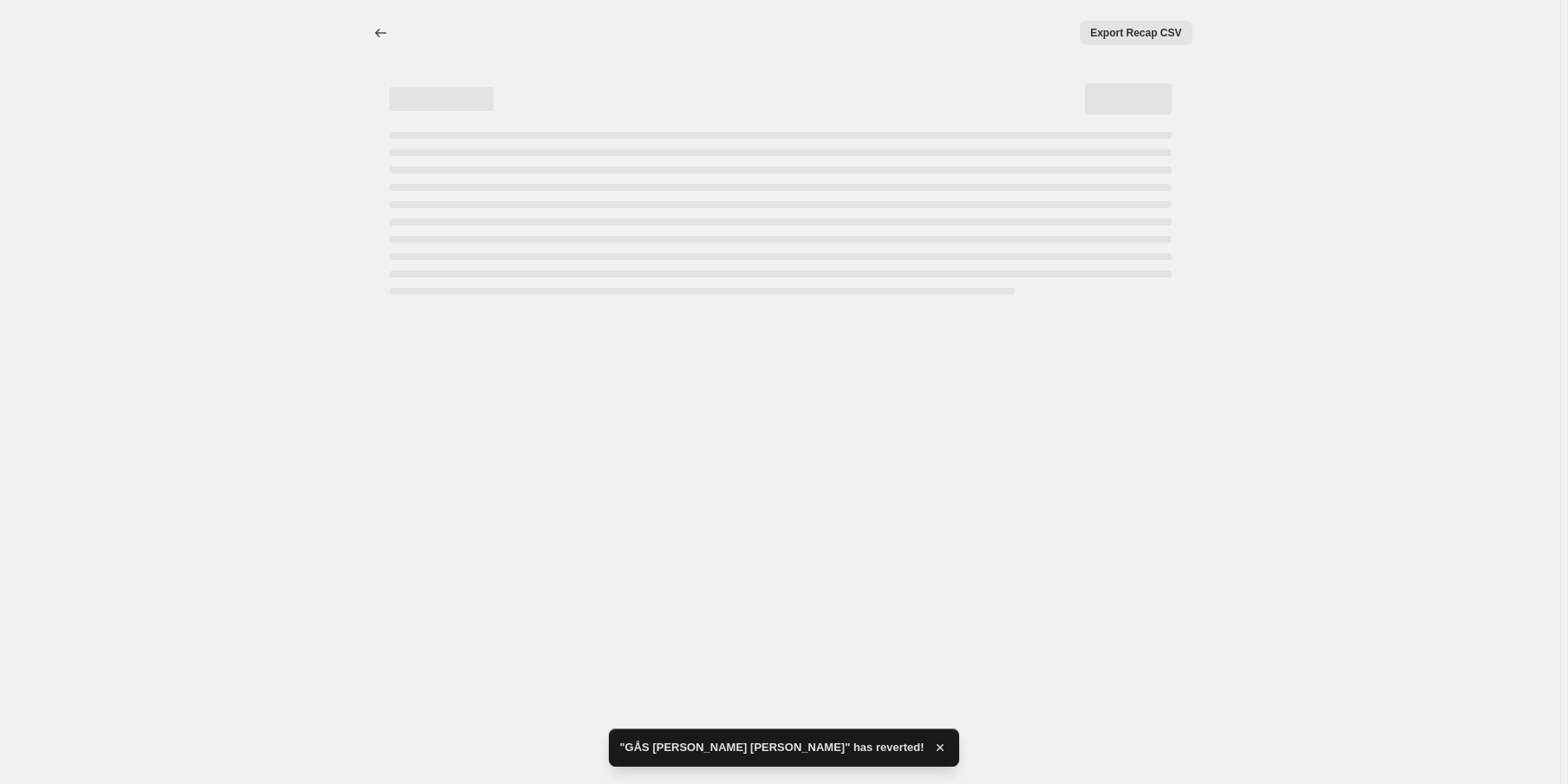
select select "percentage"
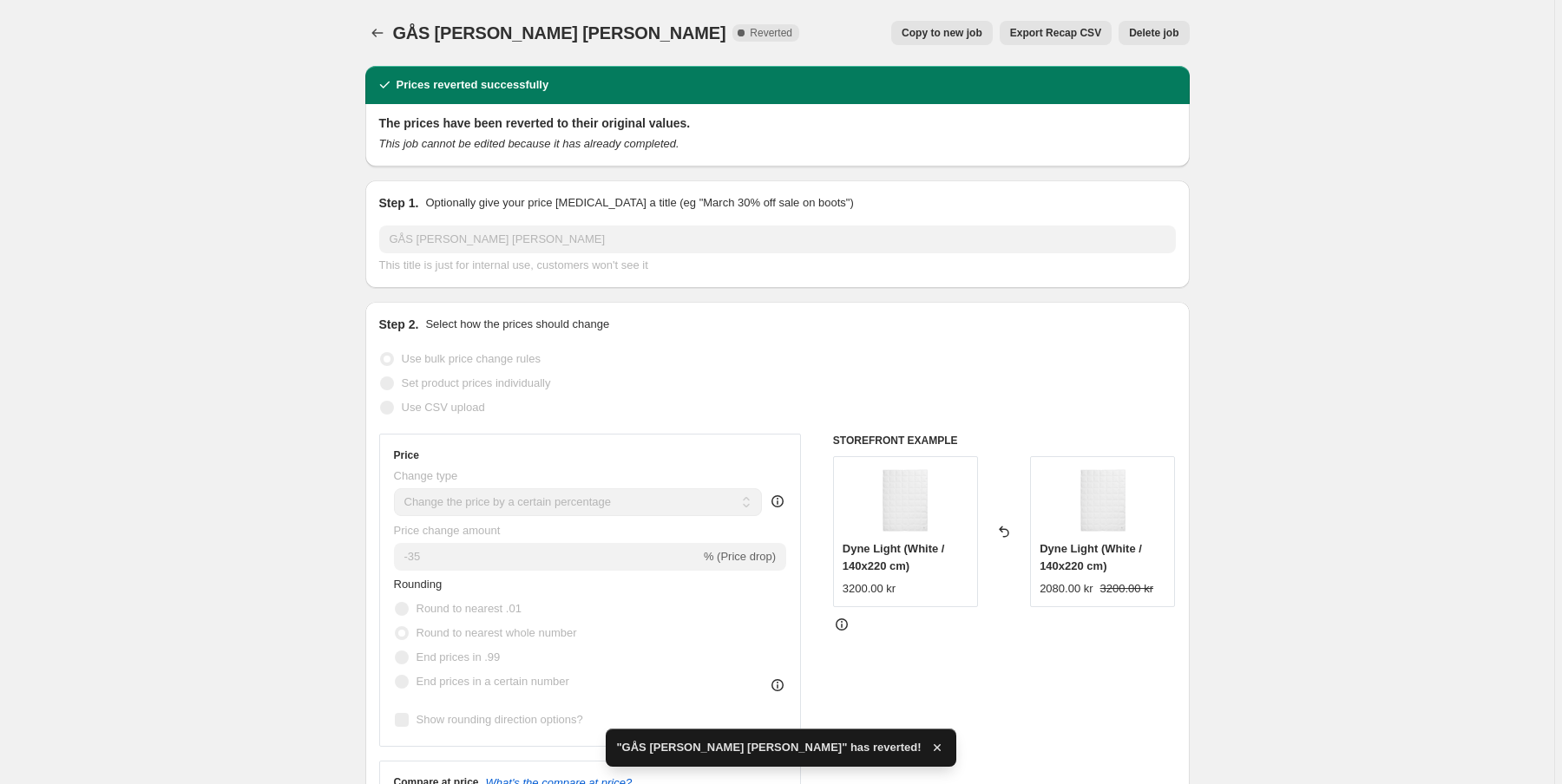
click at [972, 37] on span "Copy to new job" at bounding box center [943, 33] width 81 height 14
select select "percentage"
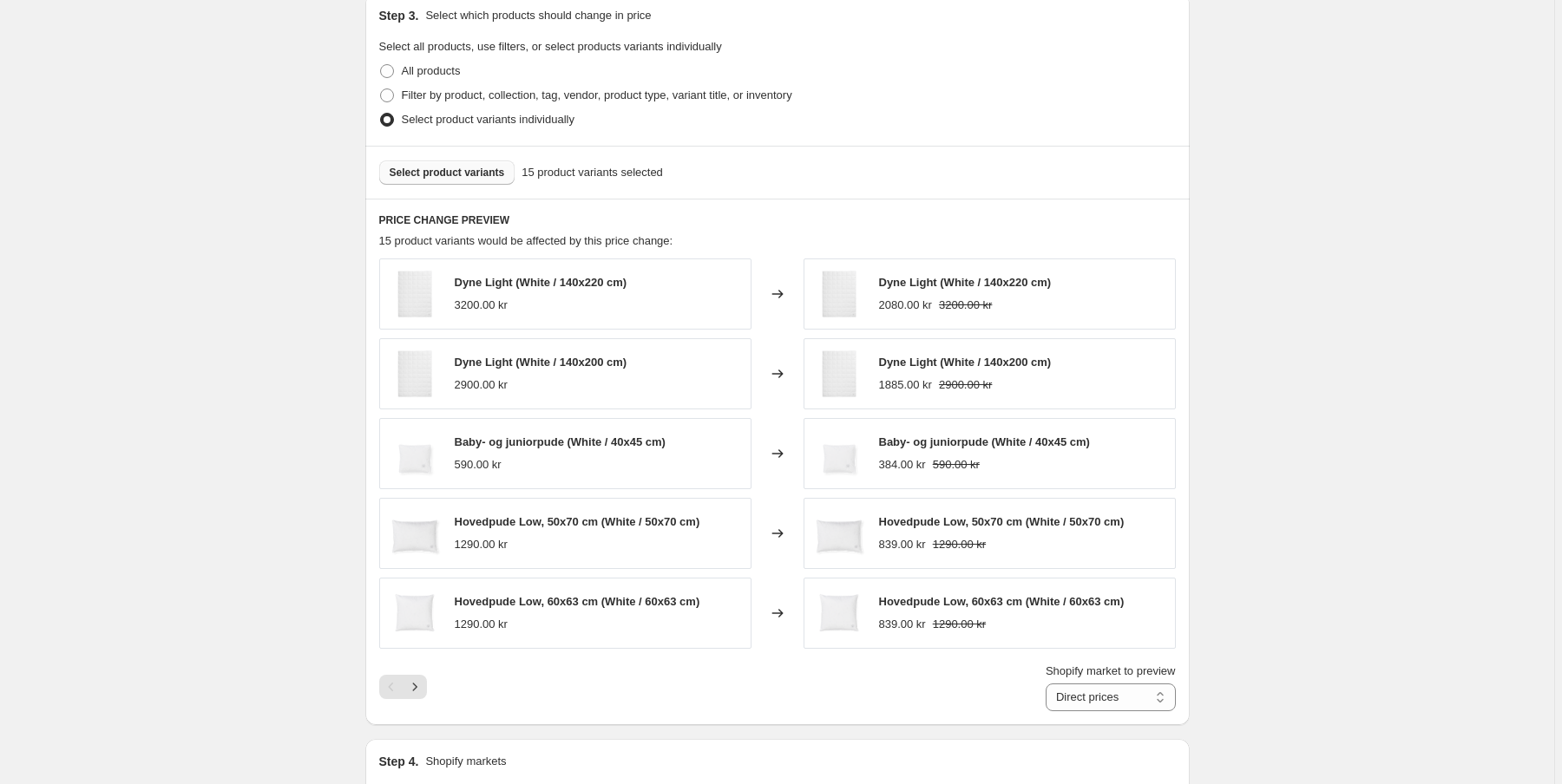
scroll to position [694, 0]
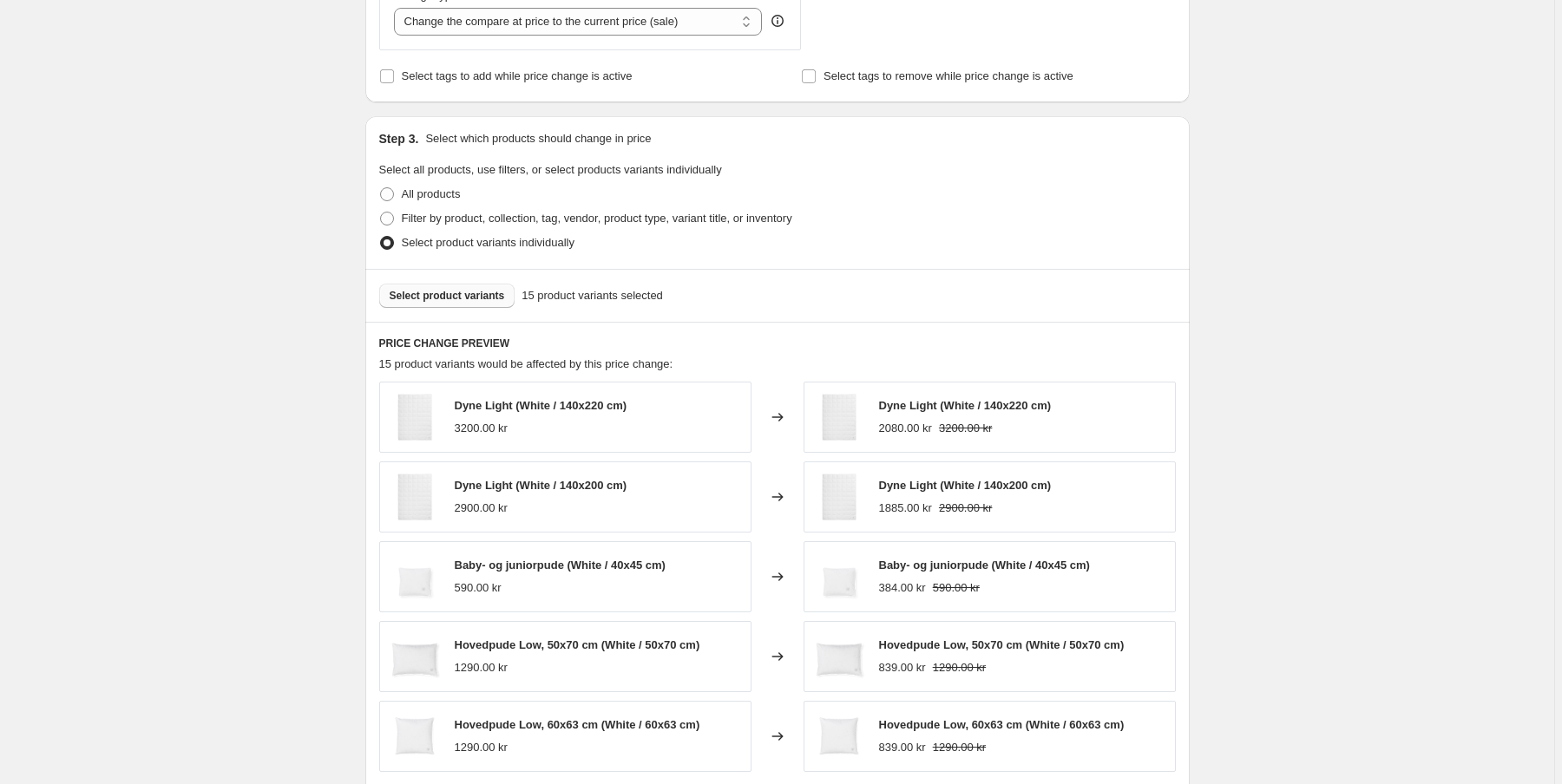
click at [458, 297] on span "Select product variants" at bounding box center [447, 296] width 116 height 14
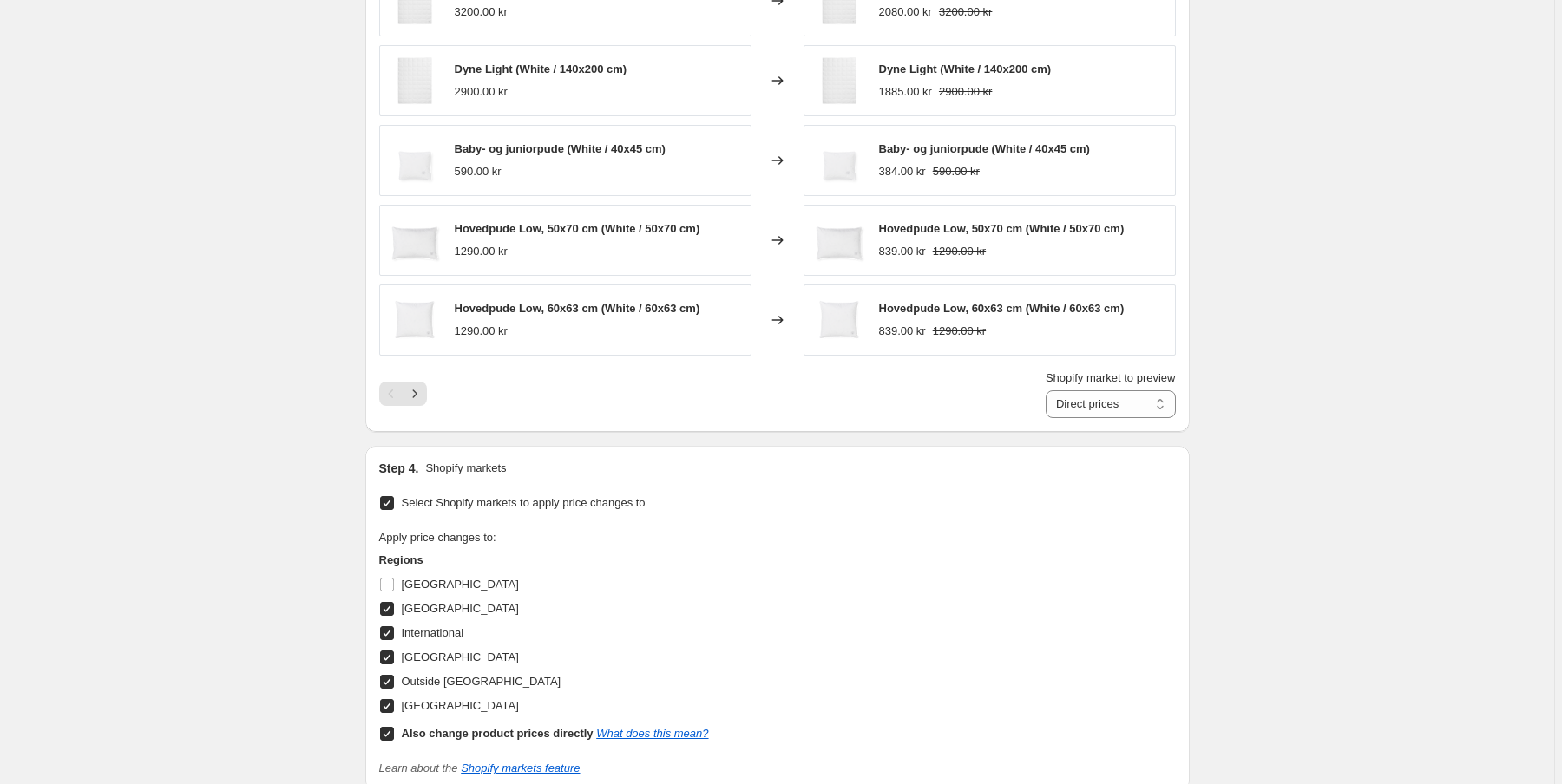
scroll to position [1384, 0]
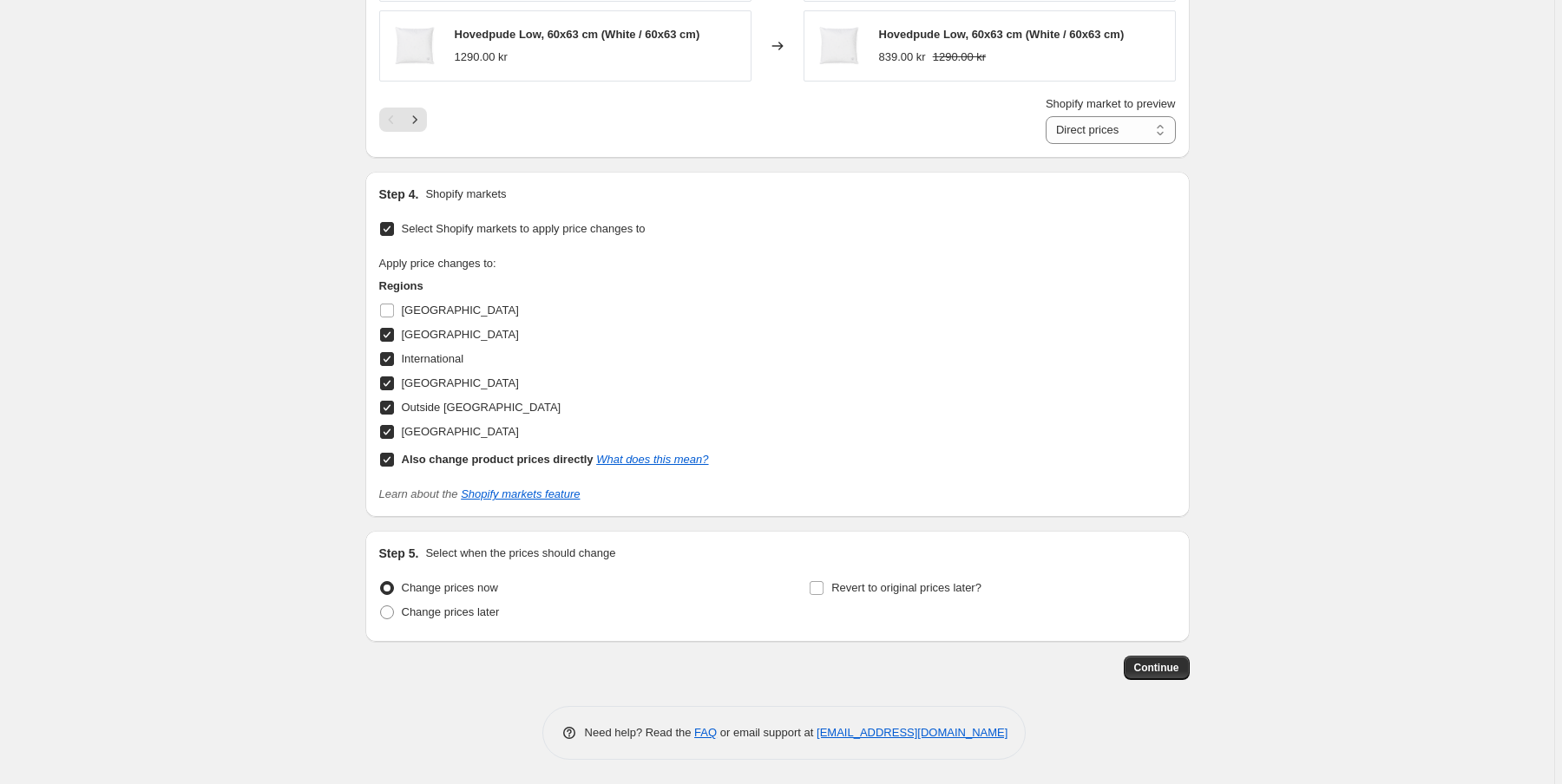
drag, startPoint x: 1158, startPoint y: 673, endPoint x: 1434, endPoint y: 655, distance: 276.6
click at [1151, 669] on span "Continue" at bounding box center [1157, 668] width 46 height 14
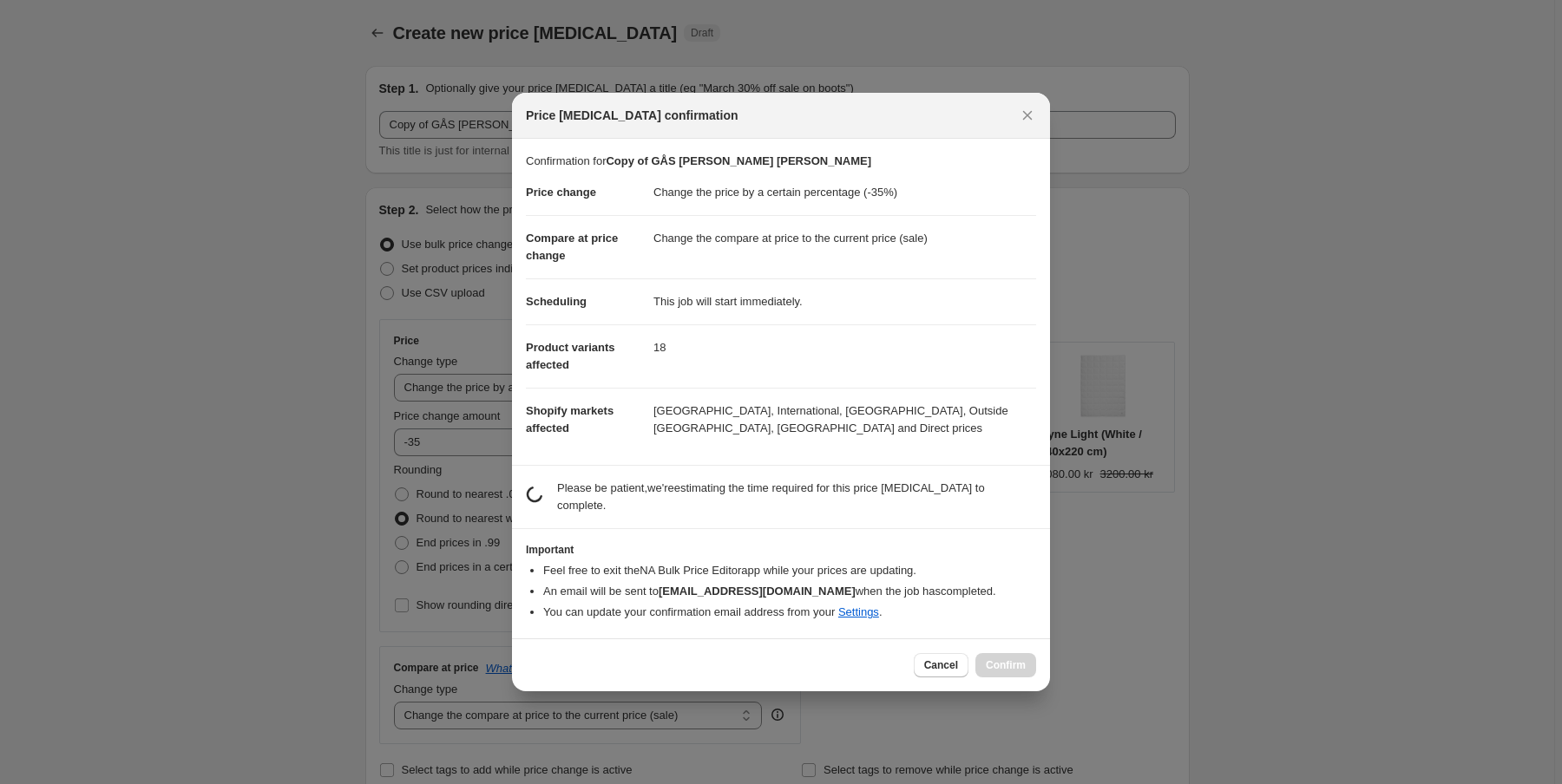
scroll to position [0, 0]
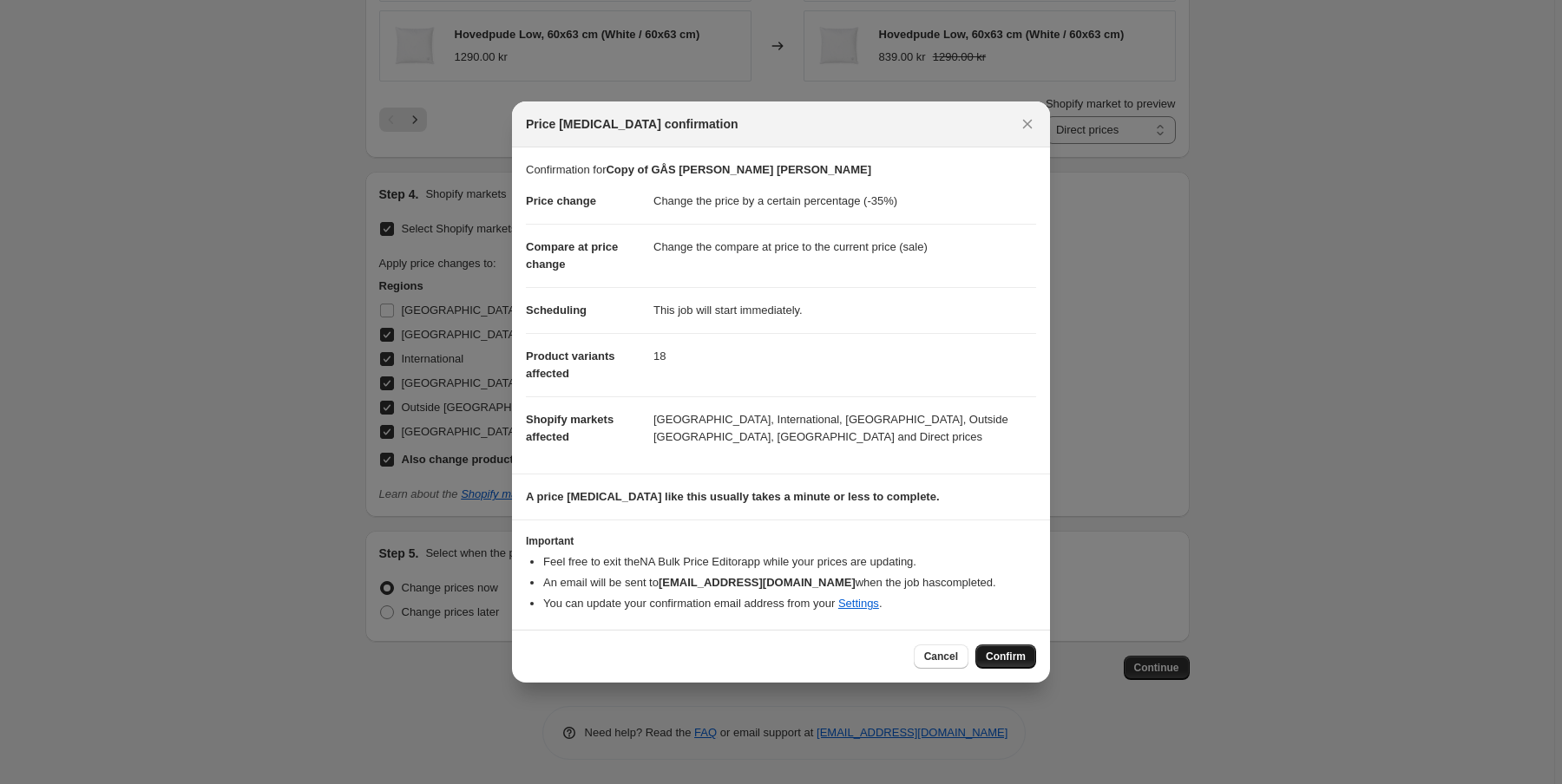
click at [1003, 656] on span "Confirm" at bounding box center [1006, 656] width 40 height 14
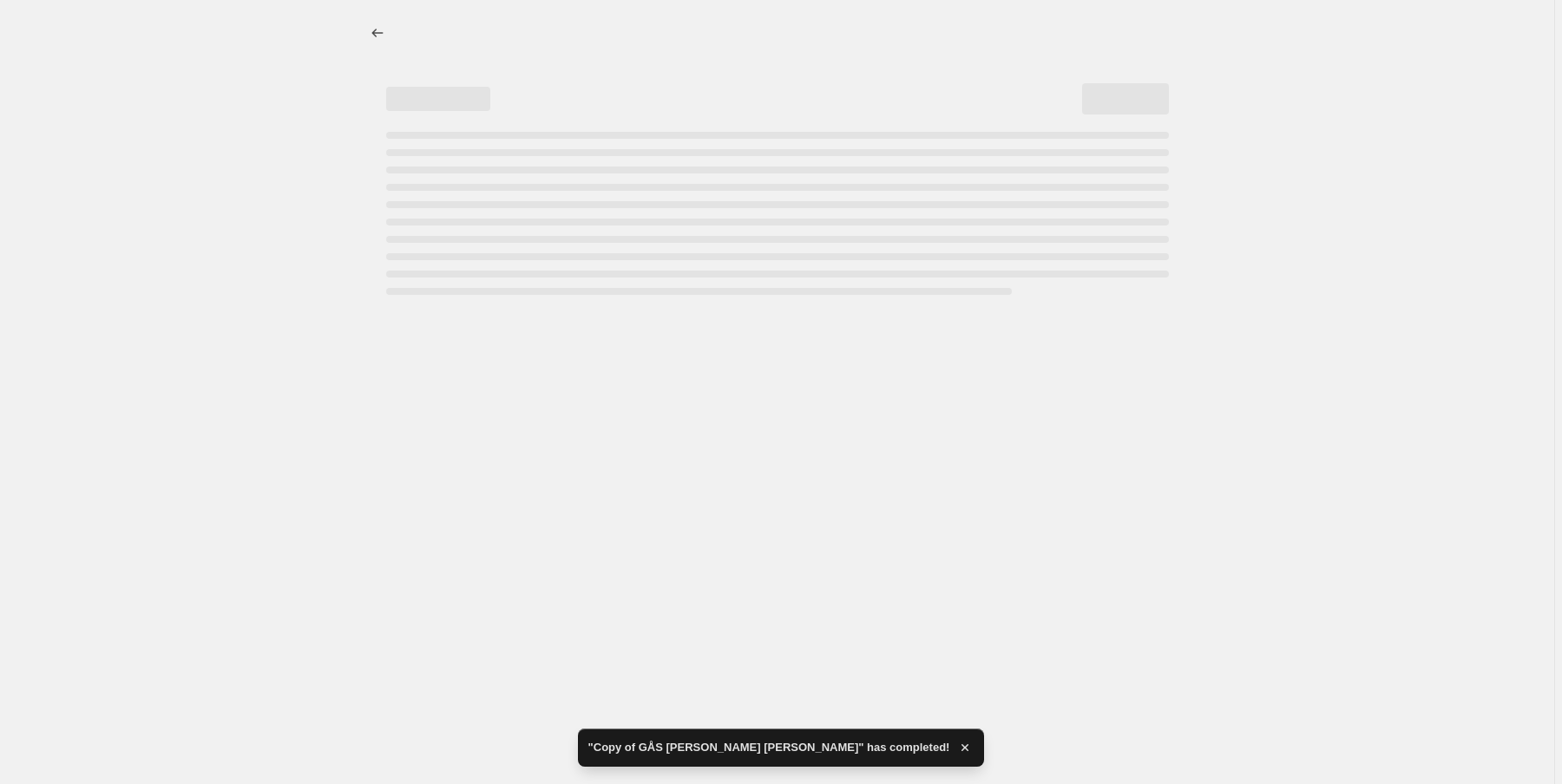
select select "percentage"
